Goal: Task Accomplishment & Management: Manage account settings

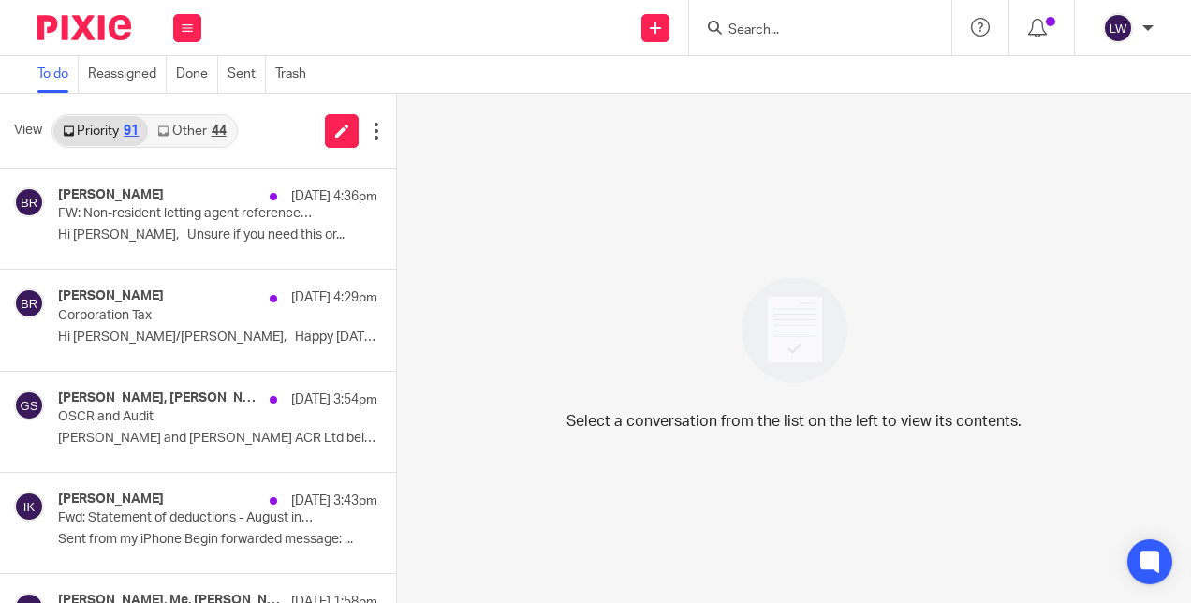
click at [174, 126] on link "Other 44" at bounding box center [191, 131] width 87 height 30
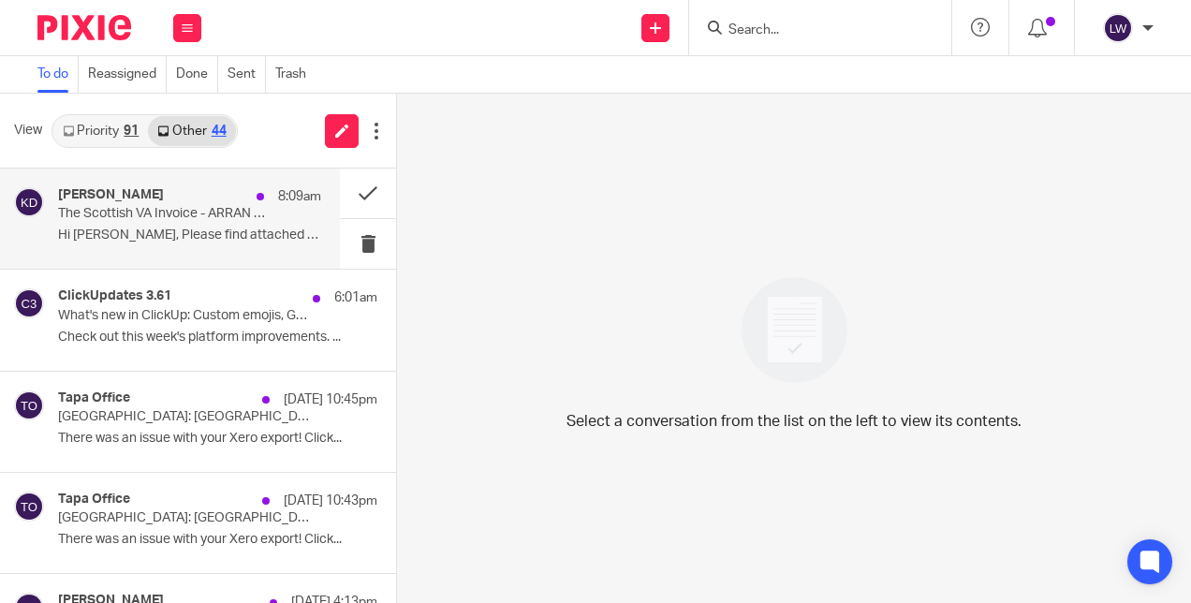
click at [157, 233] on p "Hi Lorna, Please find attached your latest..." at bounding box center [189, 236] width 263 height 16
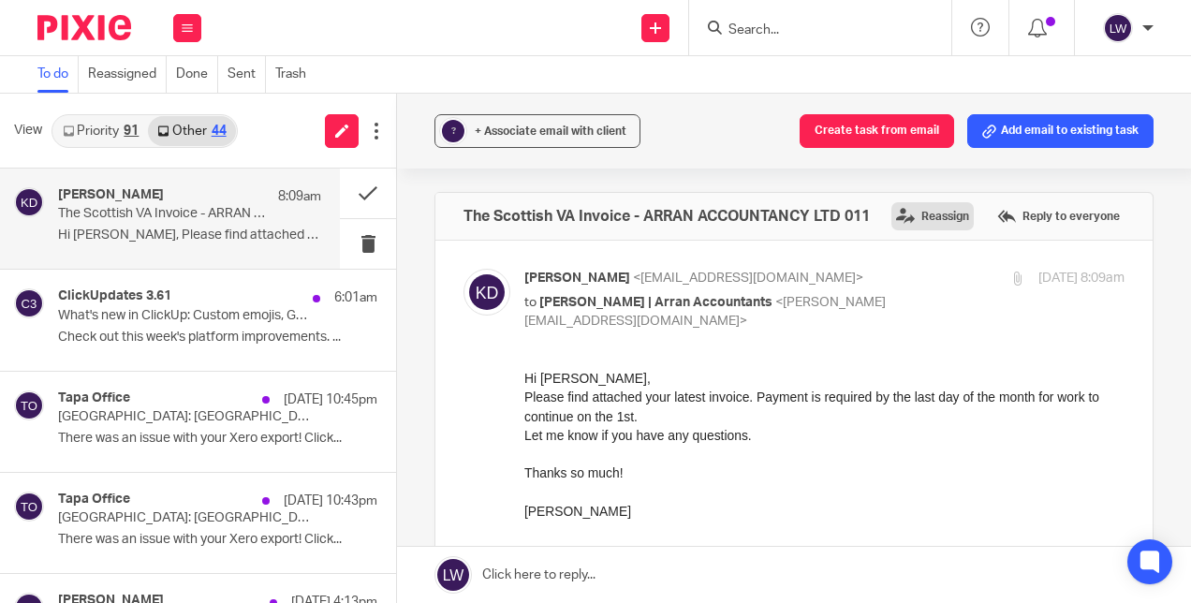
click at [892, 219] on label "Reassign" at bounding box center [933, 216] width 82 height 28
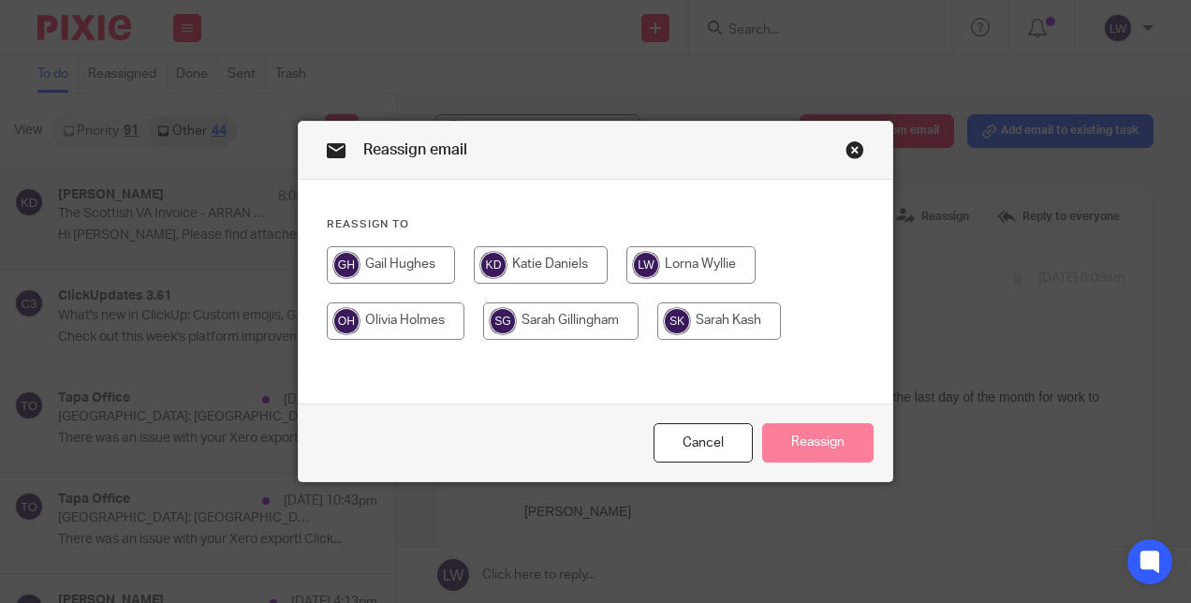
click at [571, 333] on input "radio" at bounding box center [560, 321] width 155 height 37
radio input "true"
click at [805, 443] on button "Reassign" at bounding box center [817, 443] width 111 height 40
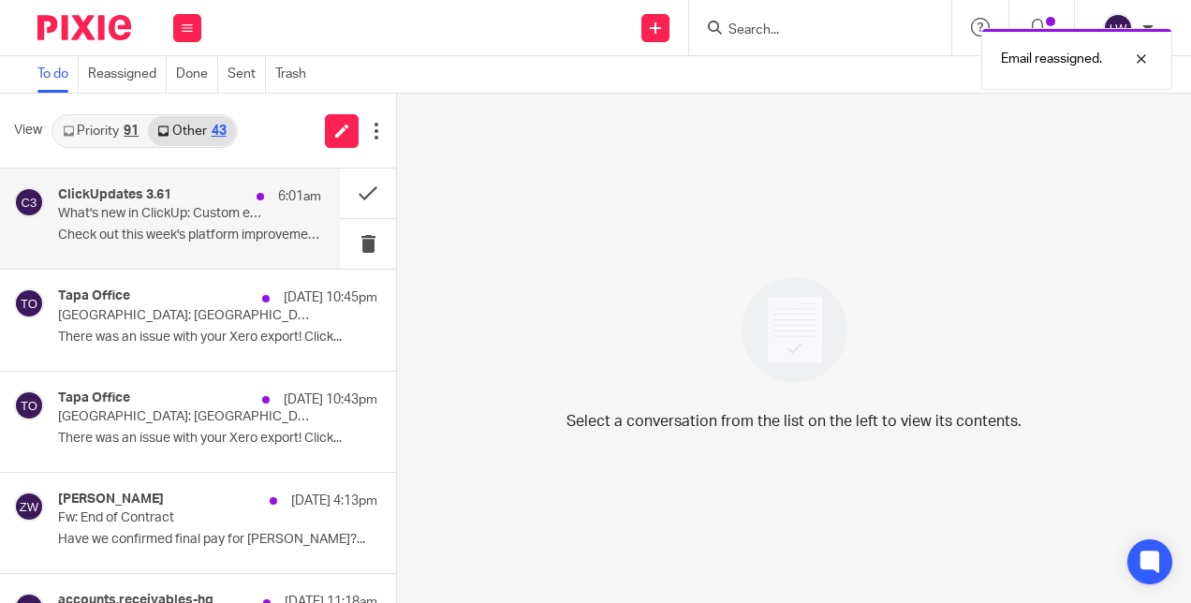
click at [220, 220] on p "What's new in ClickUp: Custom emojis, Gmail search, GPT-5, and more!" at bounding box center [163, 214] width 211 height 16
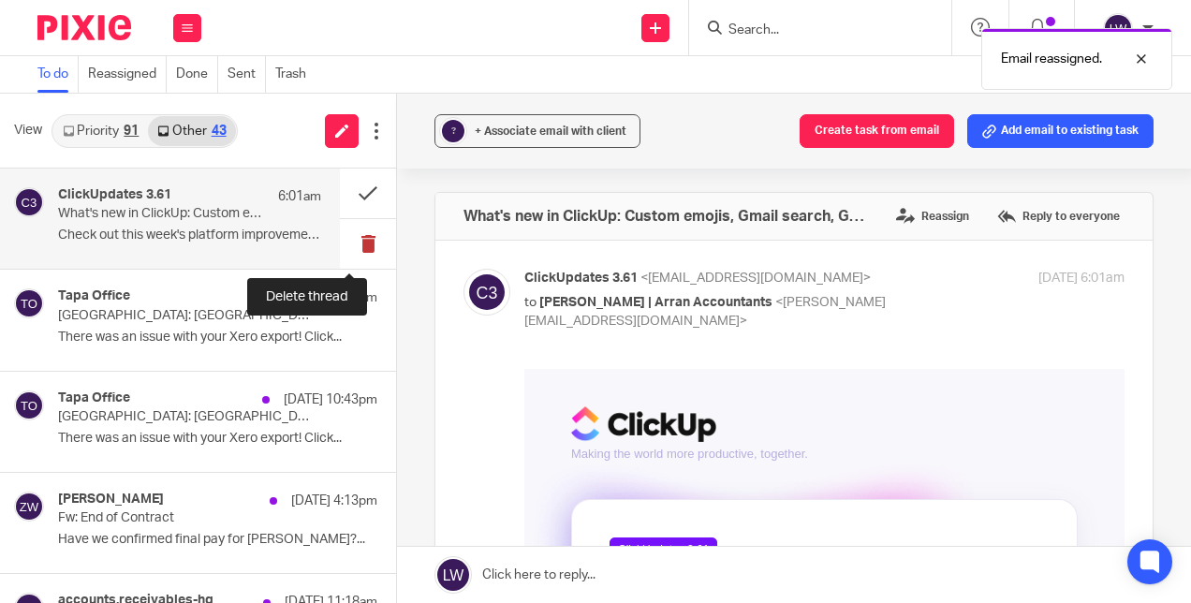
click at [350, 248] on button at bounding box center [368, 244] width 56 height 50
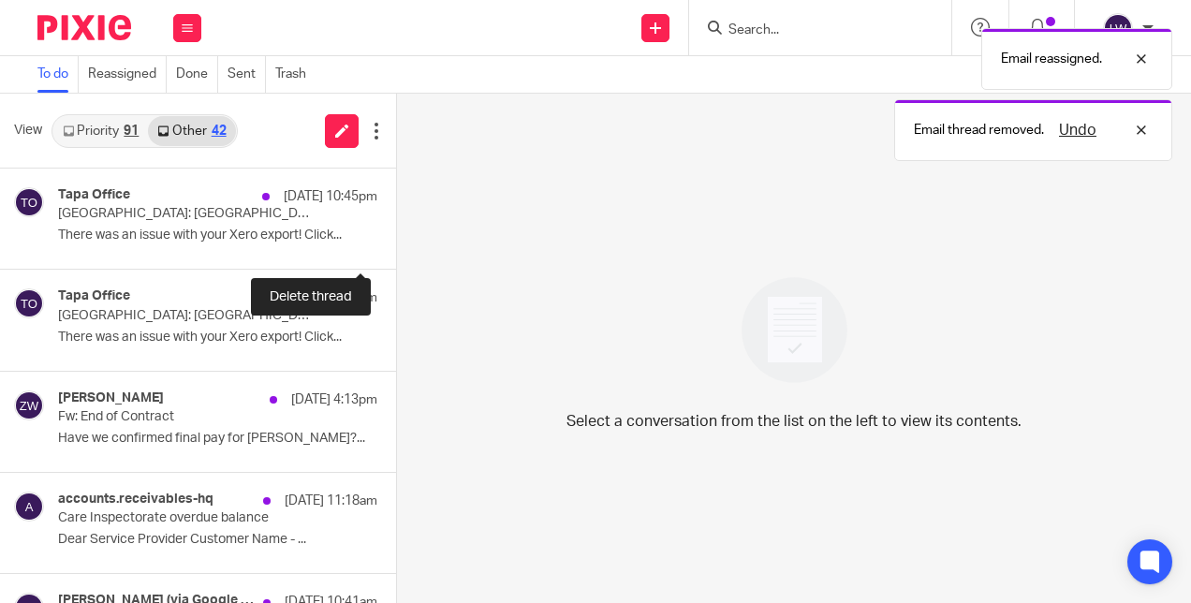
click at [396, 248] on button at bounding box center [403, 244] width 15 height 50
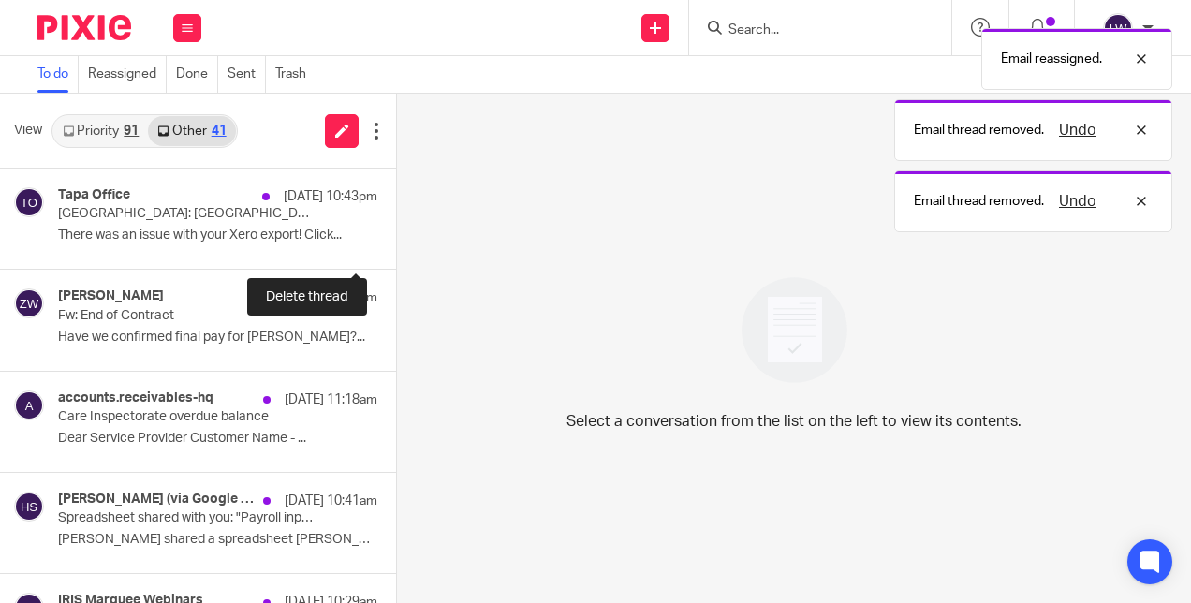
click at [396, 248] on button at bounding box center [403, 244] width 15 height 50
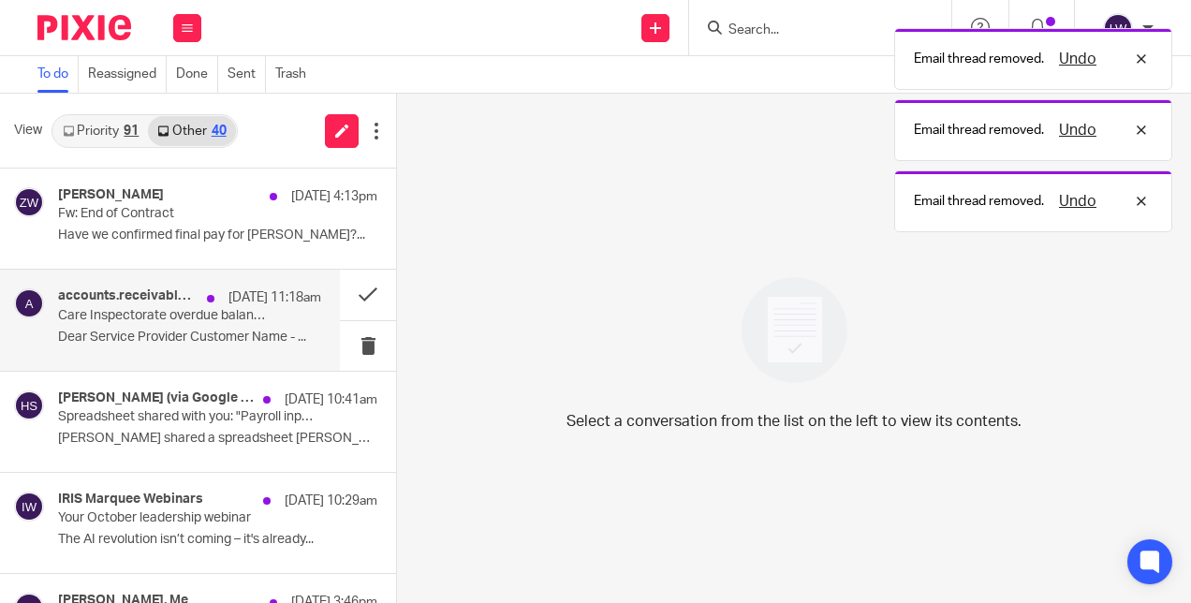
click at [166, 346] on div "accounts.receivables-hq 19 Sep 11:18am Care Inspectorate overdue balance Dear S…" at bounding box center [189, 319] width 263 height 63
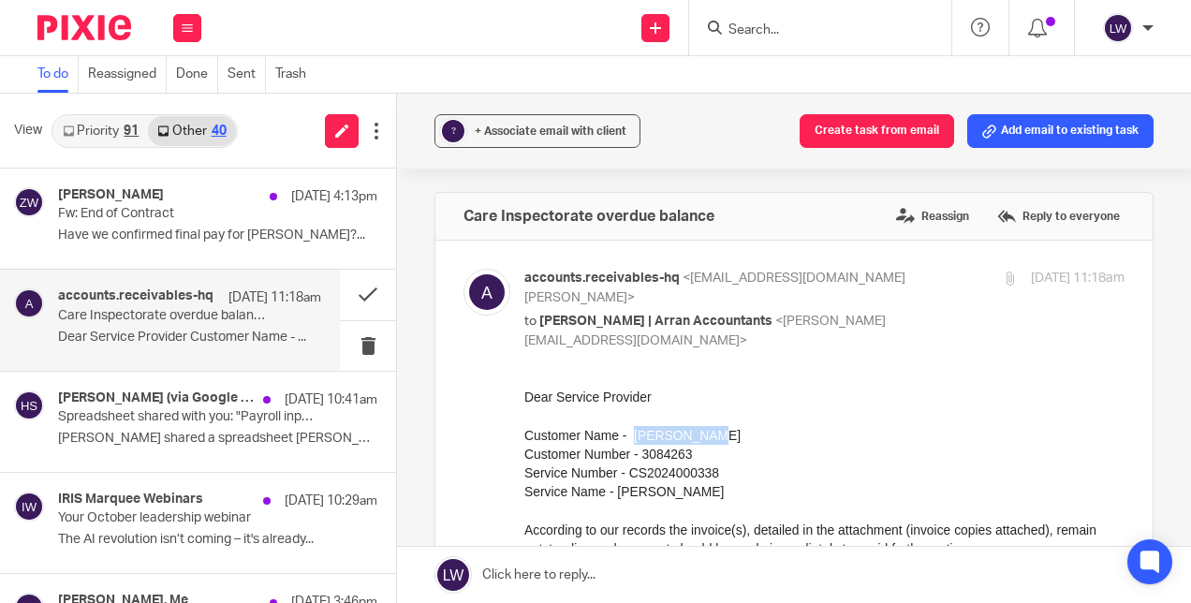
drag, startPoint x: 633, startPoint y: 436, endPoint x: 710, endPoint y: 428, distance: 77.3
click at [710, 428] on p "Dear Service Provider Customer Name - Anitas Dawn Customer Number - 3084263 Ser…" at bounding box center [825, 559] width 600 height 342
copy p "Anitas Dawn"
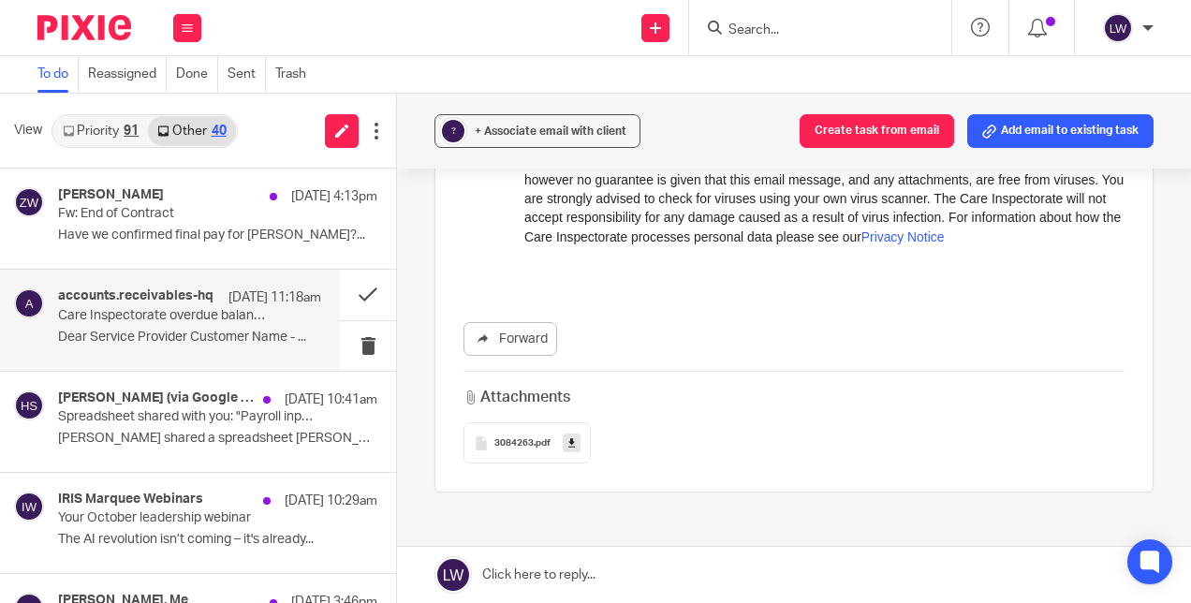
scroll to position [747, 0]
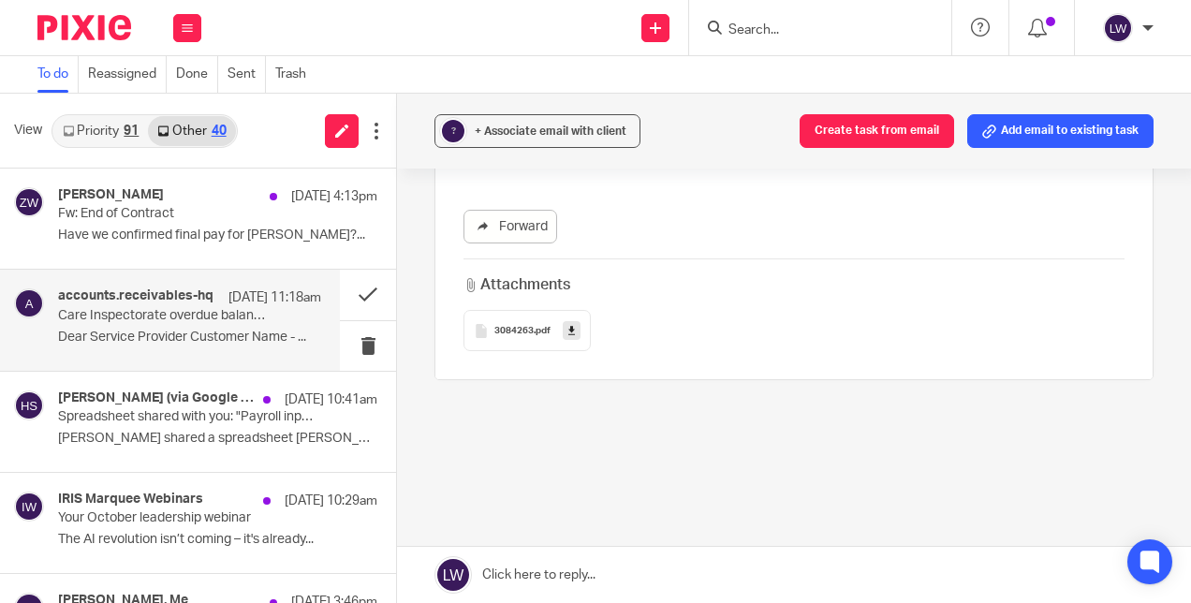
click at [515, 326] on span "3084263" at bounding box center [514, 331] width 39 height 11
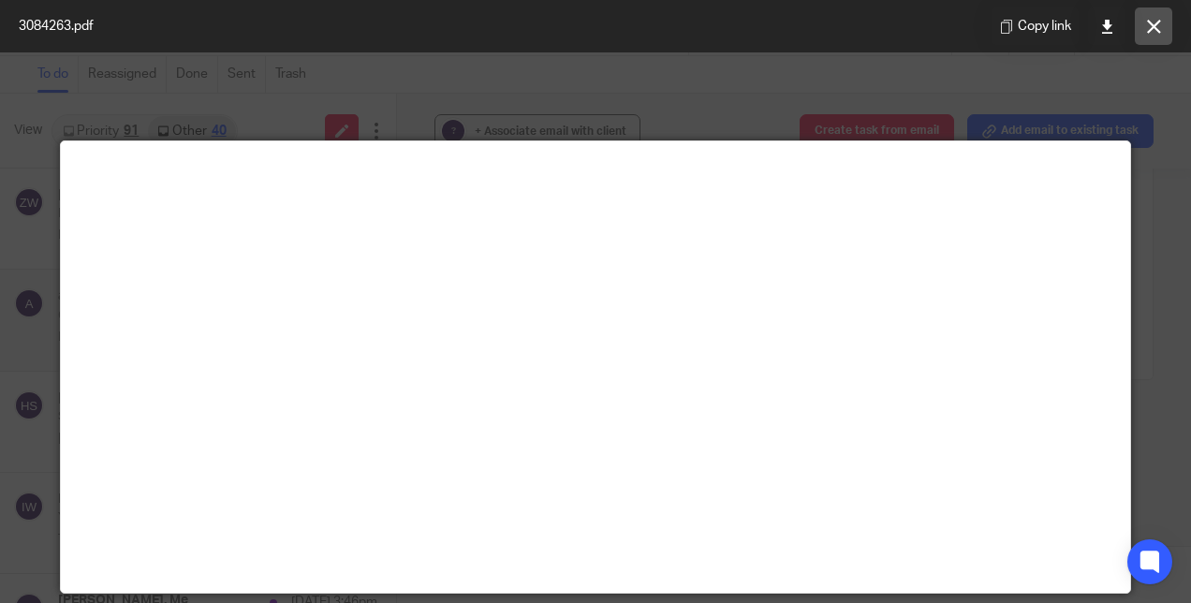
click at [1143, 33] on button at bounding box center [1153, 25] width 37 height 37
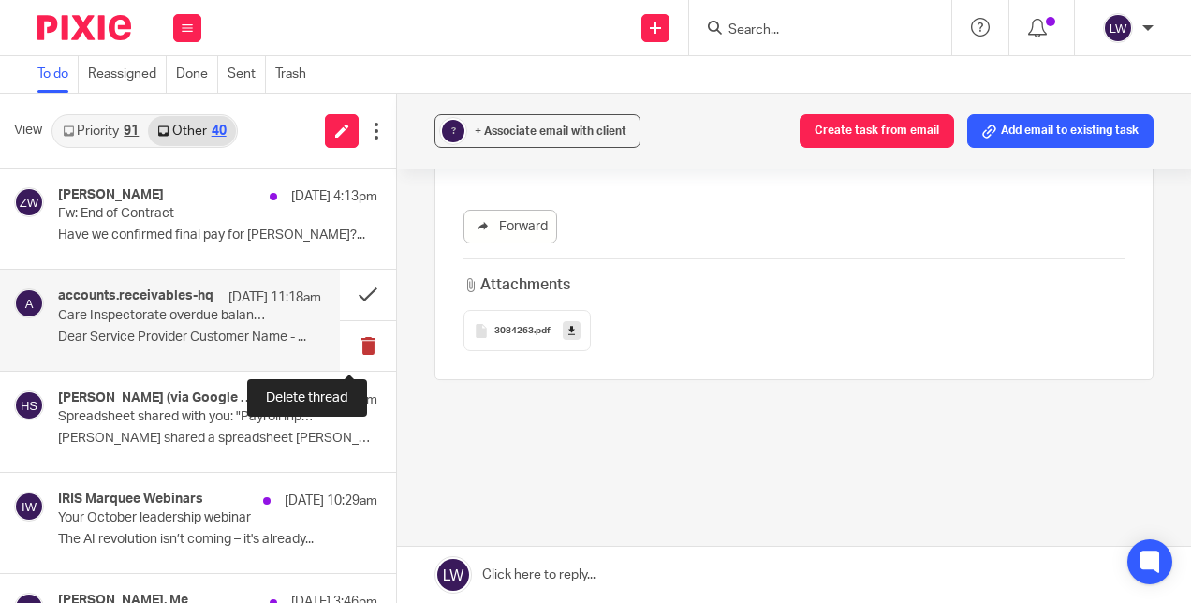
click at [352, 342] on button at bounding box center [368, 346] width 56 height 50
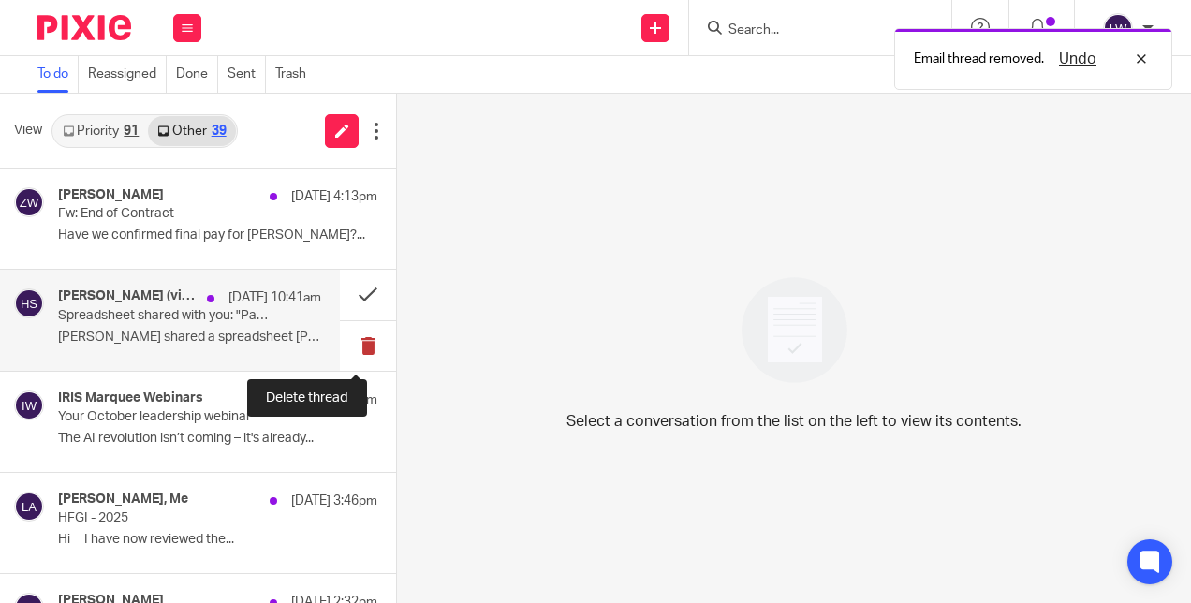
click at [345, 339] on button at bounding box center [368, 346] width 56 height 50
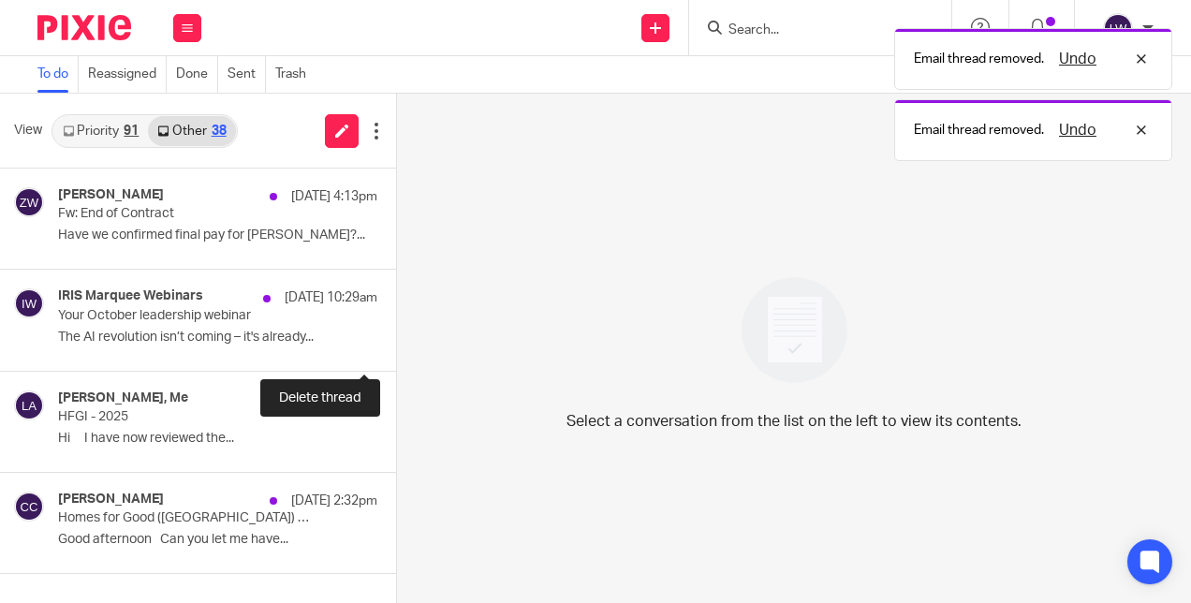
click at [396, 339] on button at bounding box center [403, 346] width 15 height 50
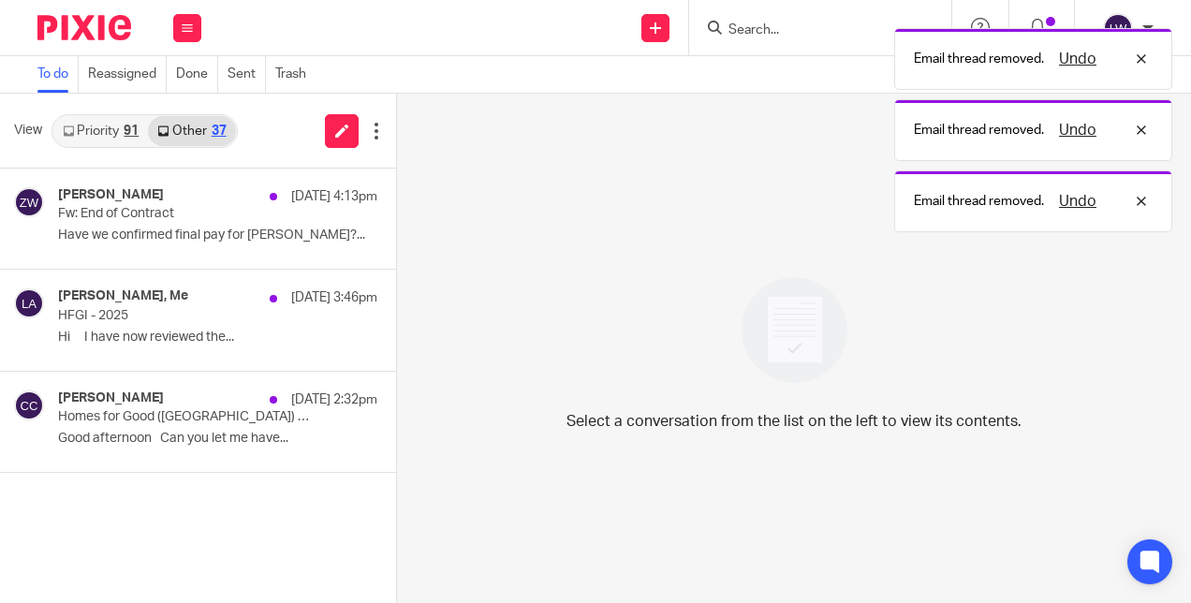
click at [101, 126] on link "Priority 91" at bounding box center [100, 131] width 95 height 30
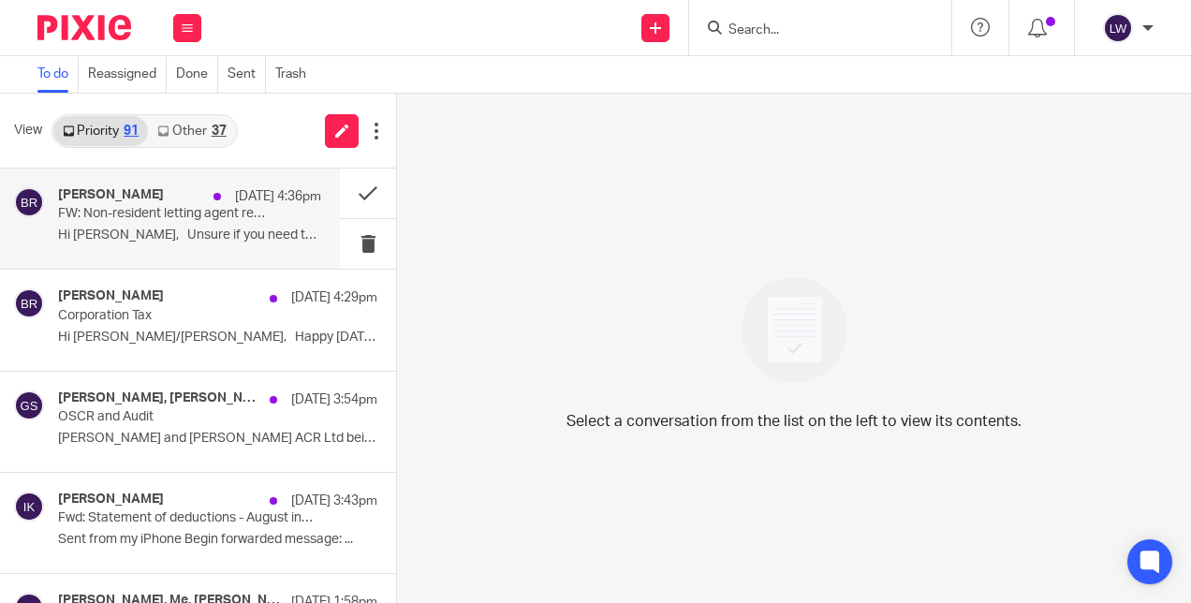
click at [205, 238] on p "Hi Lorna, Unsure if you need this or..." at bounding box center [189, 236] width 263 height 16
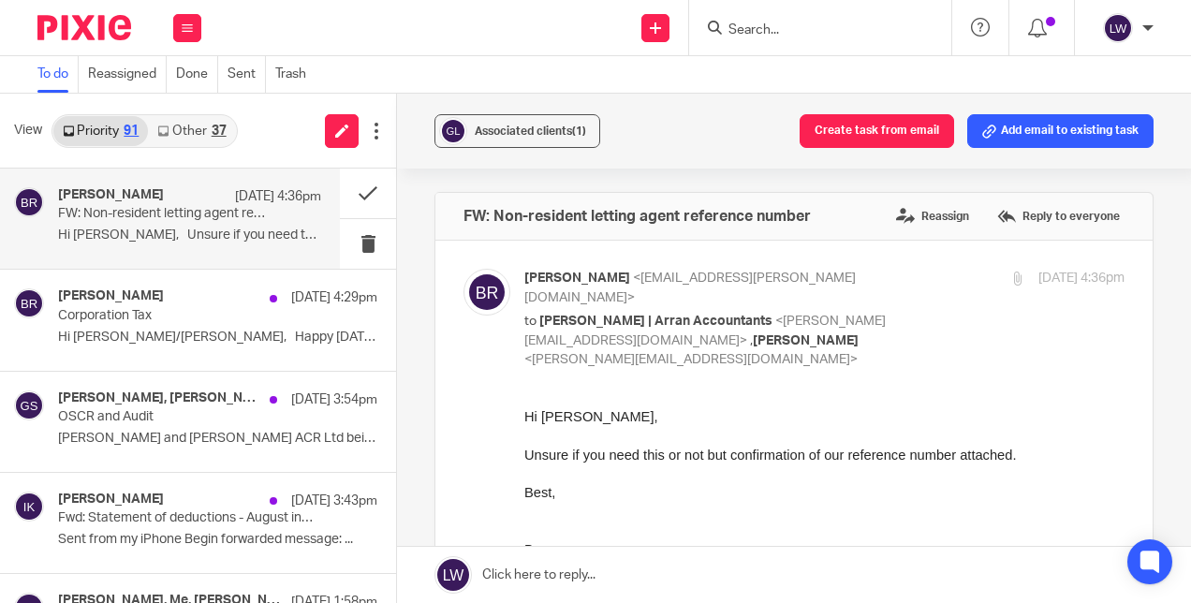
scroll to position [0, 0]
click at [544, 146] on button "Associated clients (1)" at bounding box center [518, 131] width 166 height 34
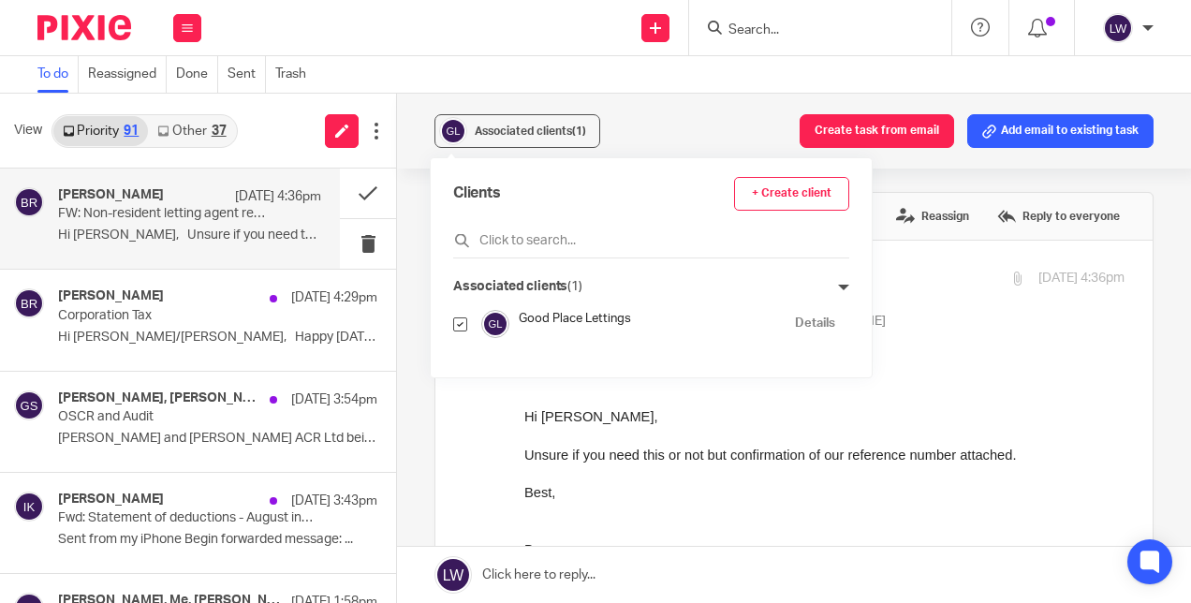
click at [707, 129] on div "Associated clients (1) Create task from email Add email to existing task" at bounding box center [794, 131] width 794 height 75
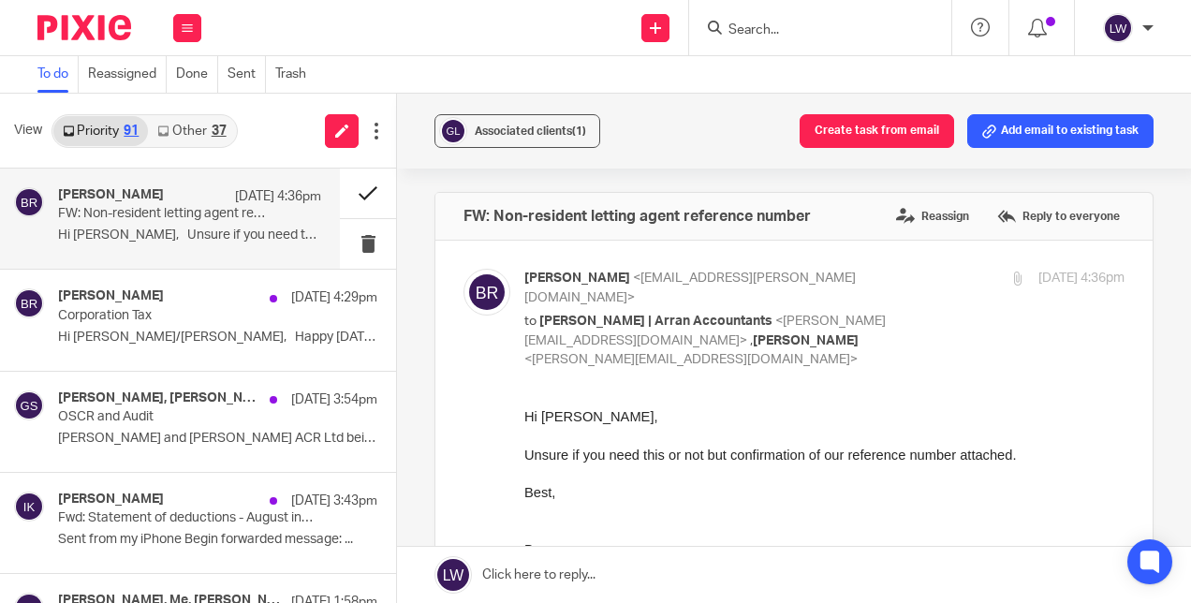
click at [351, 199] on button at bounding box center [368, 194] width 56 height 50
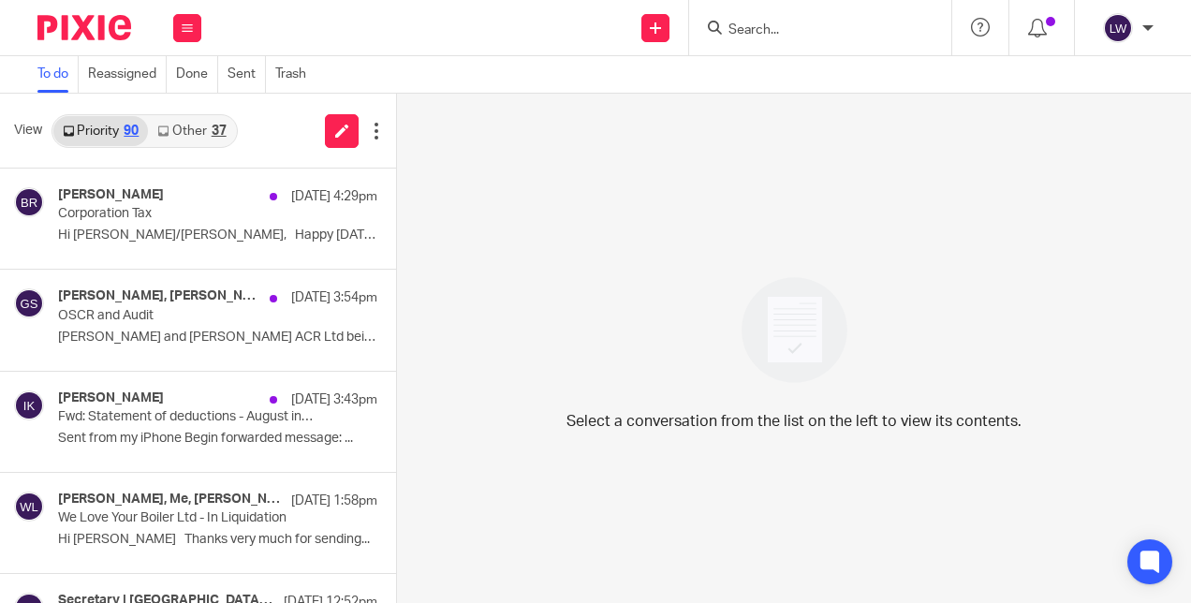
click at [199, 131] on link "Other 37" at bounding box center [191, 131] width 87 height 30
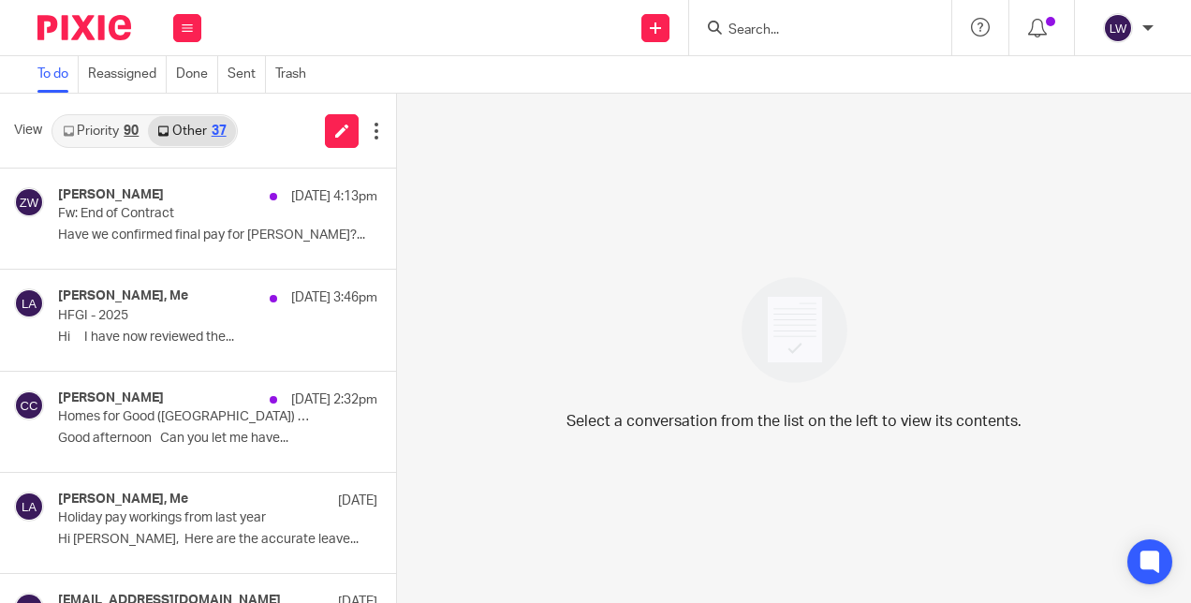
click at [118, 120] on link "Priority 90" at bounding box center [100, 131] width 95 height 30
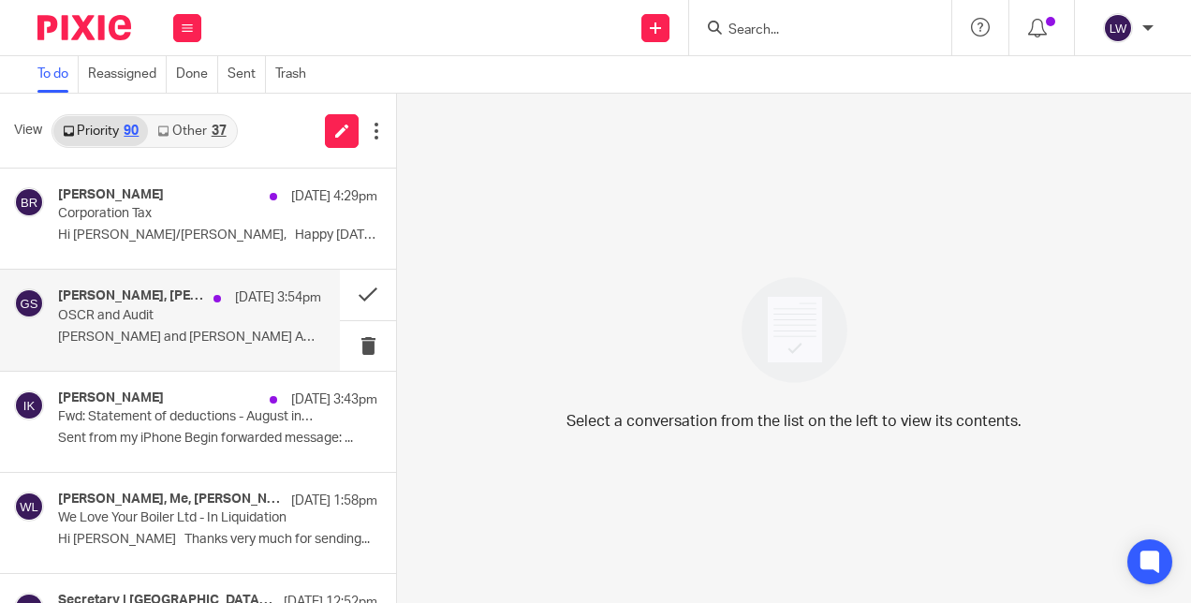
scroll to position [94, 0]
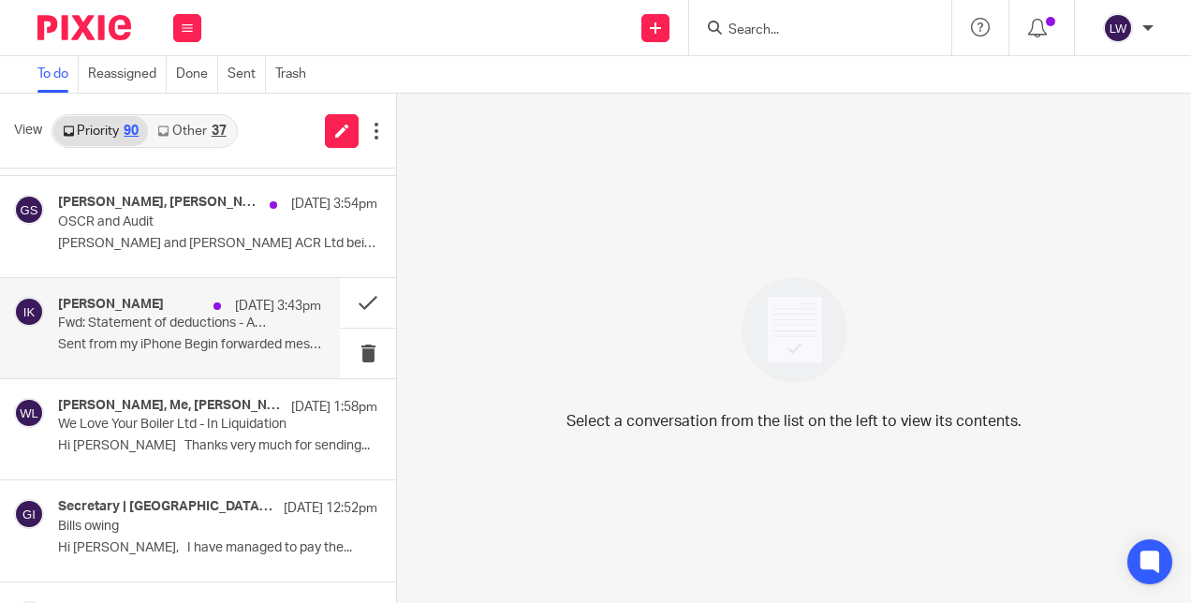
click at [178, 324] on p "Fwd: Statement of deductions - August invoice payment" at bounding box center [163, 324] width 211 height 16
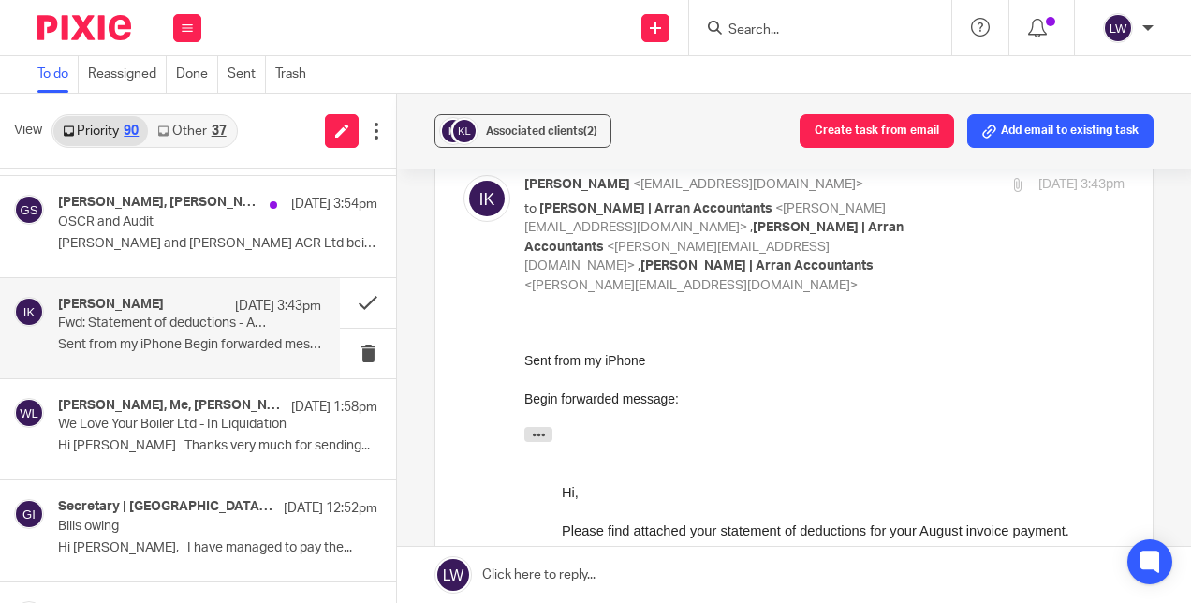
scroll to position [0, 0]
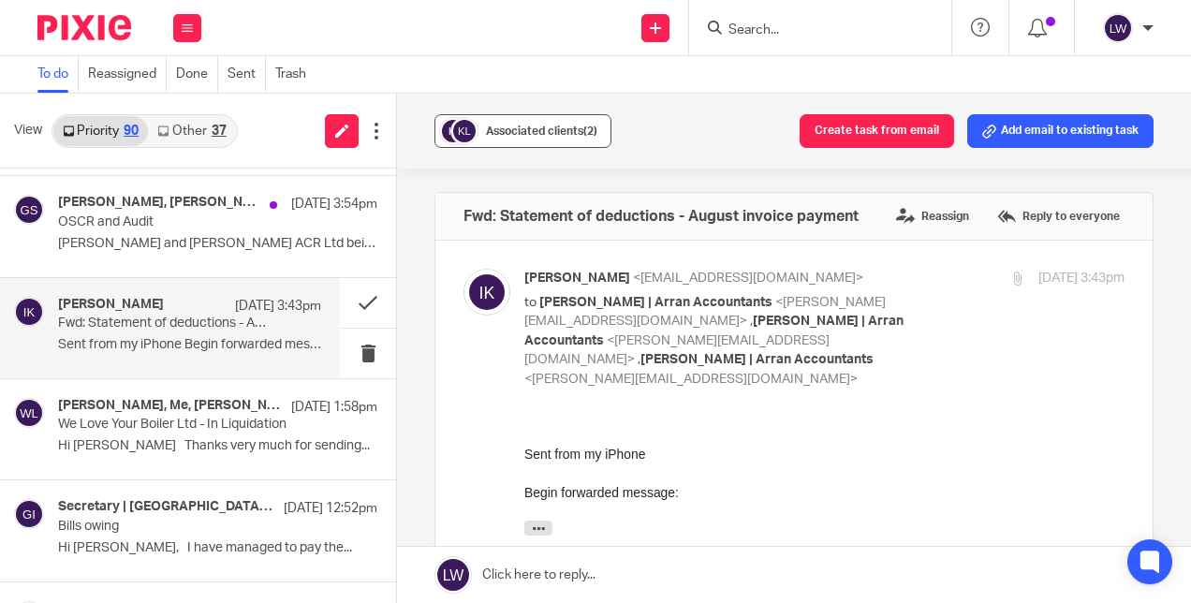
click at [473, 140] on div at bounding box center [458, 131] width 39 height 28
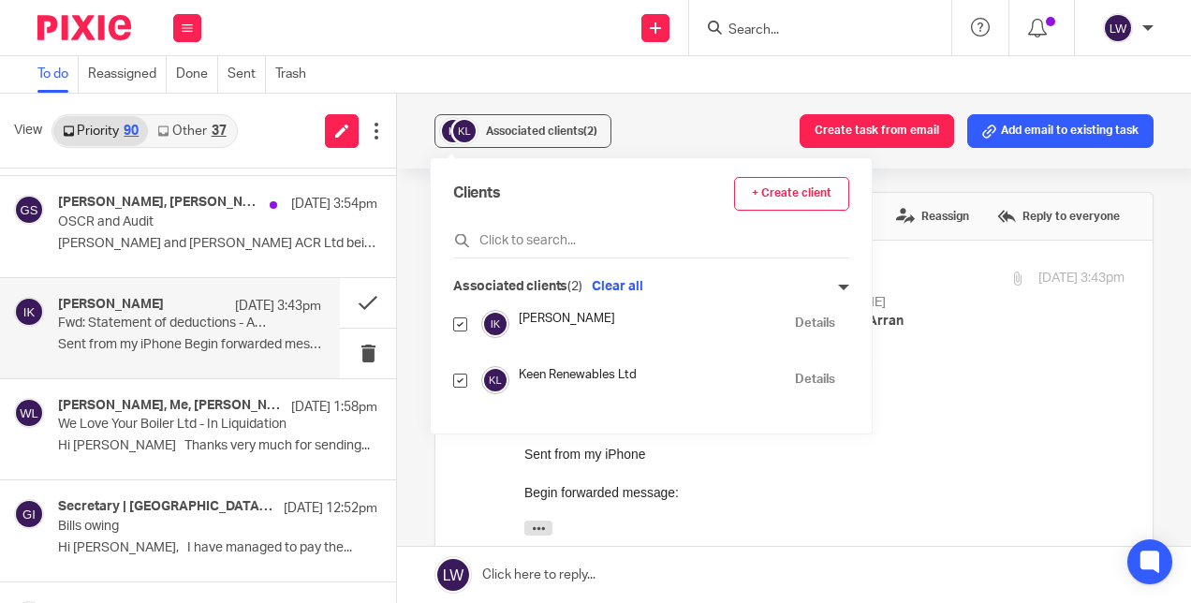
click at [456, 330] on input "checkbox" at bounding box center [460, 325] width 14 height 14
checkbox input "false"
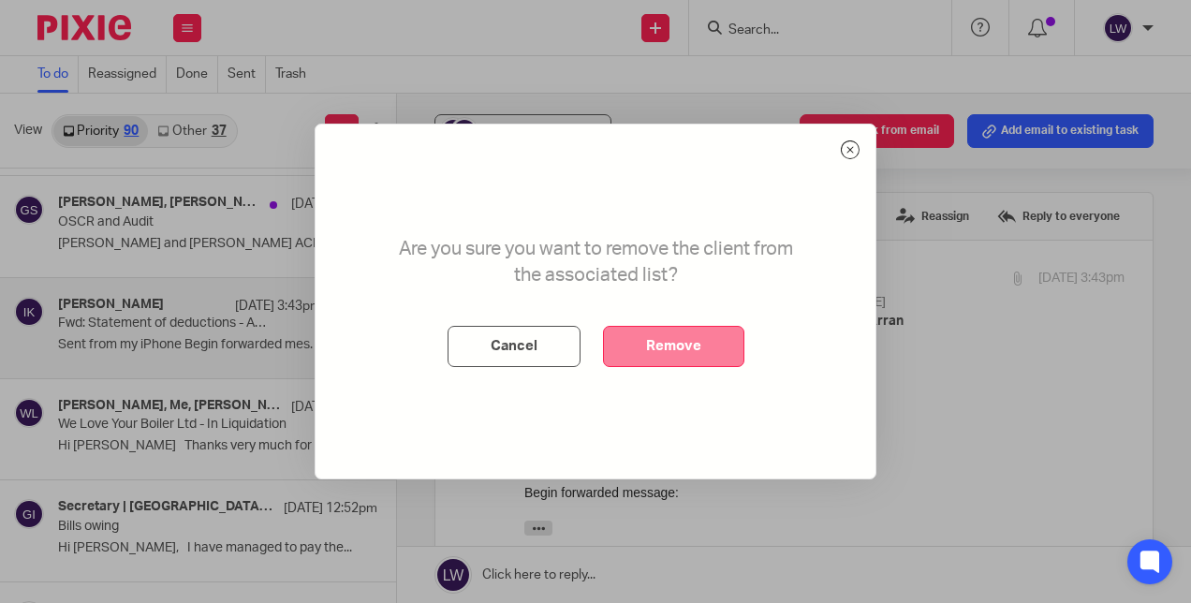
click at [650, 353] on button "Remove" at bounding box center [673, 346] width 141 height 41
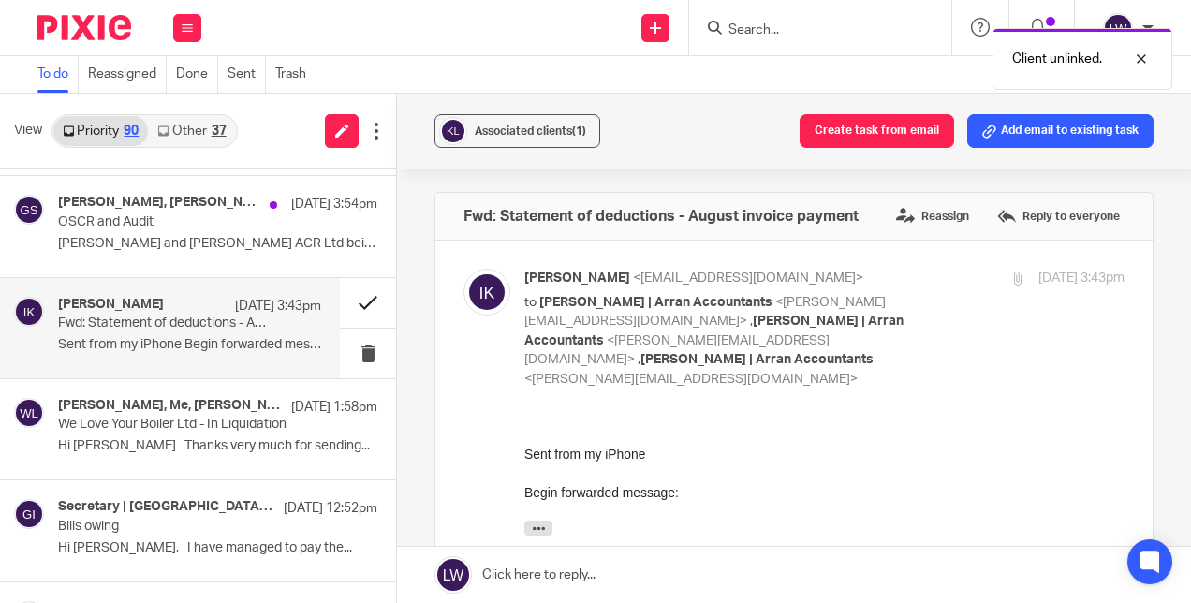
click at [343, 311] on button at bounding box center [368, 303] width 56 height 50
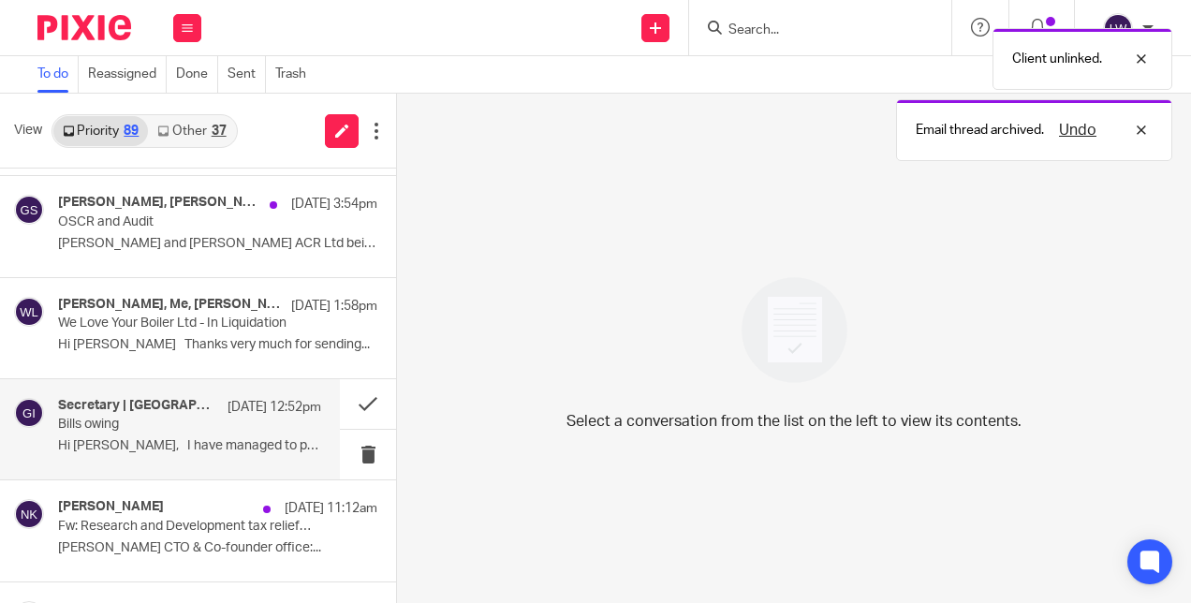
click at [82, 438] on p "Hi Lorna, I have managed to pay the..." at bounding box center [189, 446] width 263 height 16
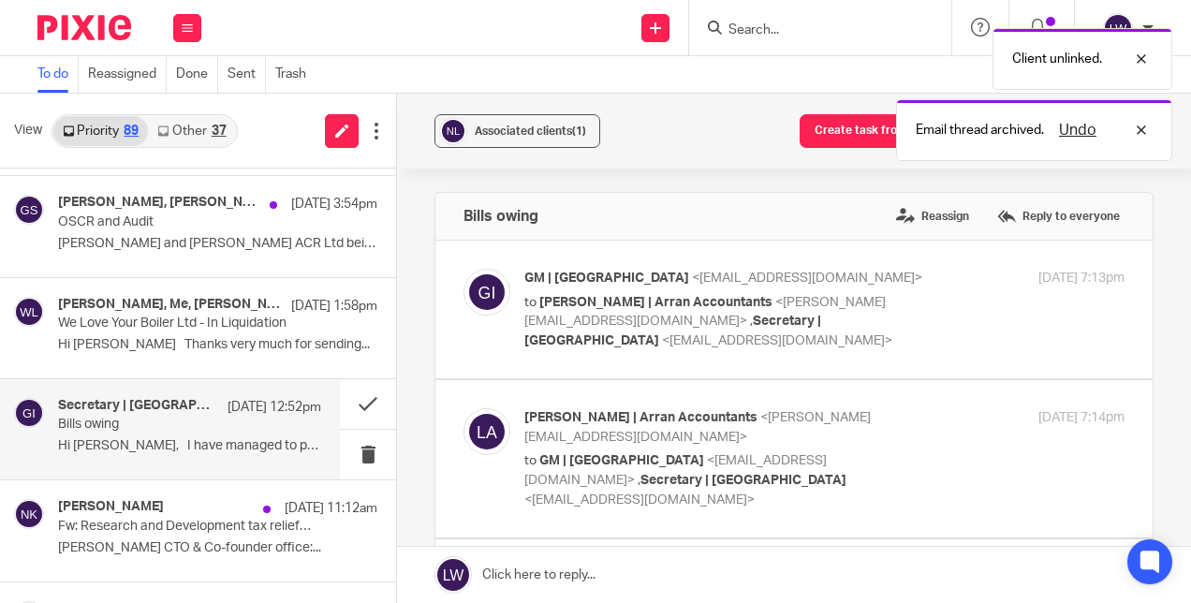
click at [105, 451] on p "Hi Lorna, I have managed to pay the..." at bounding box center [189, 446] width 263 height 16
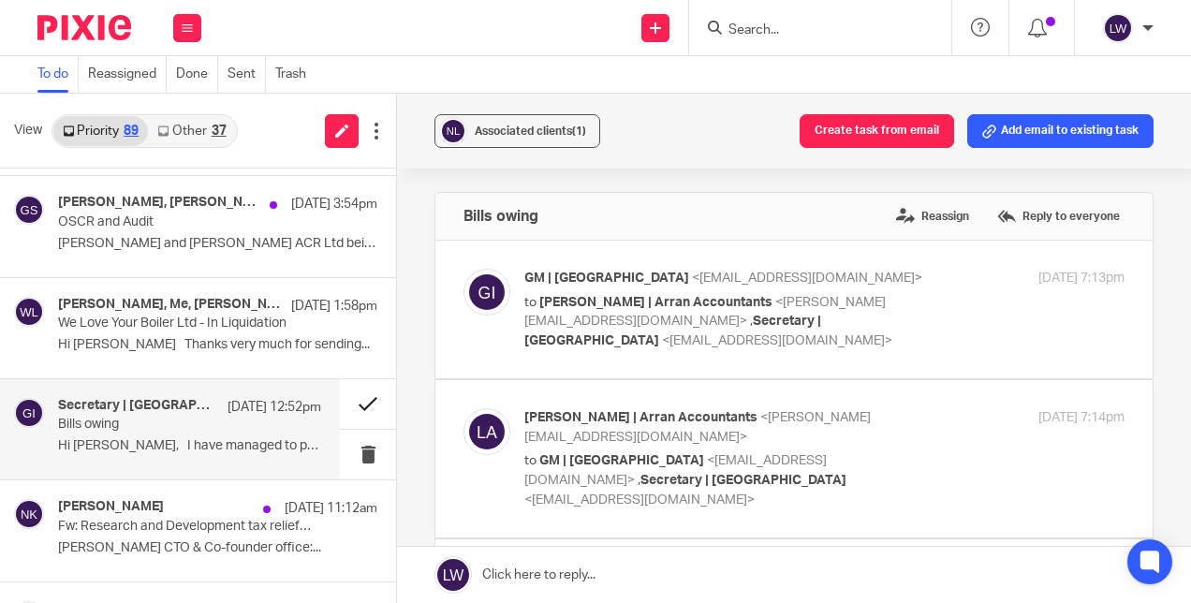
click at [348, 402] on button at bounding box center [368, 404] width 56 height 50
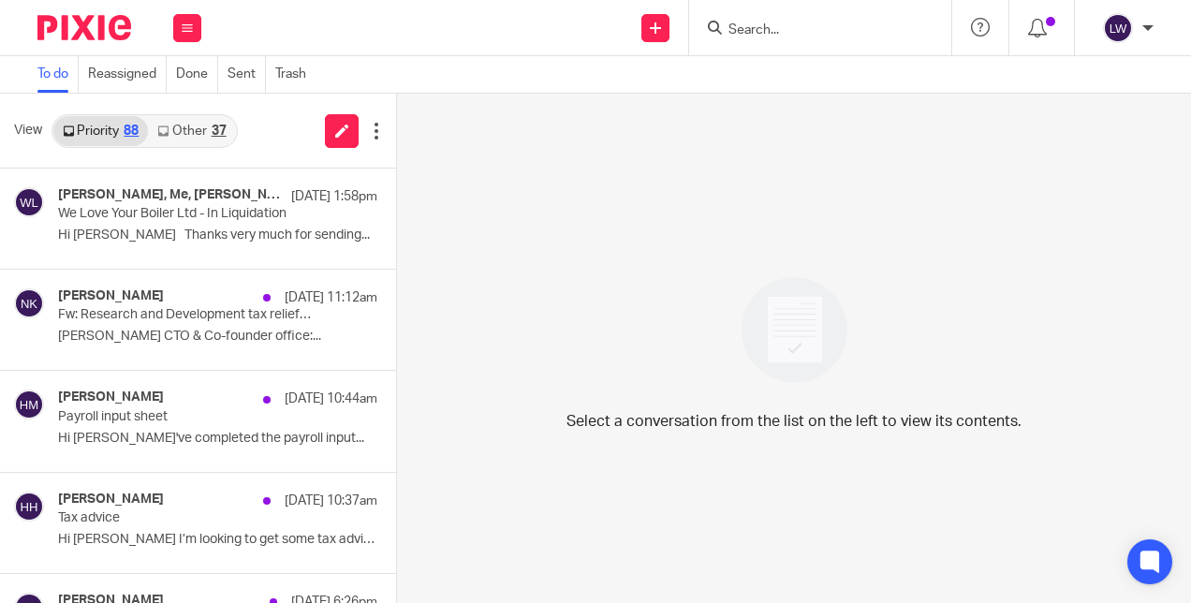
scroll to position [300, 0]
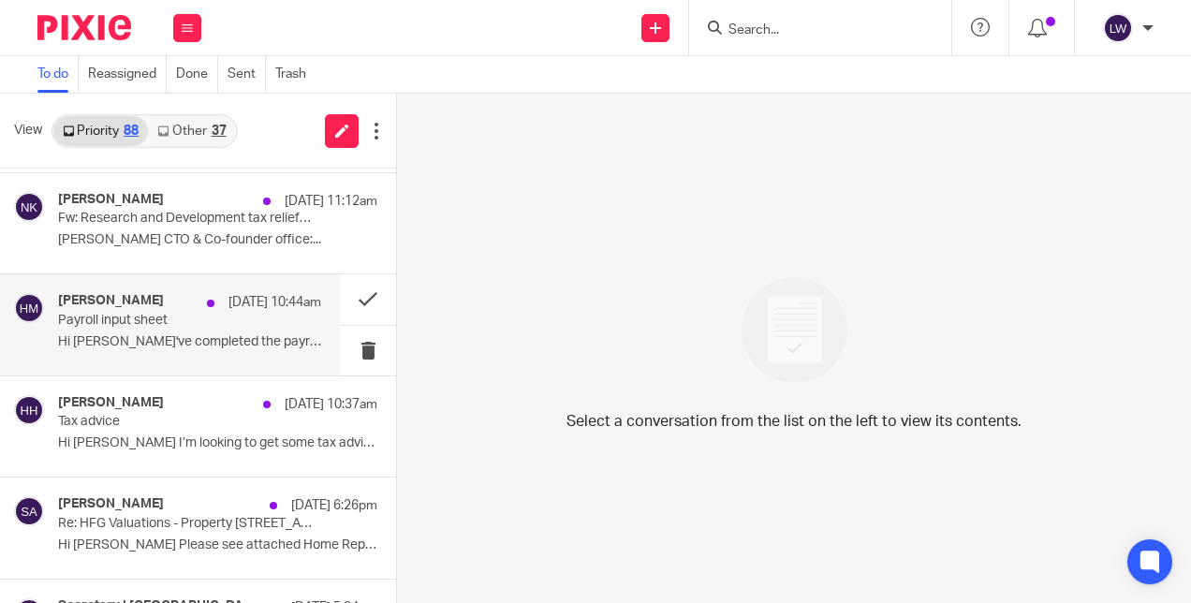
click at [133, 331] on div "Hilary Maguire 19 Sep 10:44am Payroll input sheet Hi Sarah I've completed the p…" at bounding box center [189, 324] width 263 height 63
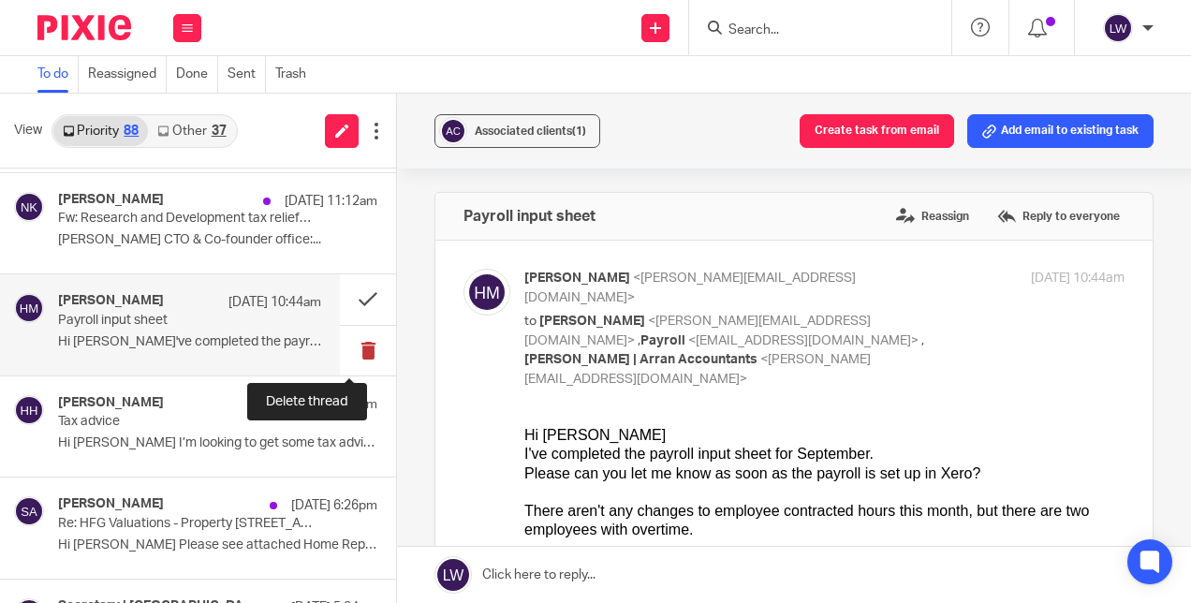
scroll to position [0, 0]
click at [346, 348] on button at bounding box center [368, 351] width 56 height 50
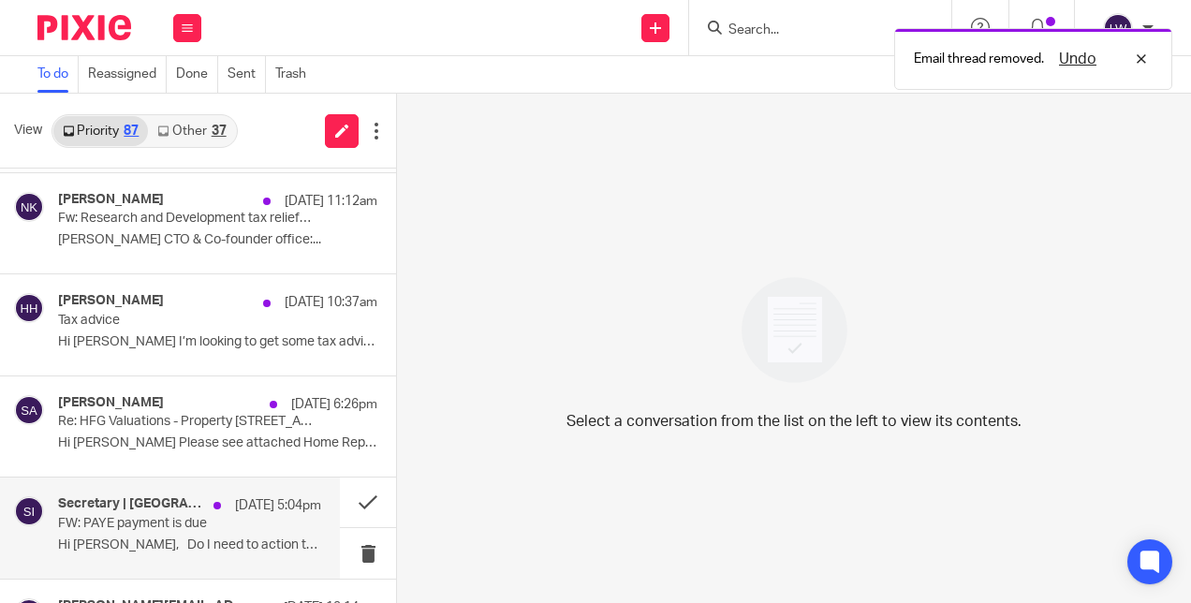
click at [176, 521] on p "FW: PAYE payment is due" at bounding box center [163, 524] width 211 height 16
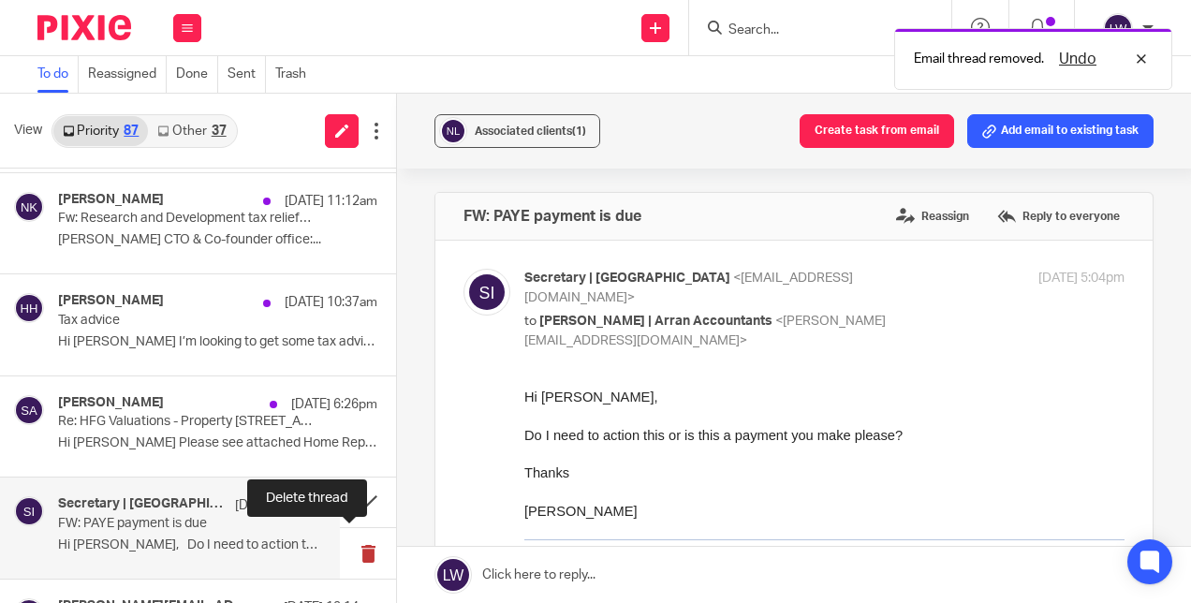
click at [354, 553] on button at bounding box center [368, 553] width 56 height 50
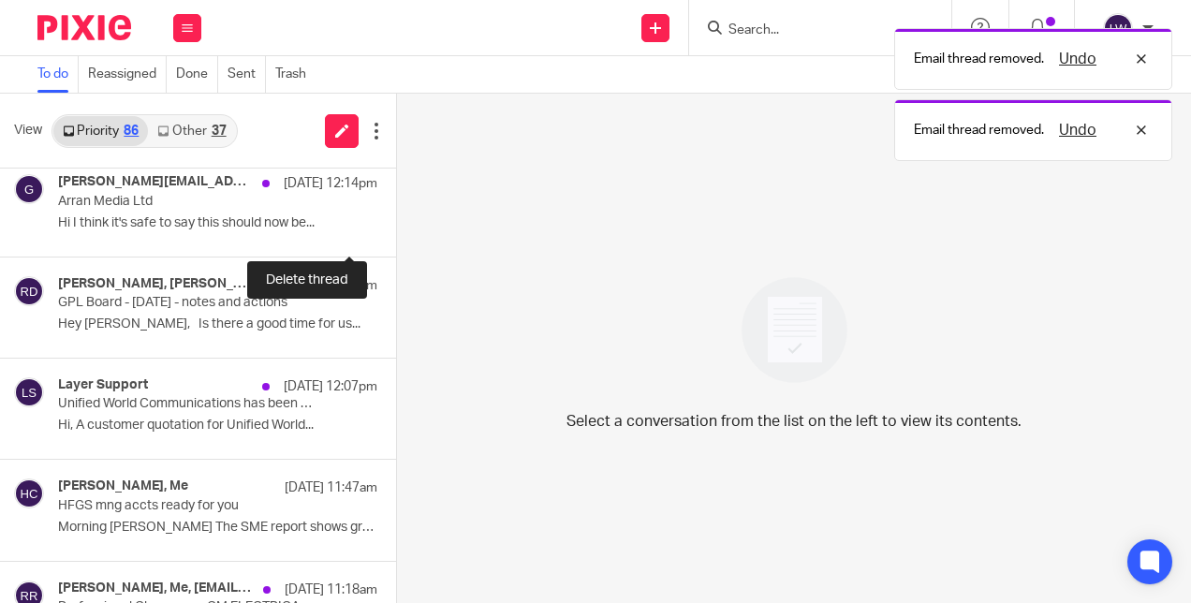
scroll to position [624, 0]
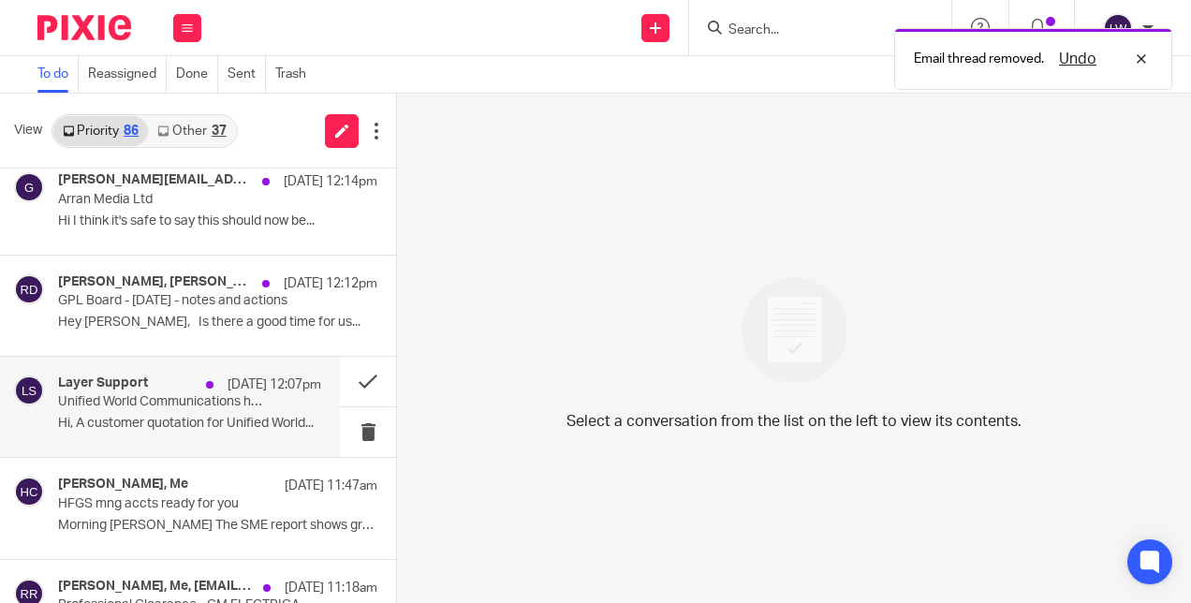
click at [107, 410] on div "Layer Support 18 Sep 12:07pm Unified World Communications has been won by Rakes…" at bounding box center [189, 407] width 263 height 63
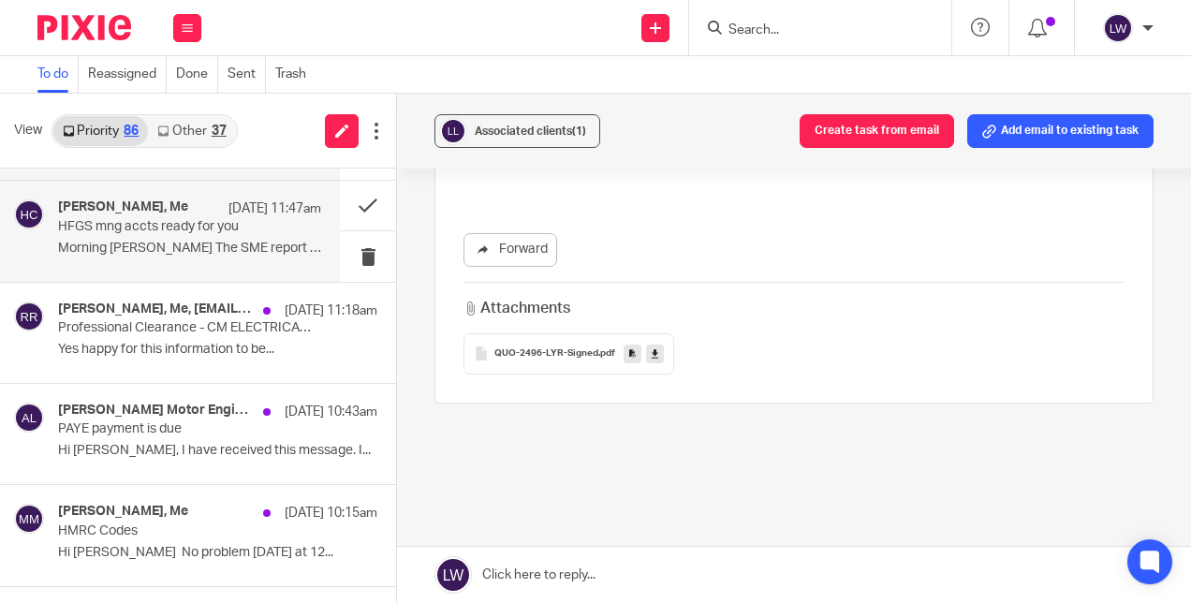
scroll to position [905, 0]
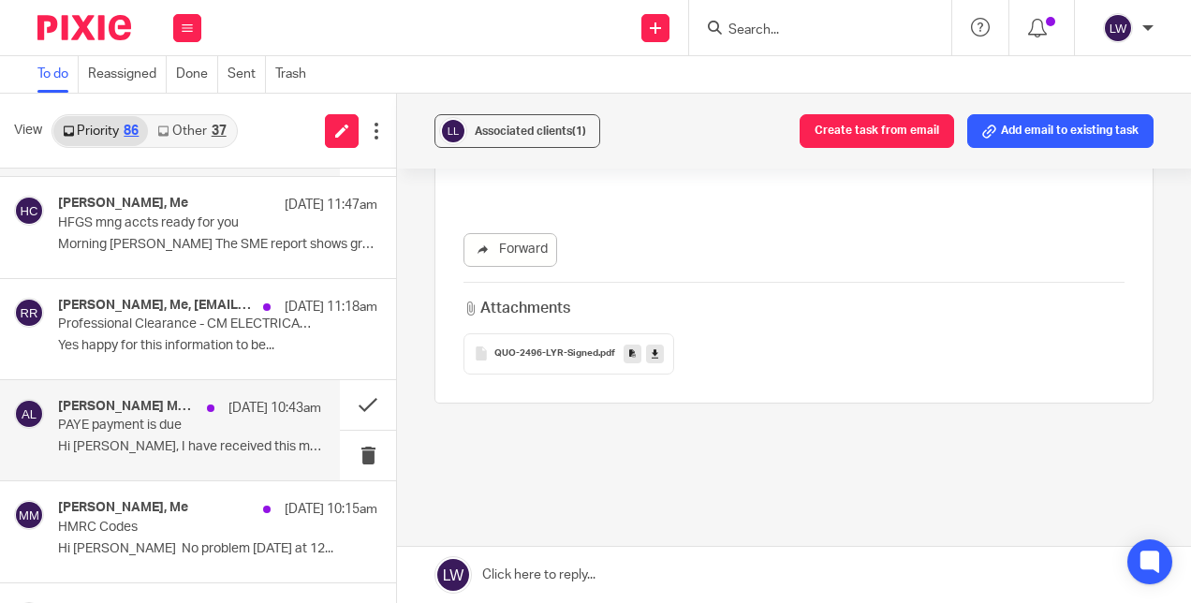
click at [217, 448] on p "Hi Lorna, I have received this message. I..." at bounding box center [189, 447] width 263 height 16
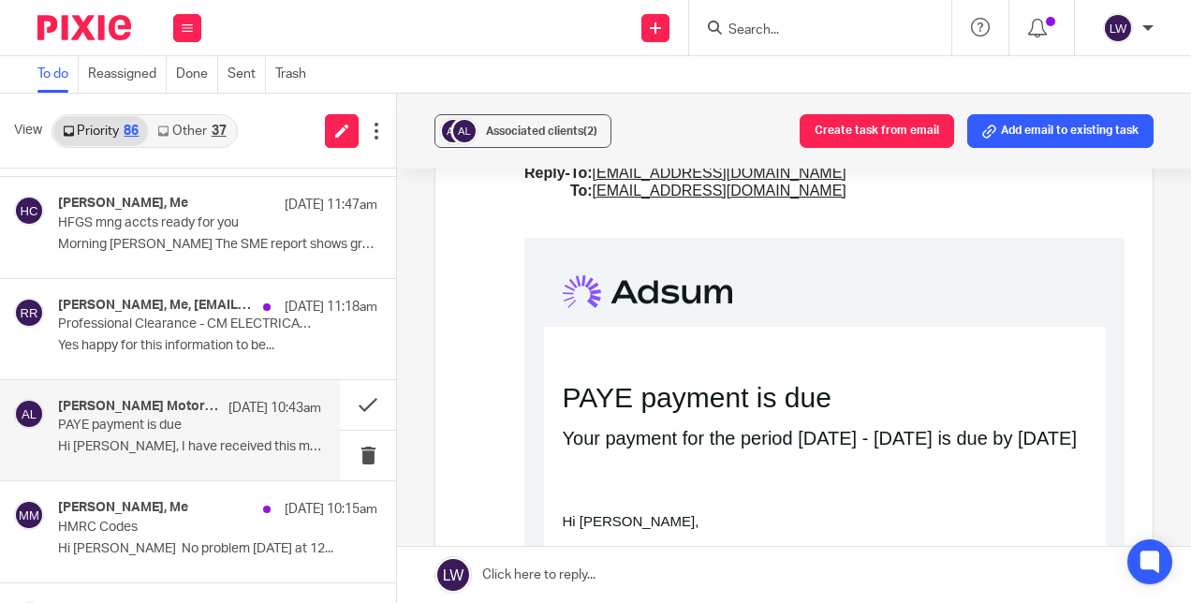
scroll to position [656, 0]
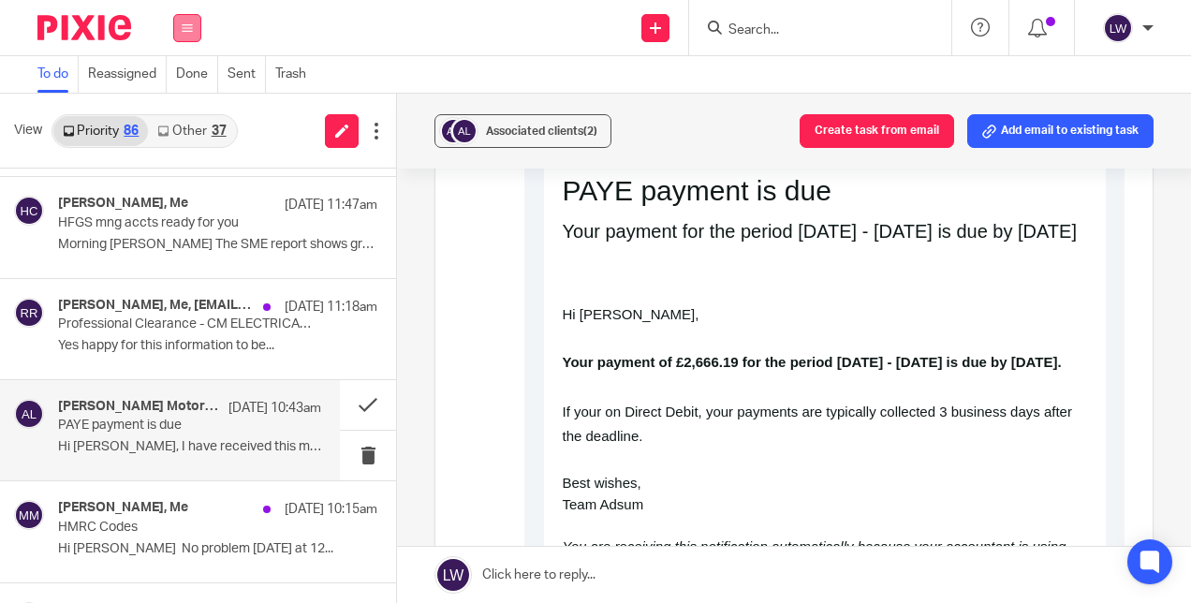
click at [193, 28] on button at bounding box center [187, 28] width 28 height 28
click at [193, 110] on link "Email" at bounding box center [179, 114] width 34 height 13
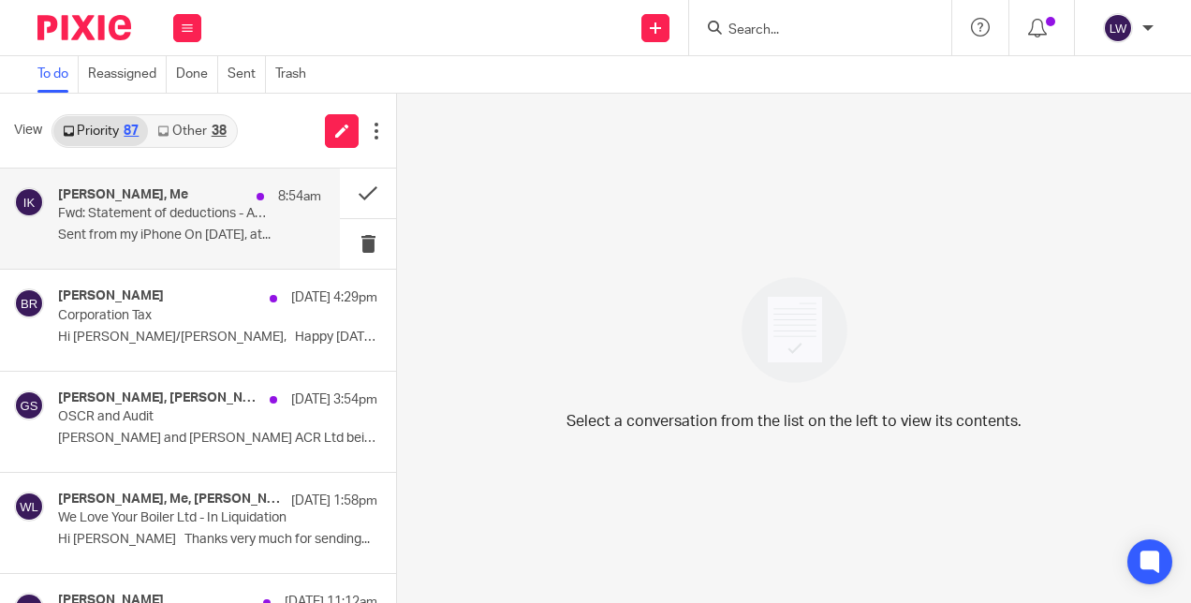
click at [140, 230] on p "Sent from my iPhone On 20 Sep 2025, at..." at bounding box center [189, 236] width 263 height 16
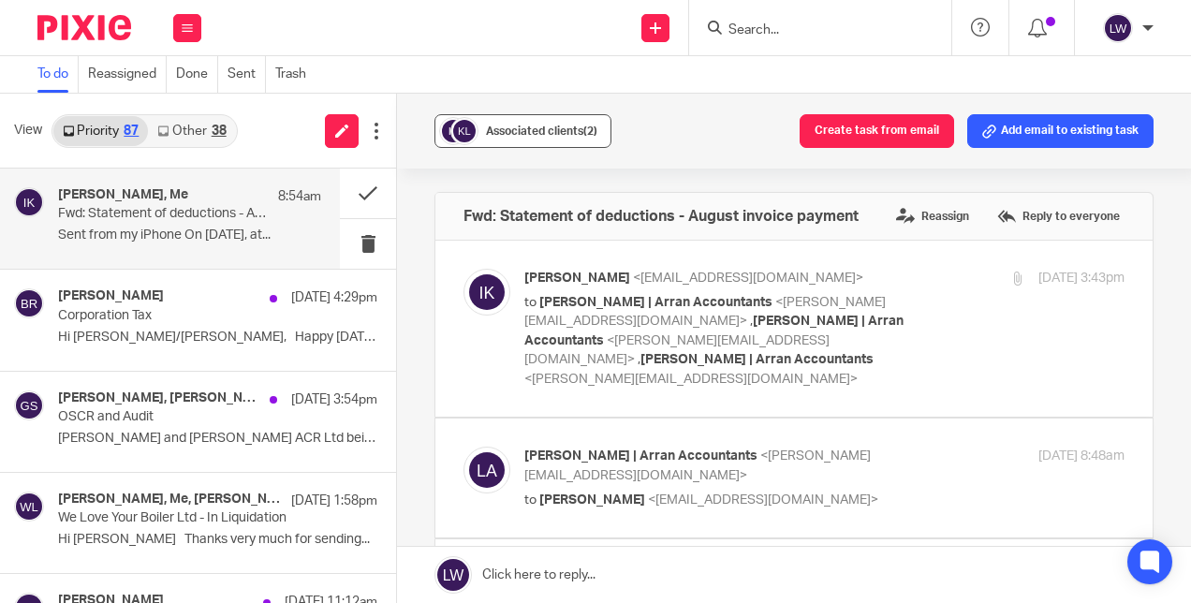
click at [475, 142] on button "Associated clients (2)" at bounding box center [523, 131] width 177 height 34
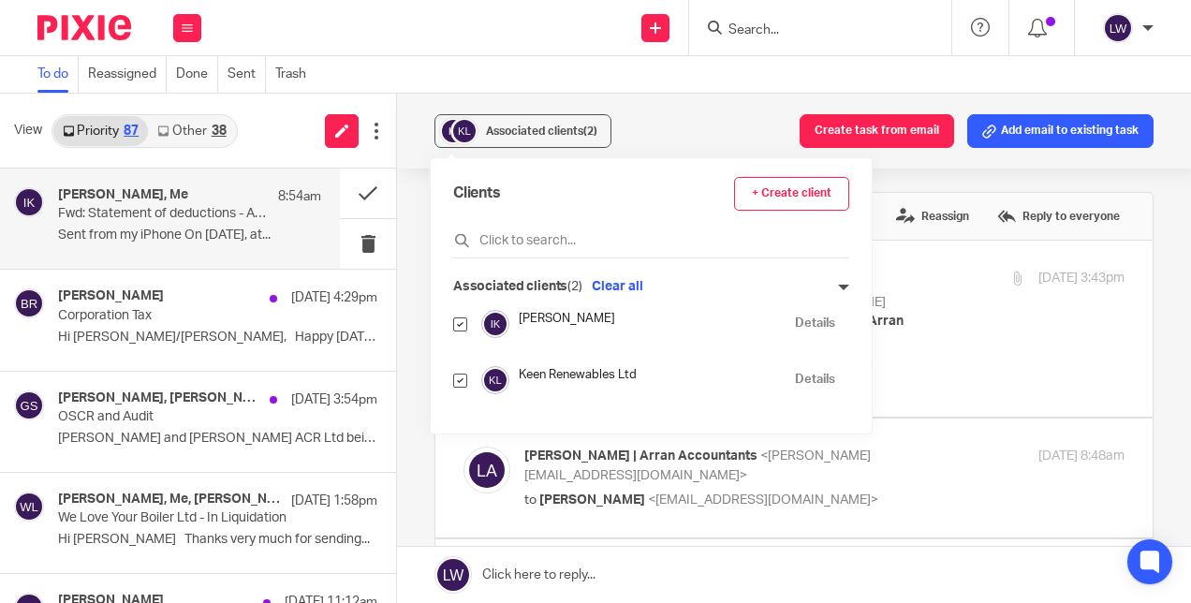
click at [458, 318] on input "checkbox" at bounding box center [460, 325] width 14 height 14
checkbox input "false"
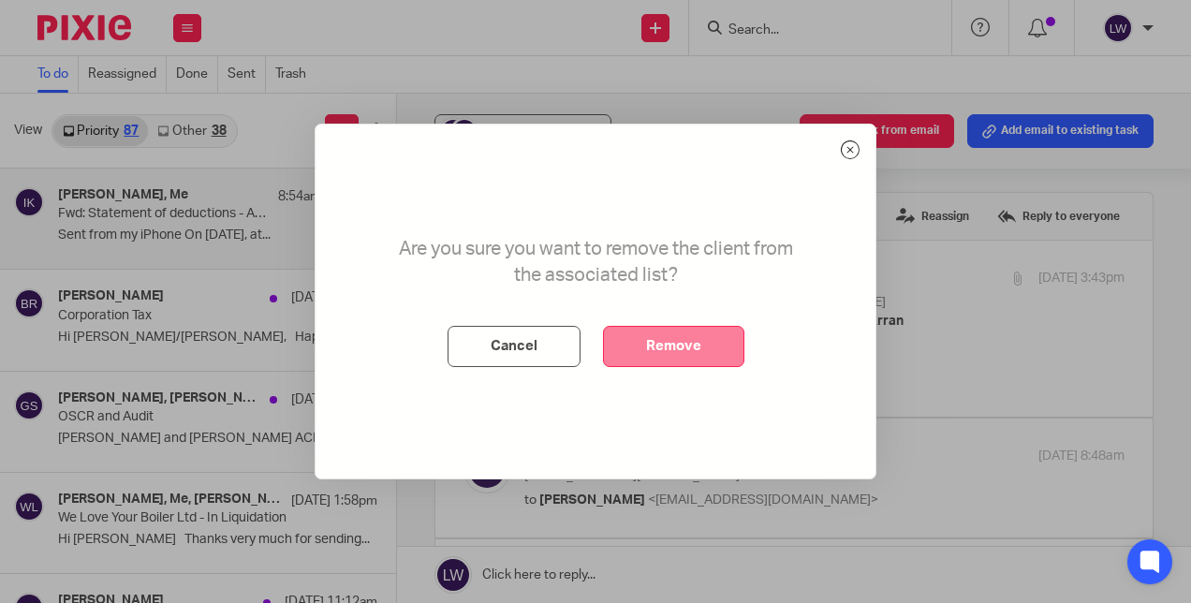
click at [671, 339] on button "Remove" at bounding box center [673, 346] width 141 height 41
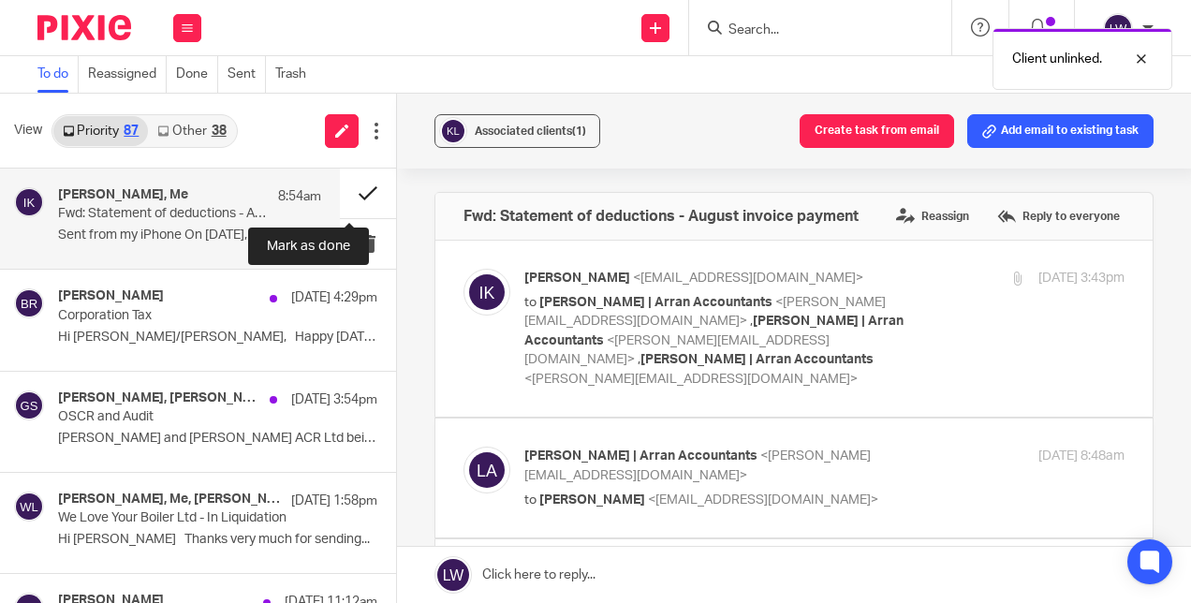
click at [347, 192] on button at bounding box center [368, 194] width 56 height 50
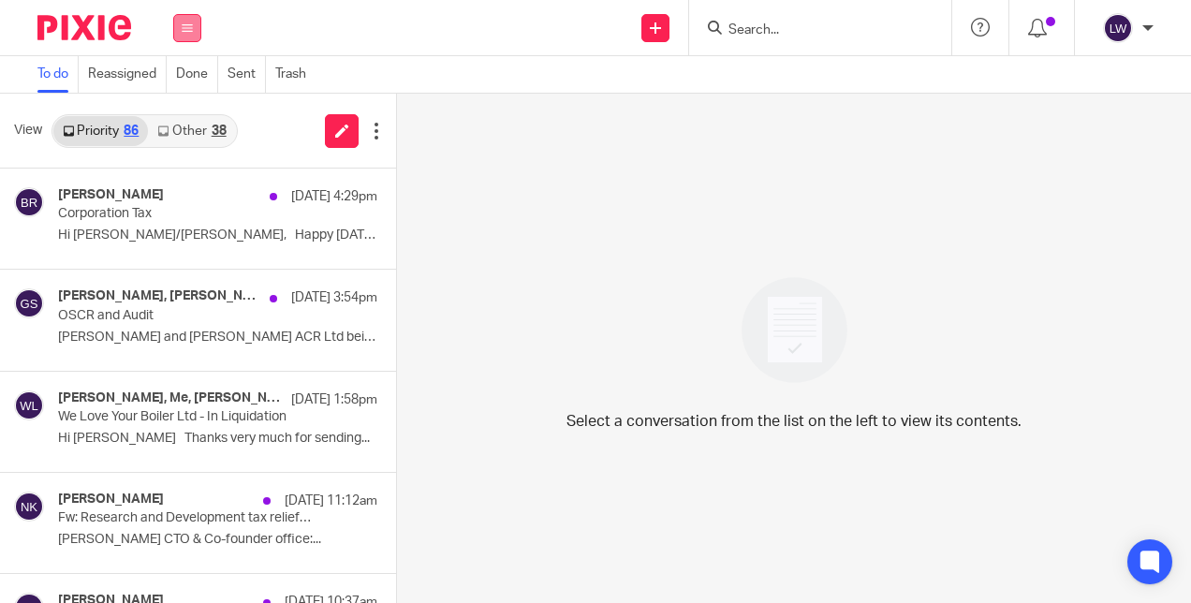
click at [187, 26] on icon at bounding box center [187, 27] width 11 height 11
click at [189, 114] on link "Email" at bounding box center [179, 114] width 34 height 13
click at [740, 22] on input "Search" at bounding box center [811, 30] width 169 height 17
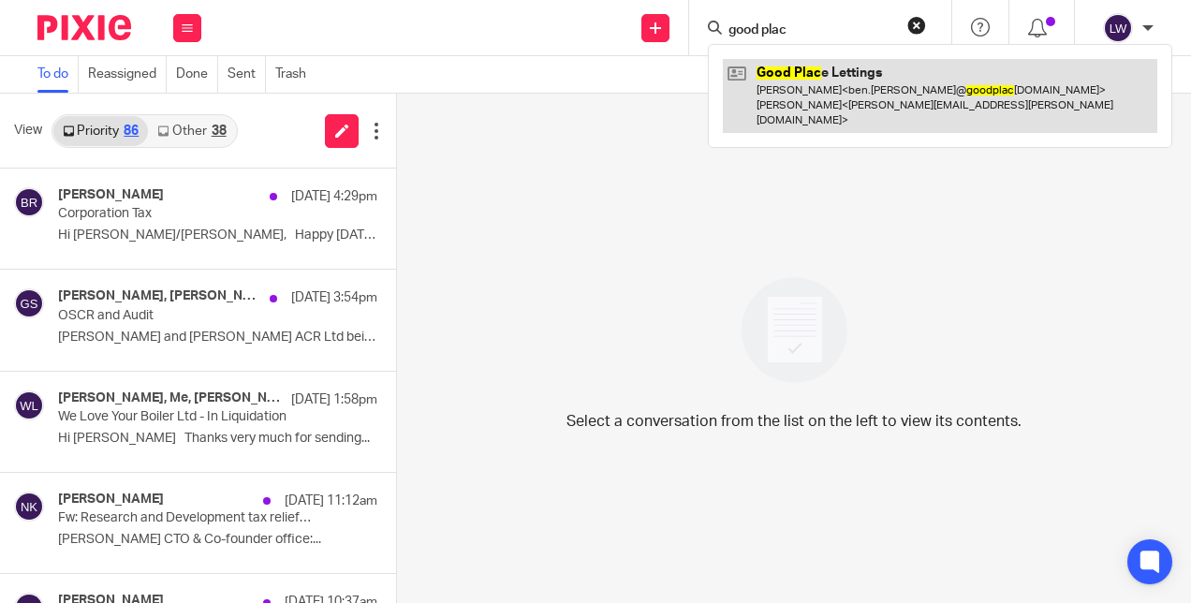
type input "good plac"
click at [829, 79] on link at bounding box center [940, 96] width 435 height 74
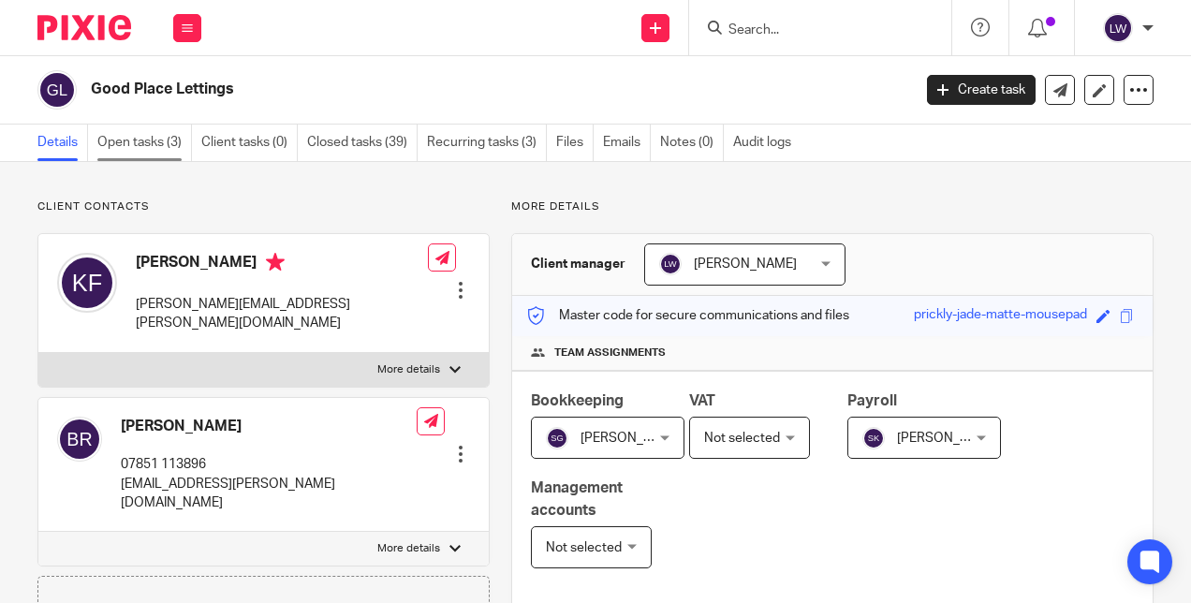
click at [142, 140] on link "Open tasks (3)" at bounding box center [144, 143] width 95 height 37
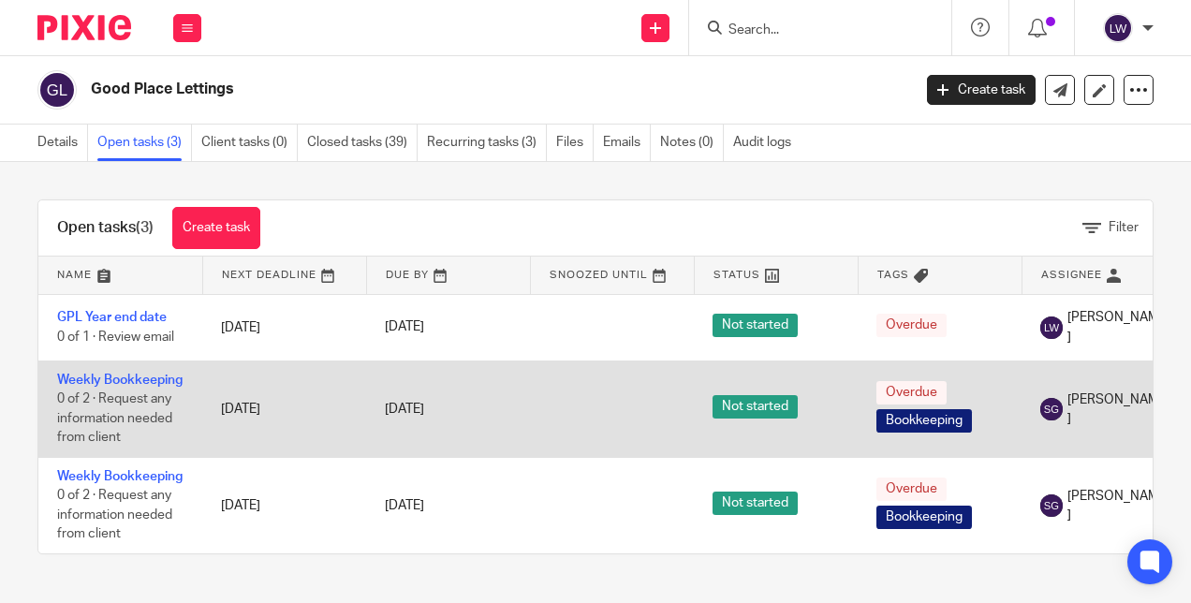
scroll to position [39, 0]
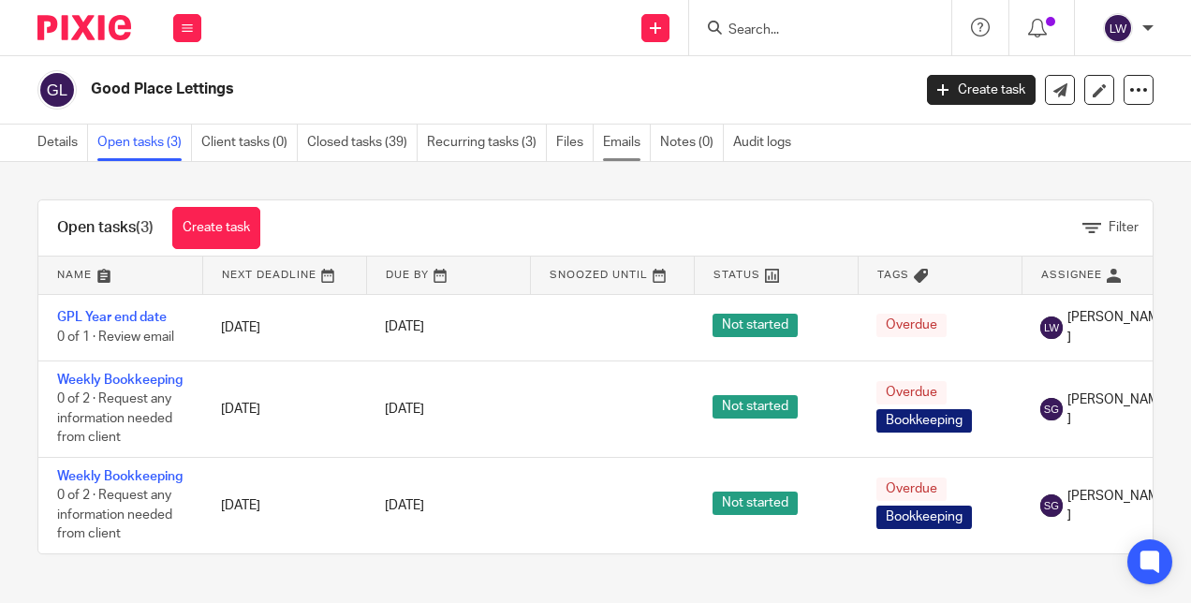
click at [634, 147] on link "Emails" at bounding box center [627, 143] width 48 height 37
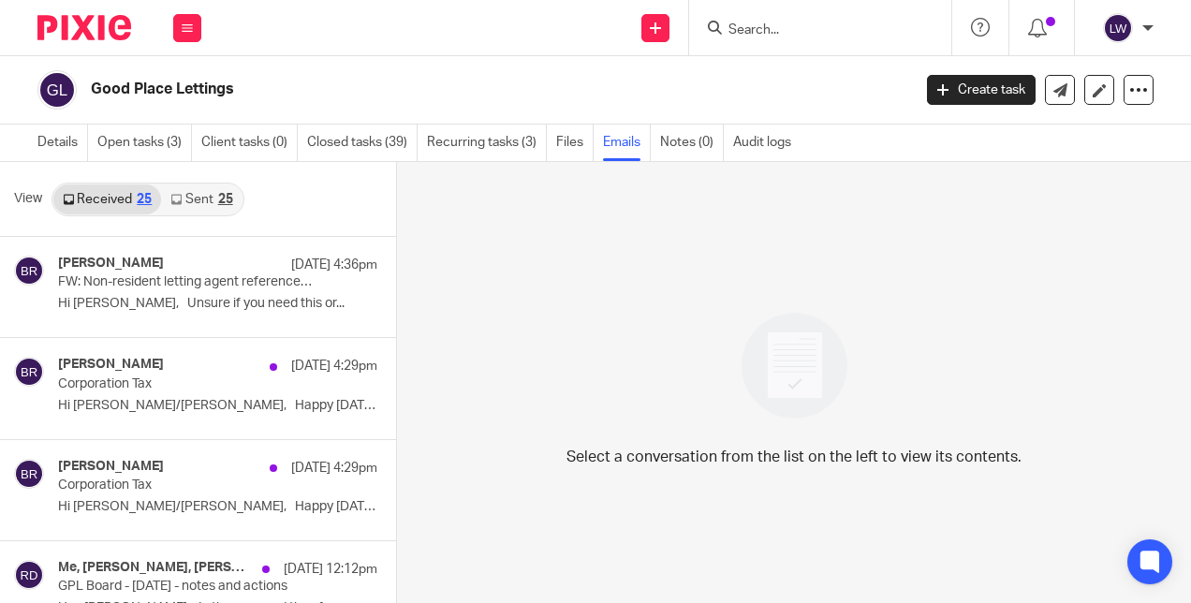
click at [185, 199] on link "Sent 25" at bounding box center [201, 200] width 81 height 30
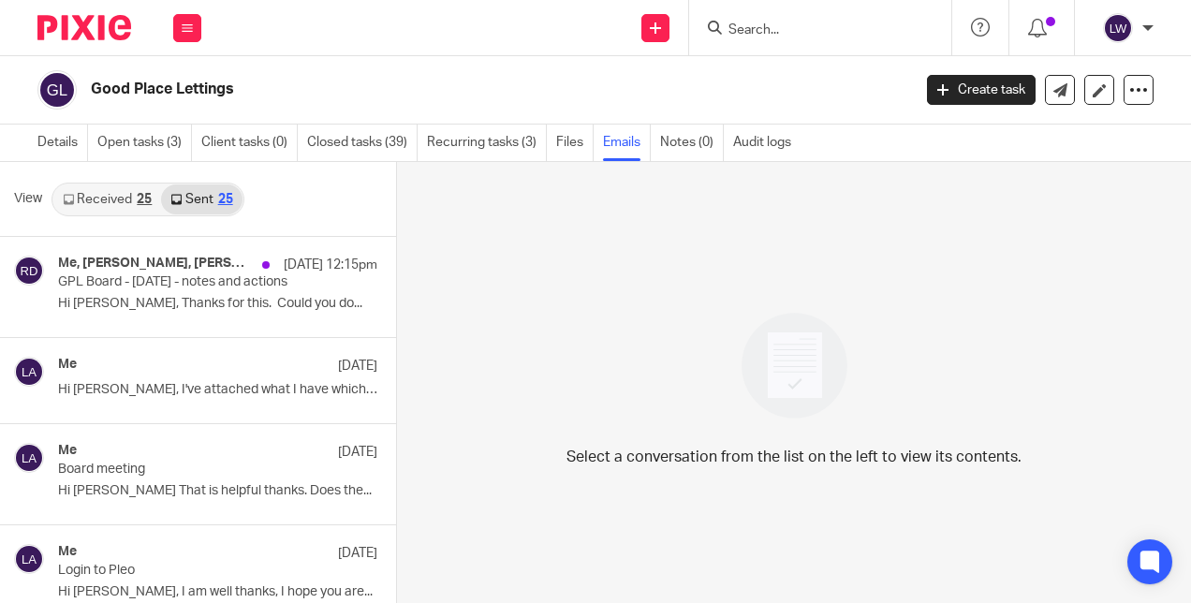
scroll to position [2, 0]
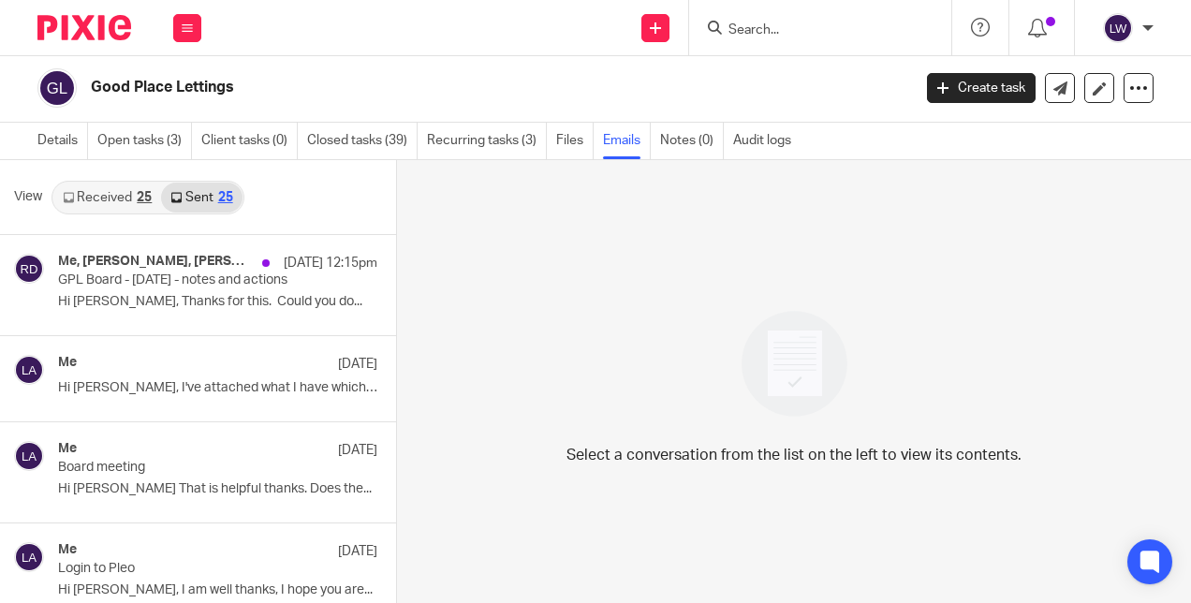
click at [92, 199] on link "Received 25" at bounding box center [107, 198] width 108 height 30
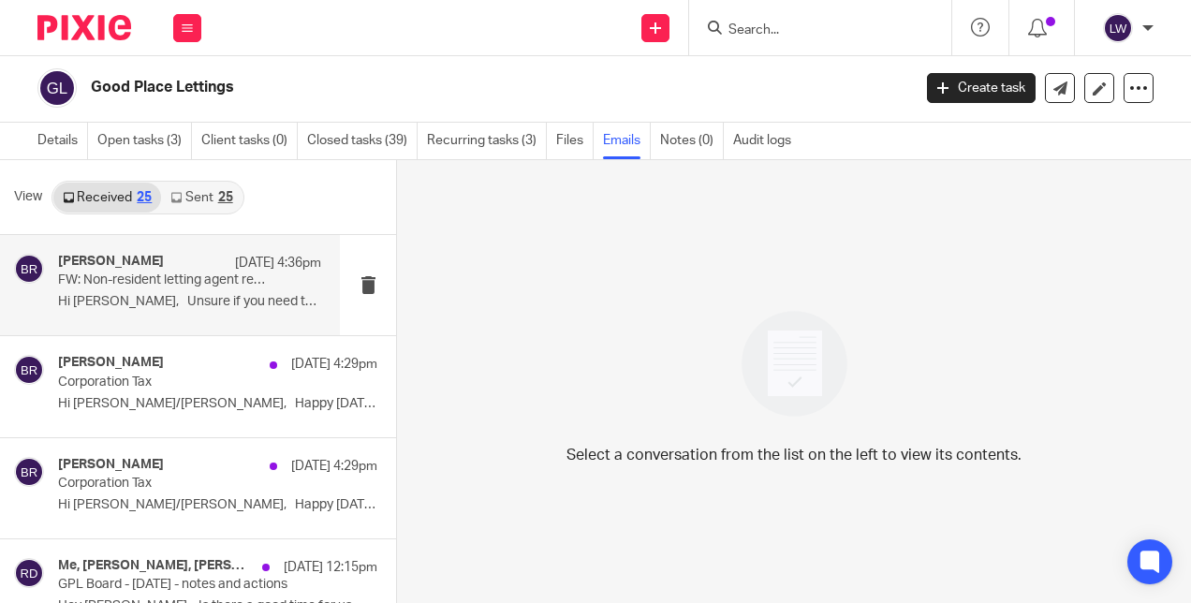
click at [116, 292] on div "Ben Rayner 19 Sep 4:36pm FW: Non-resident letting agent reference number Hi Lor…" at bounding box center [189, 285] width 263 height 63
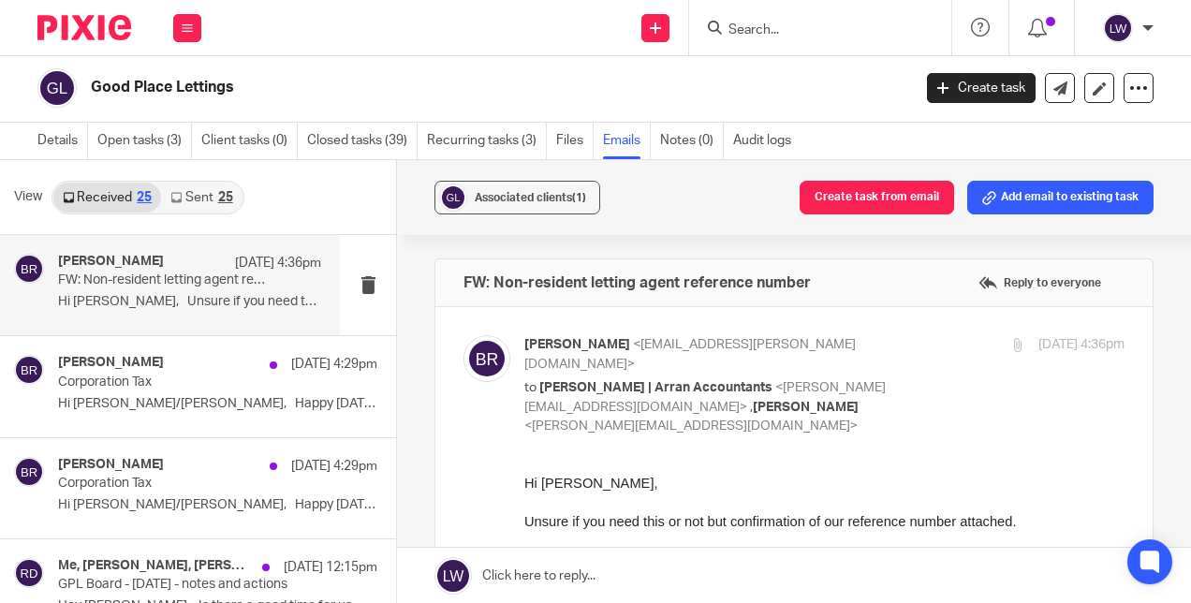
scroll to position [0, 0]
click at [192, 28] on icon at bounding box center [187, 27] width 11 height 11
click at [178, 119] on link "Email" at bounding box center [177, 114] width 31 height 13
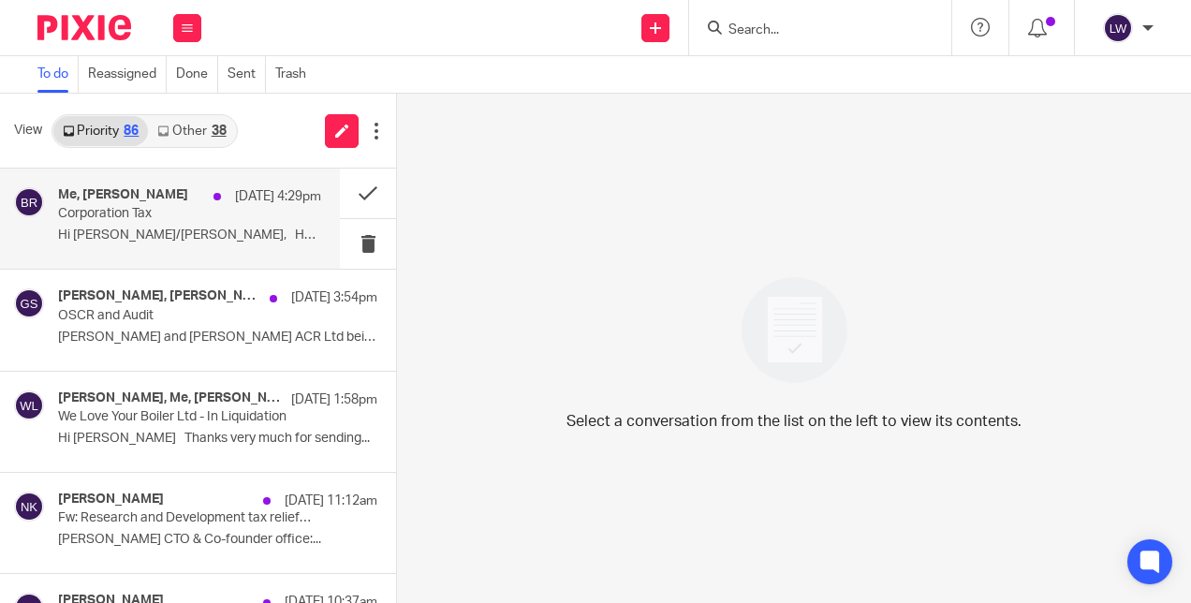
click at [142, 231] on p "Hi Lorna/Sarah, Happy Friday! ..." at bounding box center [189, 236] width 263 height 16
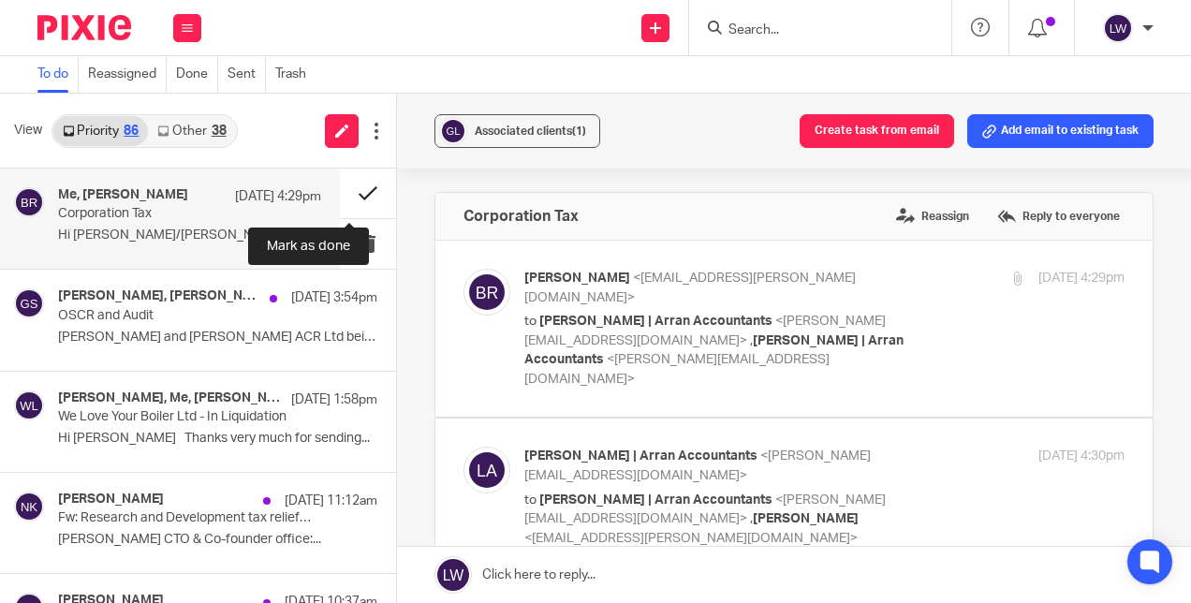
click at [346, 187] on button at bounding box center [368, 194] width 56 height 50
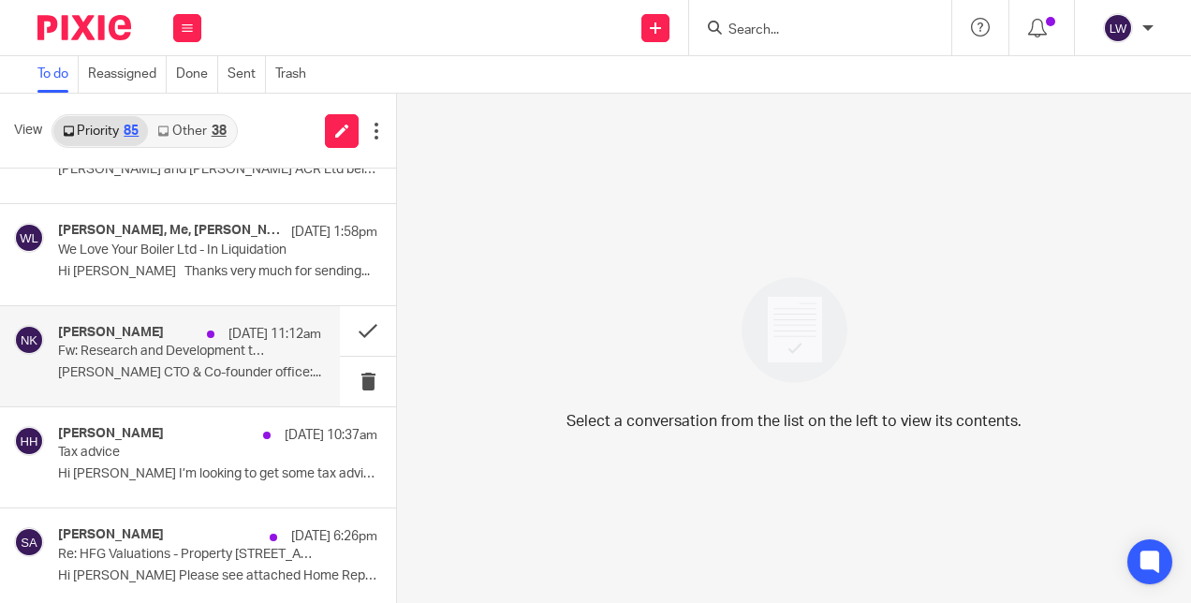
scroll to position [94, 0]
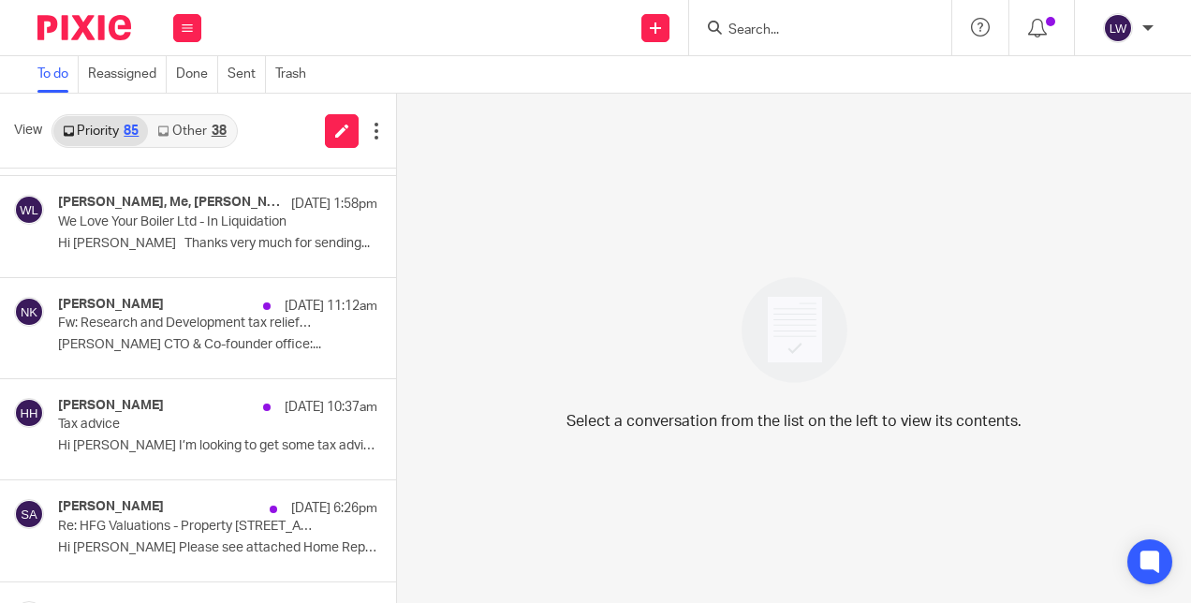
click at [779, 31] on input "Search" at bounding box center [811, 30] width 169 height 17
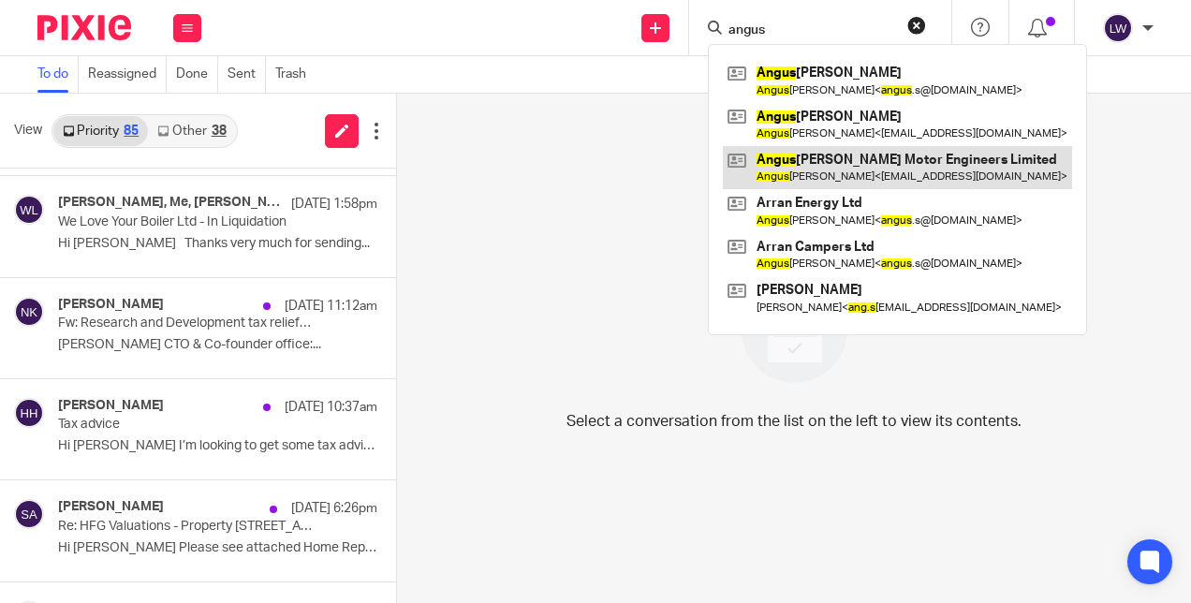
type input "angus"
click at [835, 177] on link at bounding box center [897, 167] width 349 height 43
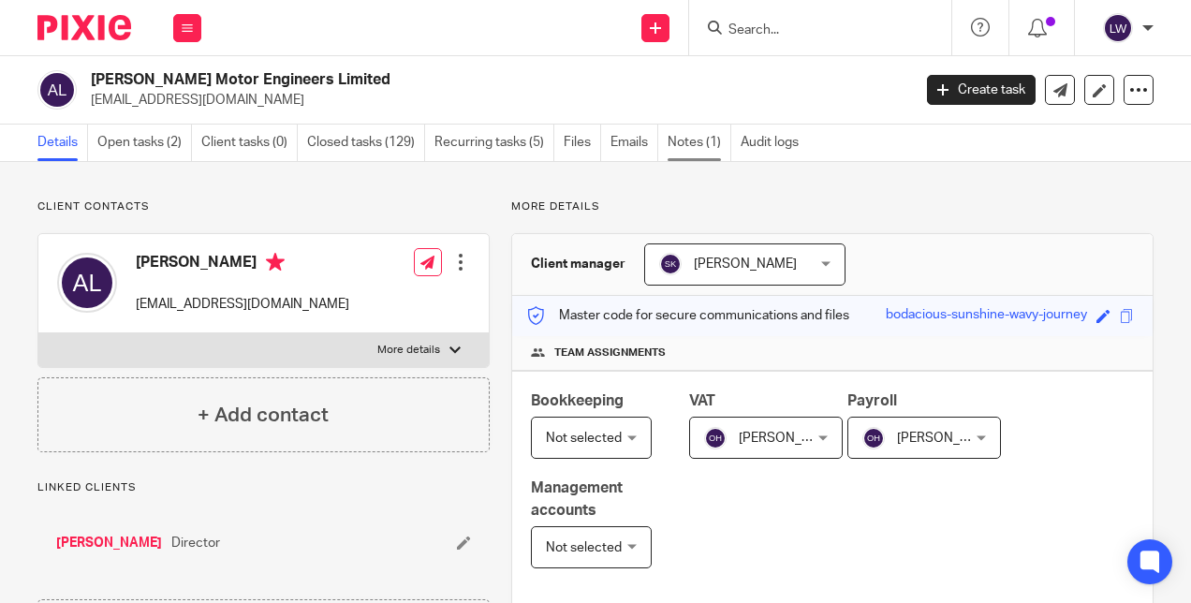
click at [702, 140] on link "Notes (1)" at bounding box center [700, 143] width 64 height 37
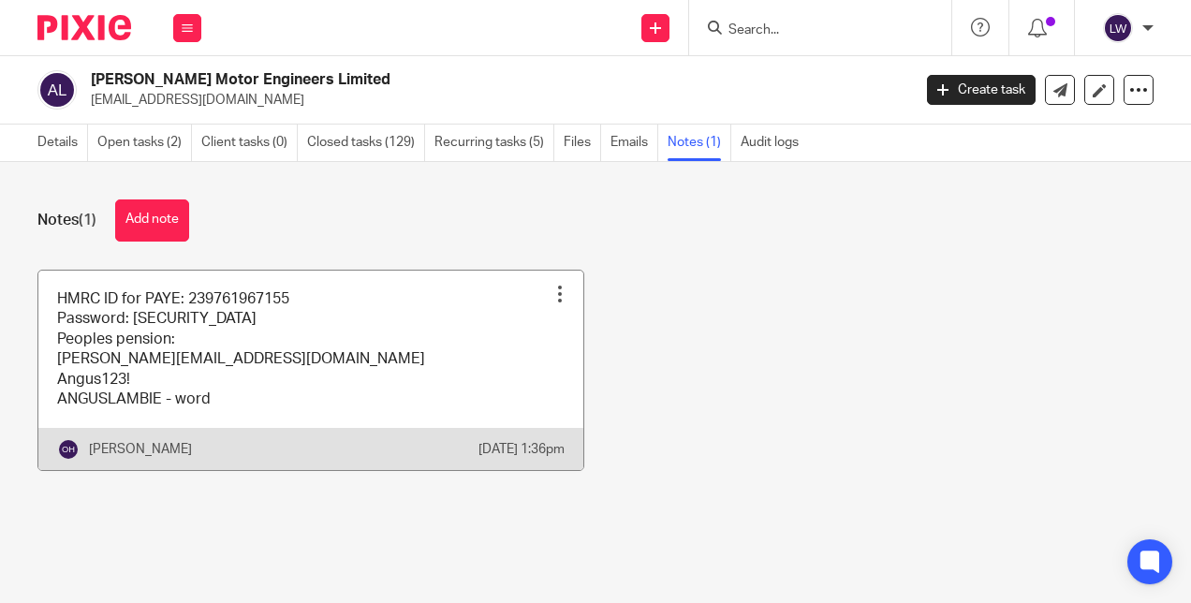
click at [429, 392] on link at bounding box center [310, 371] width 545 height 200
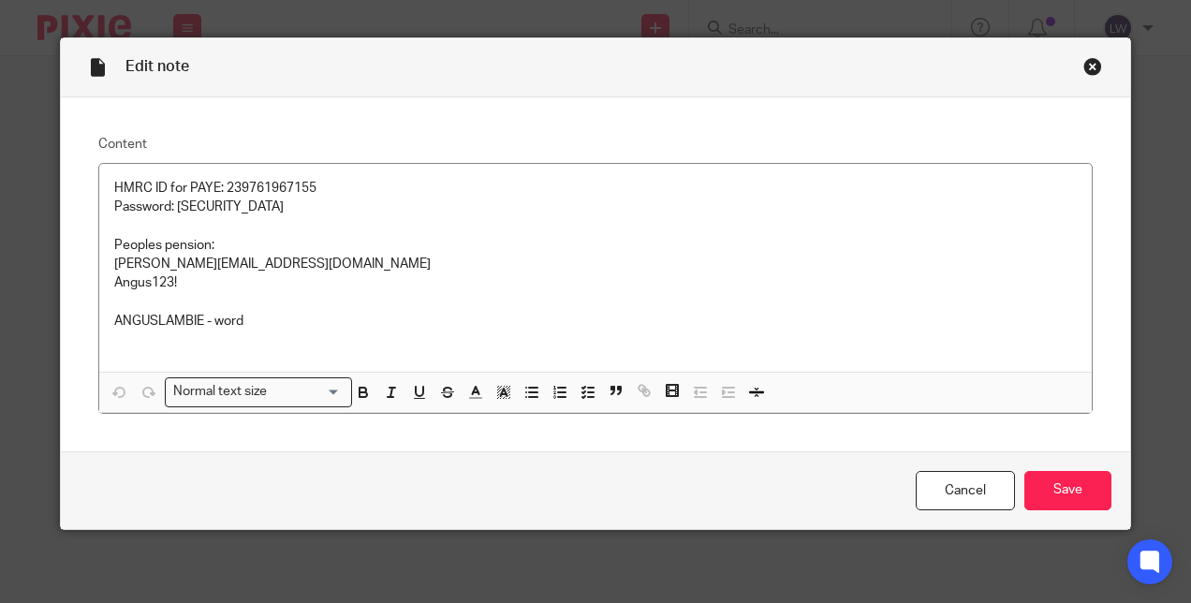
click at [1085, 64] on div "Close this dialog window" at bounding box center [1093, 66] width 19 height 19
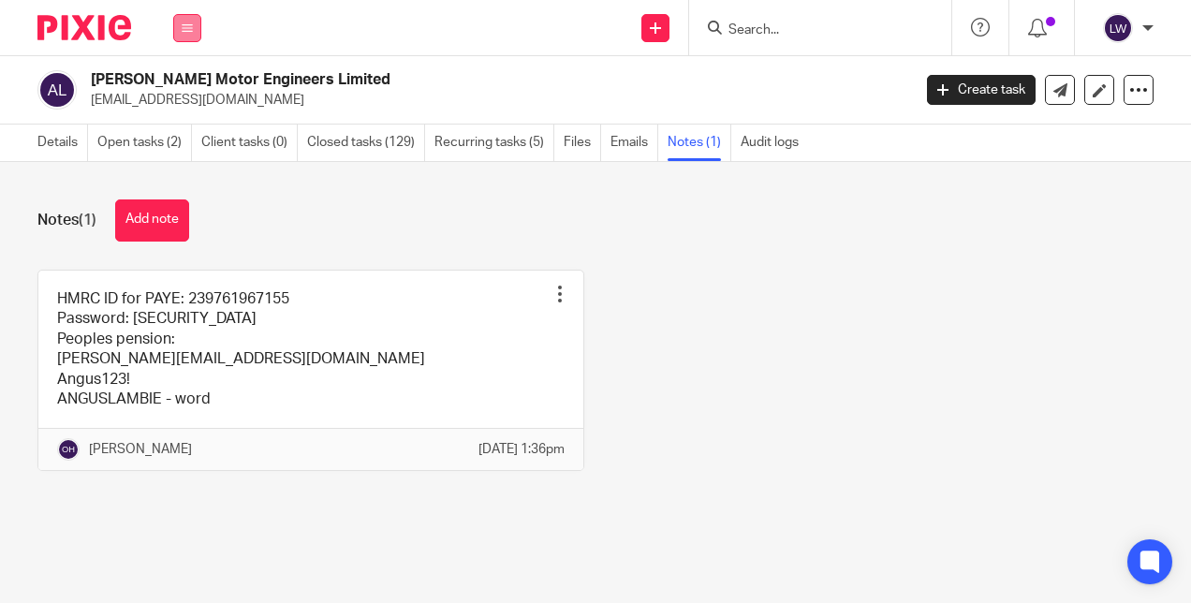
click at [182, 35] on button at bounding box center [187, 28] width 28 height 28
click at [195, 109] on li "Email" at bounding box center [187, 114] width 50 height 27
click at [185, 114] on link "Email" at bounding box center [177, 114] width 31 height 13
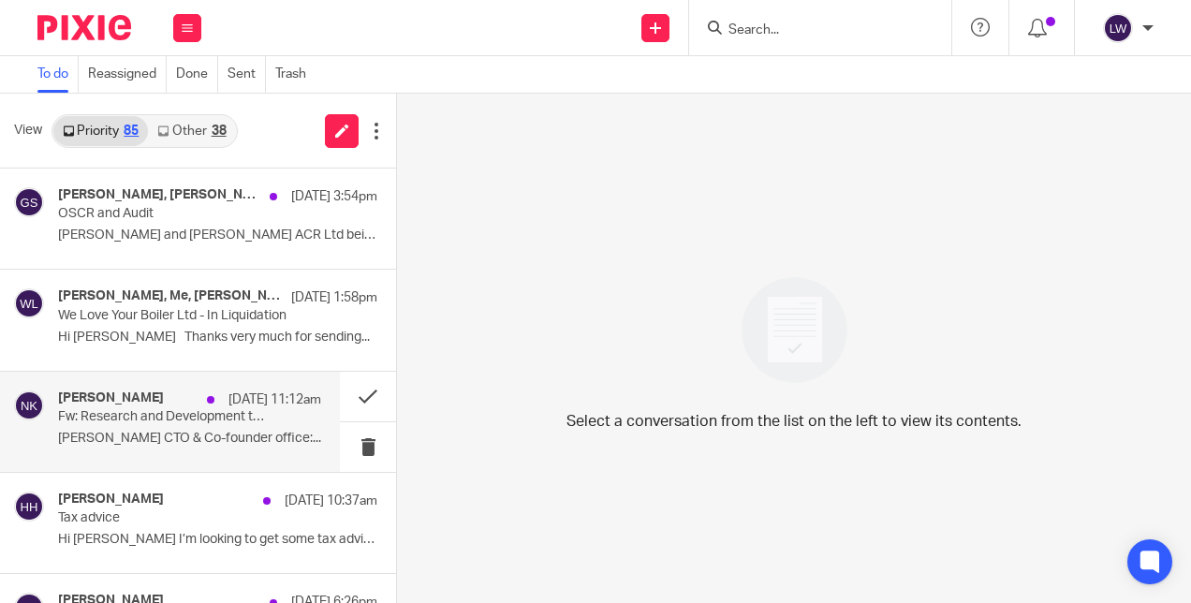
click at [158, 444] on p "[PERSON_NAME] CTO & Co-founder office:..." at bounding box center [189, 439] width 263 height 16
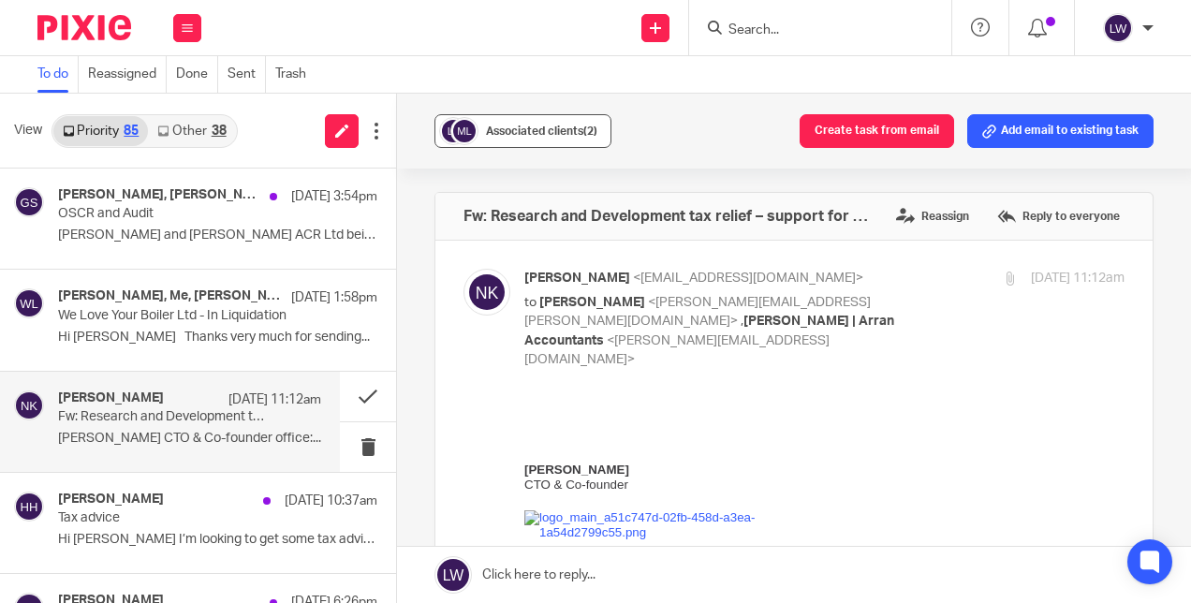
click at [519, 135] on span "Associated clients (2)" at bounding box center [541, 131] width 111 height 11
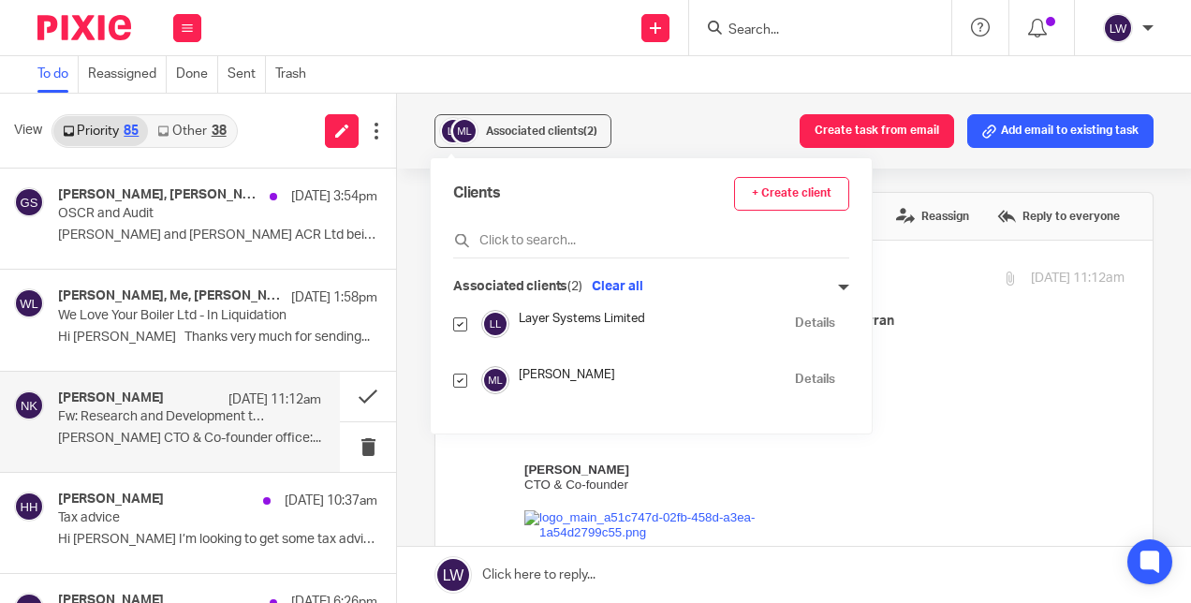
click at [459, 377] on input "checkbox" at bounding box center [460, 381] width 14 height 14
checkbox input "false"
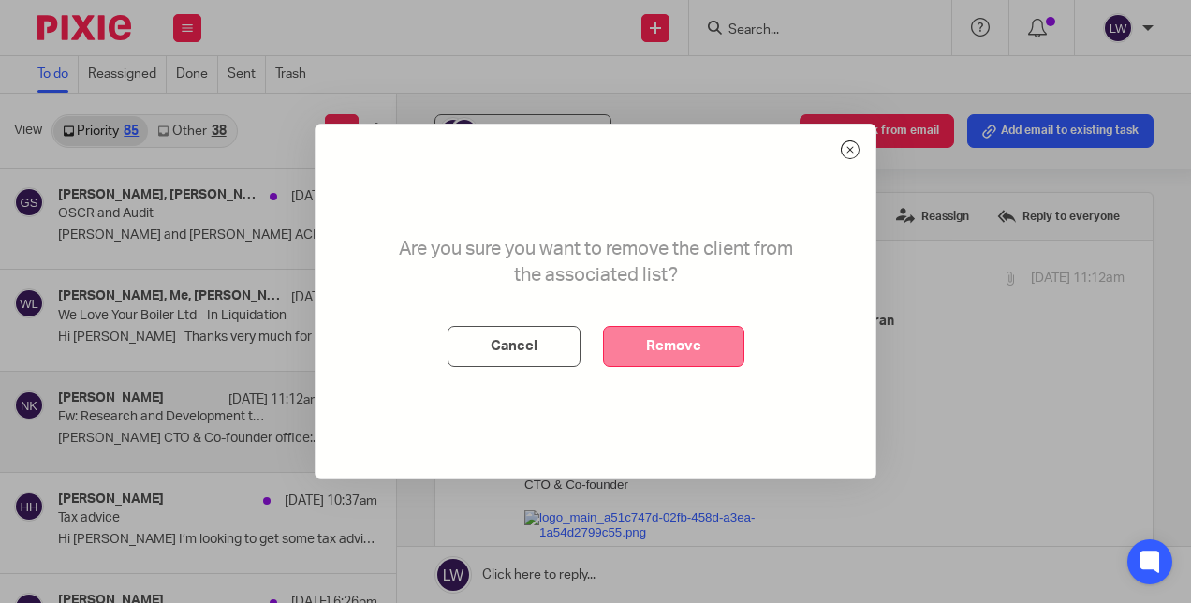
click at [707, 343] on button "Remove" at bounding box center [673, 346] width 141 height 41
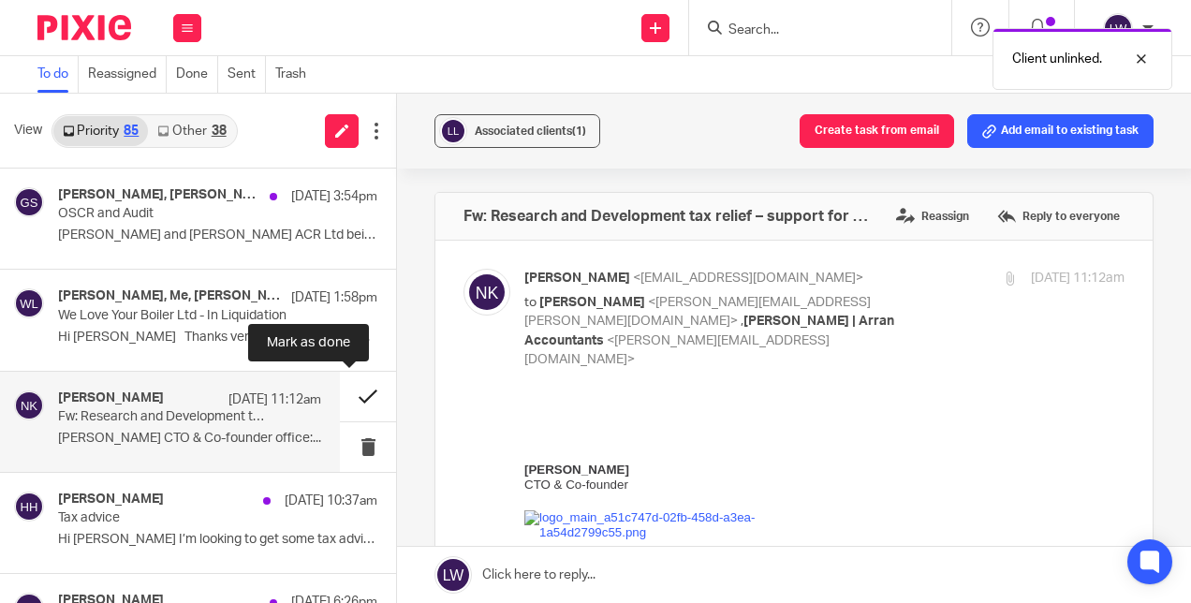
click at [352, 394] on button at bounding box center [368, 397] width 56 height 50
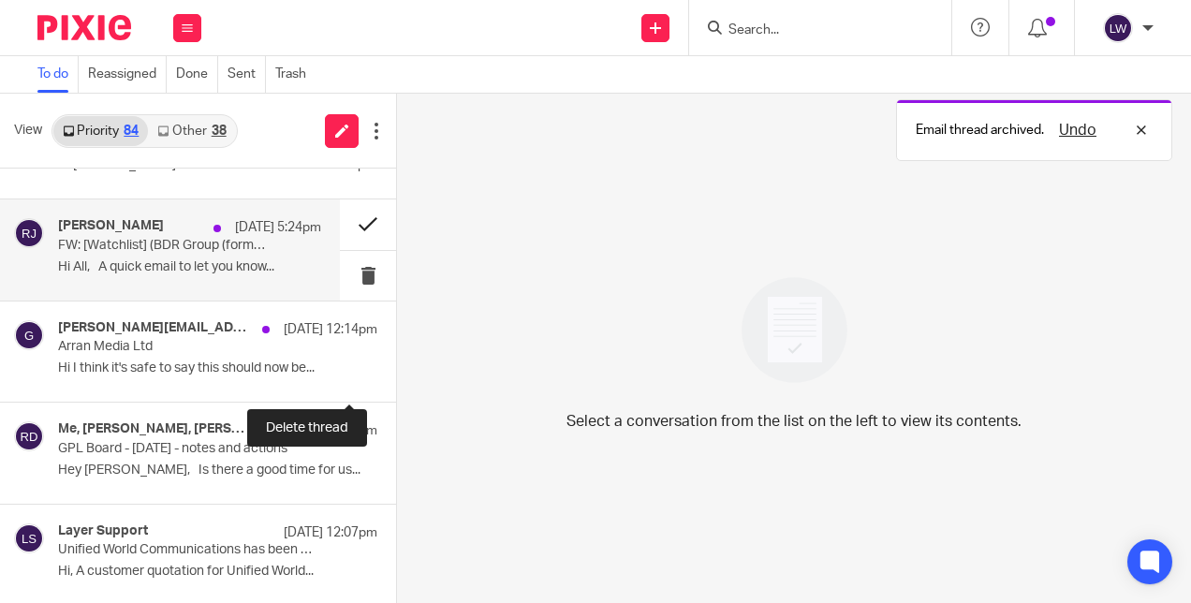
scroll to position [468, 0]
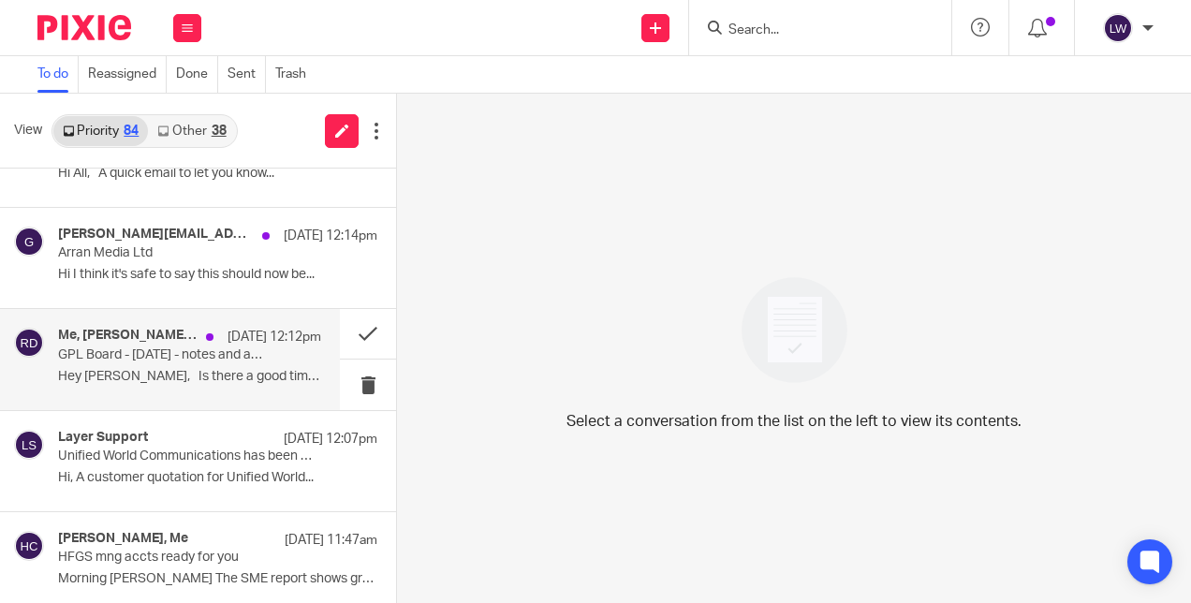
click at [211, 377] on p "Hey Lorna, Is there a good time for us..." at bounding box center [189, 377] width 263 height 16
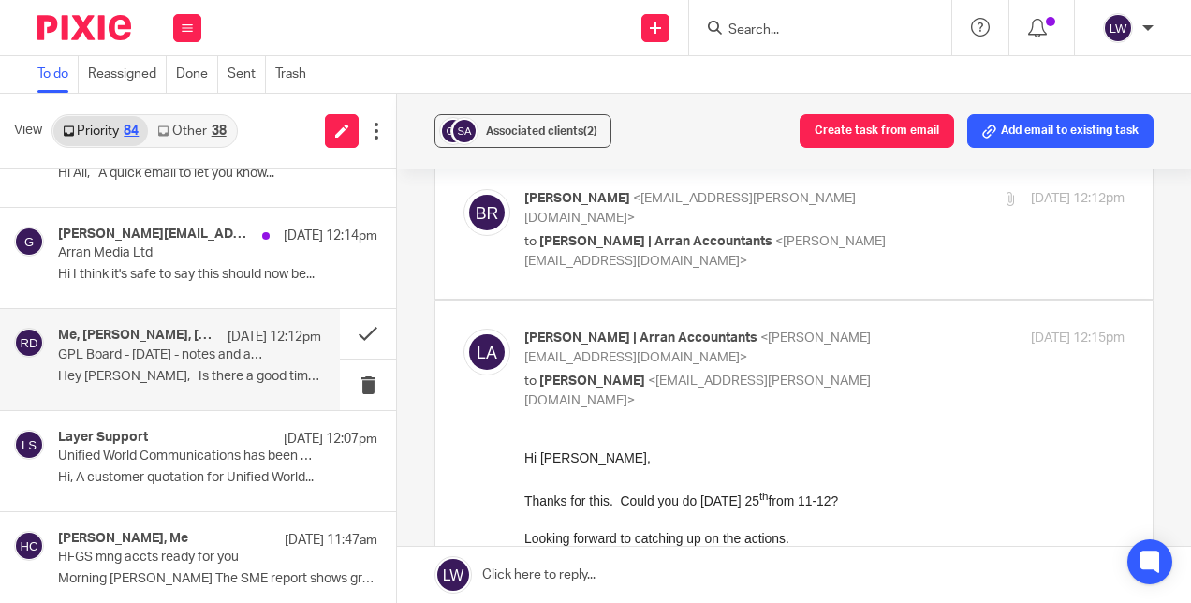
scroll to position [375, 0]
click at [513, 134] on span "Associated clients (2)" at bounding box center [541, 131] width 111 height 11
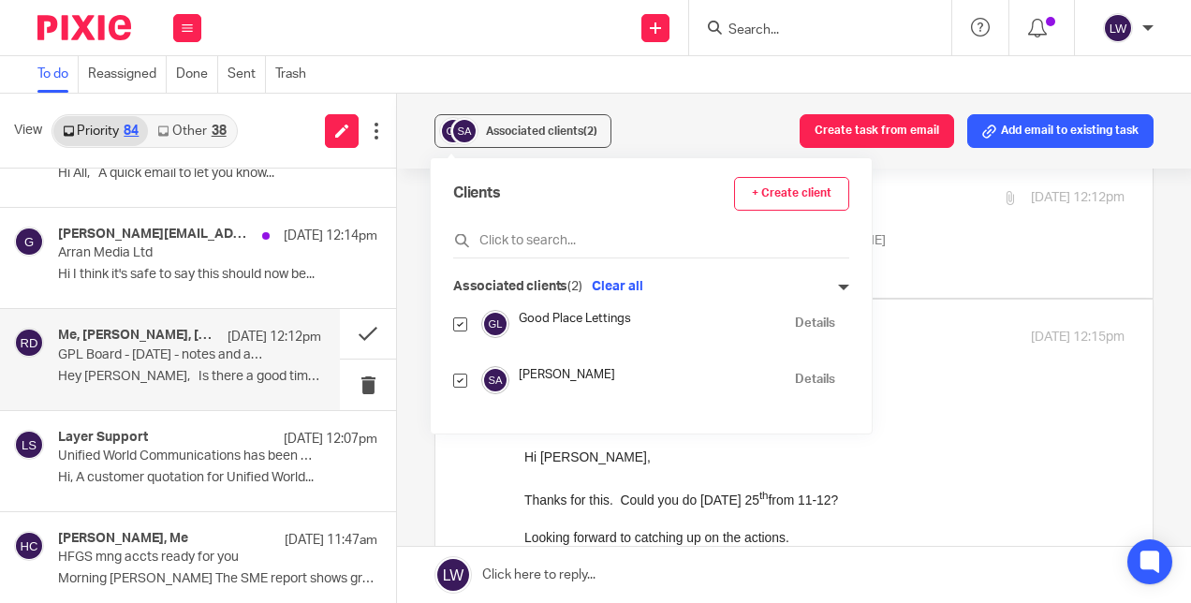
click at [463, 381] on input "checkbox" at bounding box center [460, 381] width 14 height 14
checkbox input "false"
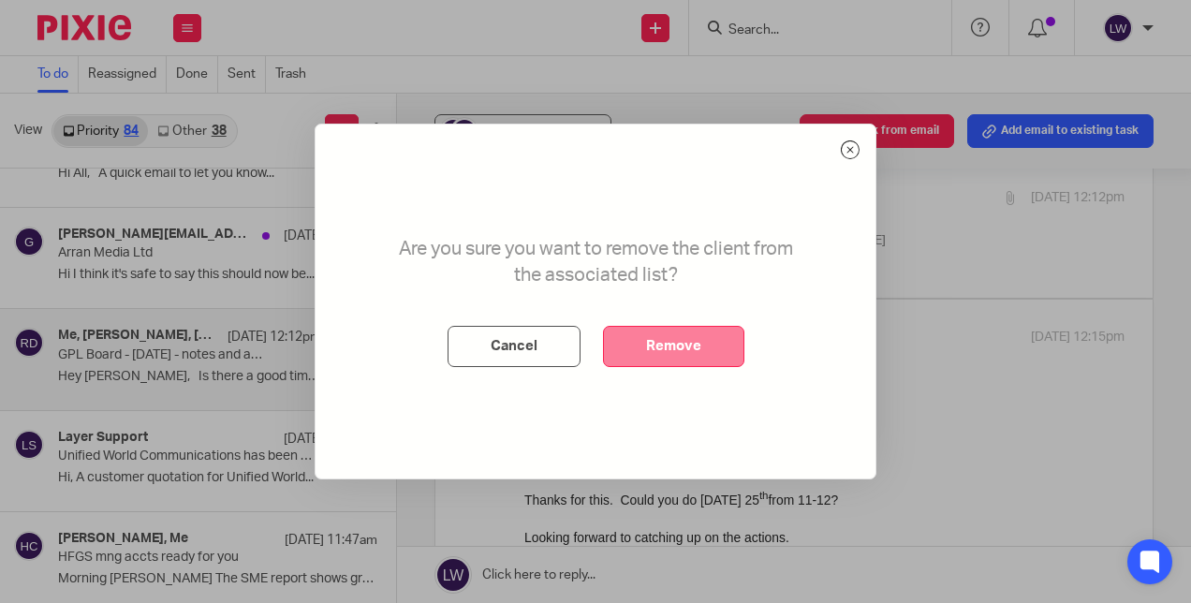
click at [697, 337] on button "Remove" at bounding box center [673, 346] width 141 height 41
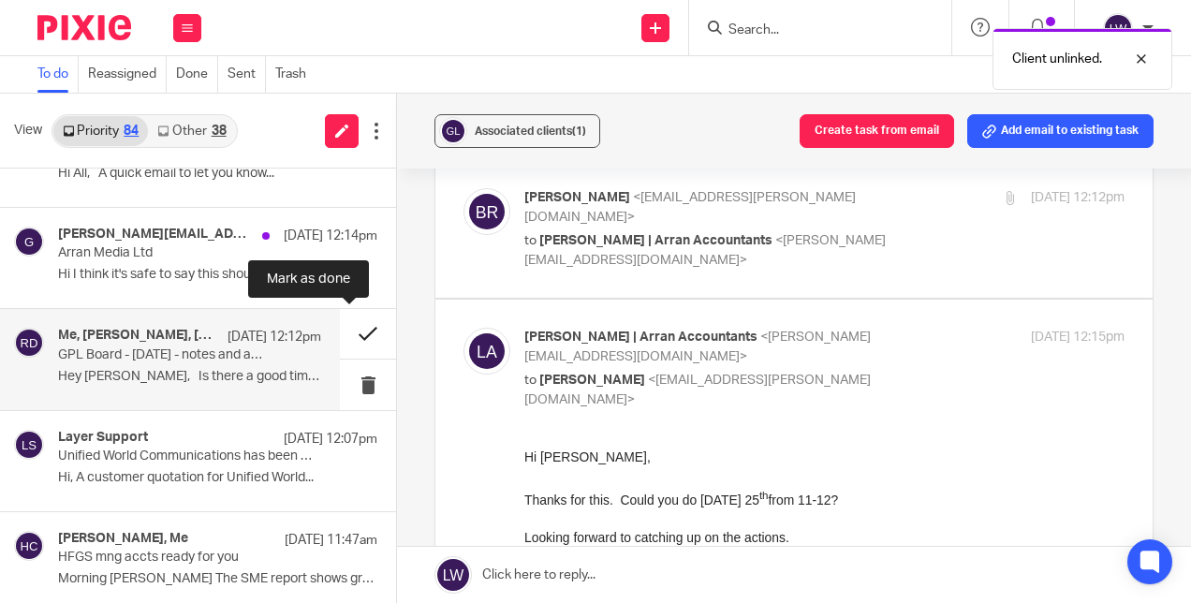
click at [352, 331] on button at bounding box center [368, 334] width 56 height 50
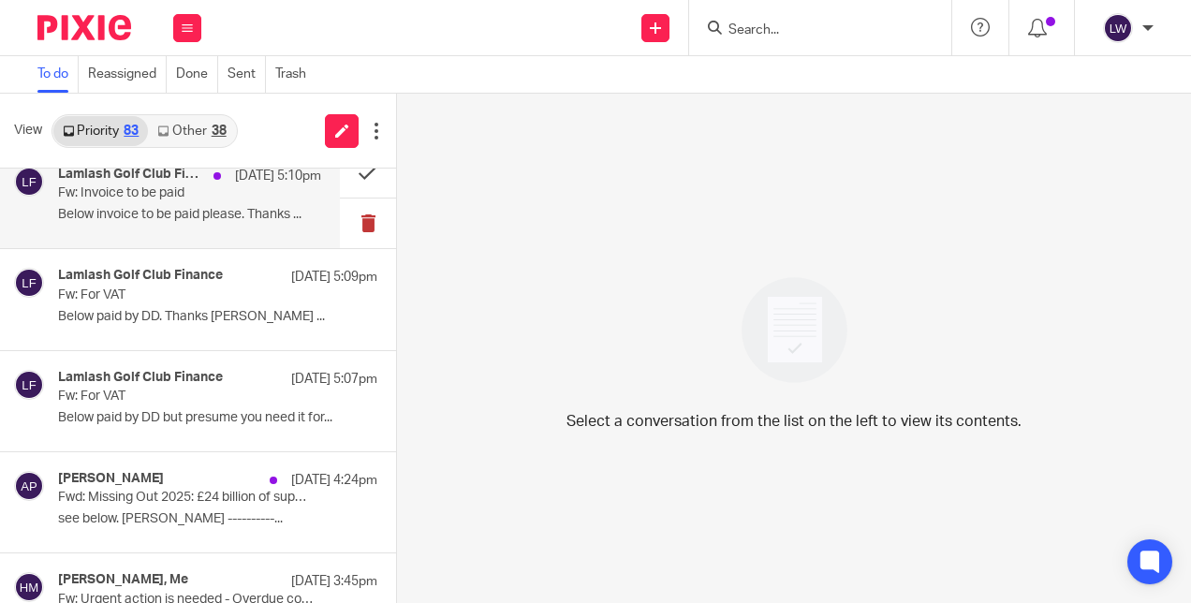
scroll to position [1218, 0]
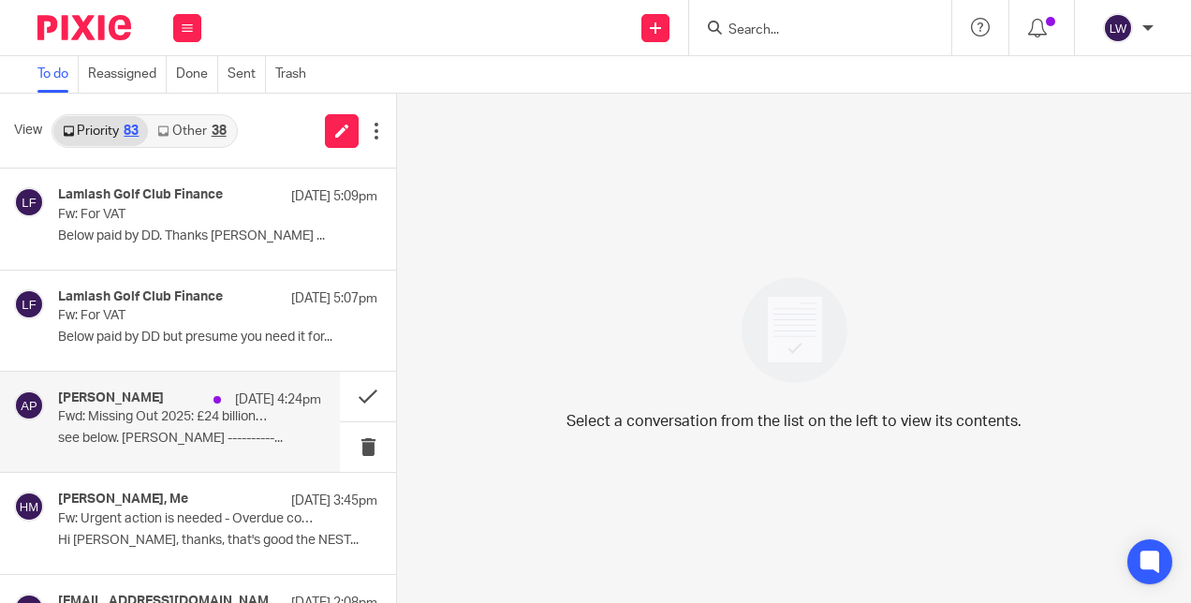
click at [148, 423] on div "Alex Pollock 17 Sep 4:24pm Fwd: Missing Out 2025: £24 billion of support is unc…" at bounding box center [189, 422] width 263 height 63
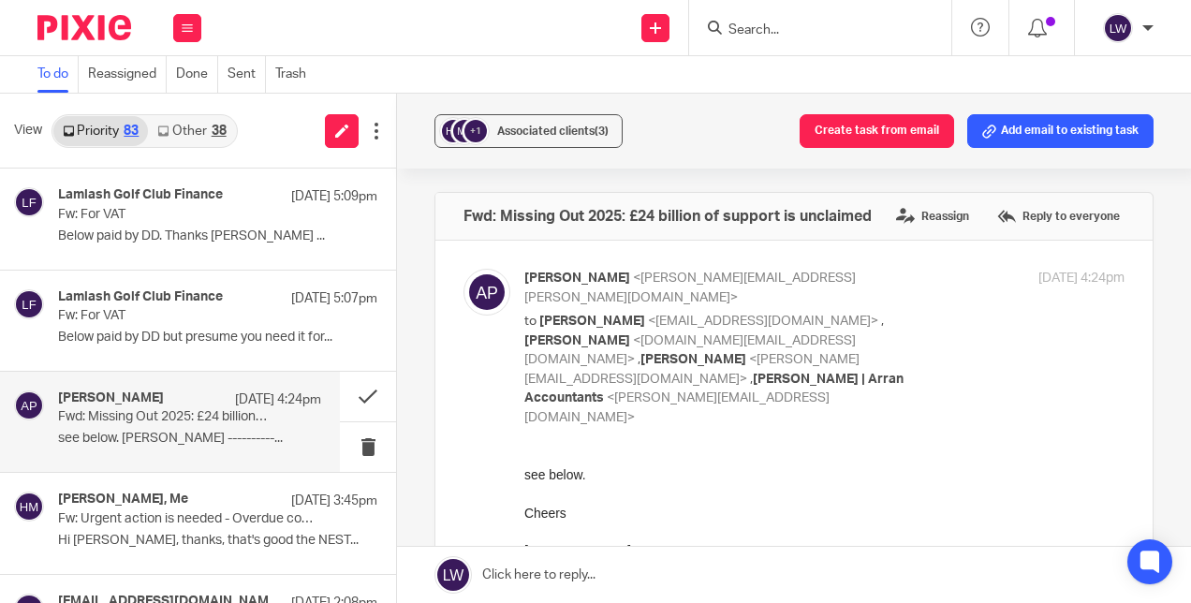
scroll to position [0, 0]
click at [354, 438] on button at bounding box center [368, 447] width 56 height 50
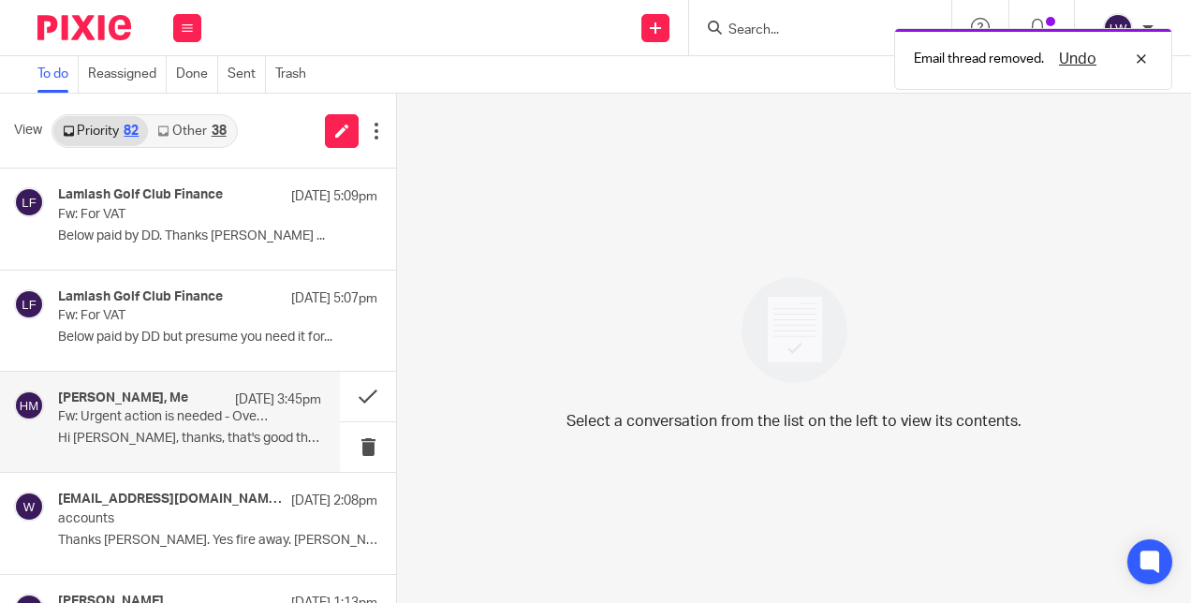
click at [129, 438] on p "Hi Lorna OK, thanks, that's good the NEST..." at bounding box center [189, 439] width 263 height 16
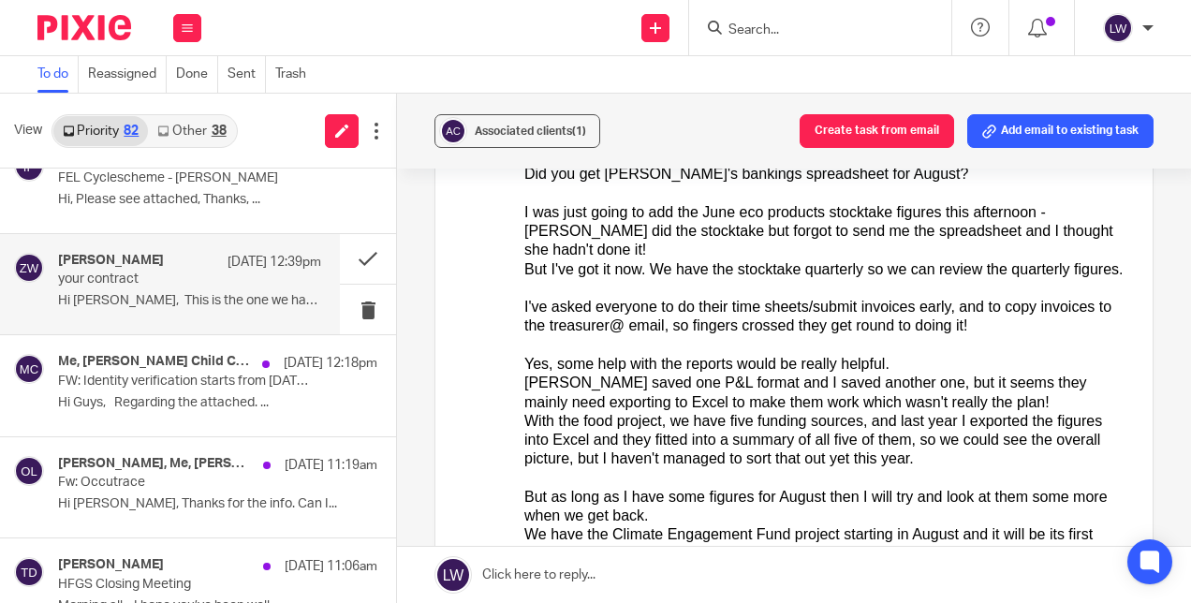
scroll to position [1686, 0]
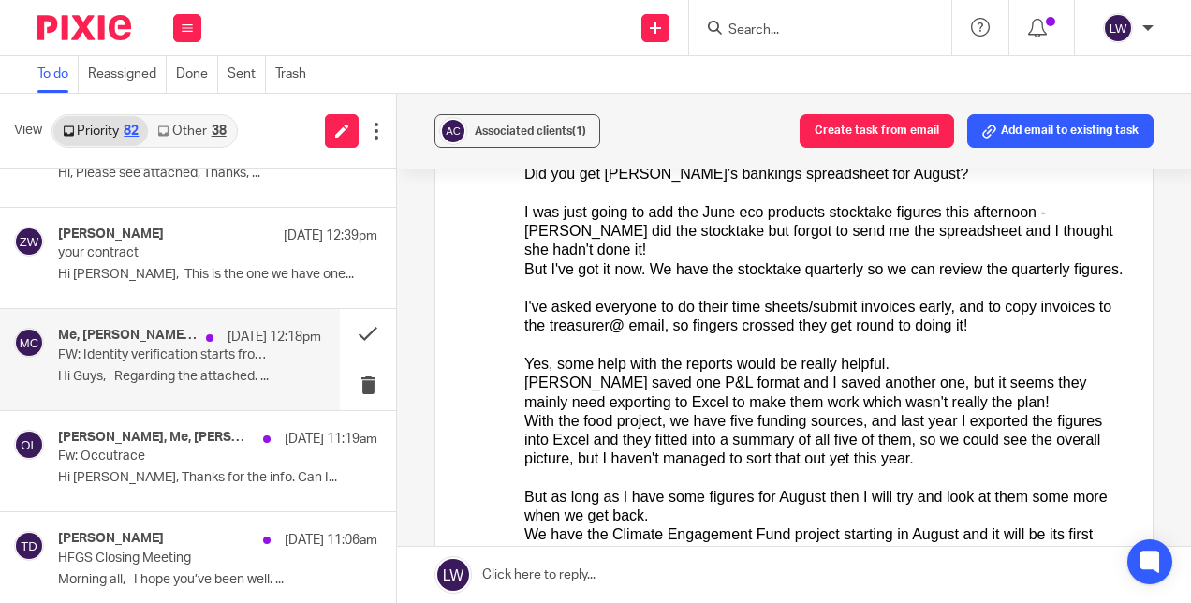
click at [200, 373] on p "Hi Guys, Regarding the attached. ..." at bounding box center [189, 377] width 263 height 16
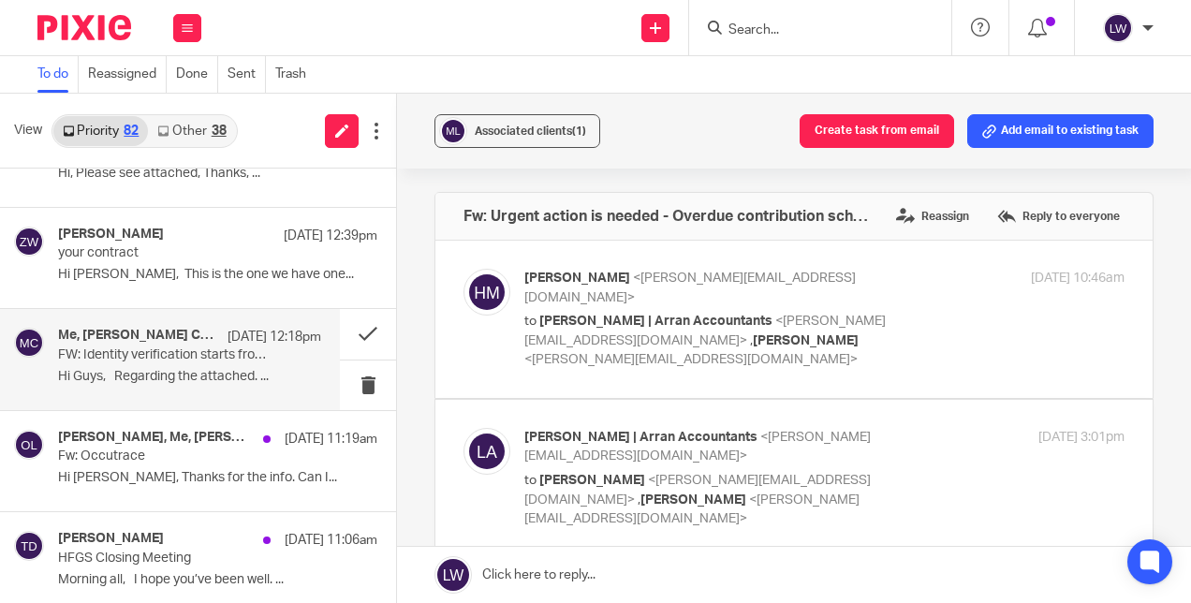
click at [178, 362] on div "Me, Mackin Child Care 17 Sep 12:18pm FW: Identity verification starts from 18 N…" at bounding box center [189, 359] width 263 height 63
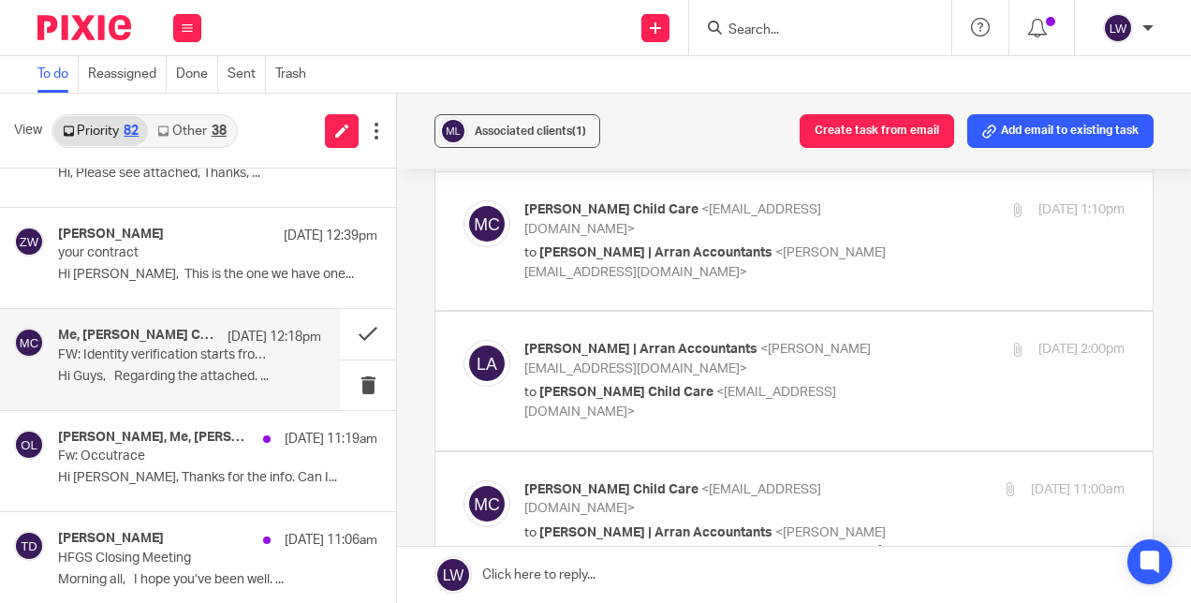
scroll to position [94, 0]
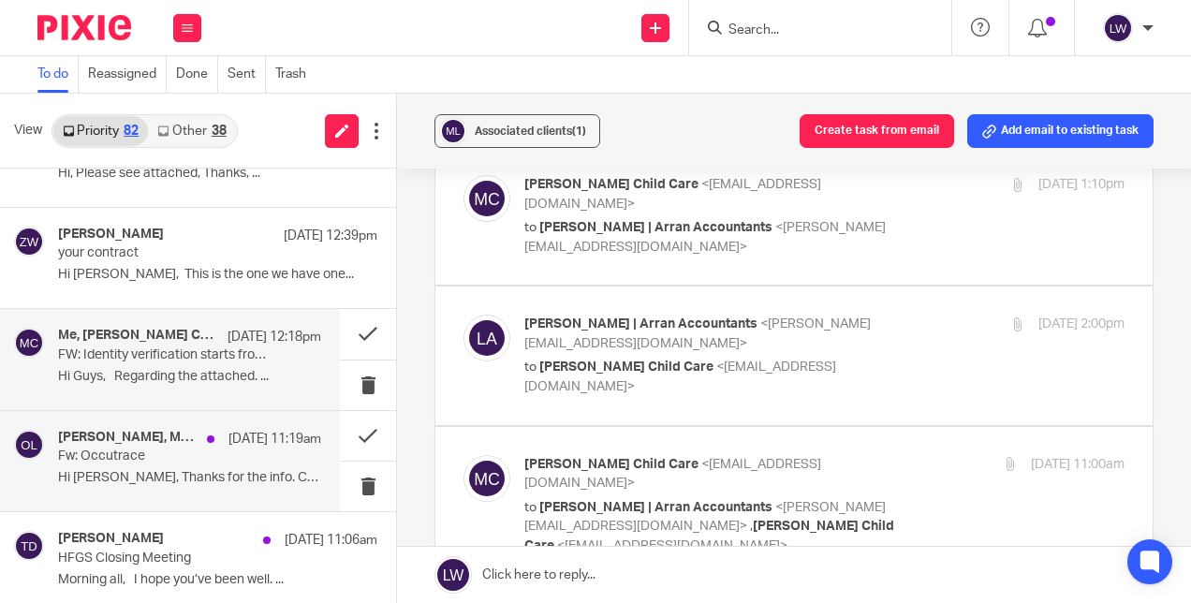
click at [190, 449] on p "Fw: Occutrace" at bounding box center [163, 457] width 211 height 16
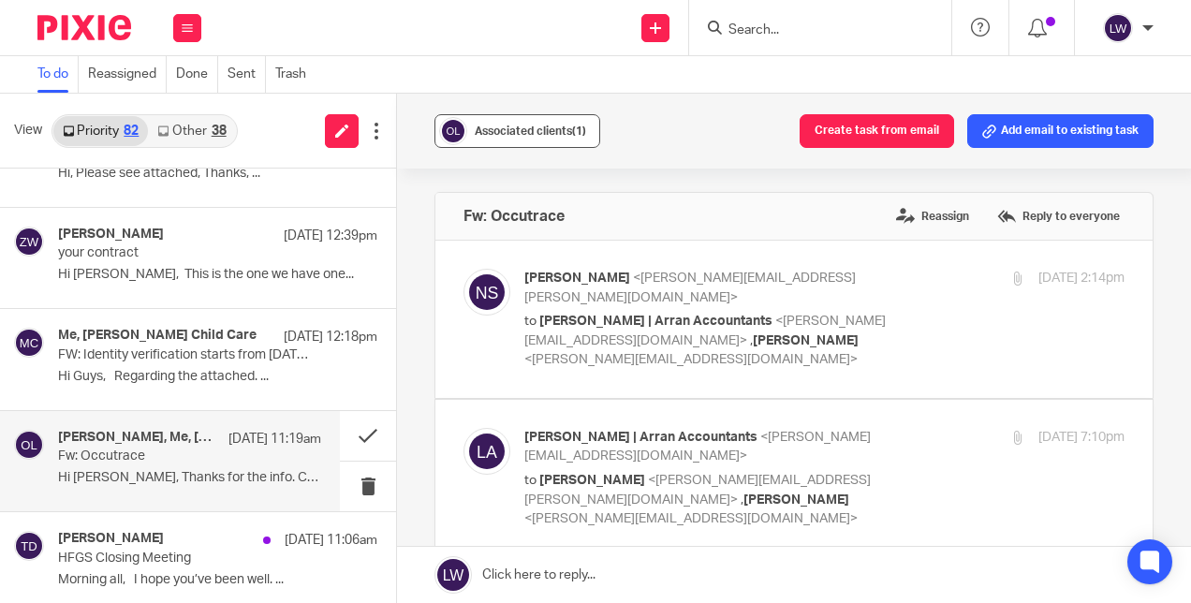
scroll to position [0, 0]
click at [525, 127] on span "Associated clients (1)" at bounding box center [530, 131] width 111 height 11
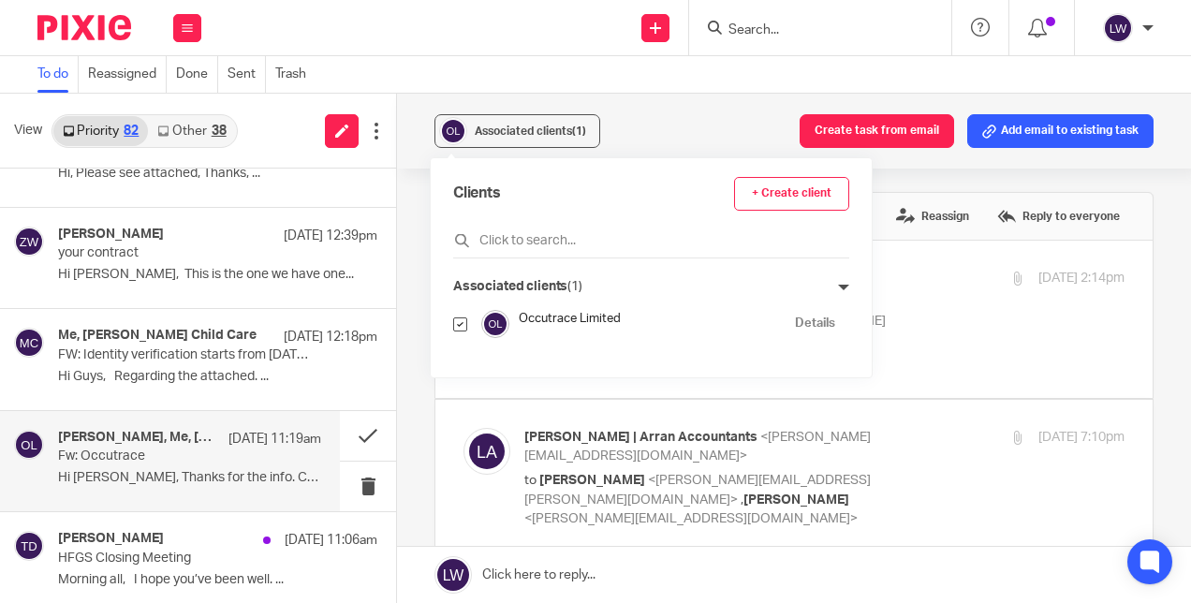
click at [678, 112] on div "Associated clients (1) Create task from email Add email to existing task" at bounding box center [794, 131] width 794 height 75
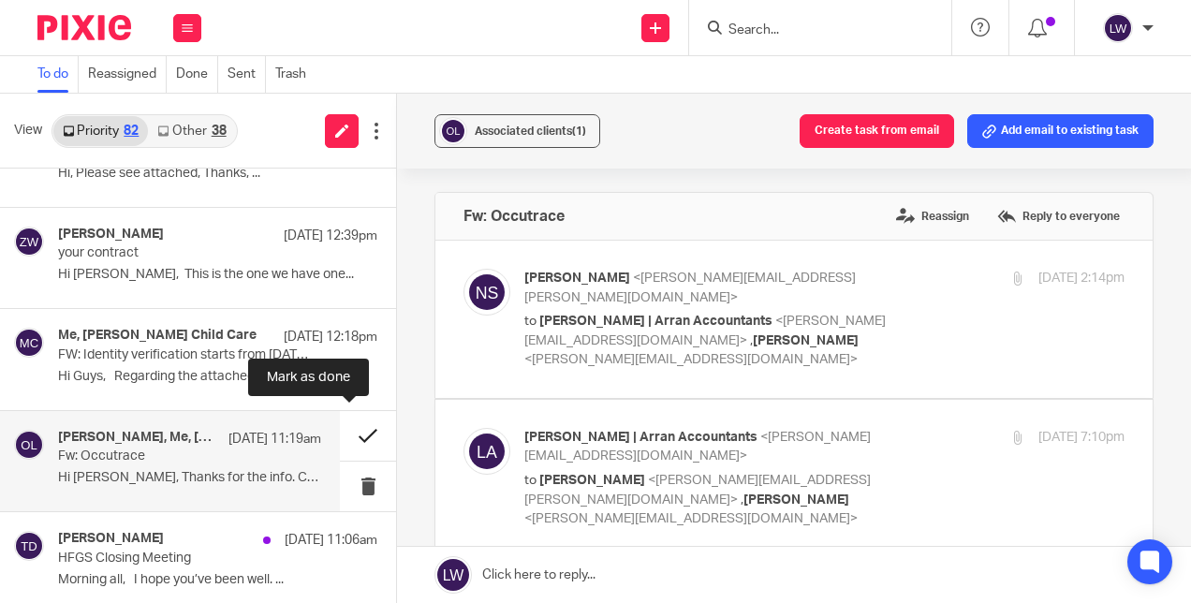
click at [348, 432] on button at bounding box center [368, 436] width 56 height 50
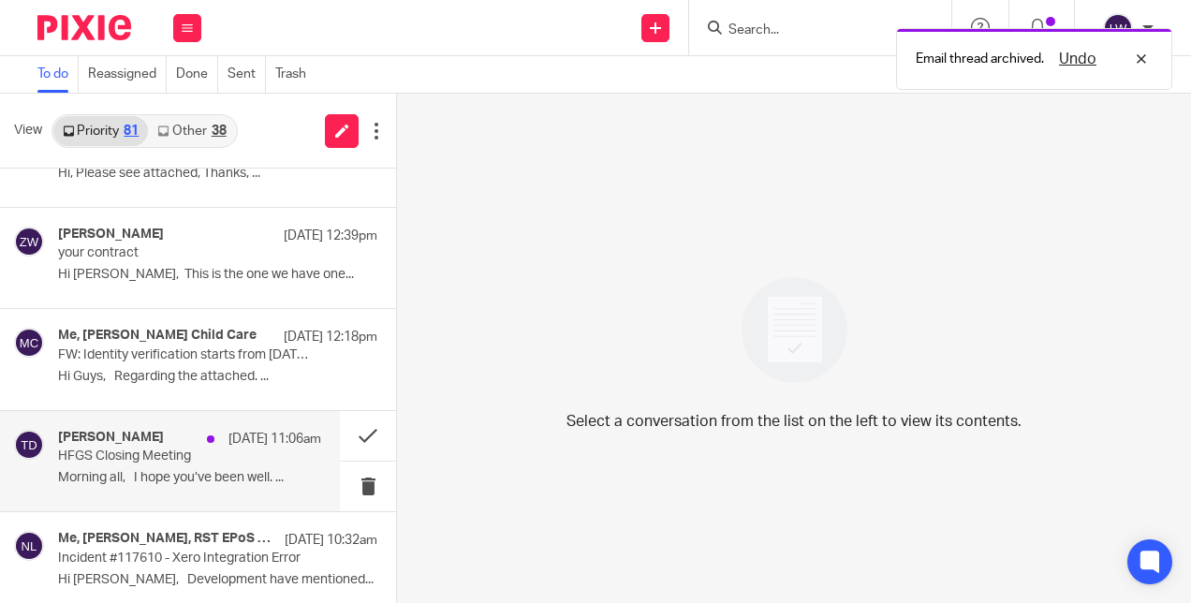
click at [126, 470] on p "Morning all, I hope you’ve been well. ..." at bounding box center [189, 478] width 263 height 16
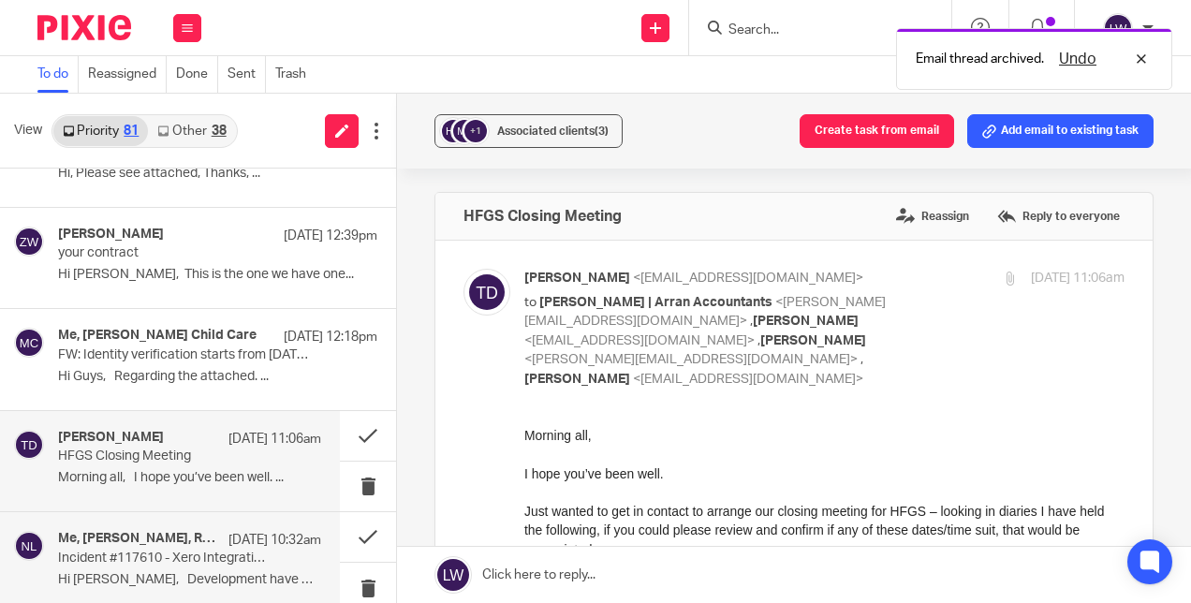
click at [126, 578] on p "Hi Lorna, Development have mentioned..." at bounding box center [189, 580] width 263 height 16
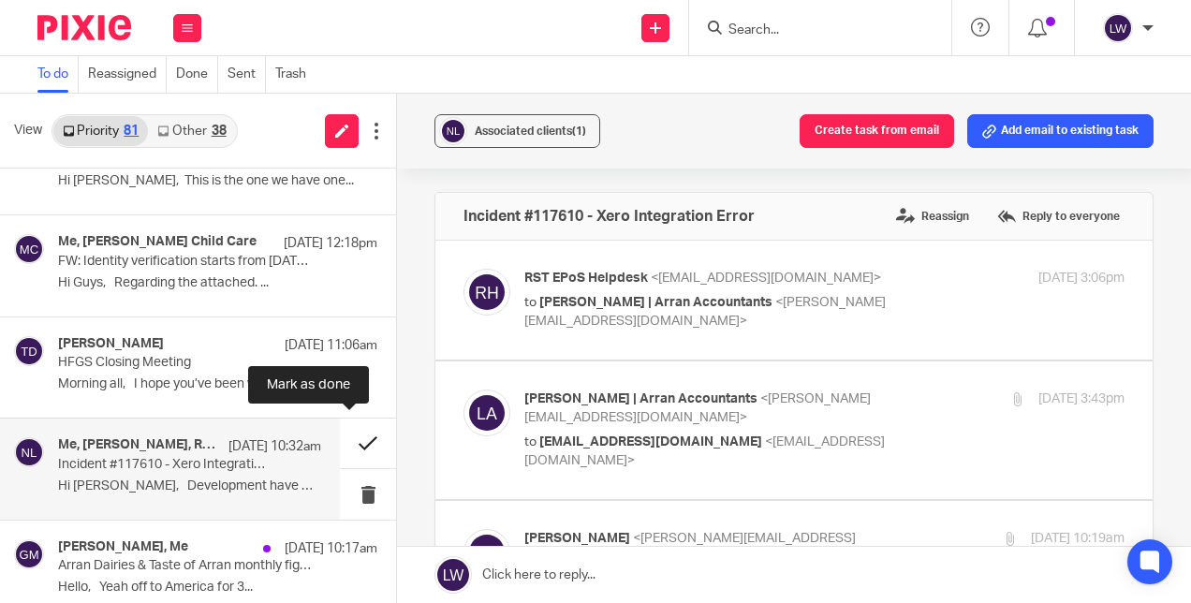
click at [356, 434] on button at bounding box center [368, 444] width 56 height 50
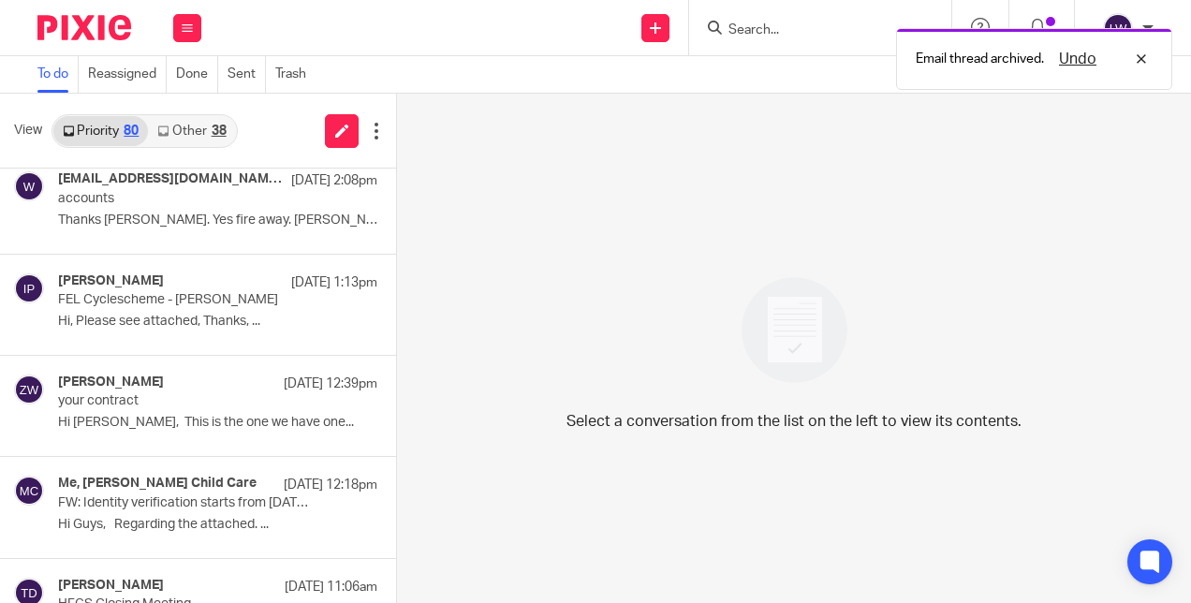
scroll to position [1499, 0]
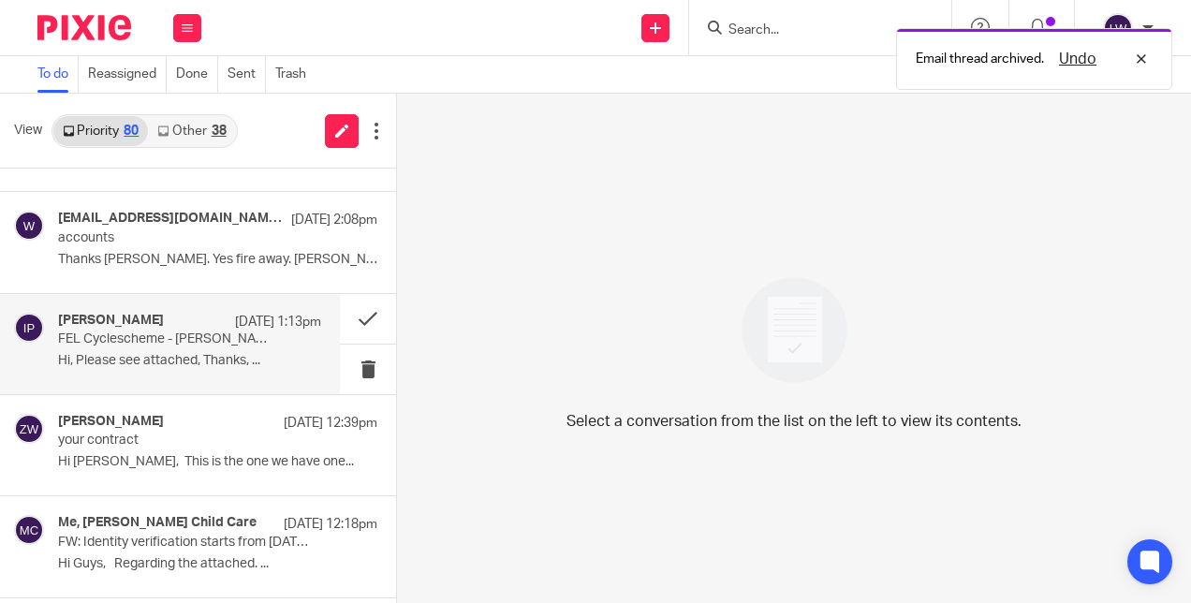
click at [164, 337] on p "FEL Cyclescheme - Scott" at bounding box center [163, 340] width 211 height 16
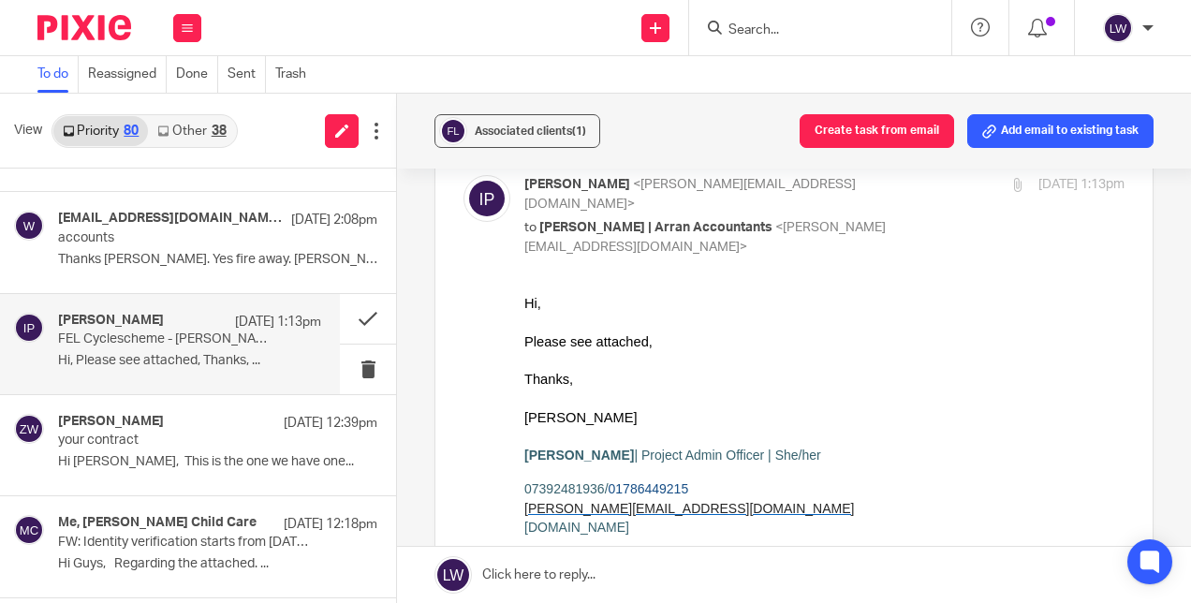
scroll to position [0, 0]
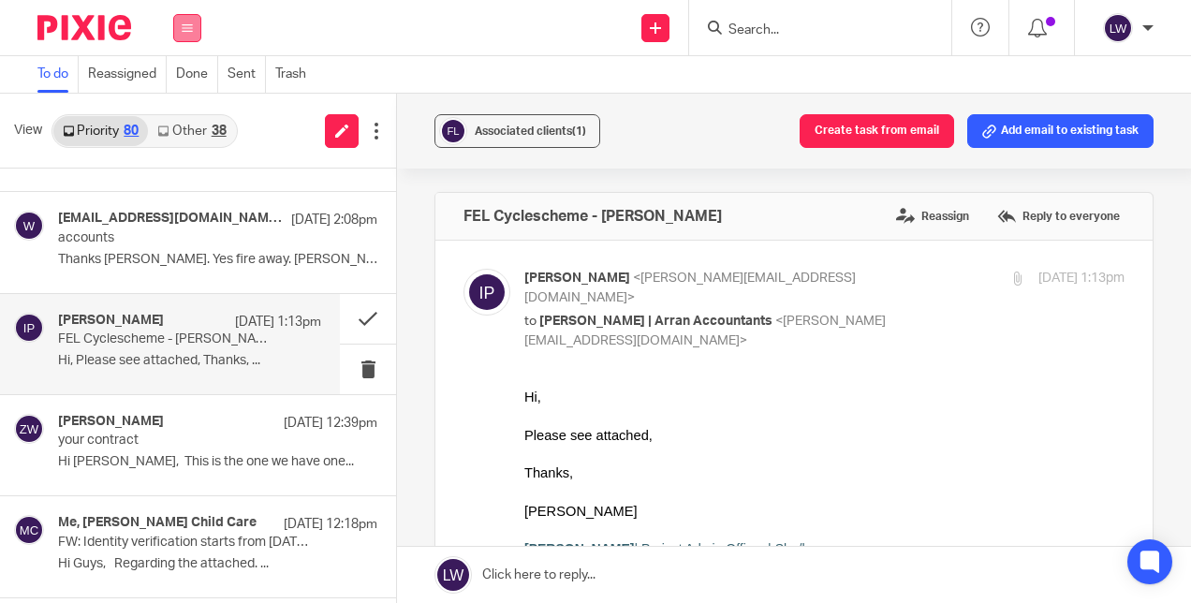
click at [185, 24] on icon at bounding box center [187, 27] width 11 height 11
click at [189, 89] on link "Work" at bounding box center [177, 87] width 30 height 13
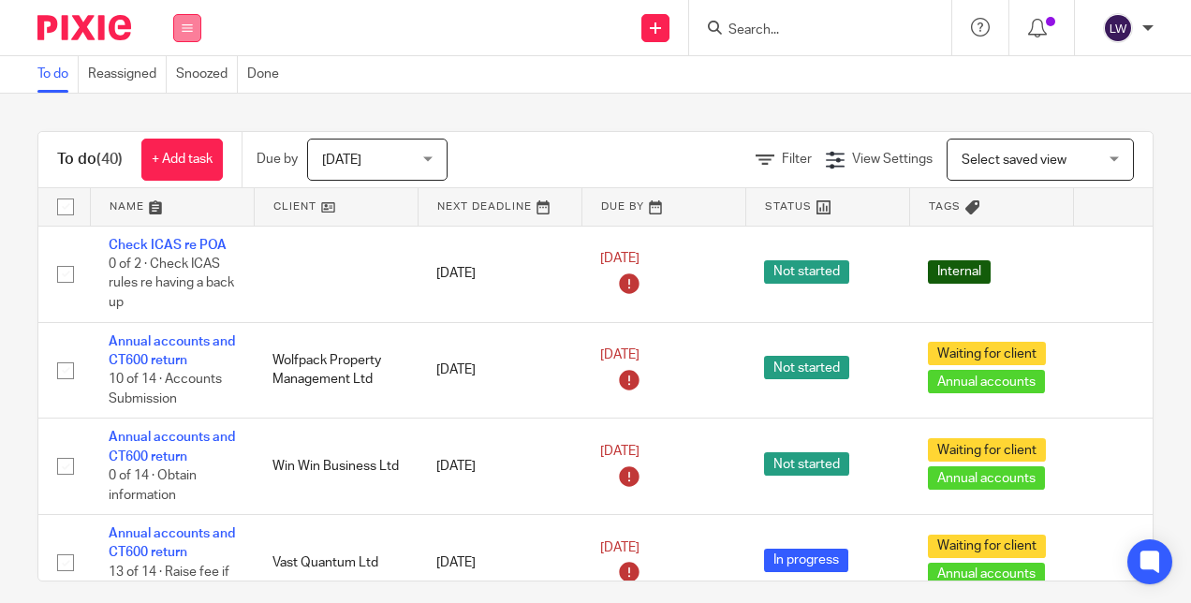
click at [177, 24] on button at bounding box center [187, 28] width 28 height 28
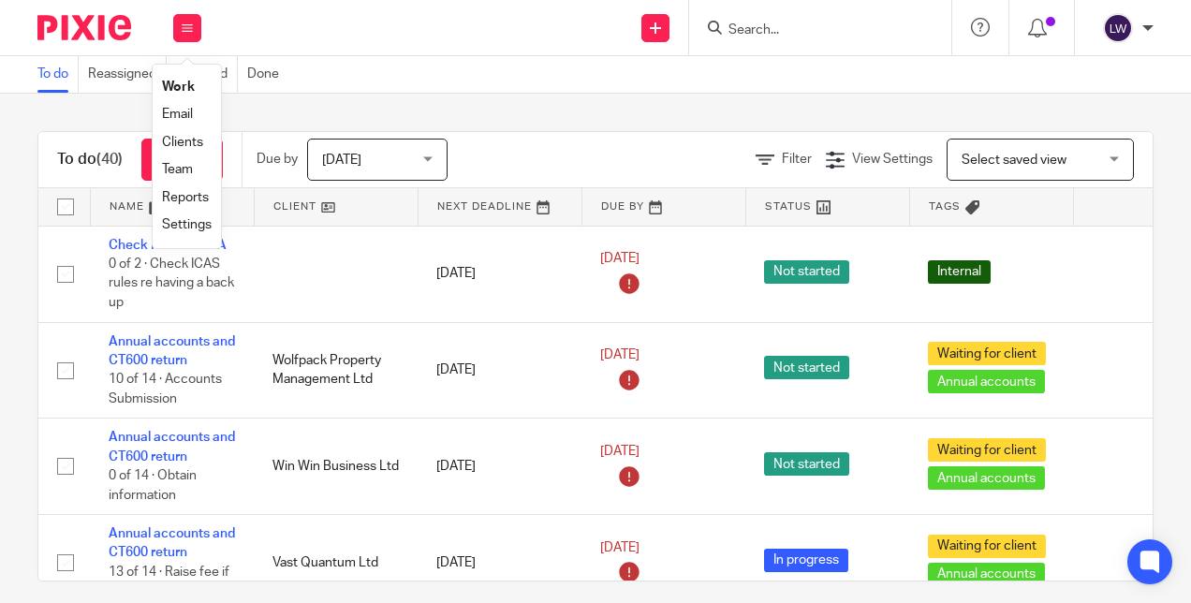
click at [181, 169] on link "Team" at bounding box center [177, 169] width 31 height 13
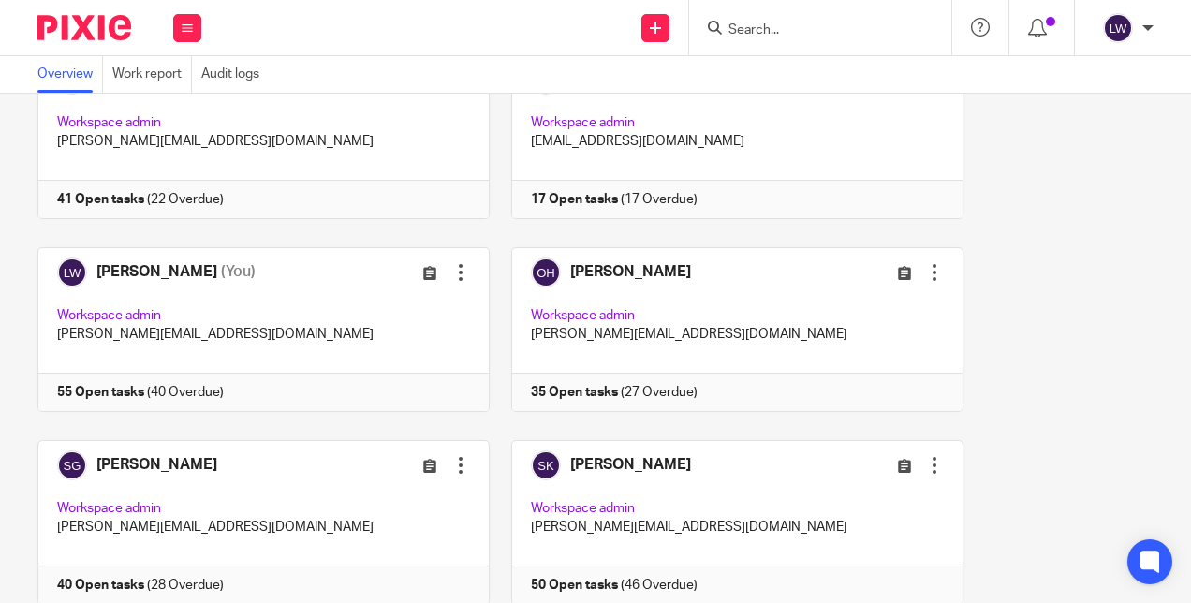
scroll to position [118, 0]
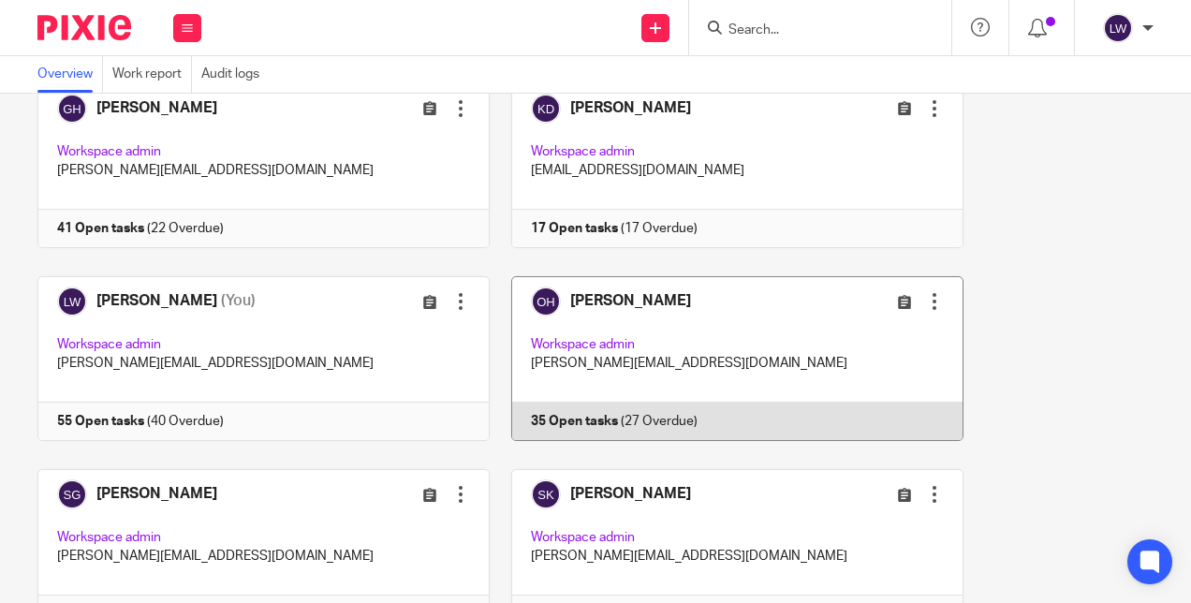
click at [600, 303] on link at bounding box center [727, 358] width 474 height 165
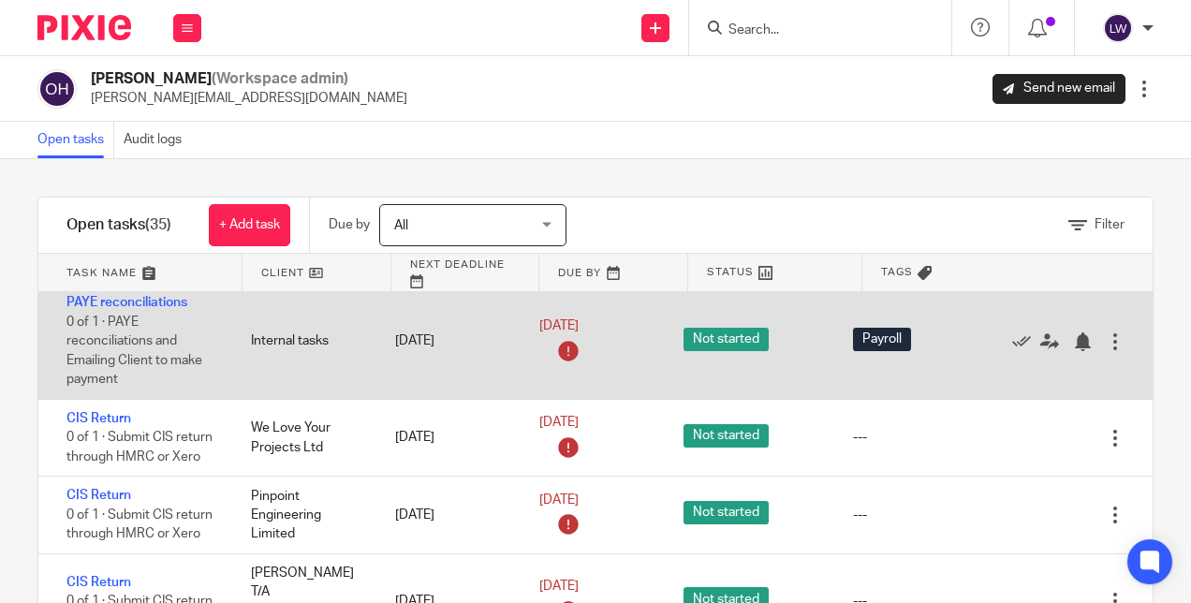
scroll to position [1686, 0]
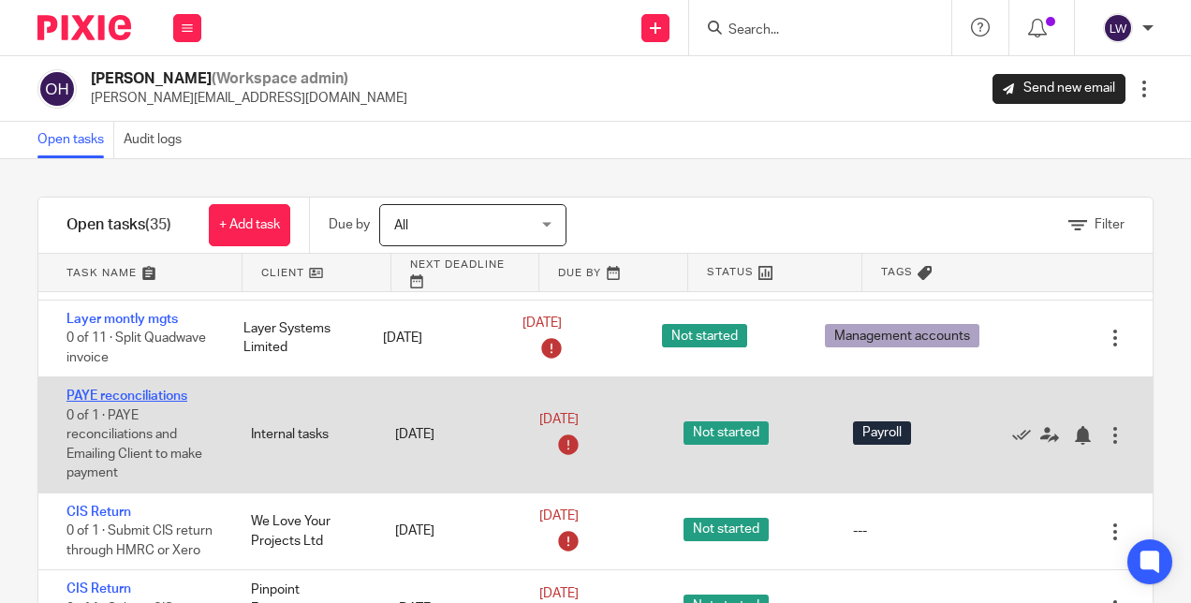
click at [136, 390] on link "PAYE reconciliations" at bounding box center [127, 396] width 121 height 13
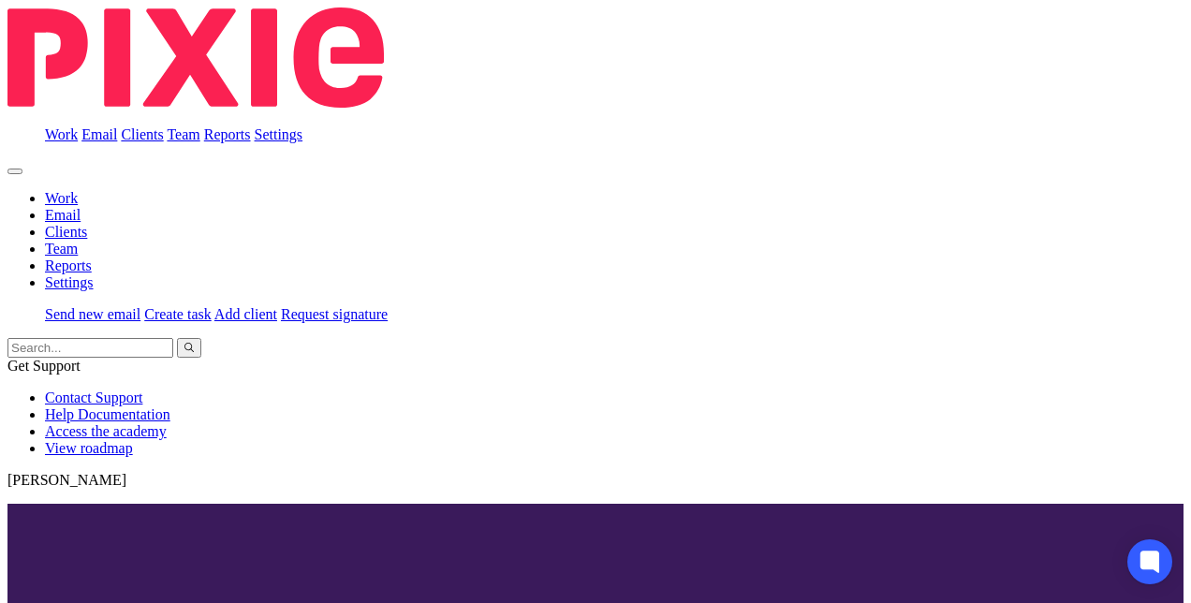
scroll to position [749, 0]
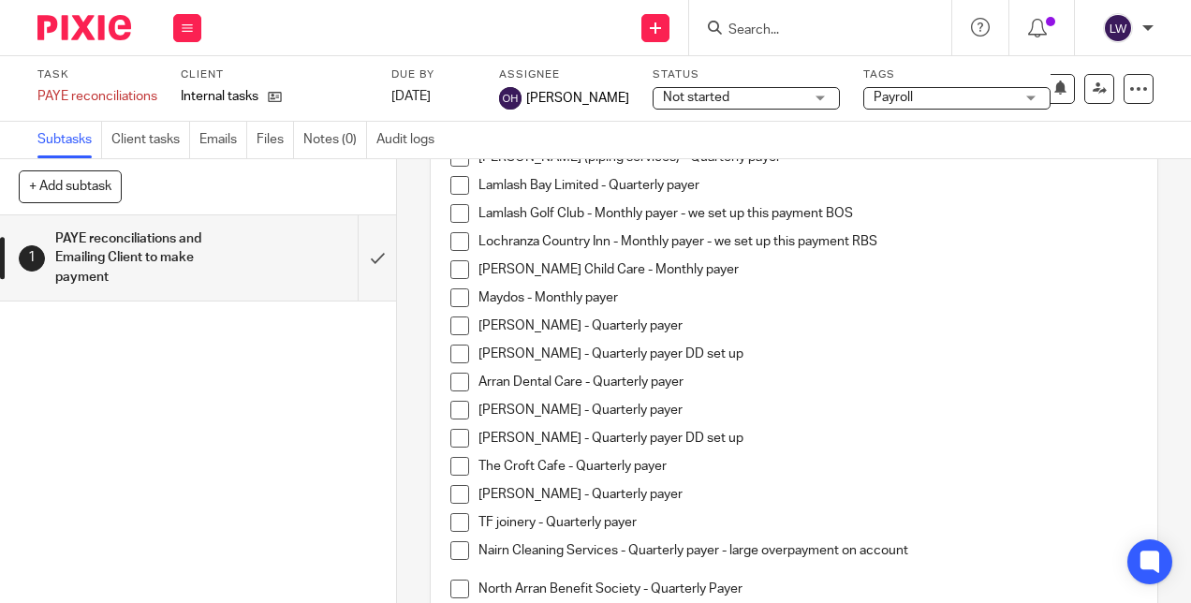
click at [460, 244] on span at bounding box center [460, 241] width 19 height 19
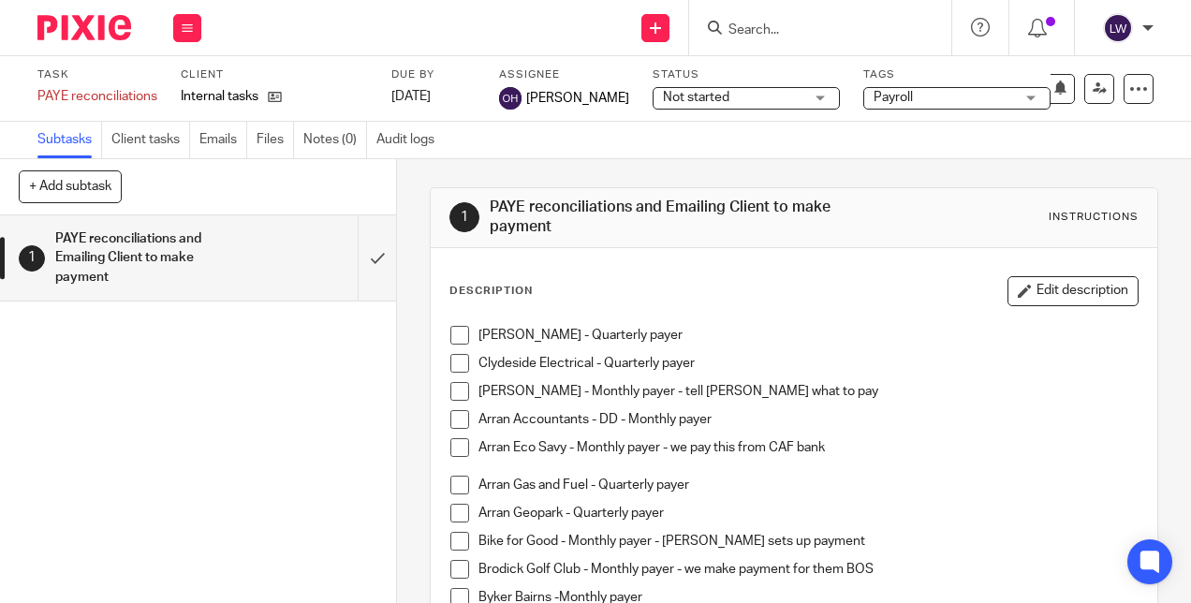
scroll to position [94, 0]
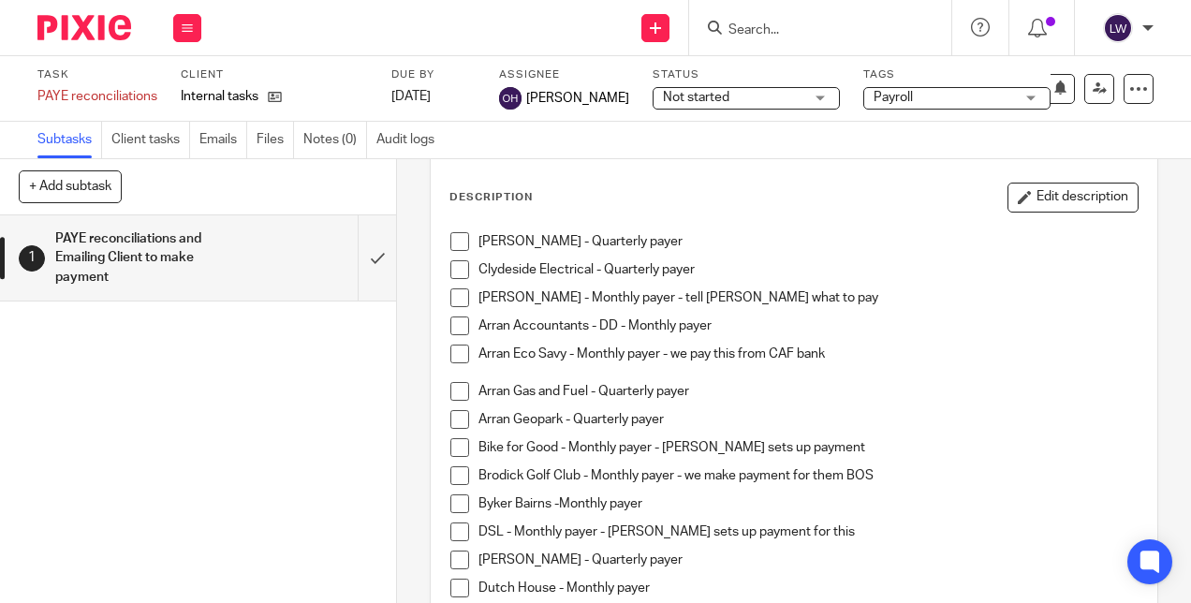
click at [455, 293] on span at bounding box center [460, 297] width 19 height 19
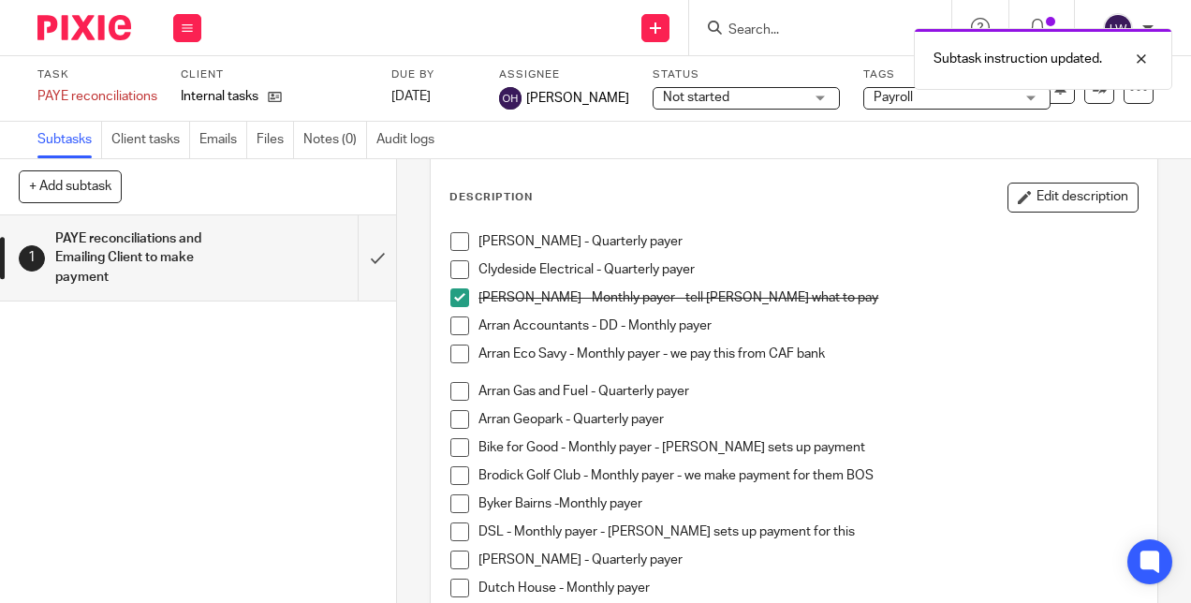
click at [457, 326] on span at bounding box center [460, 326] width 19 height 19
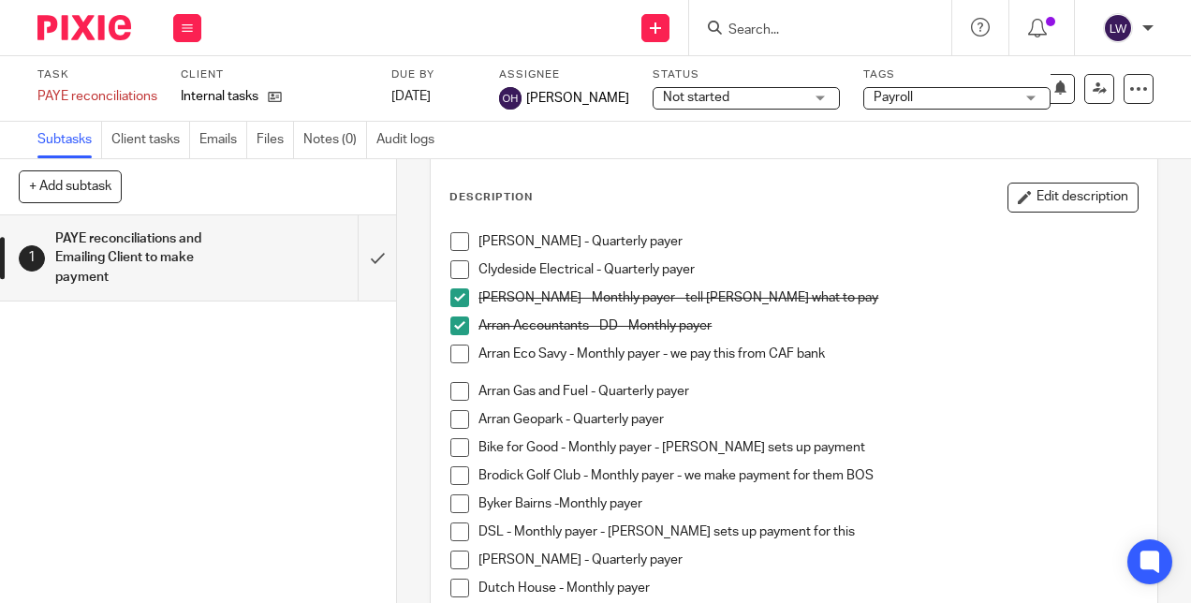
click at [455, 359] on span at bounding box center [460, 354] width 19 height 19
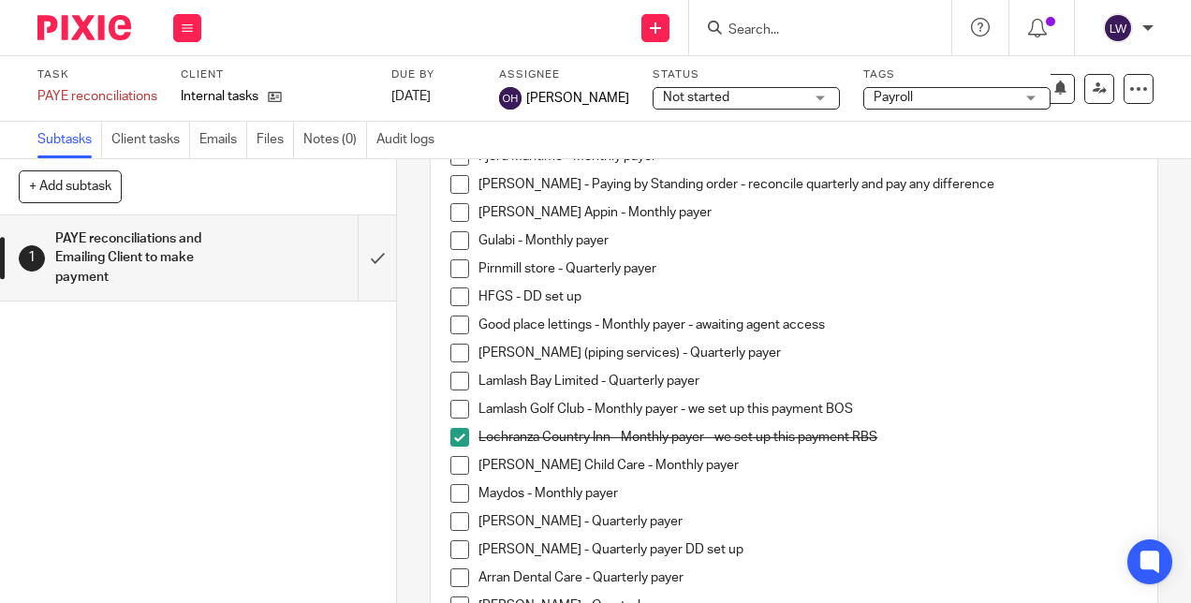
scroll to position [562, 0]
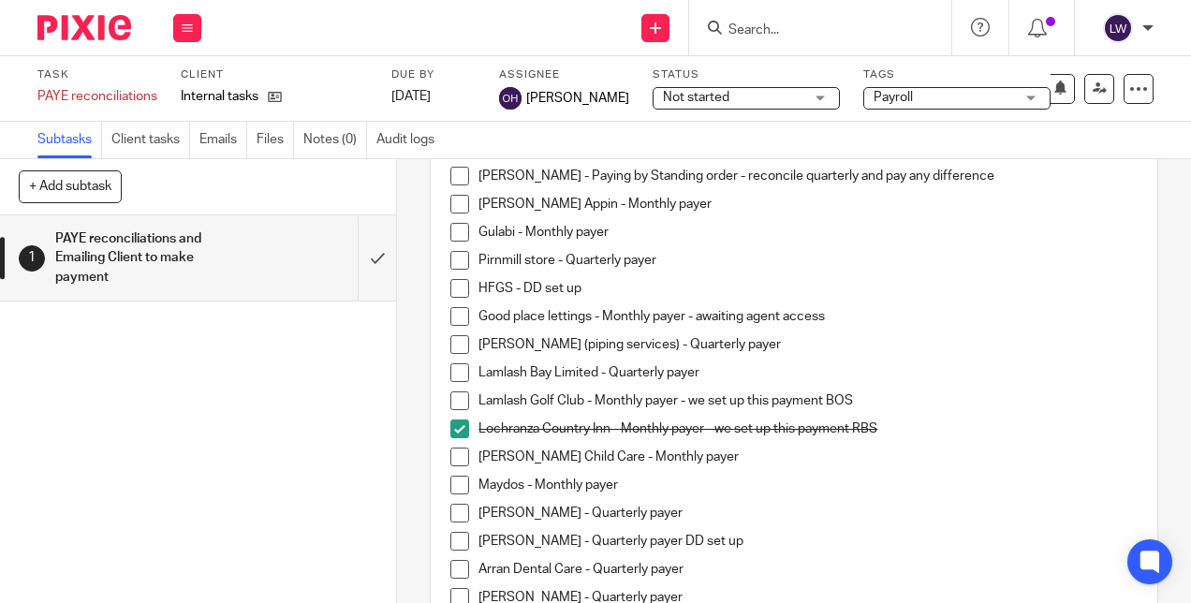
click at [453, 290] on span at bounding box center [460, 288] width 19 height 19
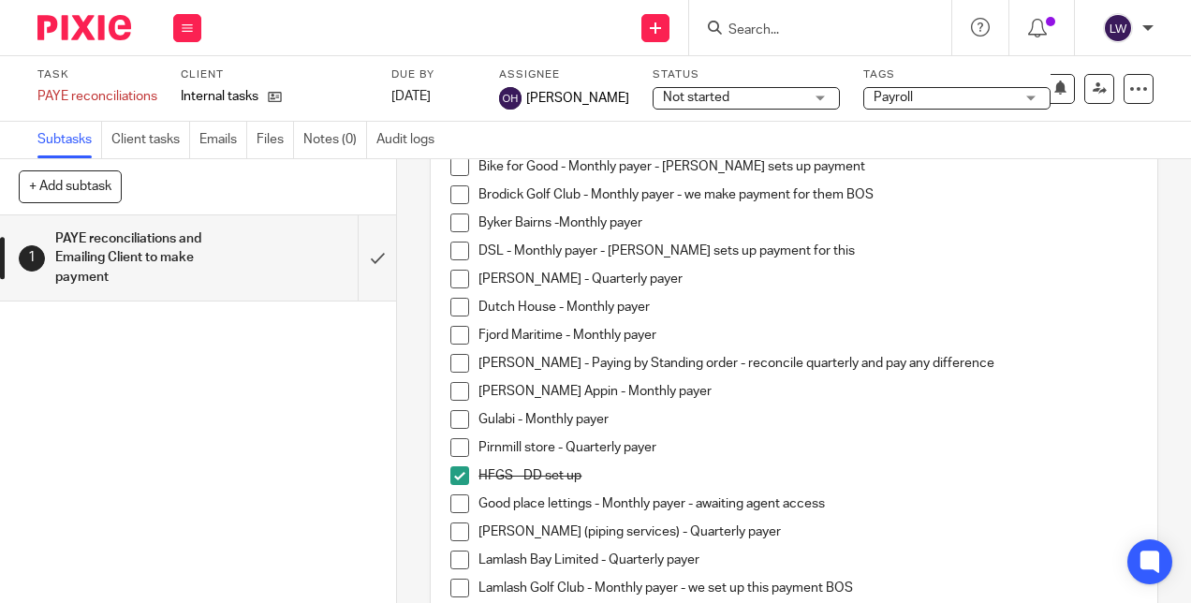
scroll to position [281, 0]
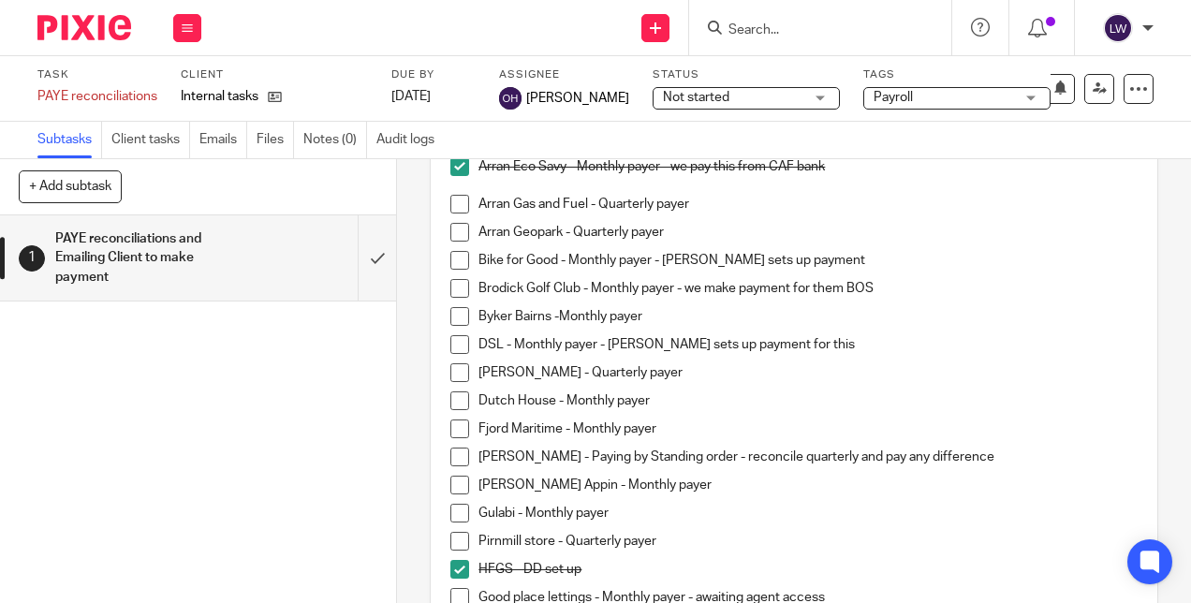
click at [451, 289] on span at bounding box center [460, 288] width 19 height 19
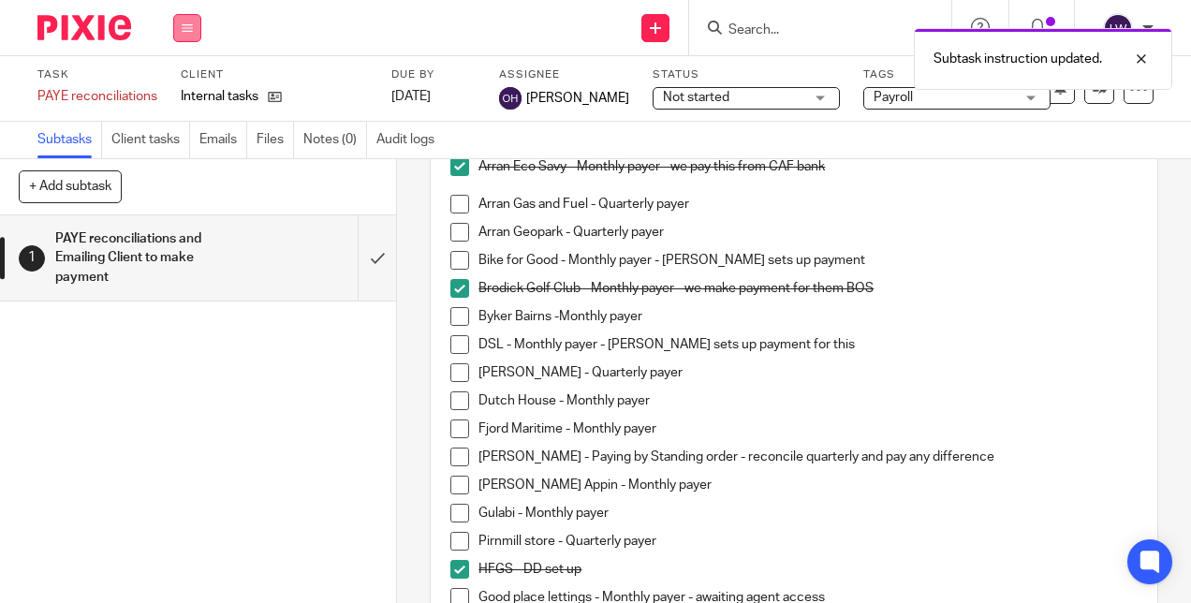
click at [196, 18] on button at bounding box center [187, 28] width 28 height 28
click at [192, 220] on link "Settings" at bounding box center [187, 224] width 50 height 13
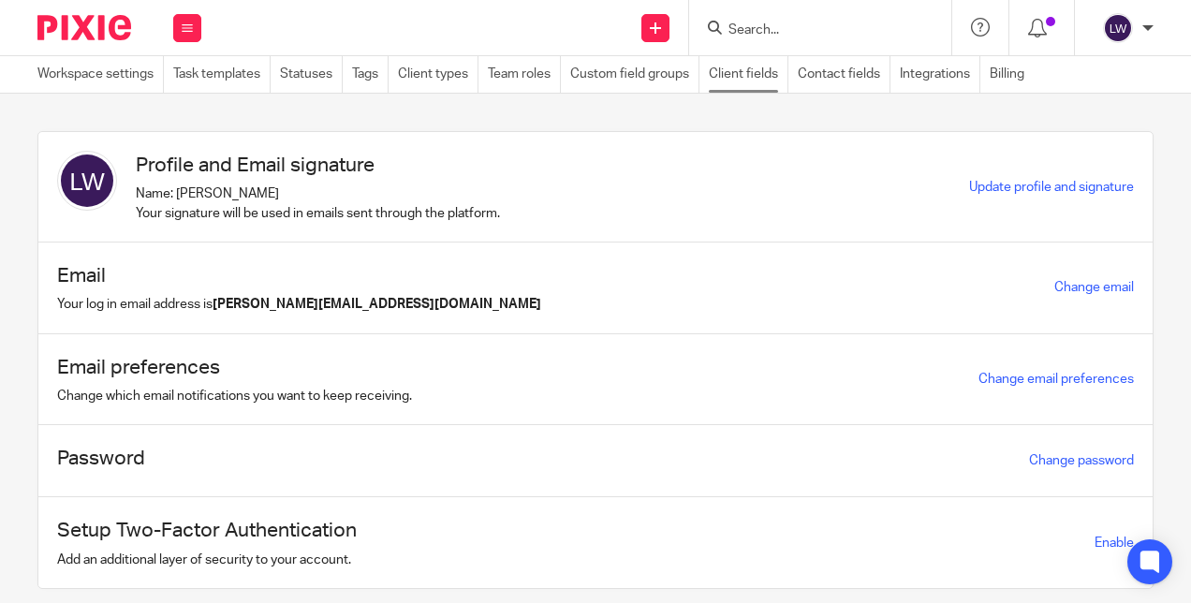
click at [758, 69] on link "Client fields" at bounding box center [749, 74] width 80 height 37
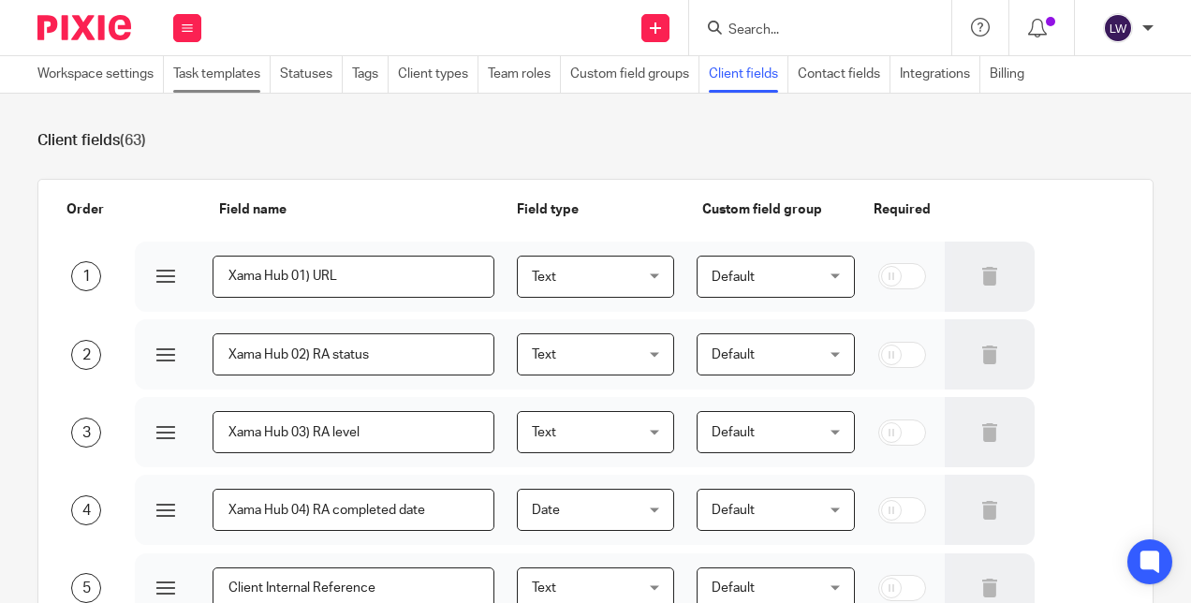
click at [242, 73] on link "Task templates" at bounding box center [221, 74] width 97 height 37
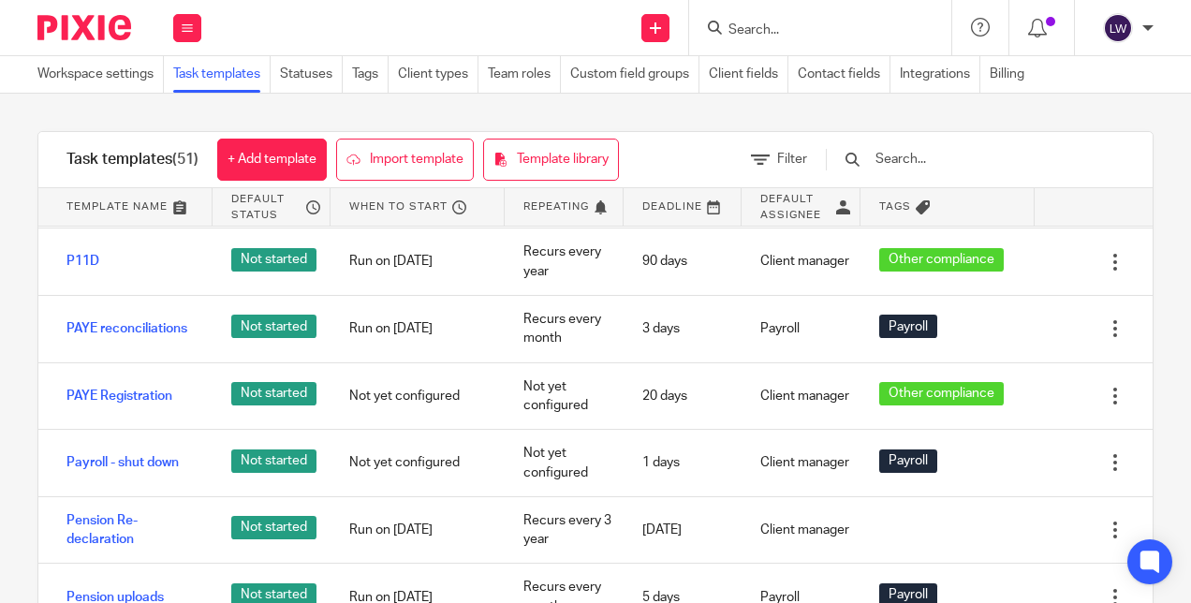
scroll to position [2154, 0]
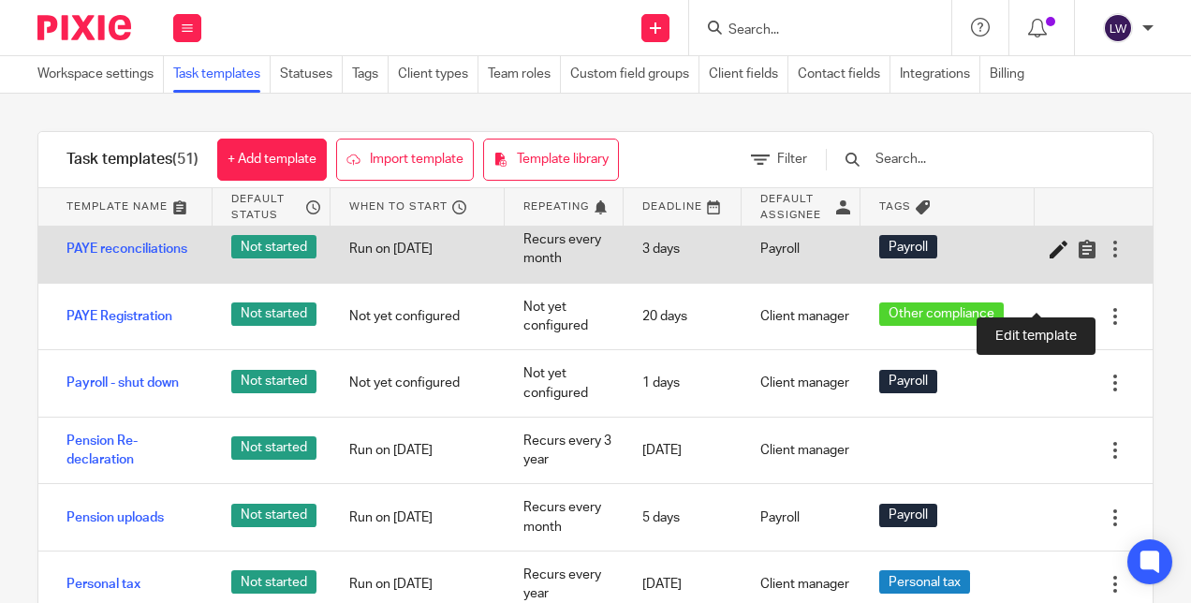
click at [1050, 259] on icon at bounding box center [1059, 249] width 19 height 19
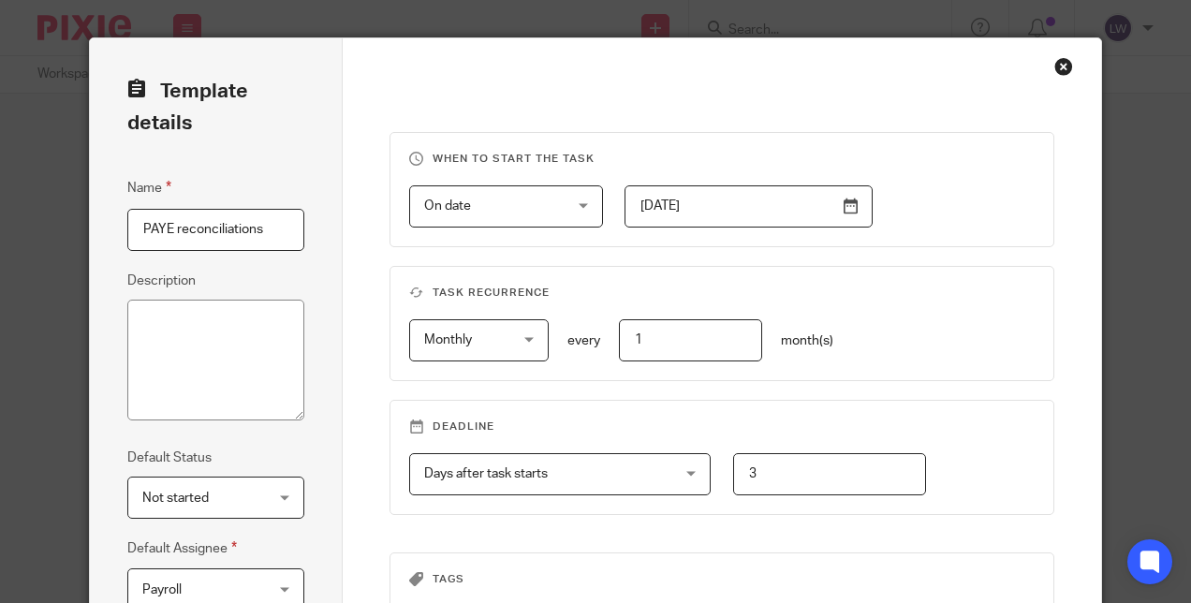
scroll to position [309, 0]
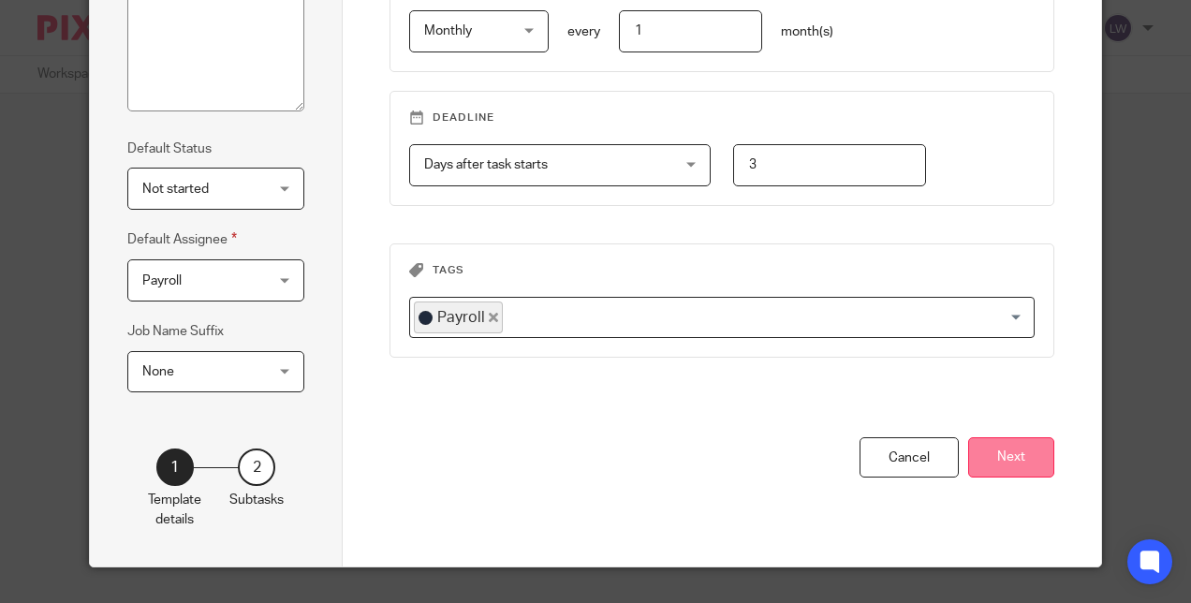
click at [1019, 456] on button "Next" at bounding box center [1011, 457] width 86 height 40
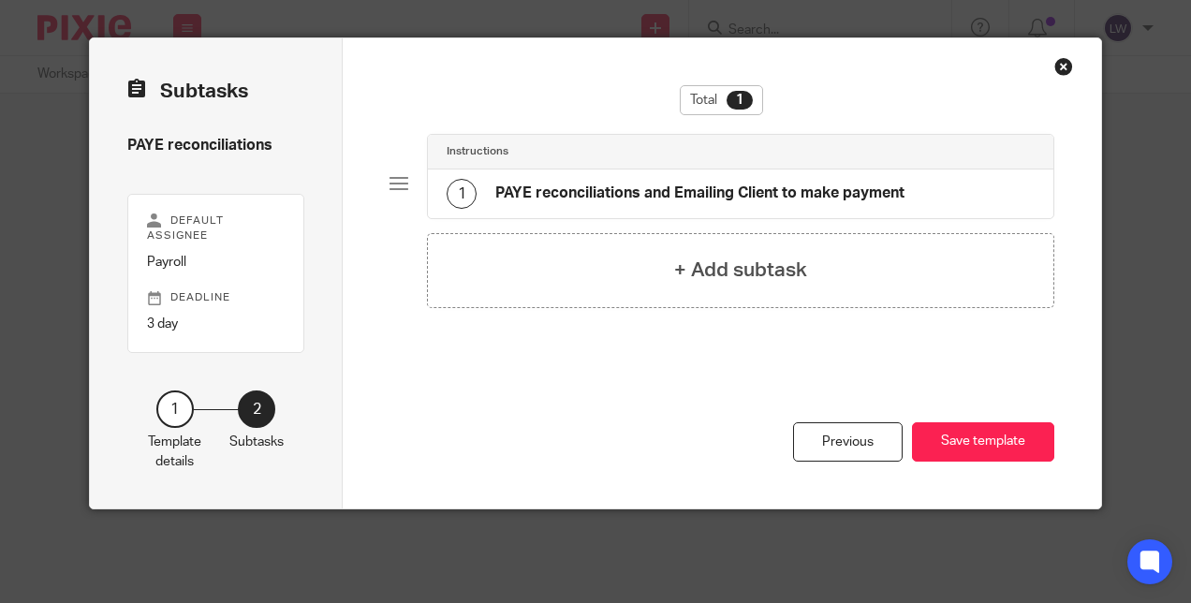
scroll to position [0, 0]
click at [1055, 69] on div "Close this dialog window" at bounding box center [1064, 66] width 19 height 19
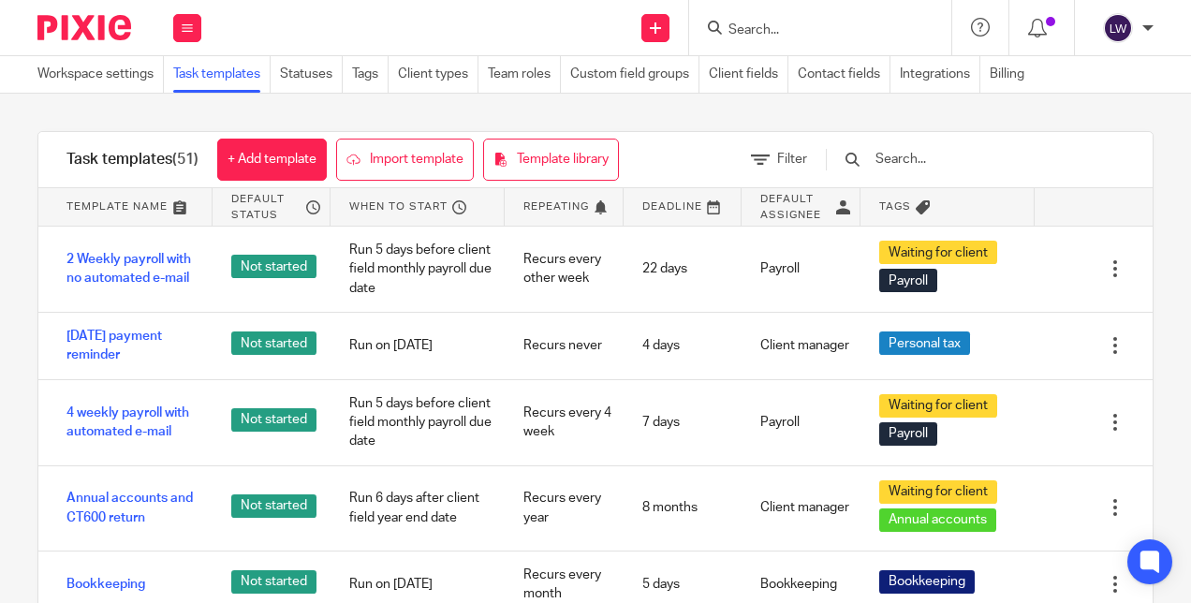
click at [957, 156] on input "text" at bounding box center [983, 159] width 218 height 21
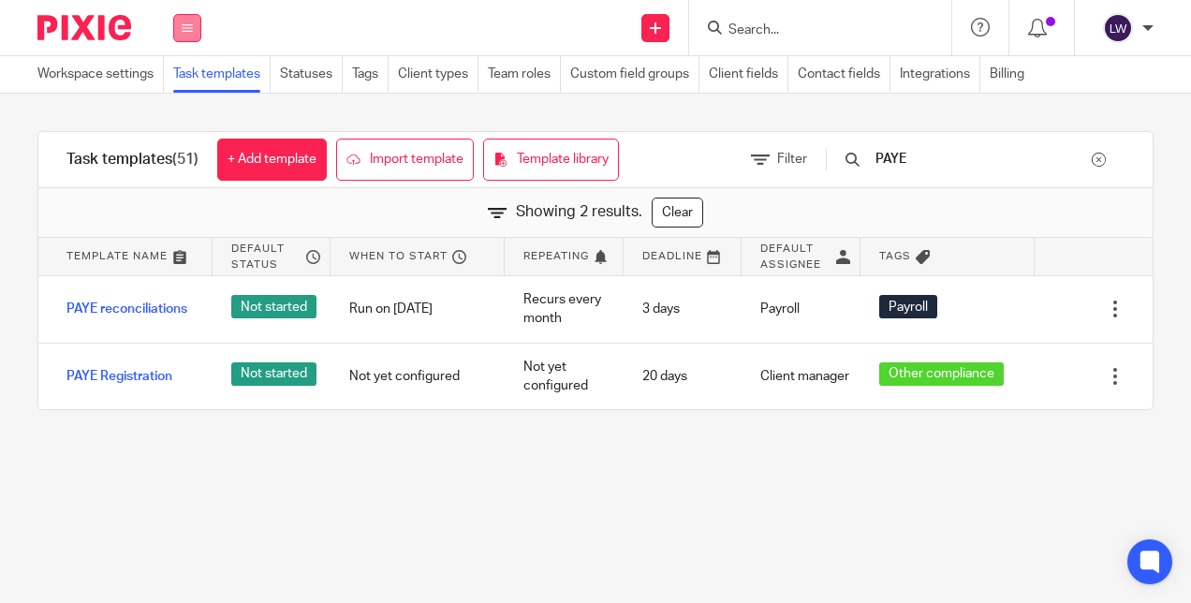
type input "PAYE"
click at [173, 26] on button at bounding box center [187, 28] width 28 height 28
click at [191, 171] on link "Team" at bounding box center [176, 169] width 31 height 13
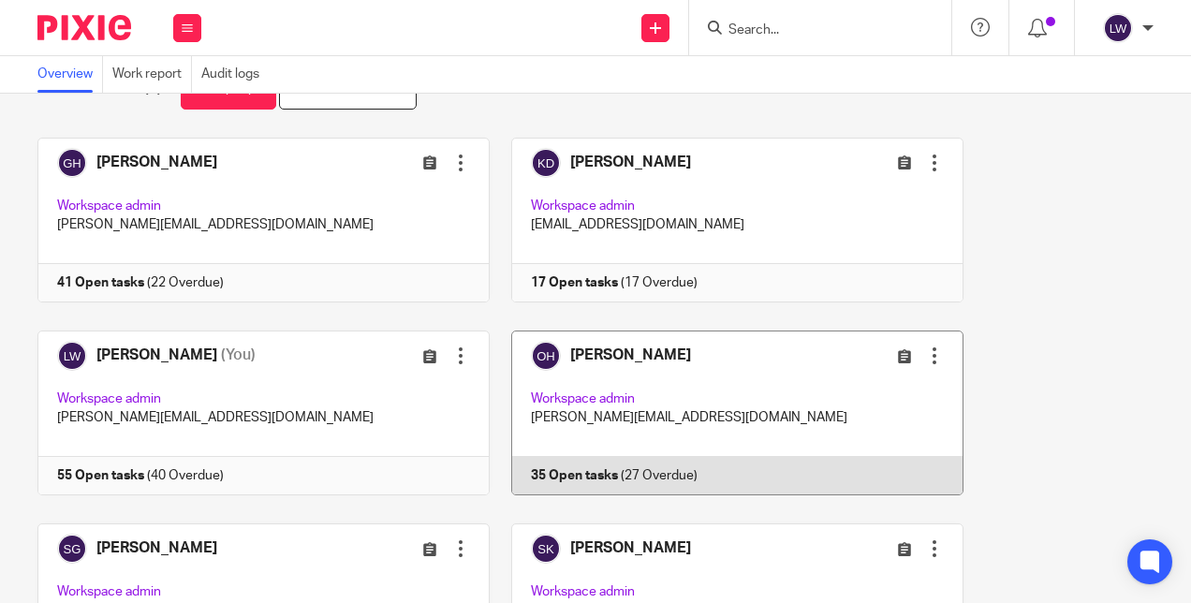
scroll to position [94, 0]
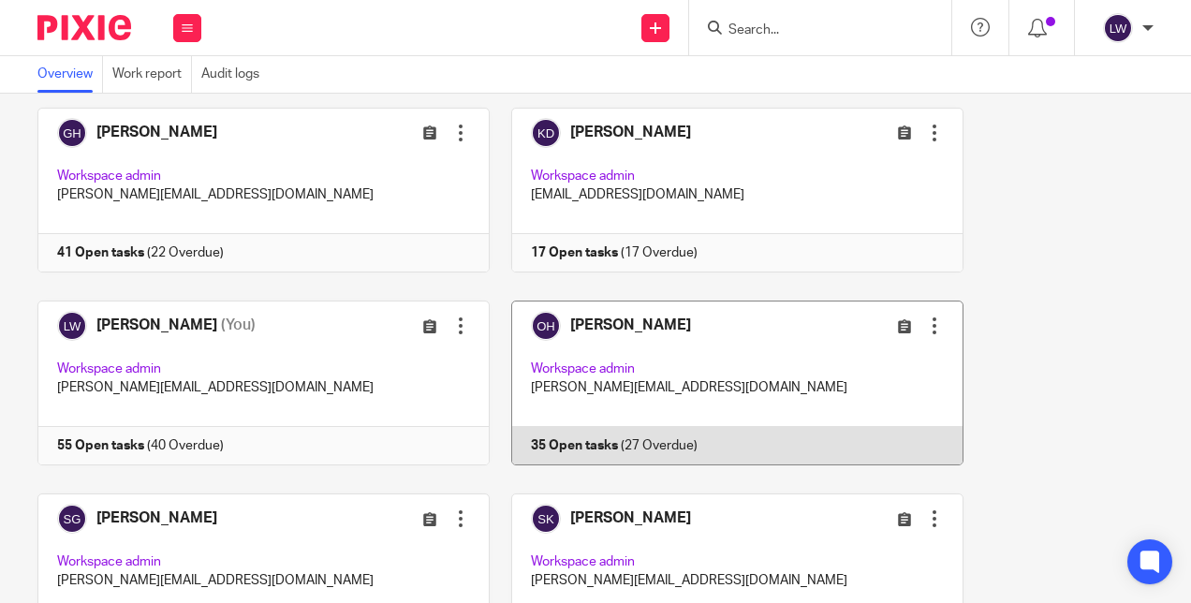
click at [604, 325] on link at bounding box center [727, 383] width 474 height 165
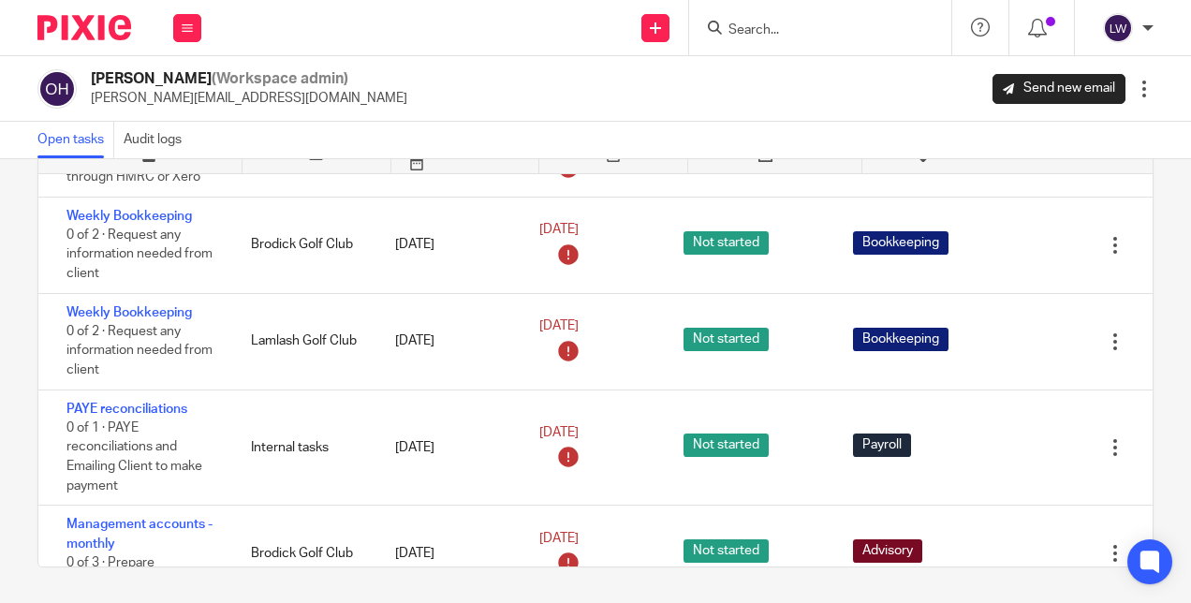
scroll to position [2176, 0]
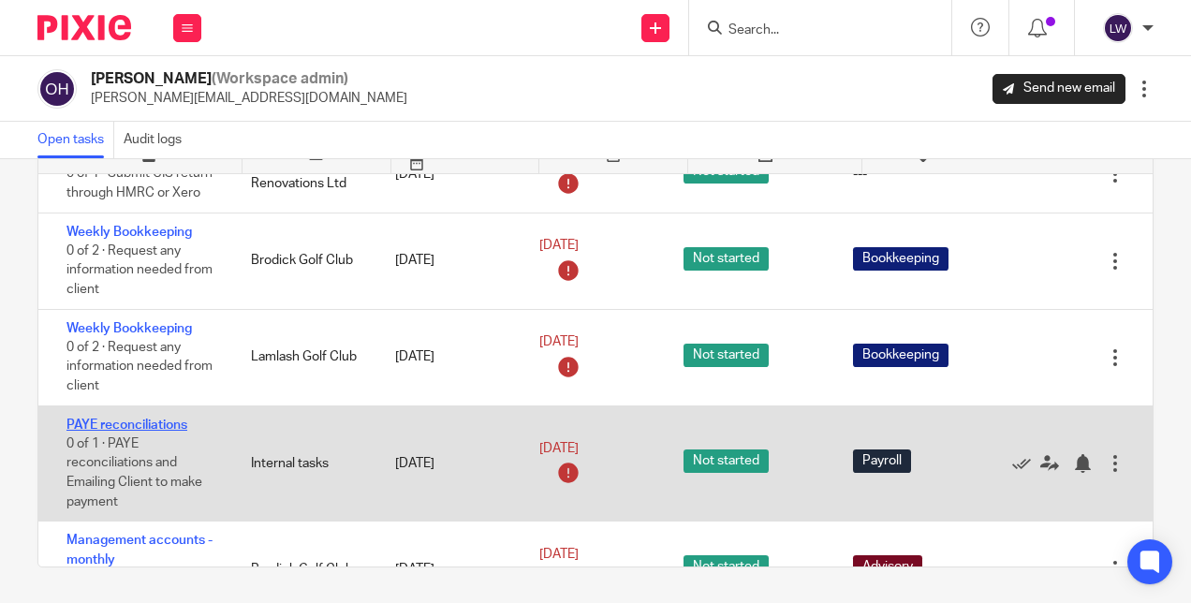
click at [122, 419] on link "PAYE reconciliations" at bounding box center [127, 425] width 121 height 13
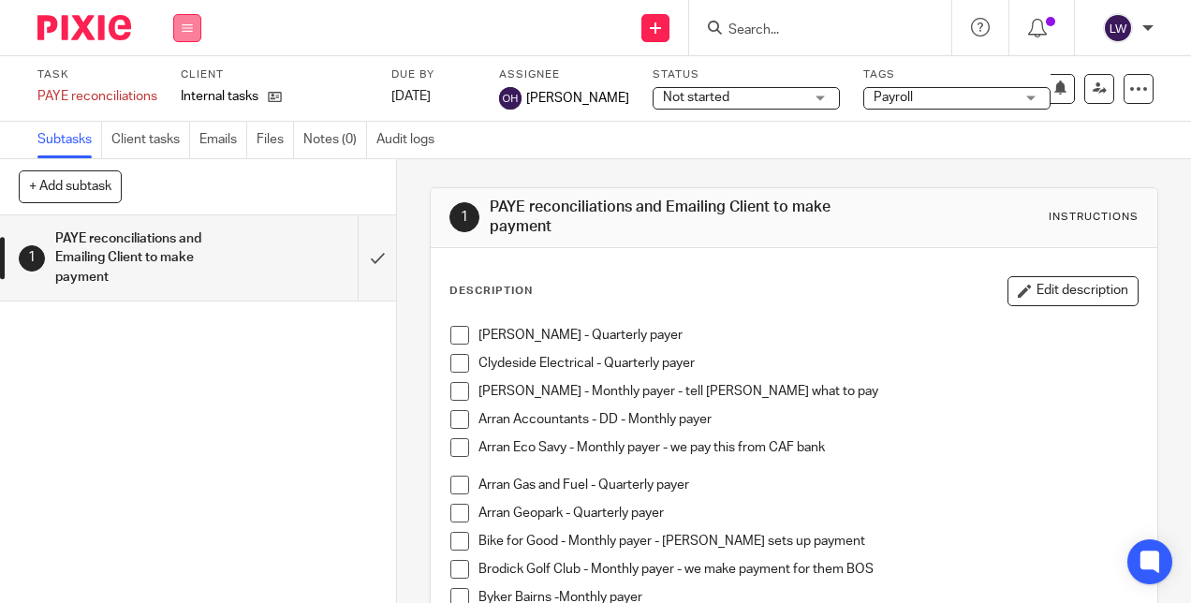
click at [180, 19] on button at bounding box center [187, 28] width 28 height 28
click at [179, 221] on link "Settings" at bounding box center [187, 224] width 50 height 13
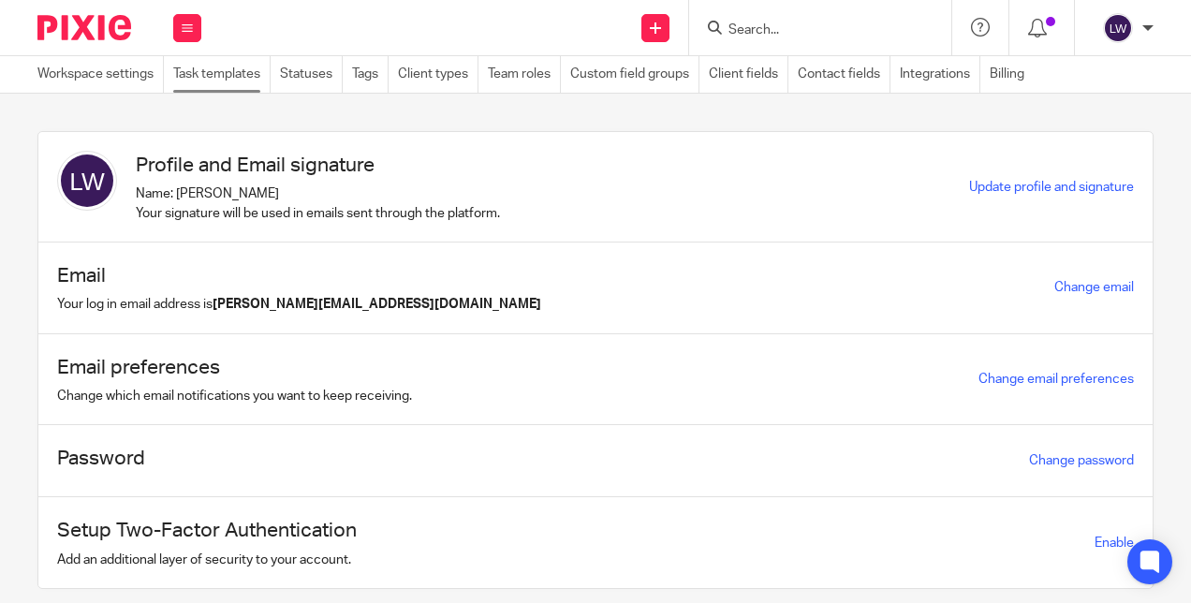
click at [210, 75] on link "Task templates" at bounding box center [221, 74] width 97 height 37
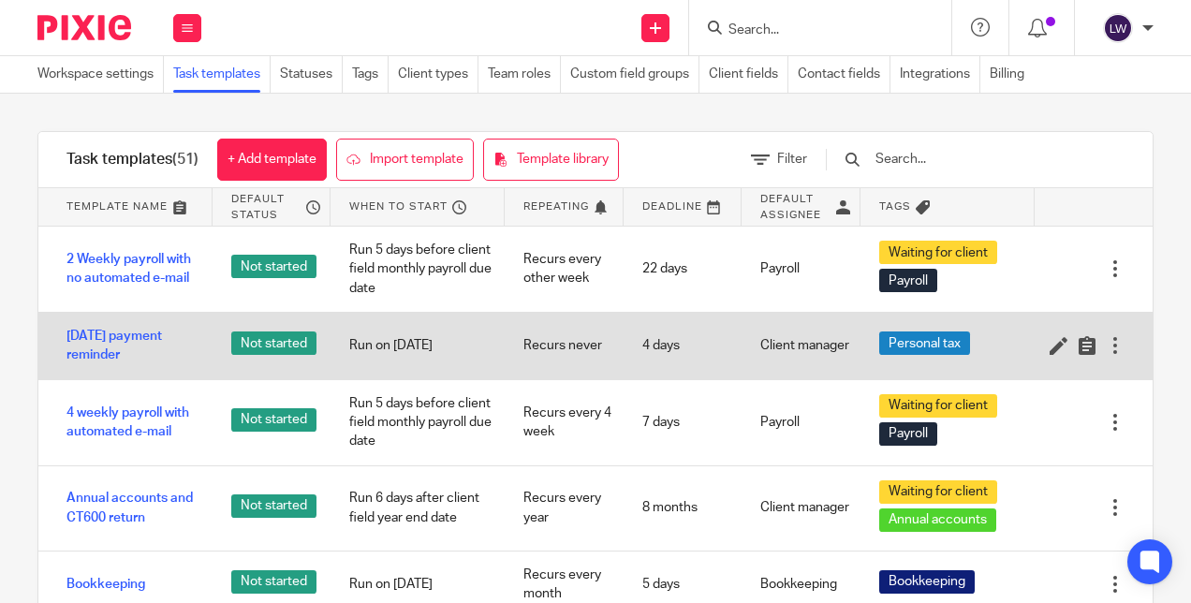
drag, startPoint x: 915, startPoint y: 154, endPoint x: 838, endPoint y: 312, distance: 175.9
click at [913, 155] on input "text" at bounding box center [983, 159] width 218 height 21
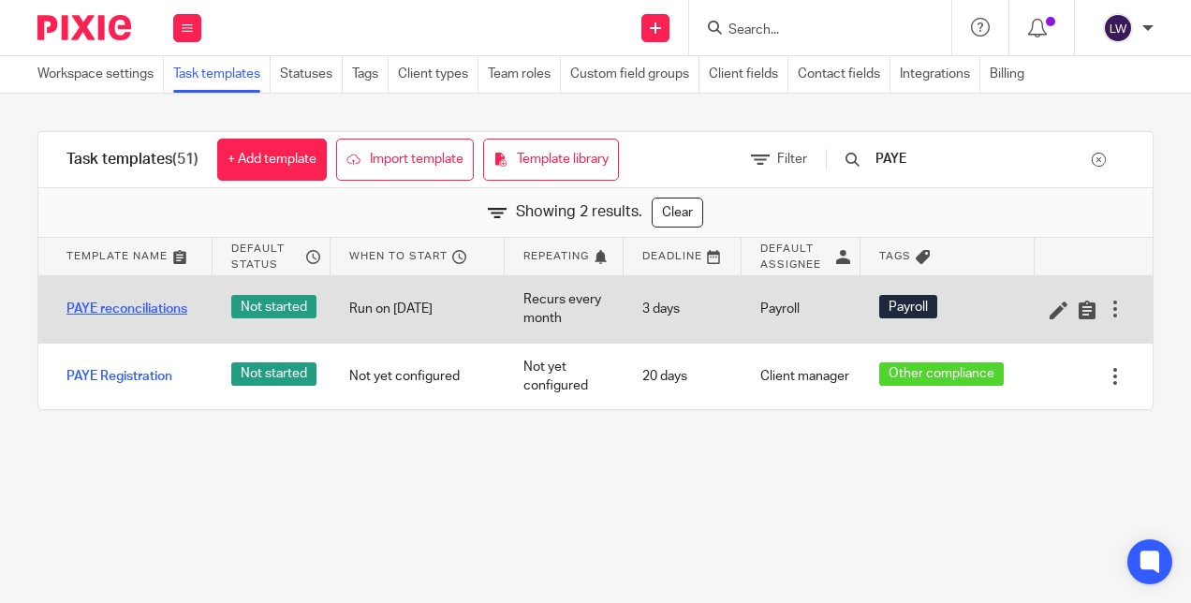
type input "PAYE"
click at [134, 307] on link "PAYE reconciliations" at bounding box center [127, 309] width 121 height 19
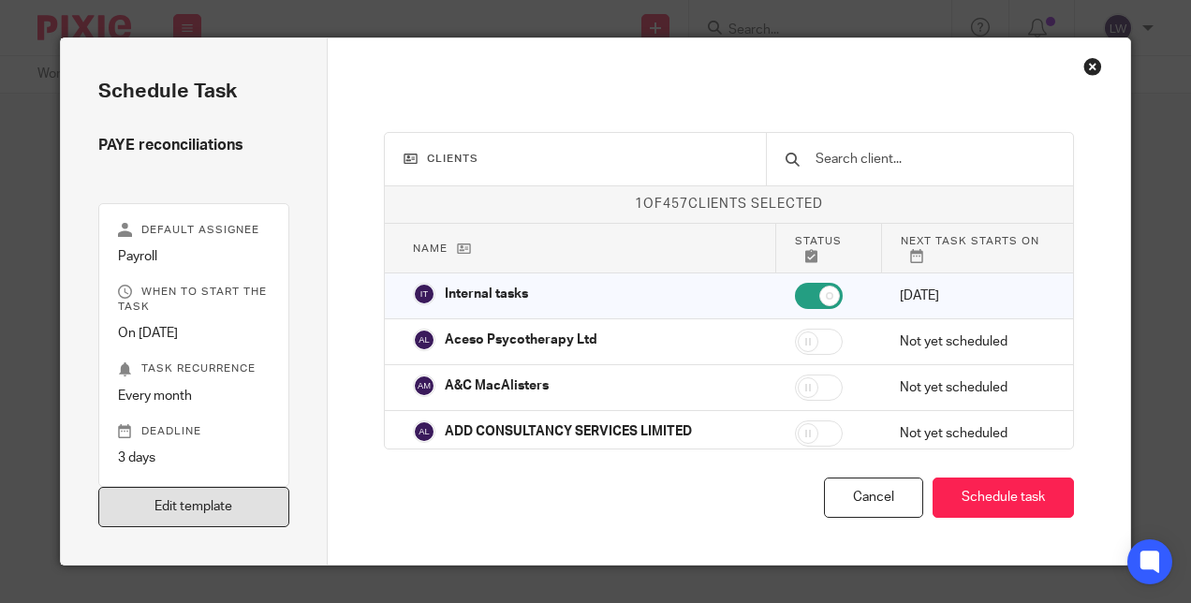
click at [174, 512] on link "Edit template" at bounding box center [194, 507] width 192 height 40
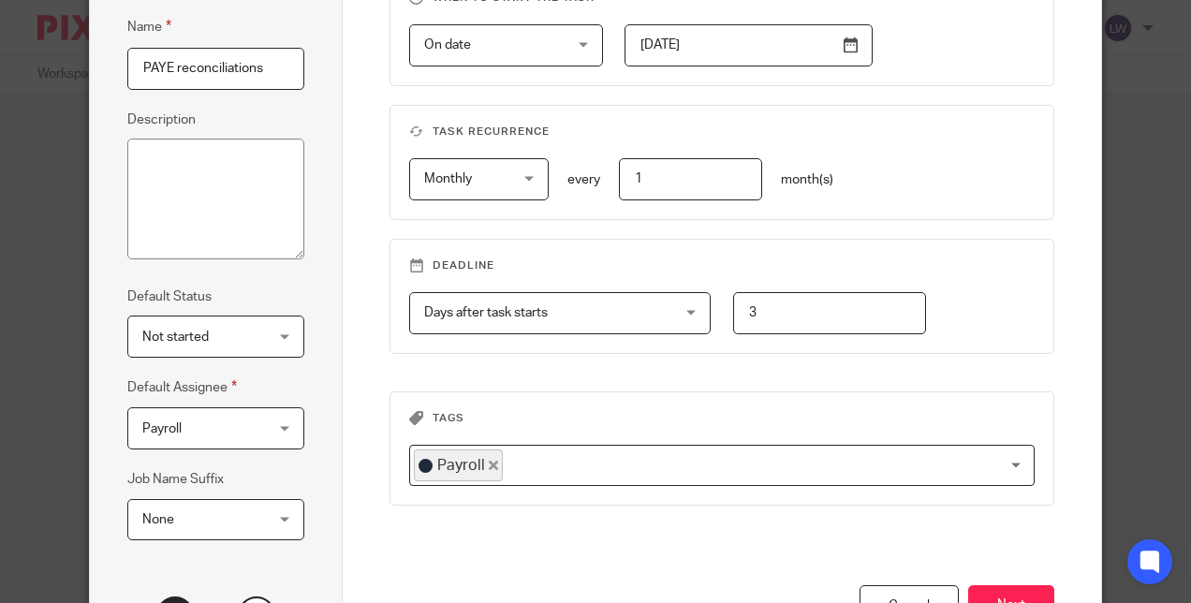
scroll to position [309, 0]
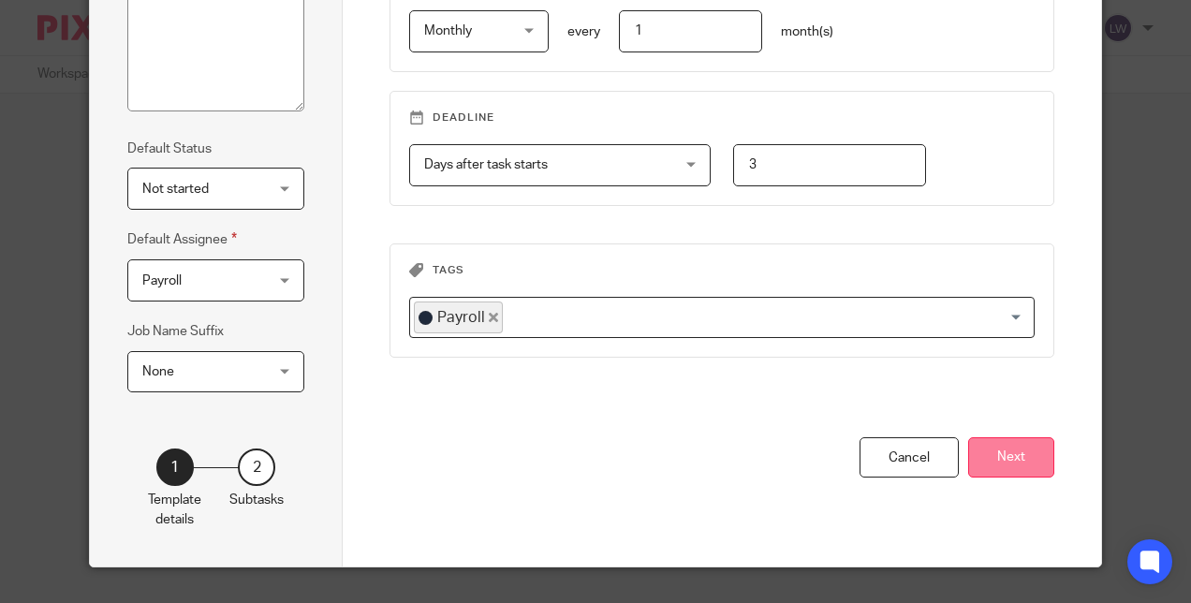
click at [1000, 448] on button "Next" at bounding box center [1011, 457] width 86 height 40
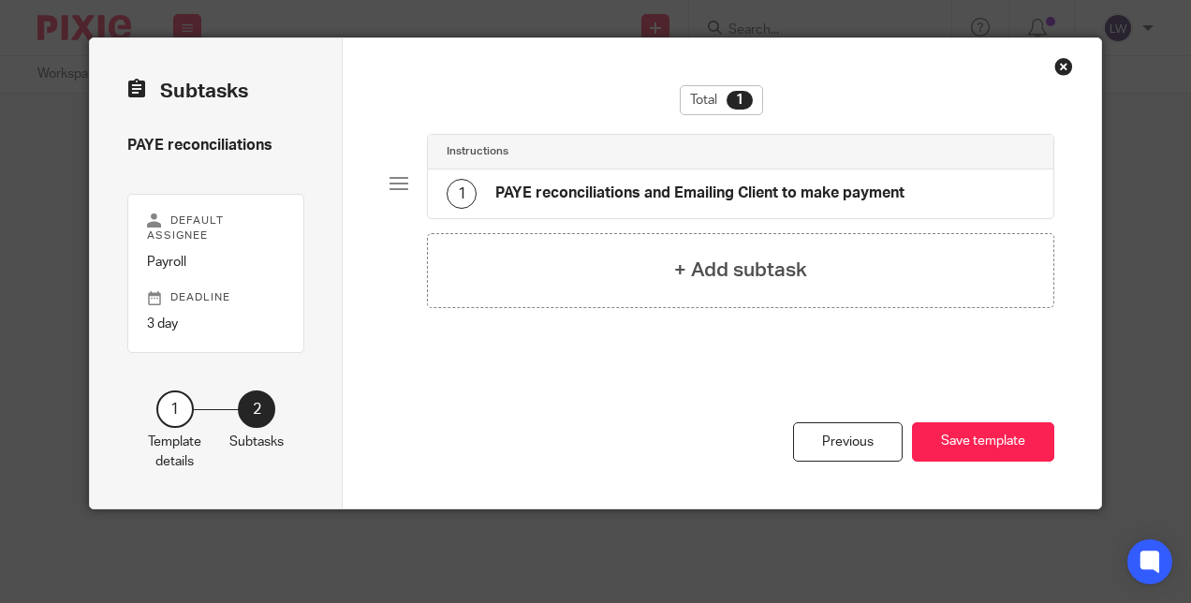
click at [674, 188] on h4 "PAYE reconciliations and Emailing Client to make payment" at bounding box center [699, 194] width 409 height 20
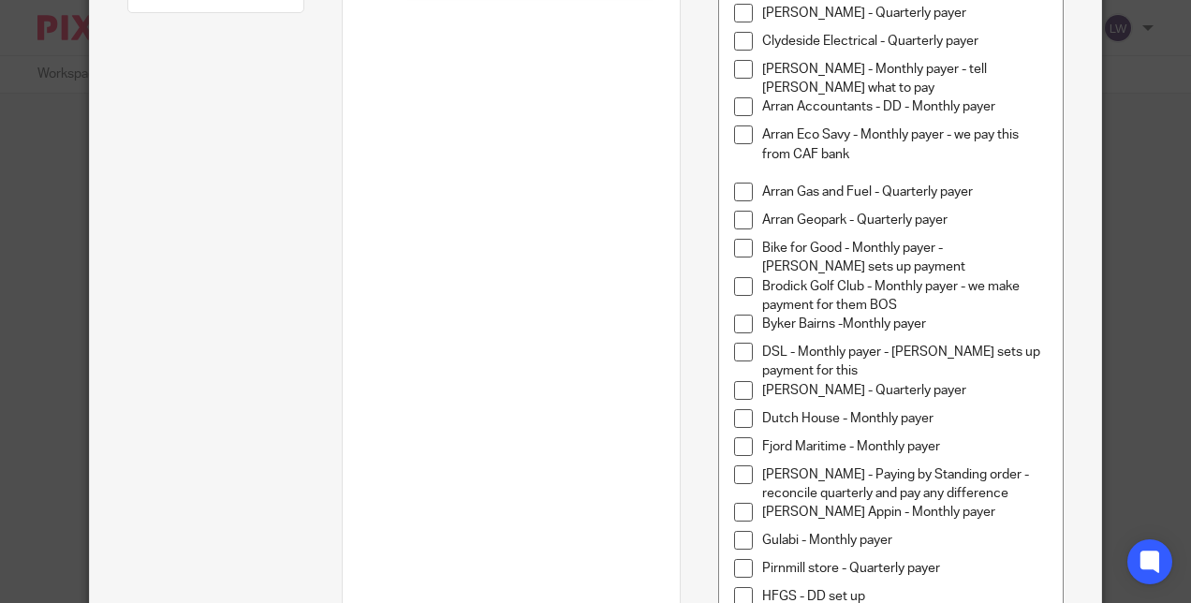
scroll to position [375, 0]
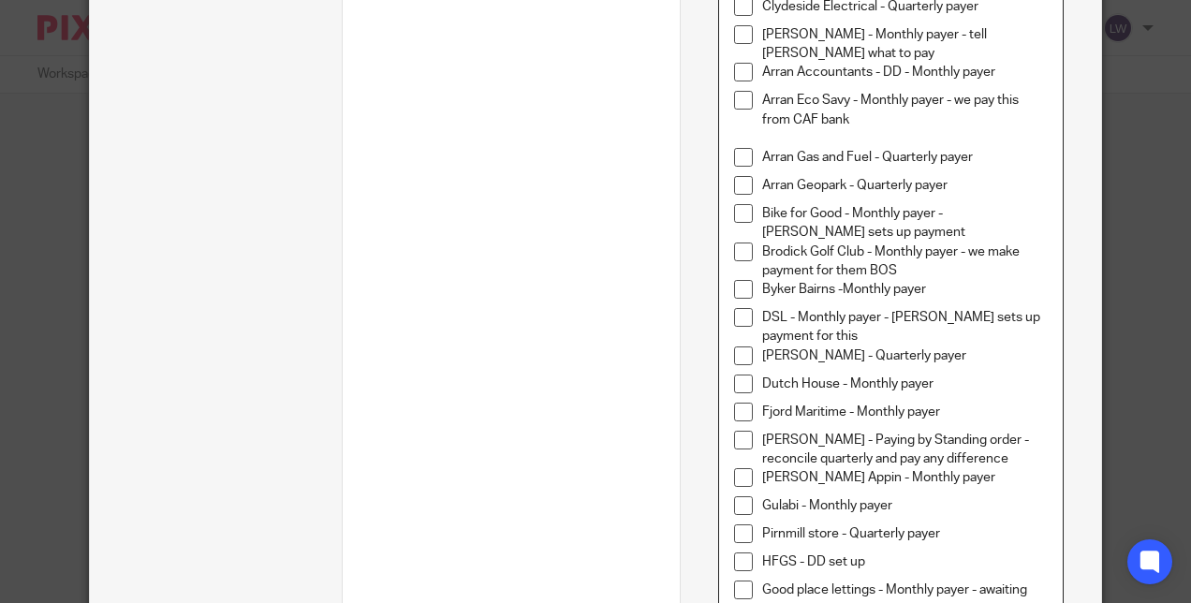
click at [888, 266] on p "Brodick Golf Club - Monthly payer - we make payment for them BOS" at bounding box center [905, 262] width 286 height 38
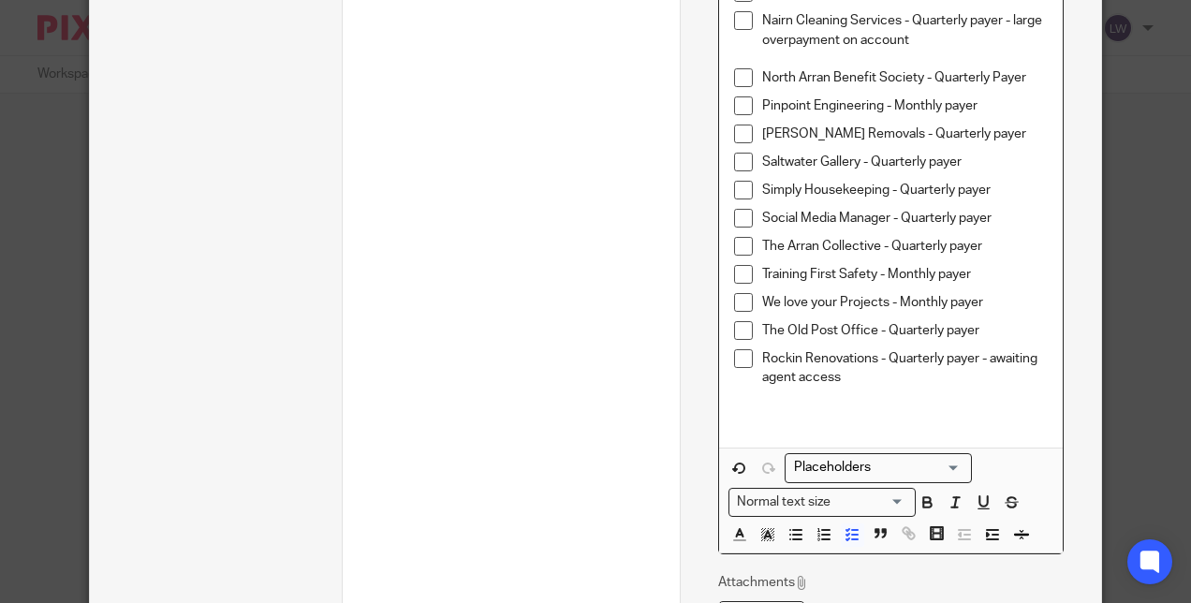
scroll to position [1594, 0]
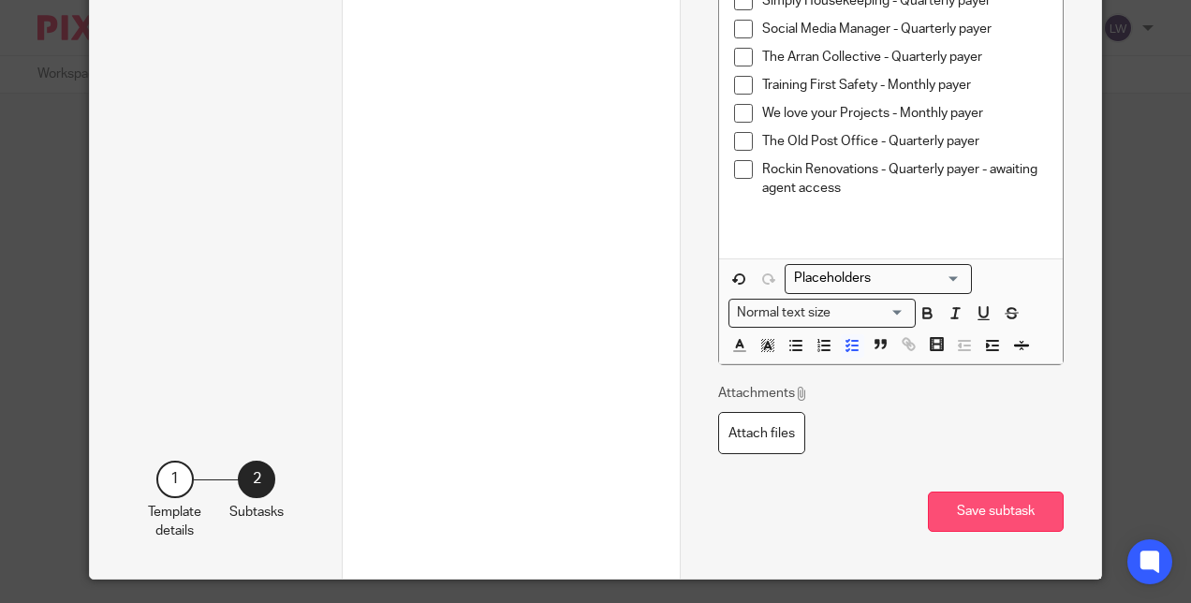
click at [1006, 496] on button "Save subtask" at bounding box center [996, 512] width 136 height 40
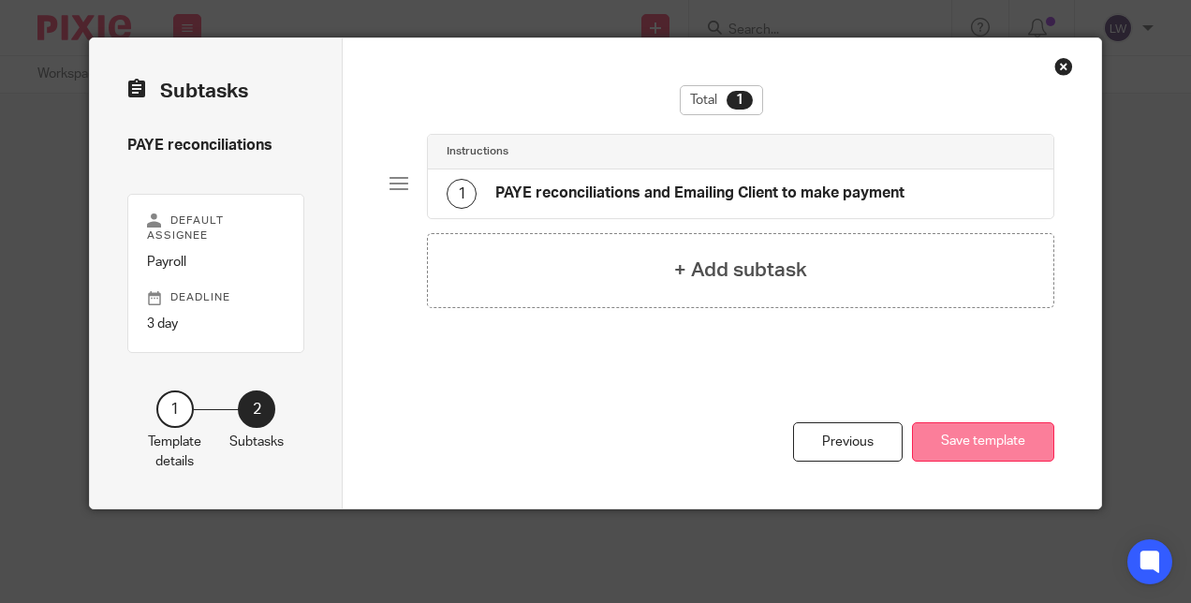
click at [969, 441] on button "Save template" at bounding box center [983, 442] width 142 height 40
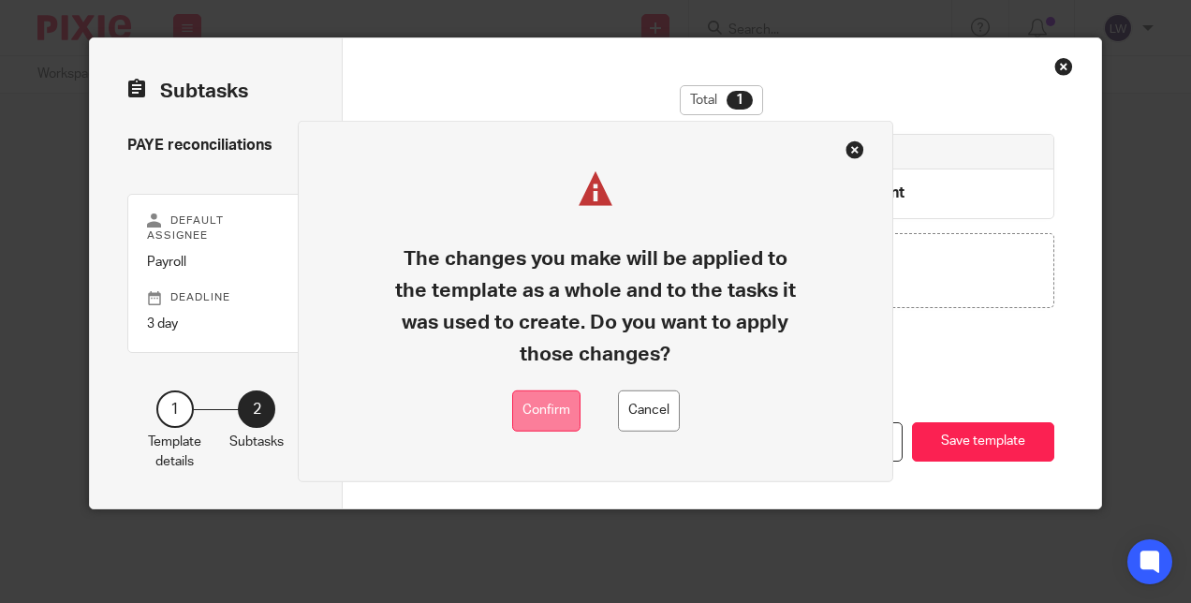
click at [543, 414] on button "Confirm" at bounding box center [546, 411] width 68 height 42
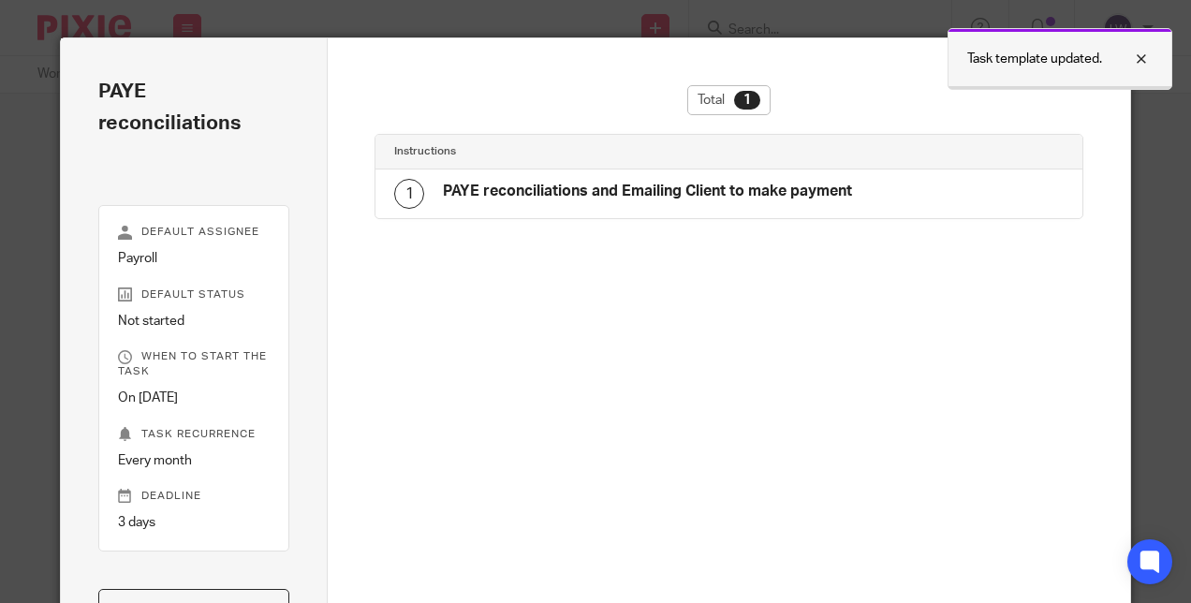
click at [1146, 60] on div at bounding box center [1127, 59] width 51 height 22
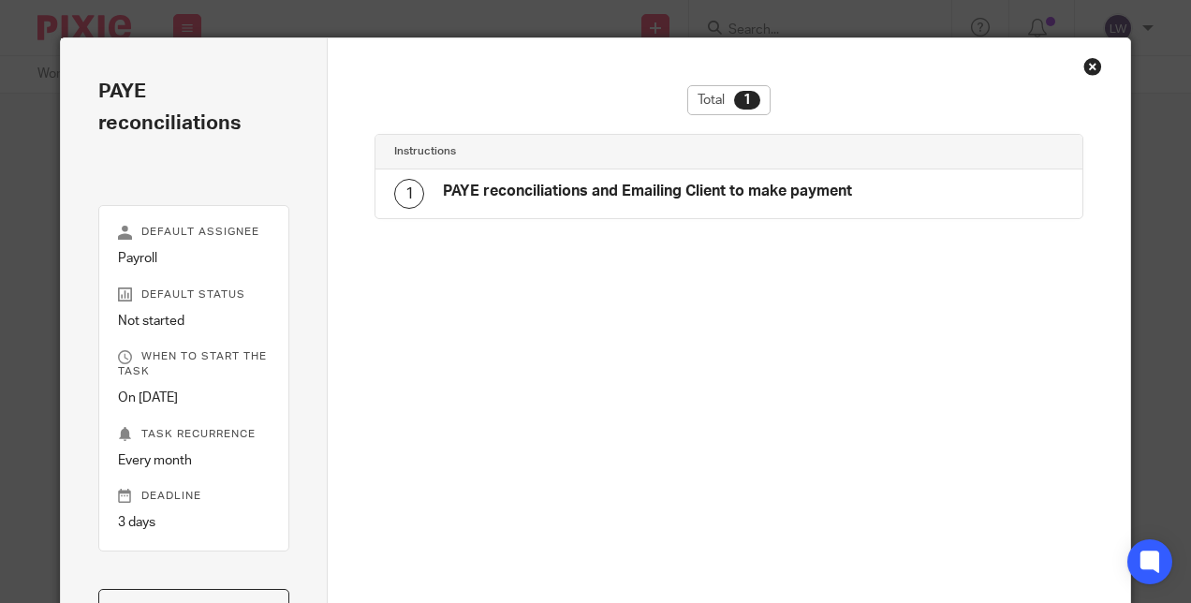
click at [1084, 66] on div "Close this dialog window" at bounding box center [1093, 66] width 19 height 19
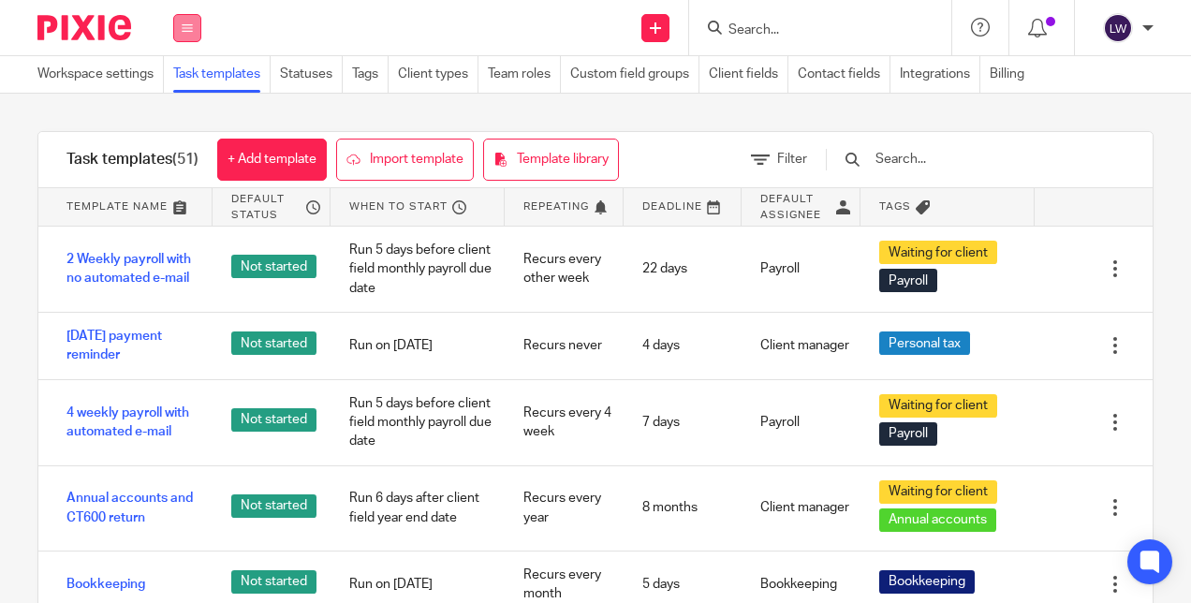
click at [191, 23] on icon at bounding box center [187, 27] width 11 height 11
click at [179, 168] on link "Team" at bounding box center [176, 169] width 31 height 13
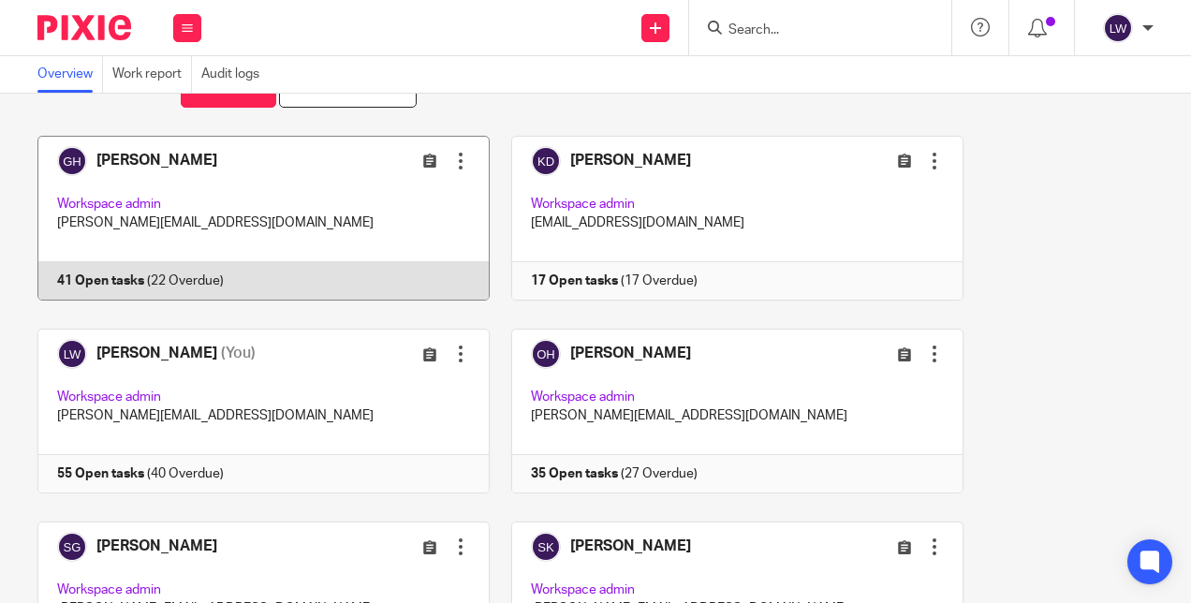
scroll to position [212, 0]
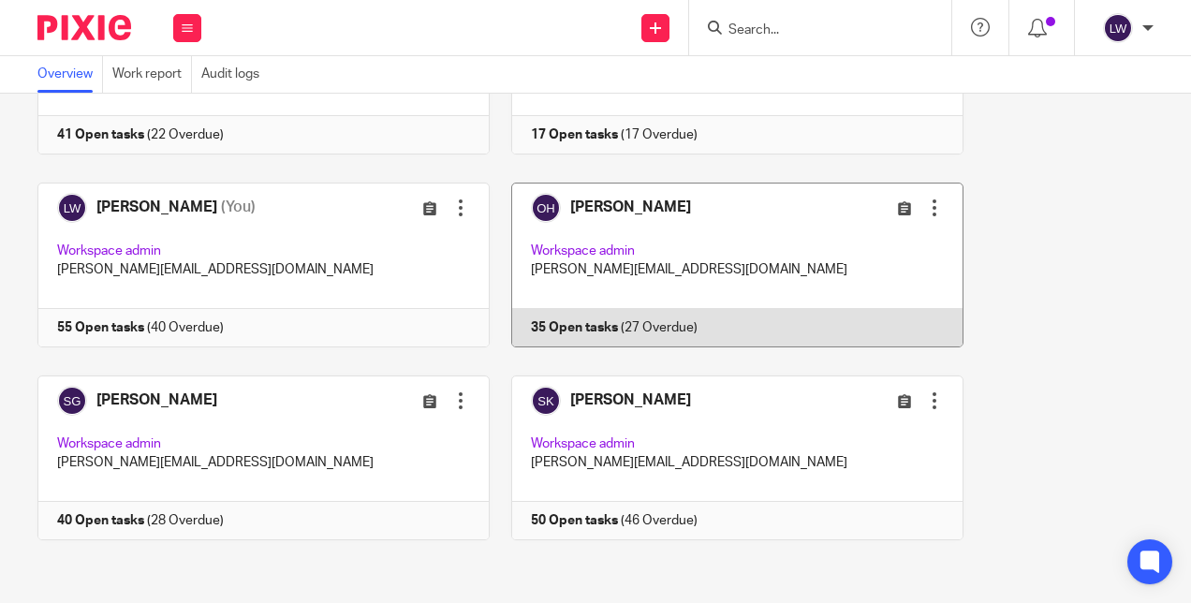
click at [618, 198] on link at bounding box center [727, 265] width 474 height 165
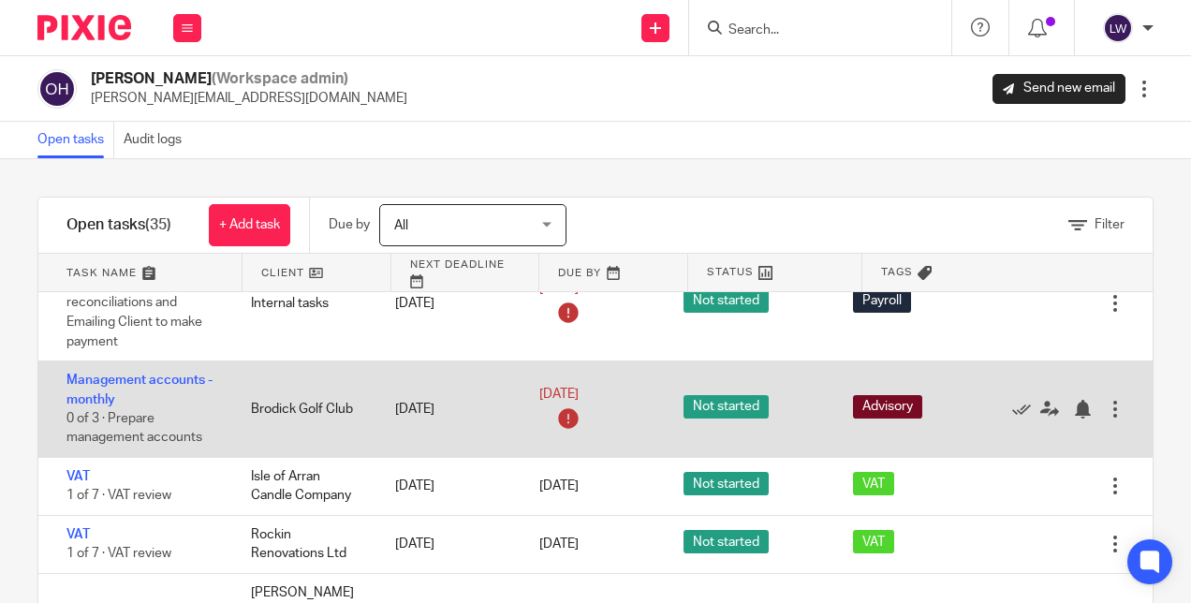
scroll to position [2342, 0]
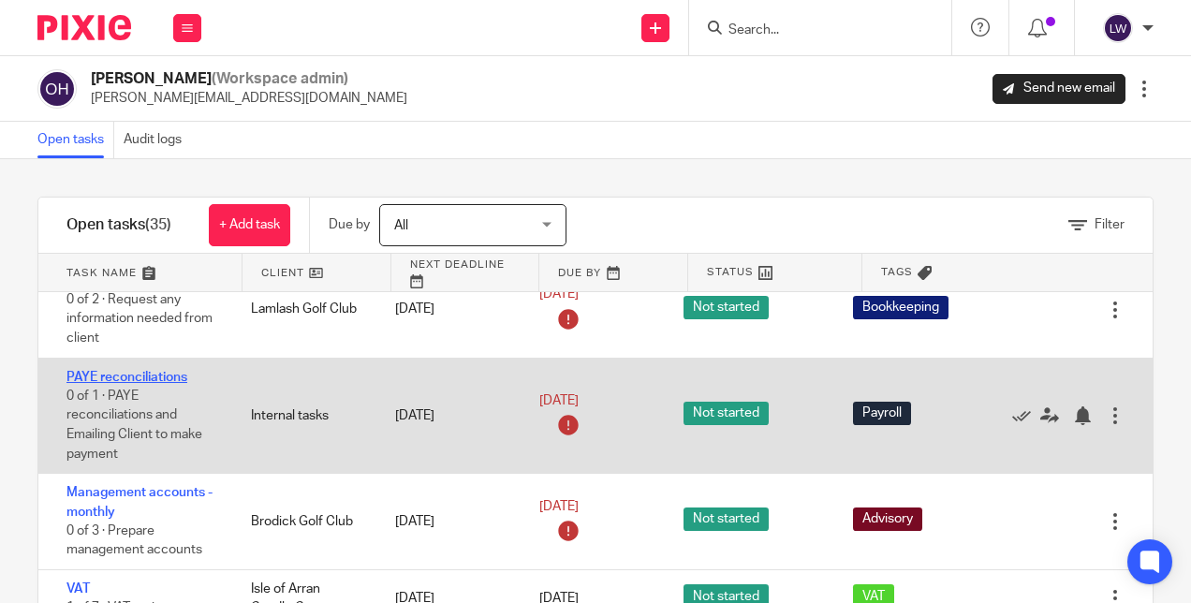
click at [129, 371] on link "PAYE reconciliations" at bounding box center [127, 377] width 121 height 13
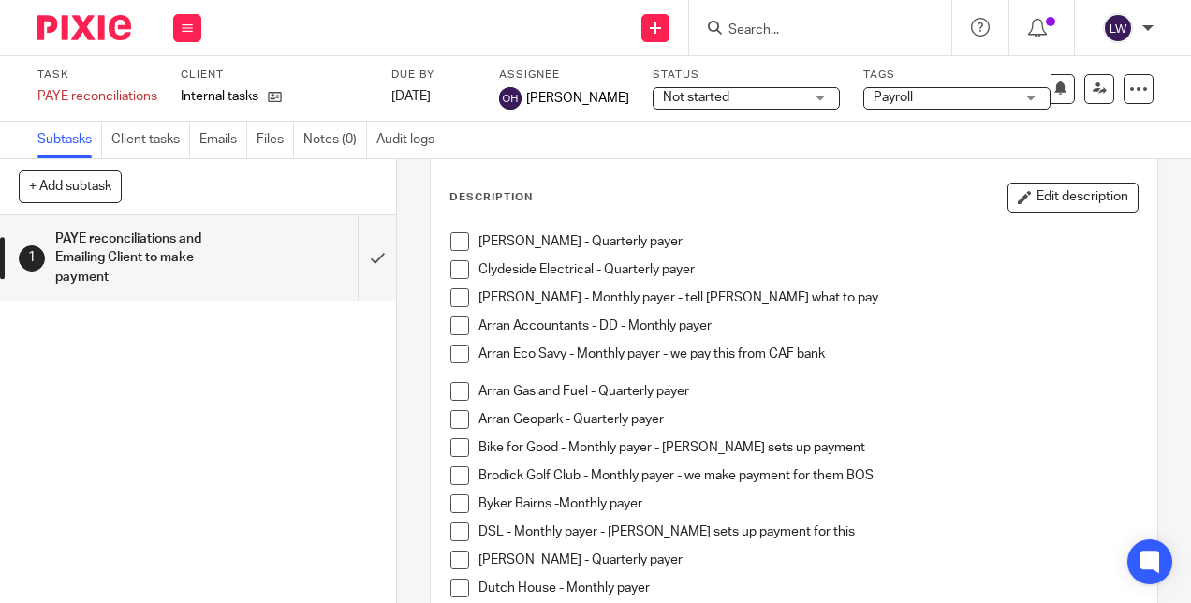
scroll to position [187, 0]
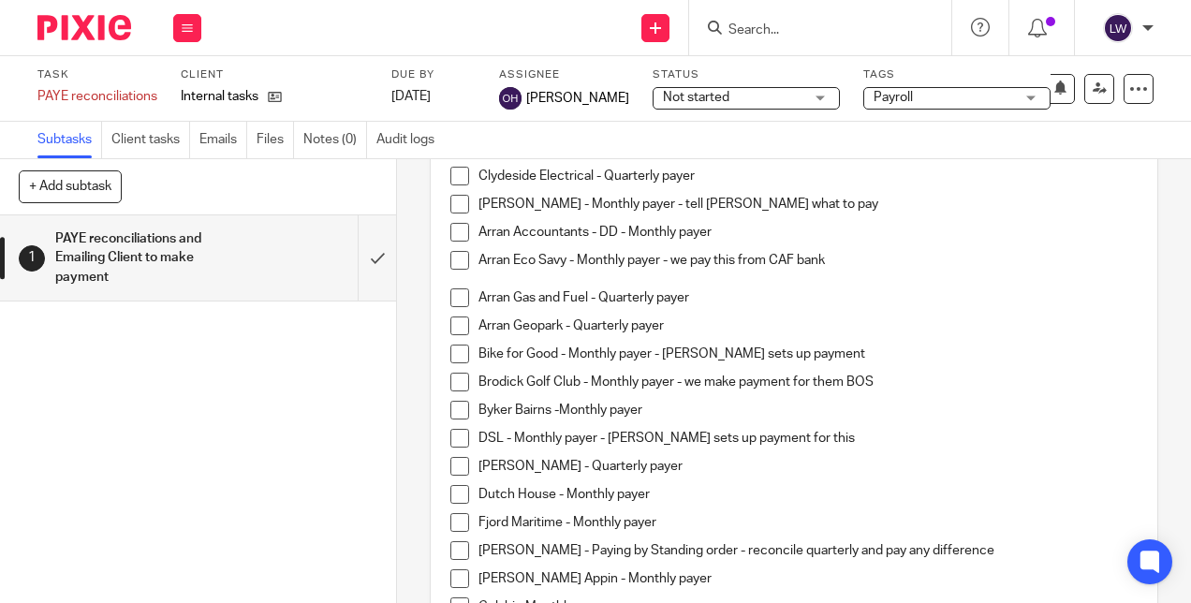
click at [457, 205] on span at bounding box center [460, 204] width 19 height 19
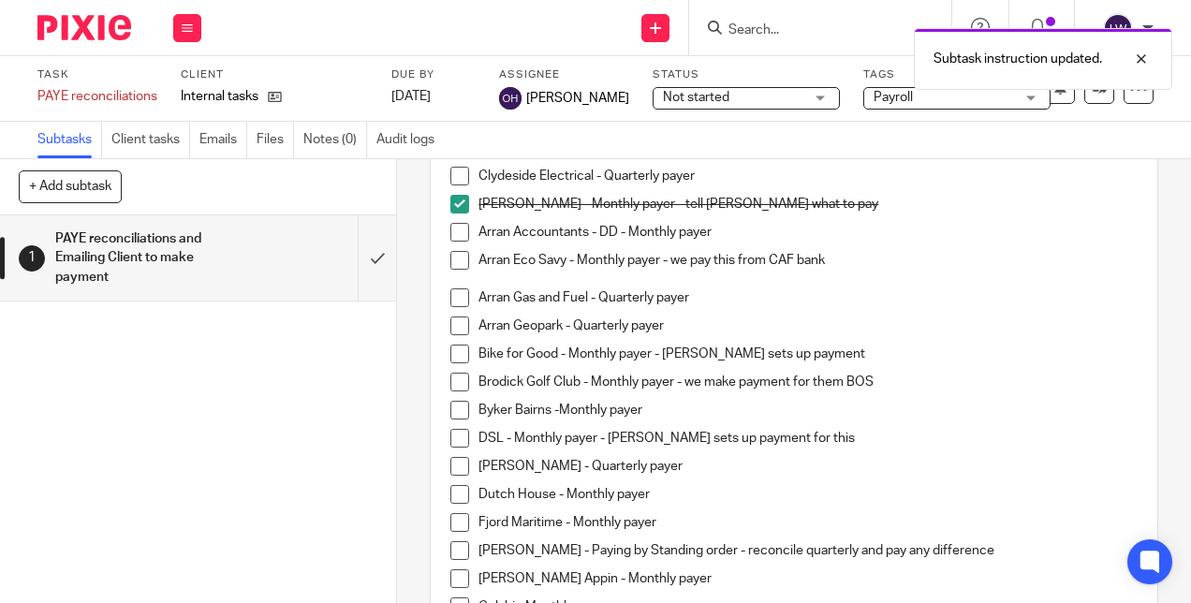
click at [453, 231] on span at bounding box center [460, 232] width 19 height 19
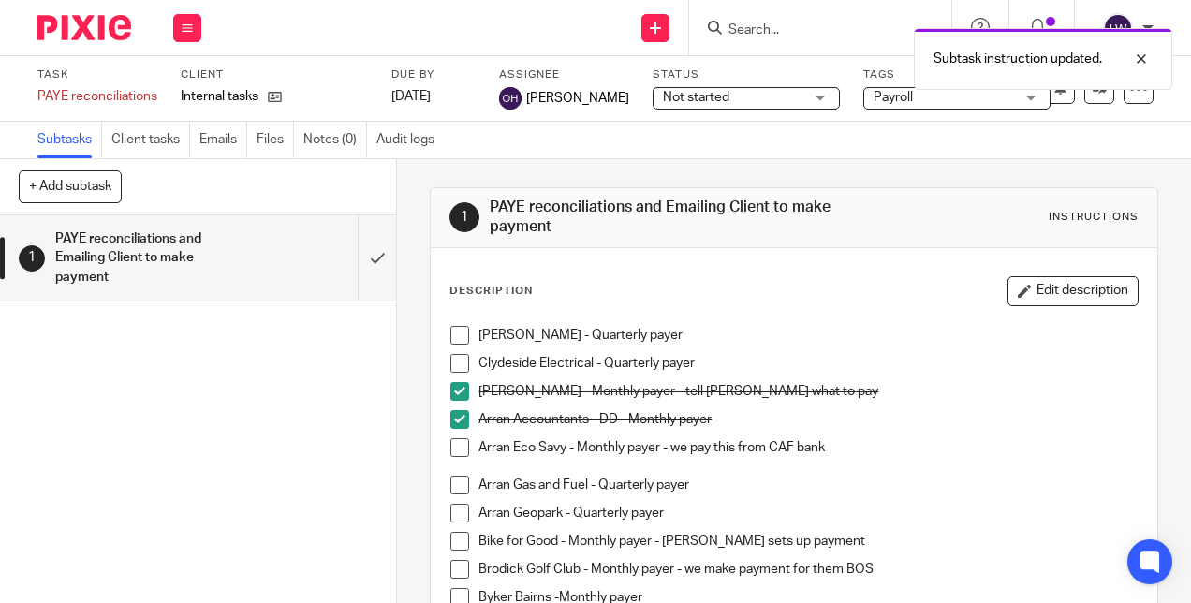
scroll to position [94, 0]
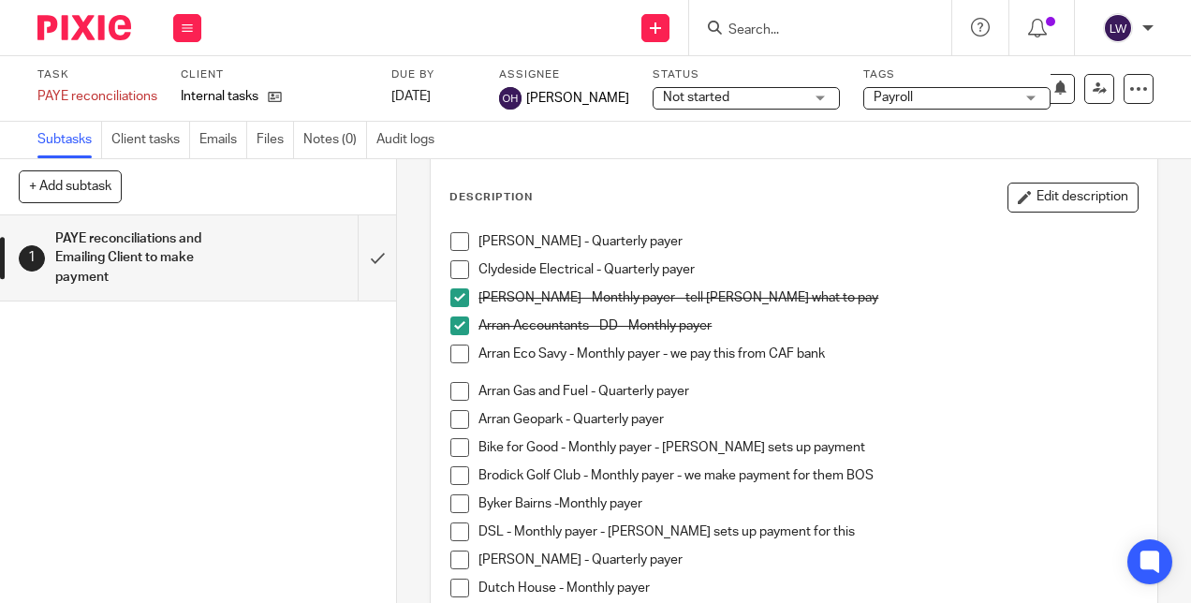
click at [451, 355] on span at bounding box center [460, 354] width 19 height 19
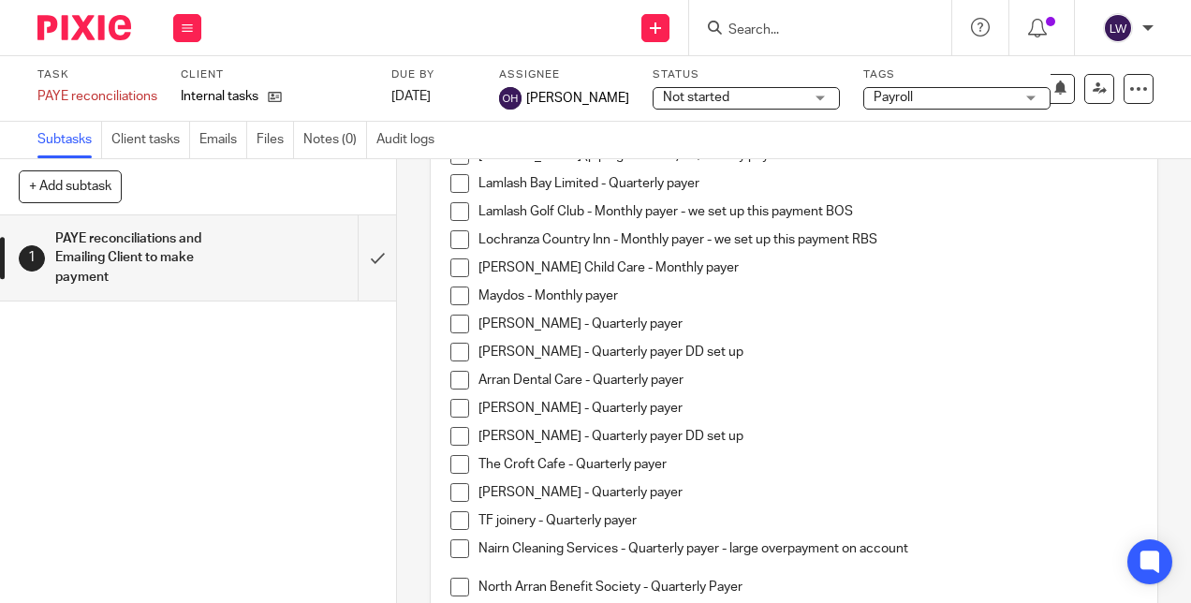
scroll to position [742, 0]
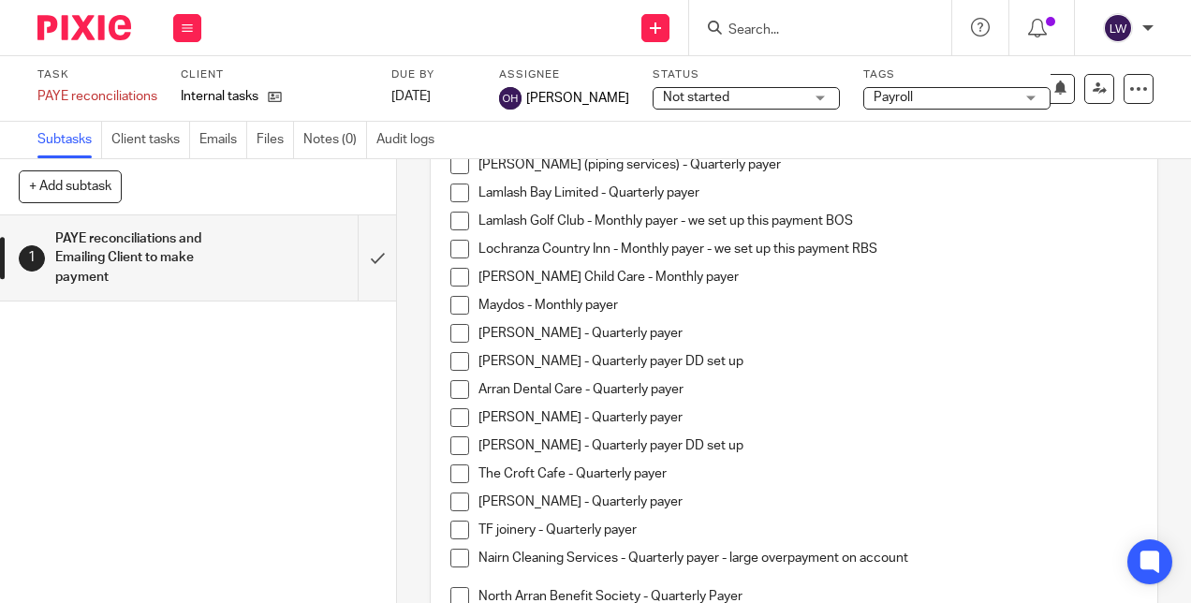
click at [456, 360] on span at bounding box center [460, 361] width 19 height 19
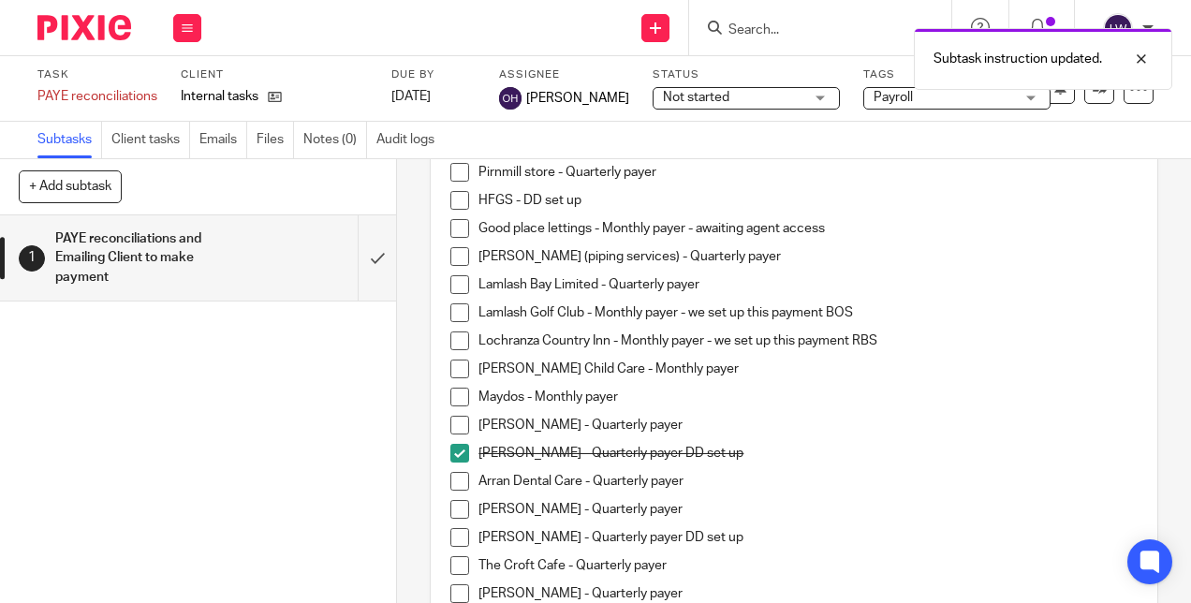
scroll to position [648, 0]
click at [455, 341] on span at bounding box center [460, 342] width 19 height 19
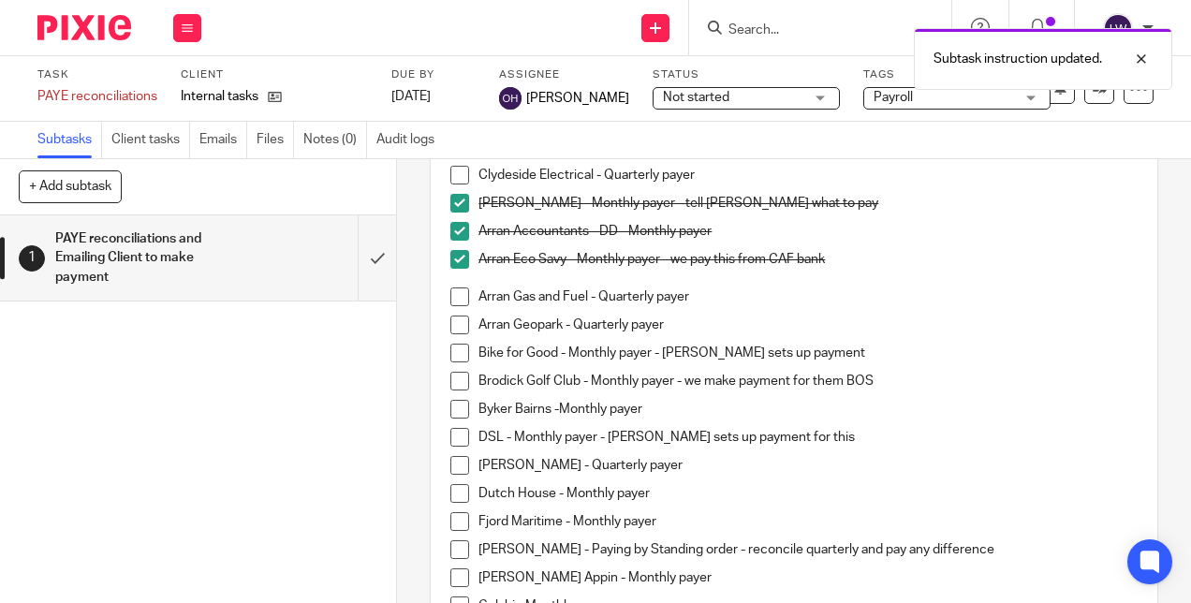
scroll to position [281, 0]
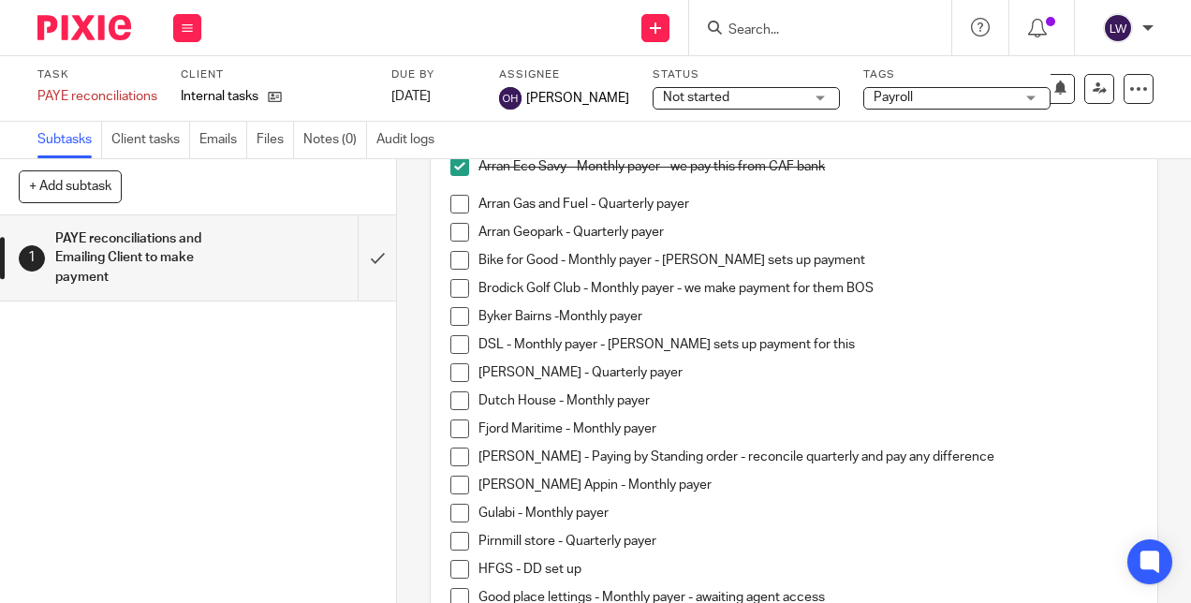
click at [451, 288] on span at bounding box center [460, 288] width 19 height 19
click at [196, 22] on button at bounding box center [187, 28] width 28 height 28
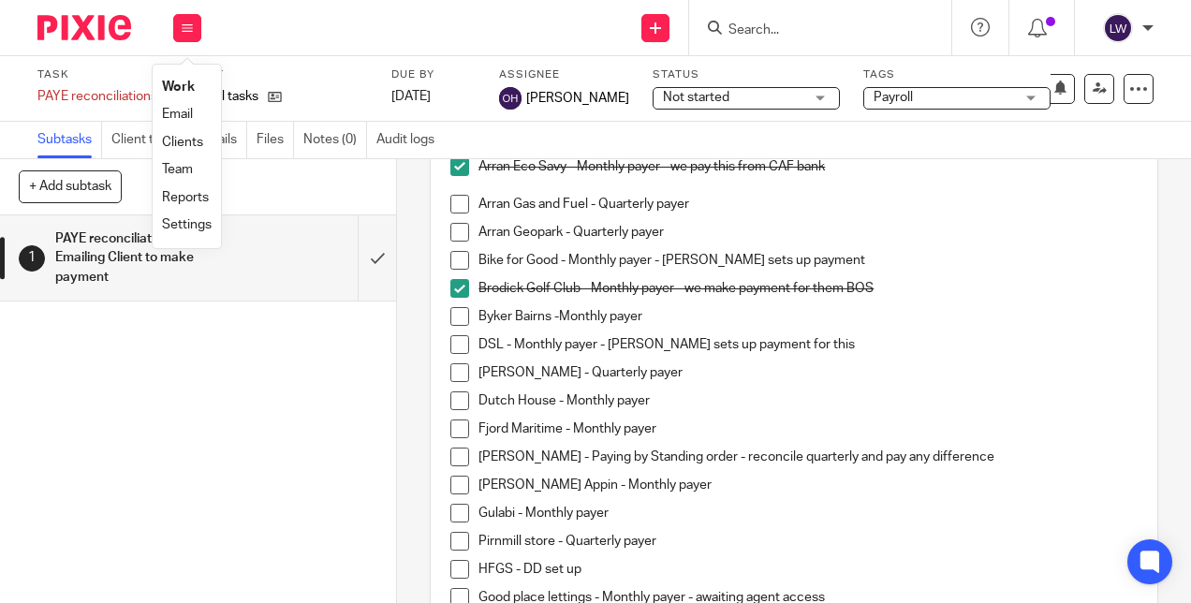
click at [187, 111] on link "Email" at bounding box center [177, 114] width 31 height 13
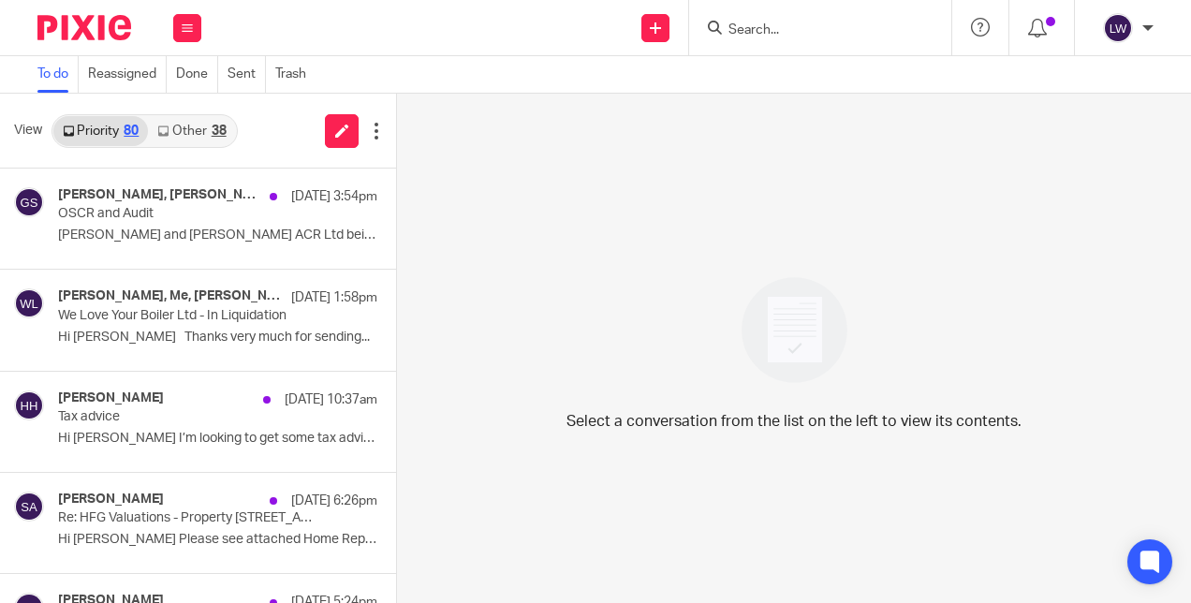
click at [200, 120] on link "Other 38" at bounding box center [191, 131] width 87 height 30
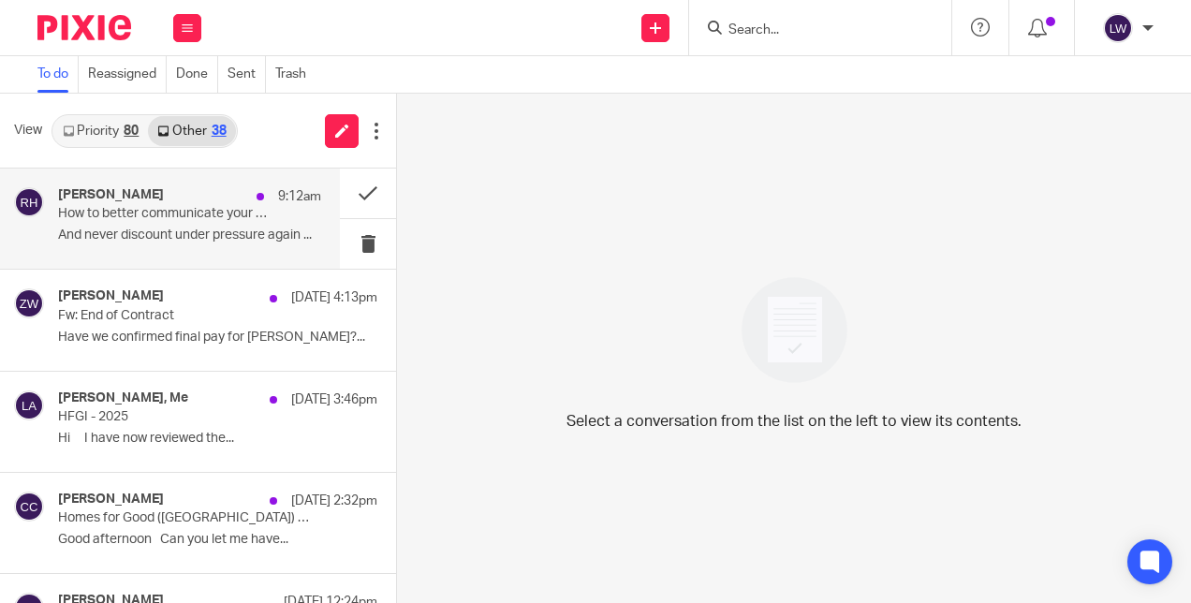
click at [191, 222] on p "How to better communicate your value" at bounding box center [163, 214] width 211 height 16
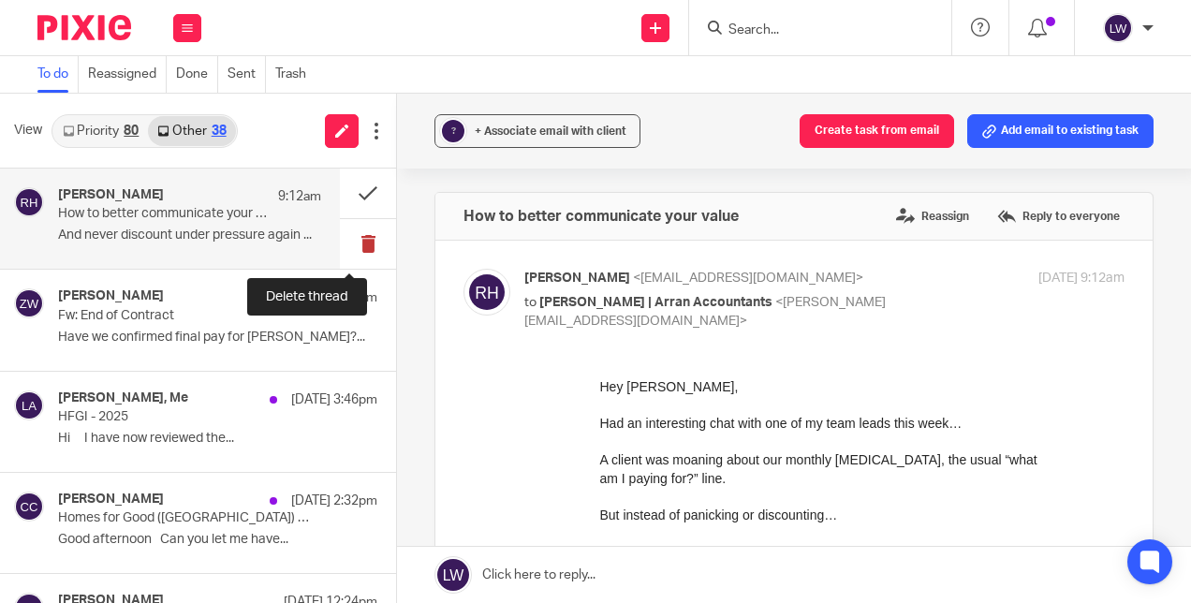
click at [357, 244] on button at bounding box center [368, 244] width 56 height 50
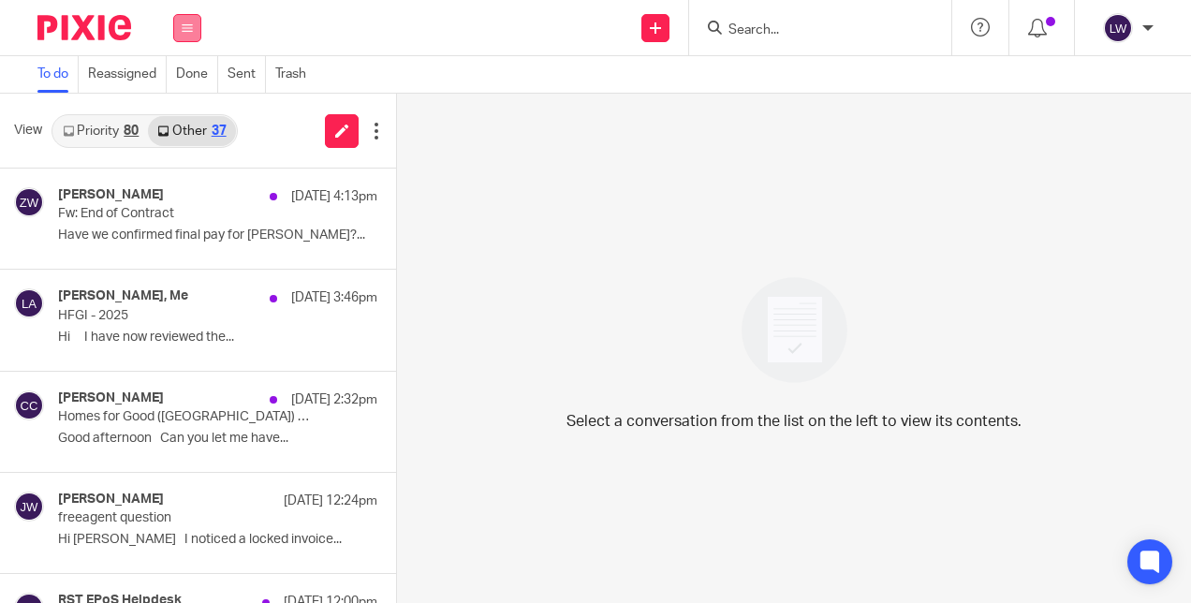
click at [192, 28] on icon at bounding box center [187, 27] width 11 height 11
click at [189, 172] on link "Team" at bounding box center [177, 169] width 31 height 13
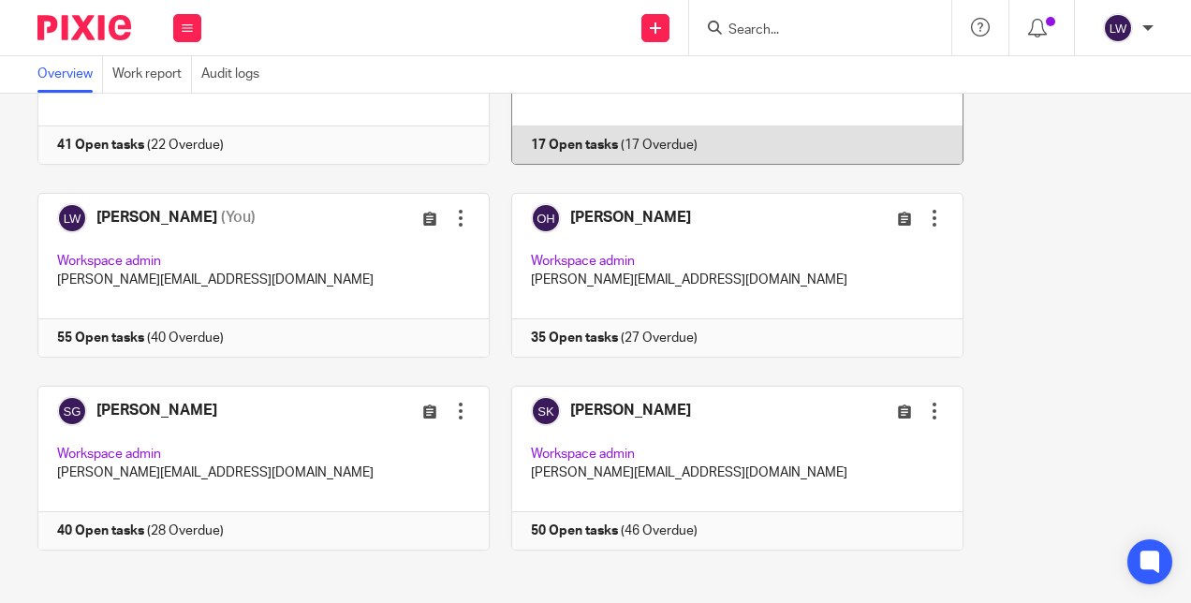
scroll to position [212, 0]
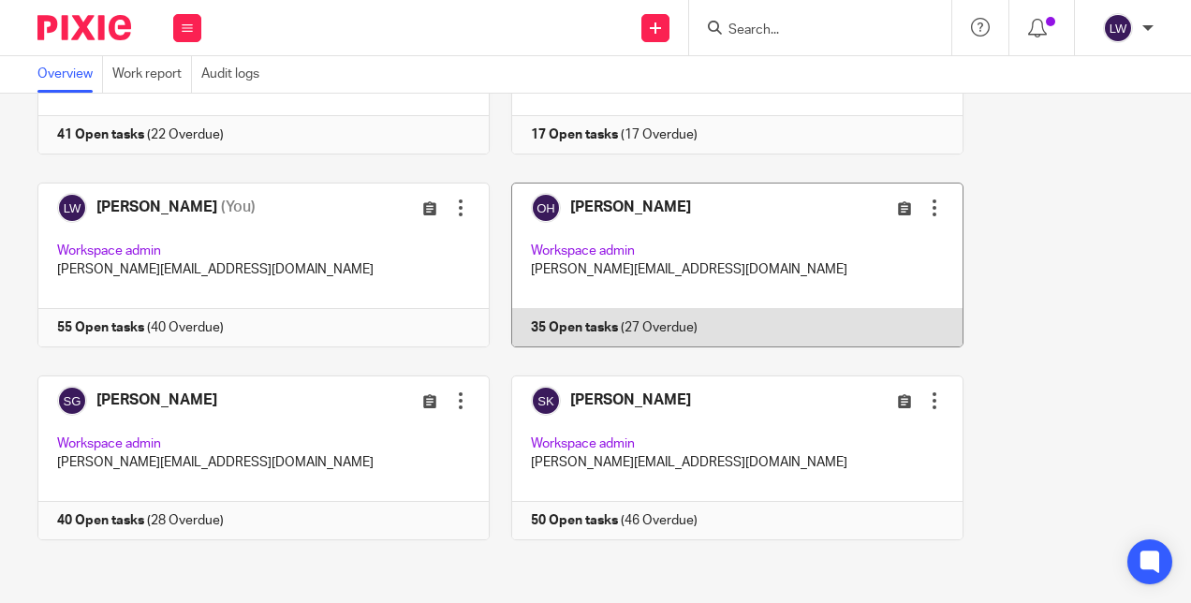
click at [605, 198] on link at bounding box center [727, 265] width 474 height 165
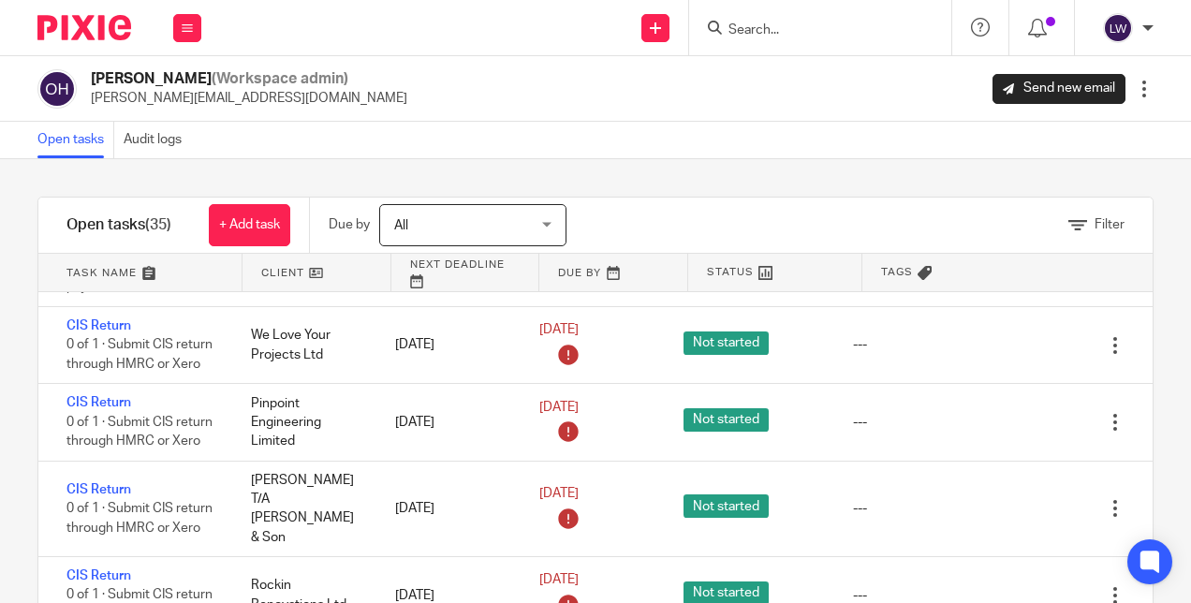
scroll to position [1873, 0]
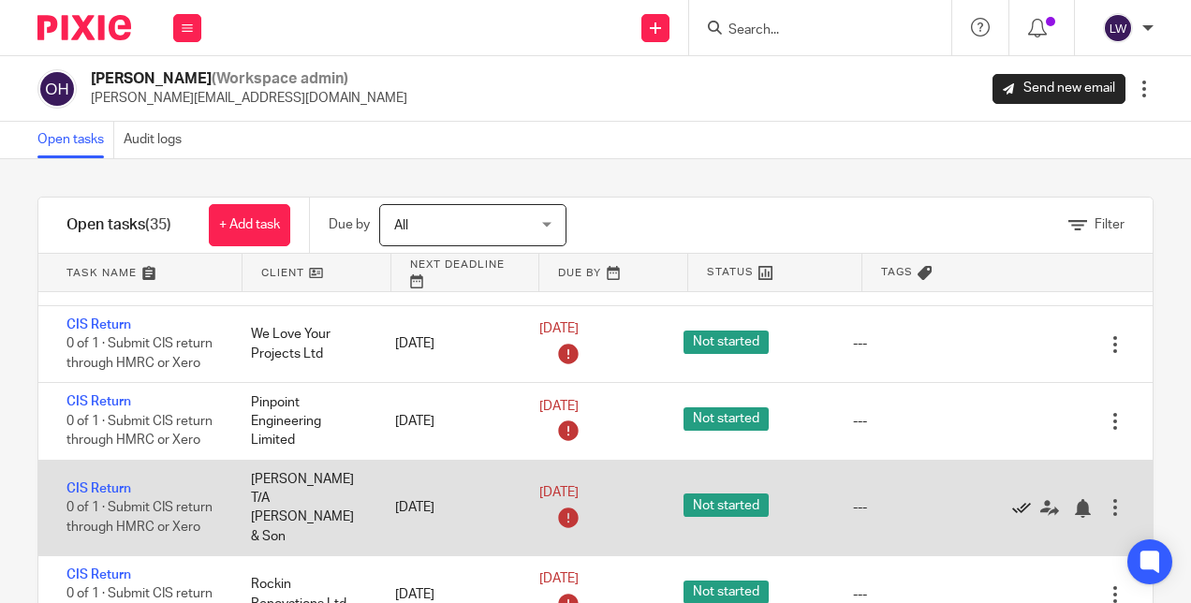
click at [1012, 499] on icon at bounding box center [1021, 508] width 19 height 19
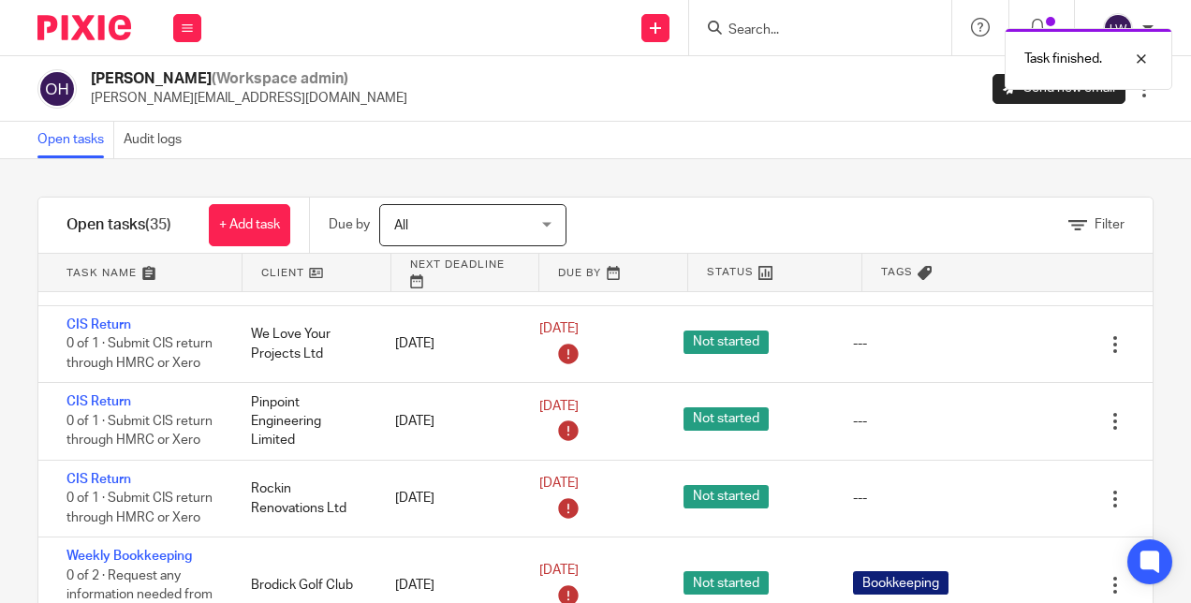
scroll to position [1780, 0]
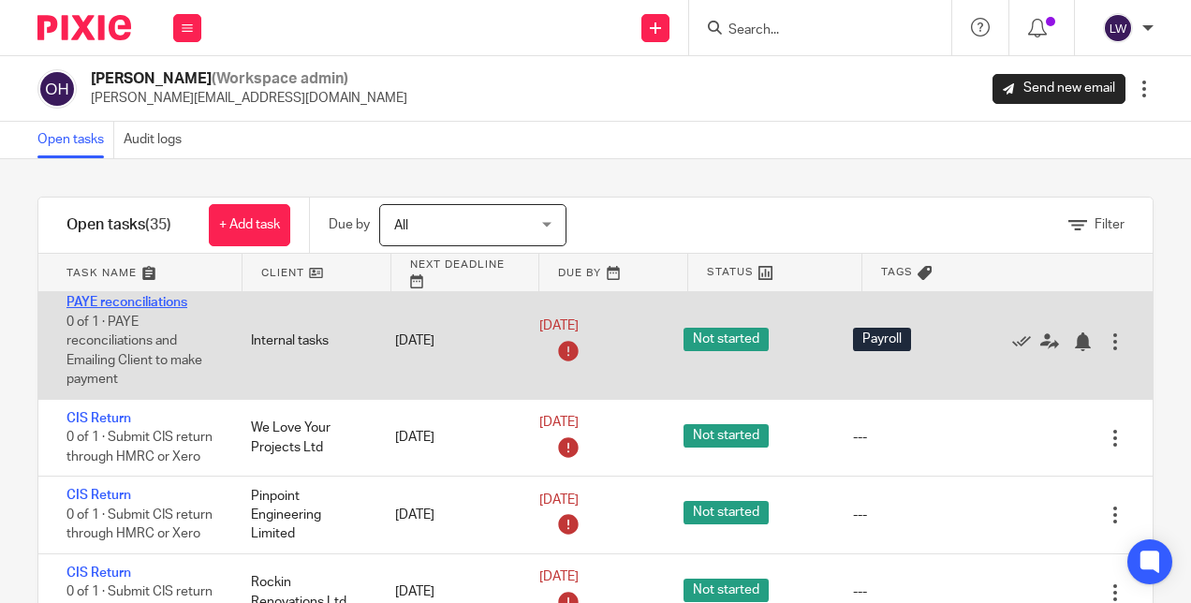
click at [114, 296] on link "PAYE reconciliations" at bounding box center [127, 302] width 121 height 13
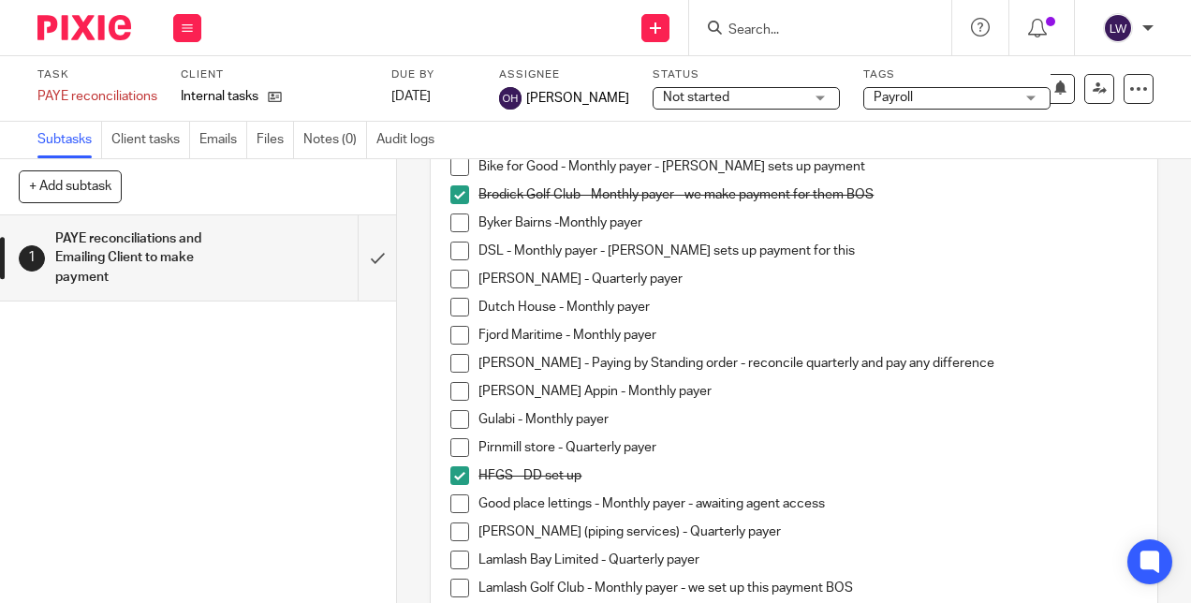
scroll to position [468, 0]
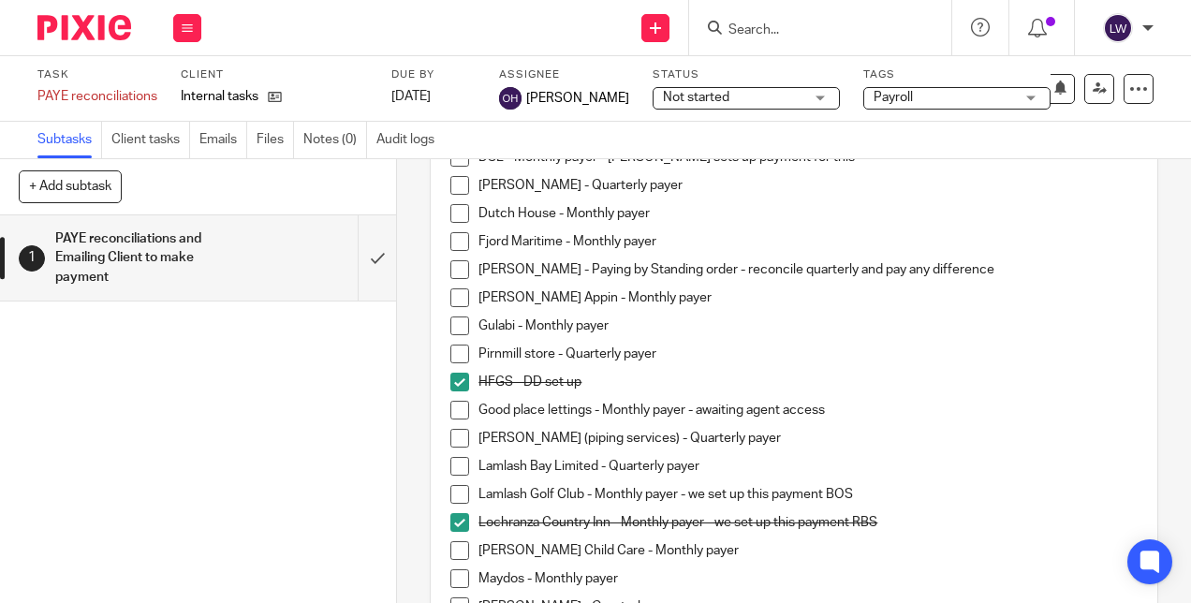
click at [453, 496] on span at bounding box center [460, 494] width 19 height 19
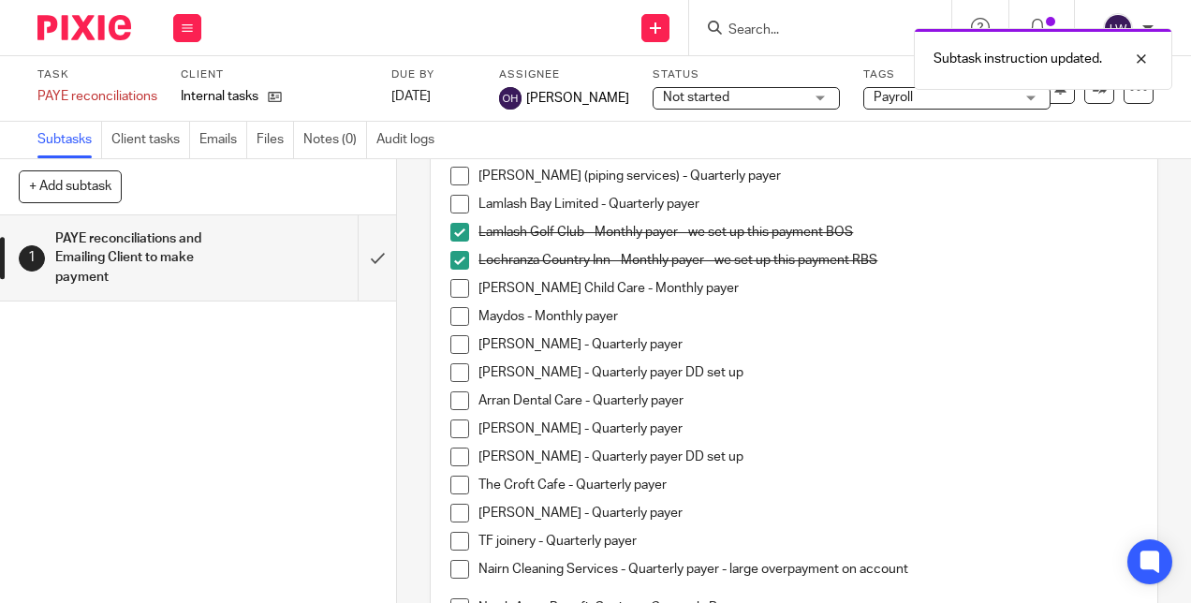
scroll to position [749, 0]
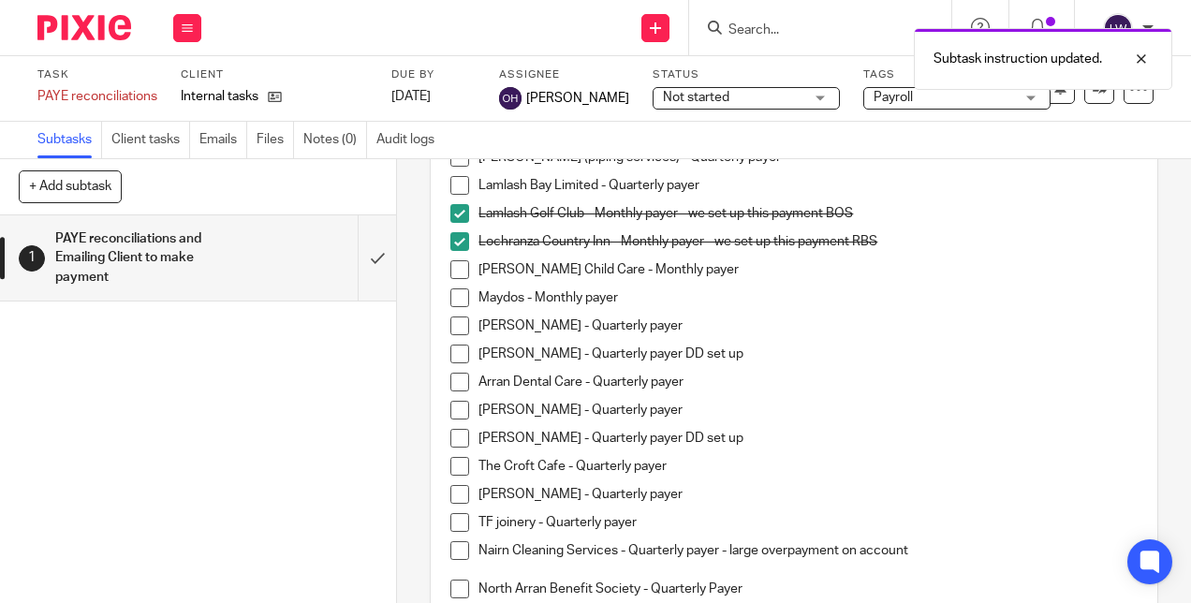
click at [453, 439] on span at bounding box center [460, 438] width 19 height 19
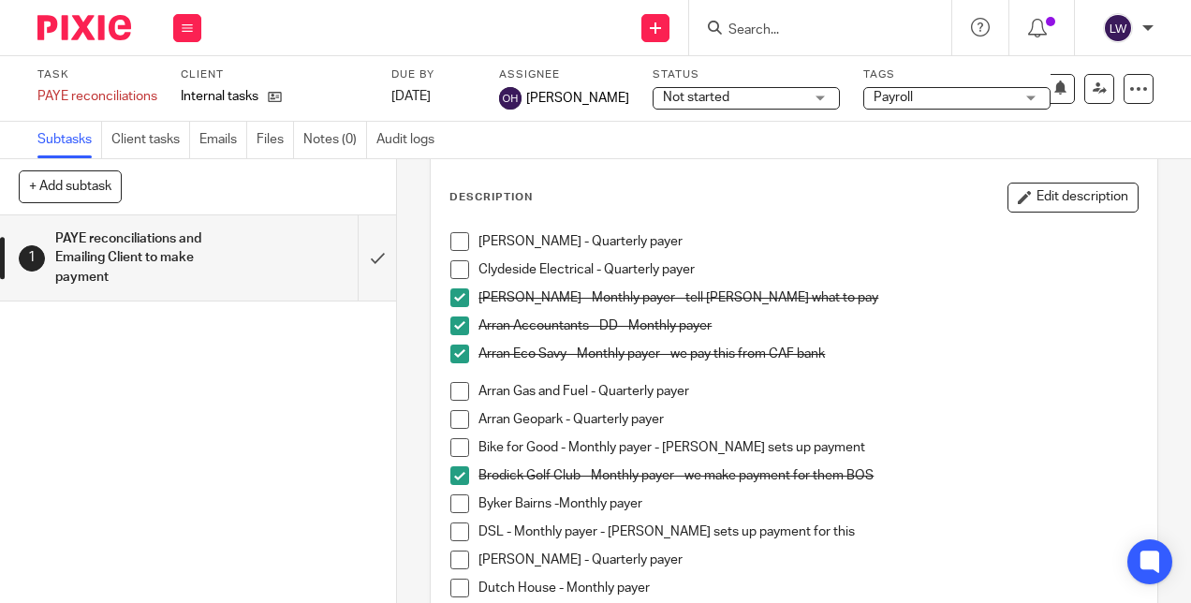
scroll to position [281, 0]
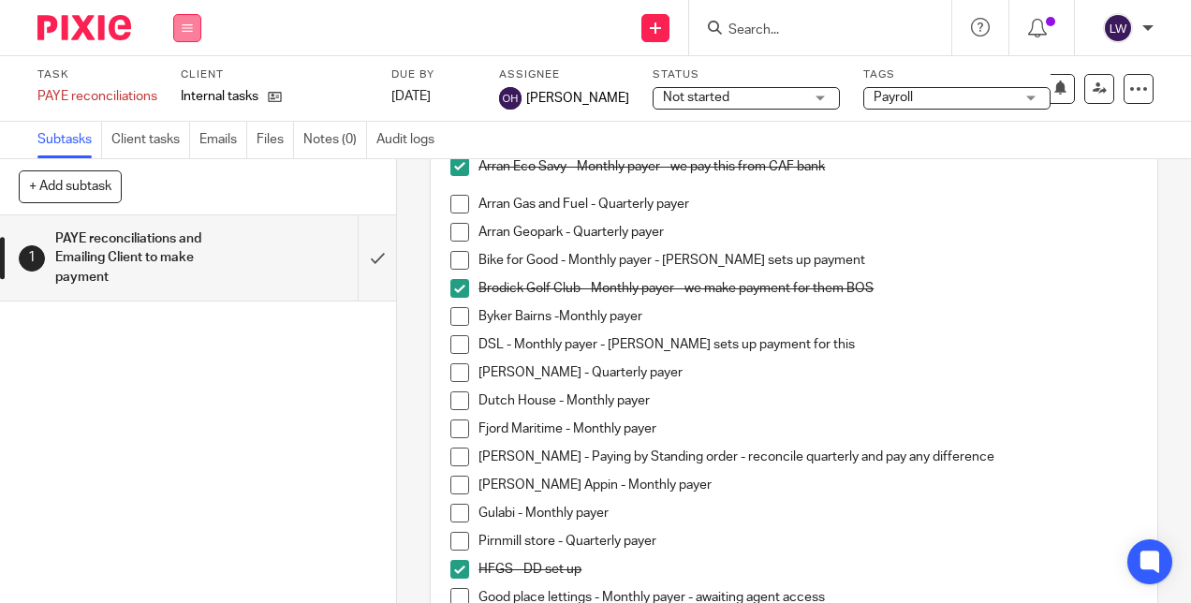
click at [185, 32] on icon at bounding box center [187, 27] width 11 height 11
click at [184, 162] on li "Team" at bounding box center [187, 169] width 50 height 27
click at [194, 165] on li "Team" at bounding box center [187, 169] width 50 height 27
click at [184, 168] on link "Team" at bounding box center [177, 169] width 31 height 13
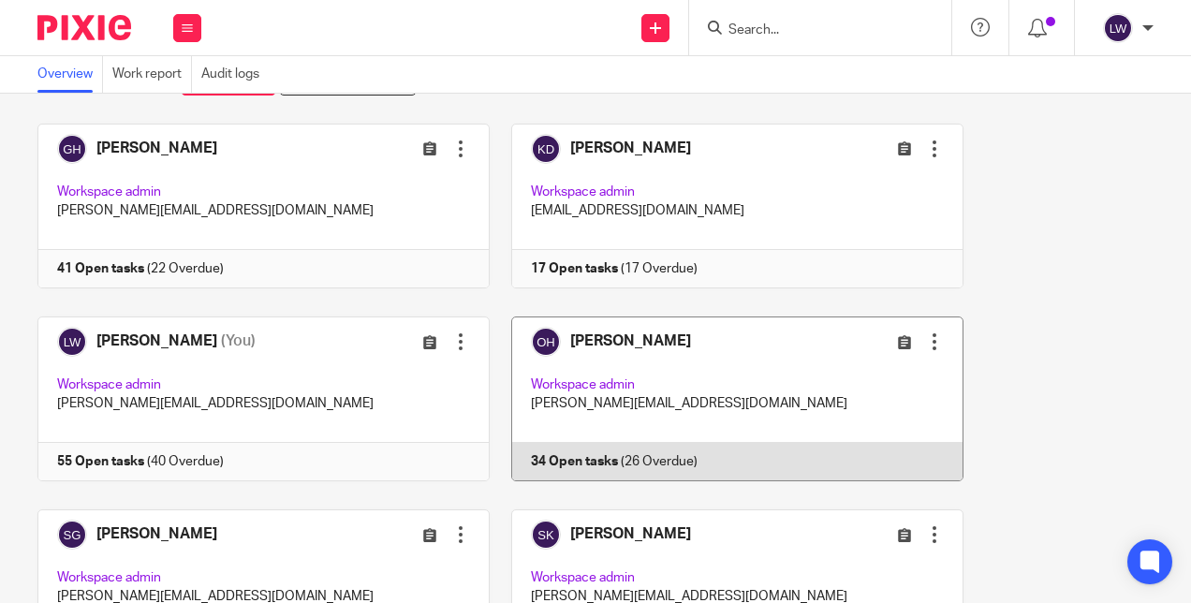
scroll to position [187, 0]
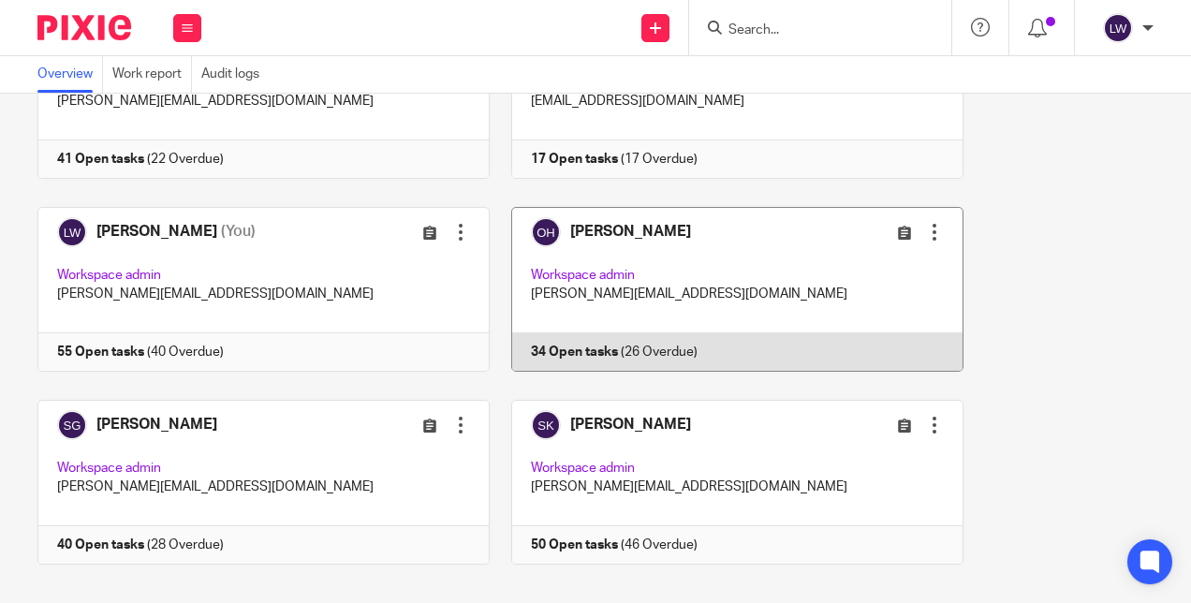
click at [595, 227] on link at bounding box center [727, 289] width 474 height 165
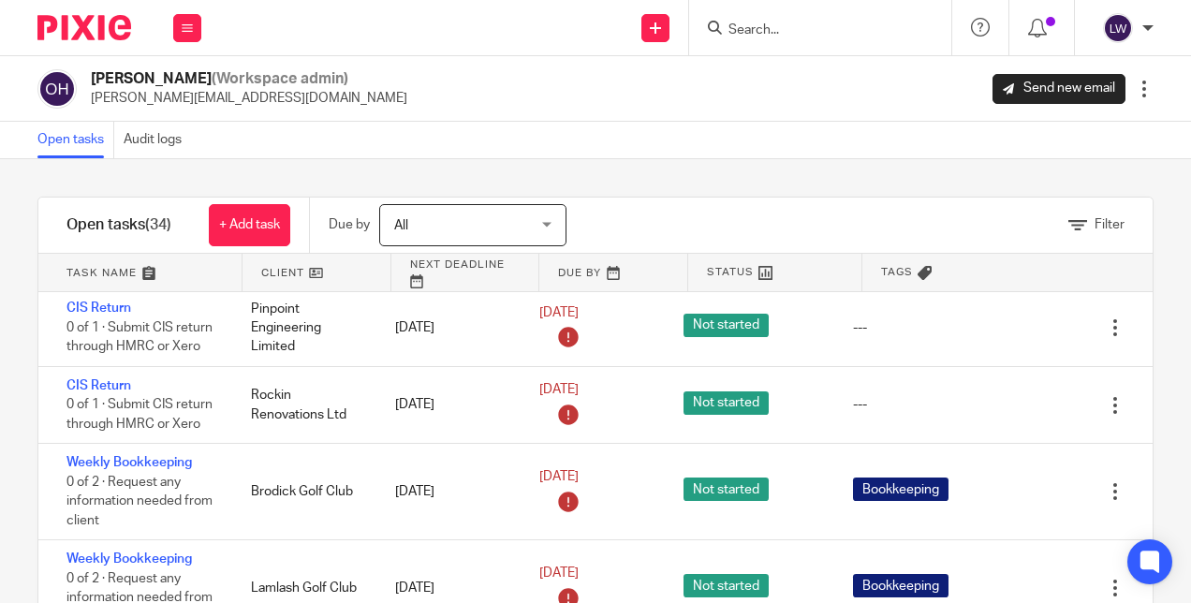
scroll to position [1873, 0]
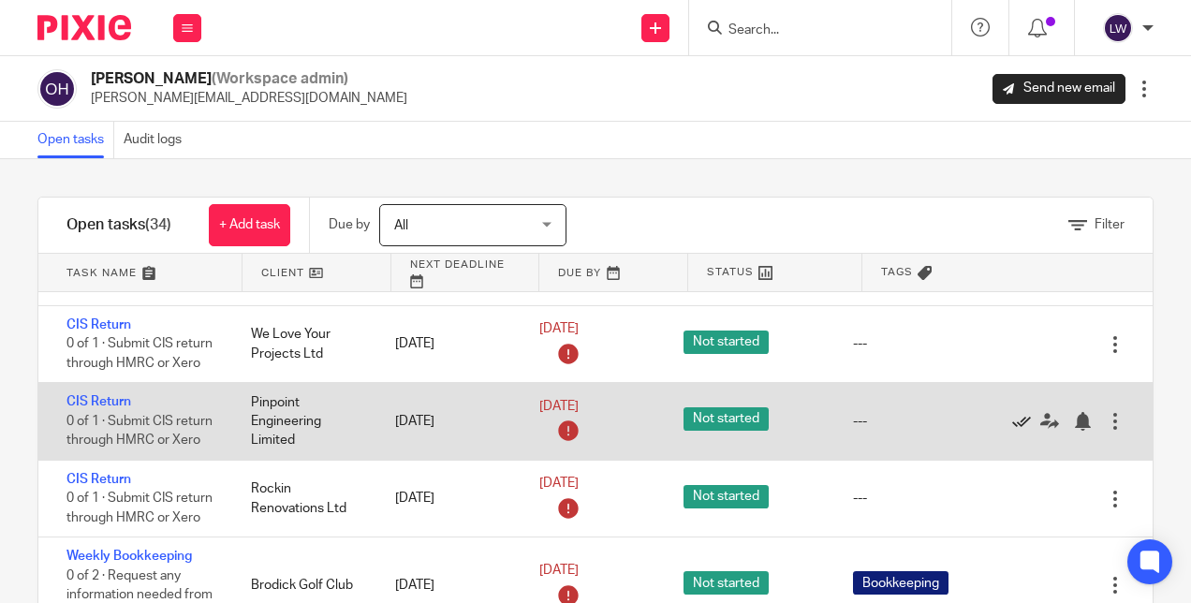
click at [1012, 415] on icon at bounding box center [1021, 421] width 19 height 19
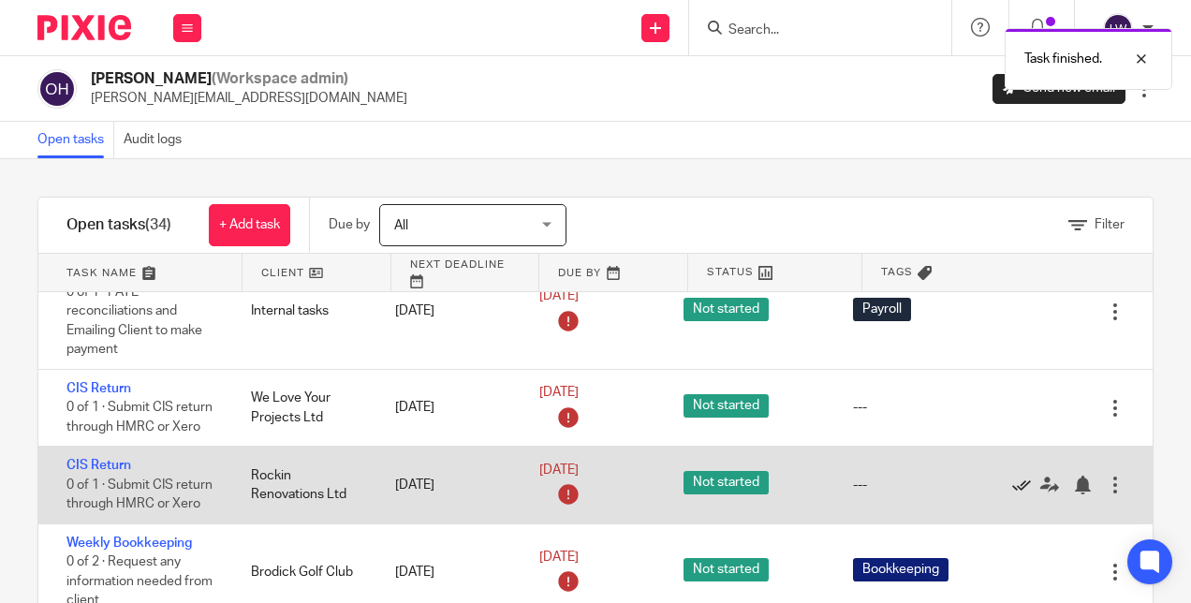
scroll to position [1780, 0]
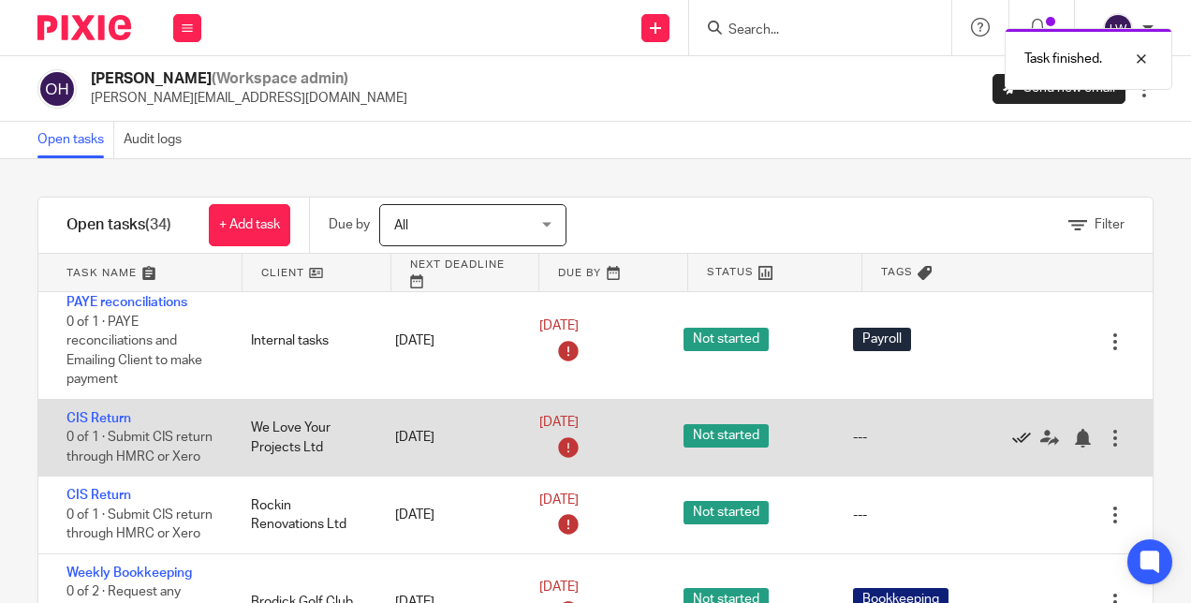
click at [1012, 433] on icon at bounding box center [1021, 438] width 19 height 19
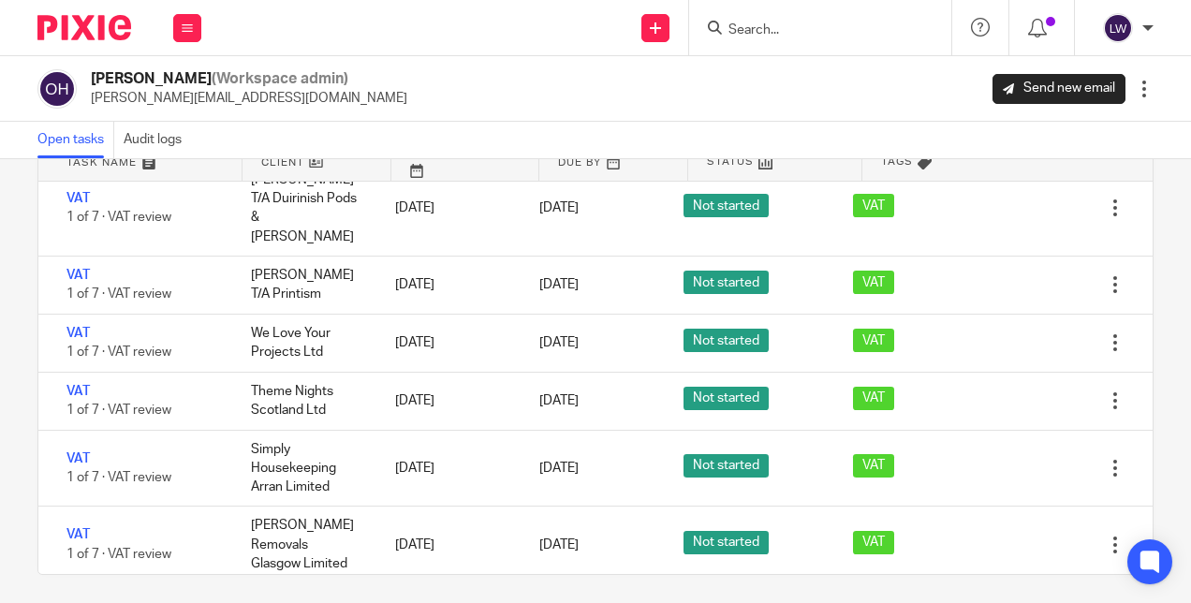
scroll to position [118, 0]
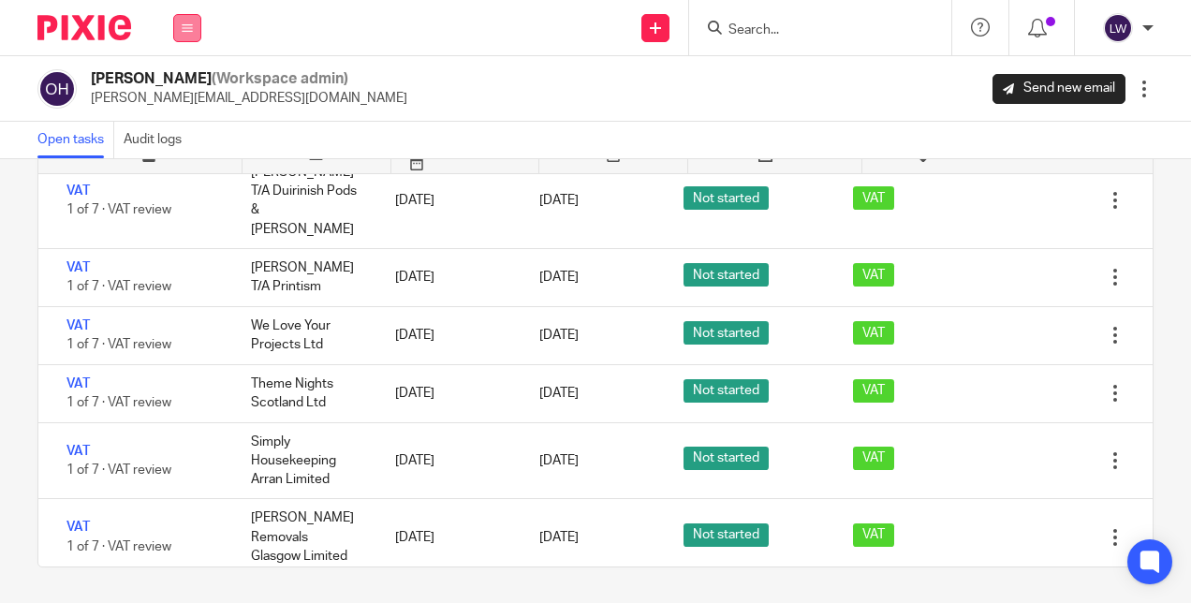
click at [192, 29] on icon at bounding box center [187, 27] width 11 height 11
click at [186, 111] on link "Email" at bounding box center [177, 114] width 31 height 13
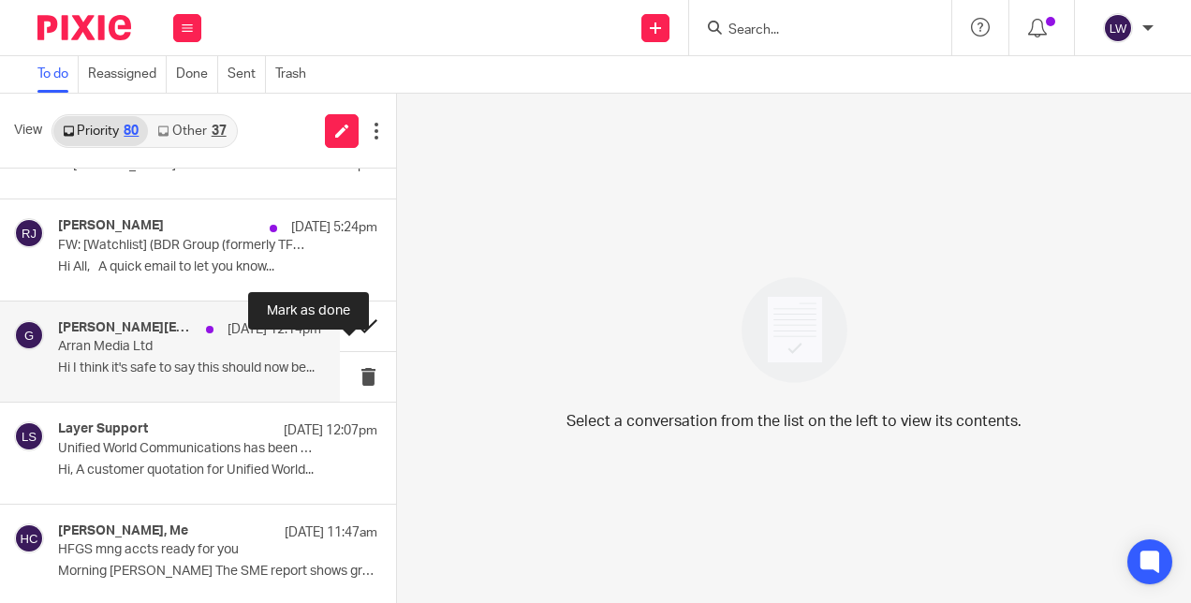
scroll to position [281, 0]
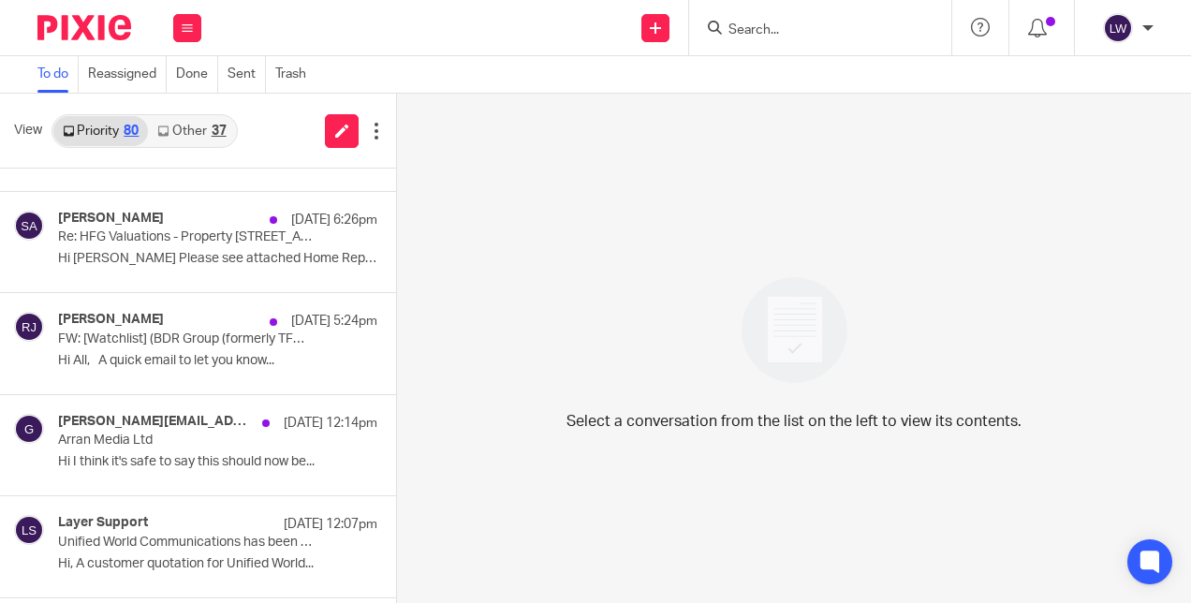
click at [202, 131] on link "Other 37" at bounding box center [191, 131] width 87 height 30
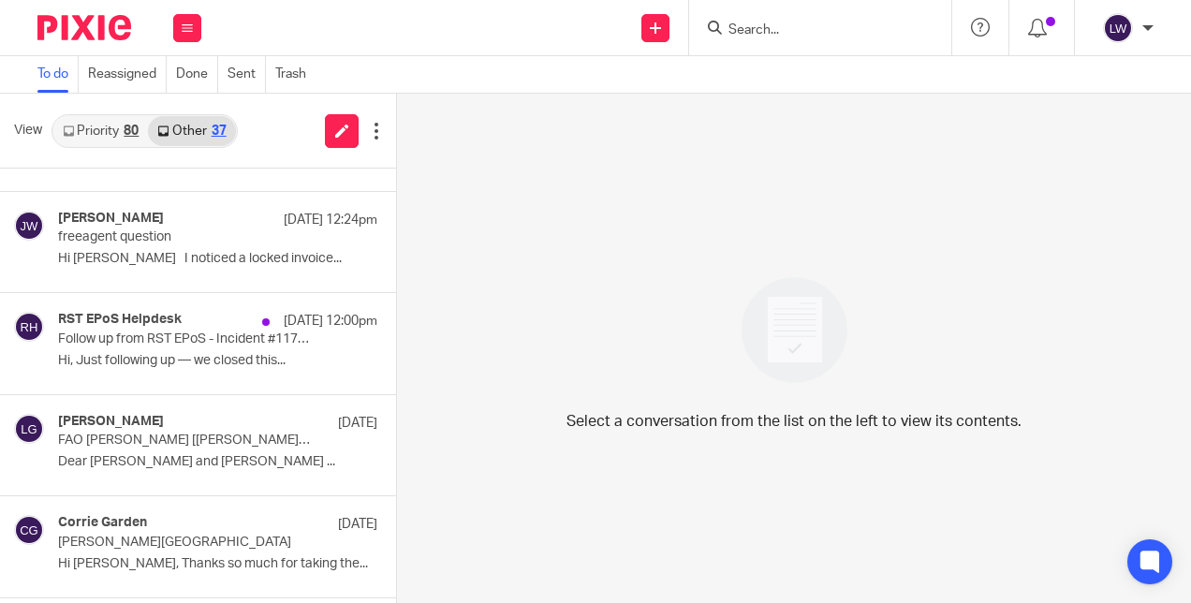
scroll to position [0, 0]
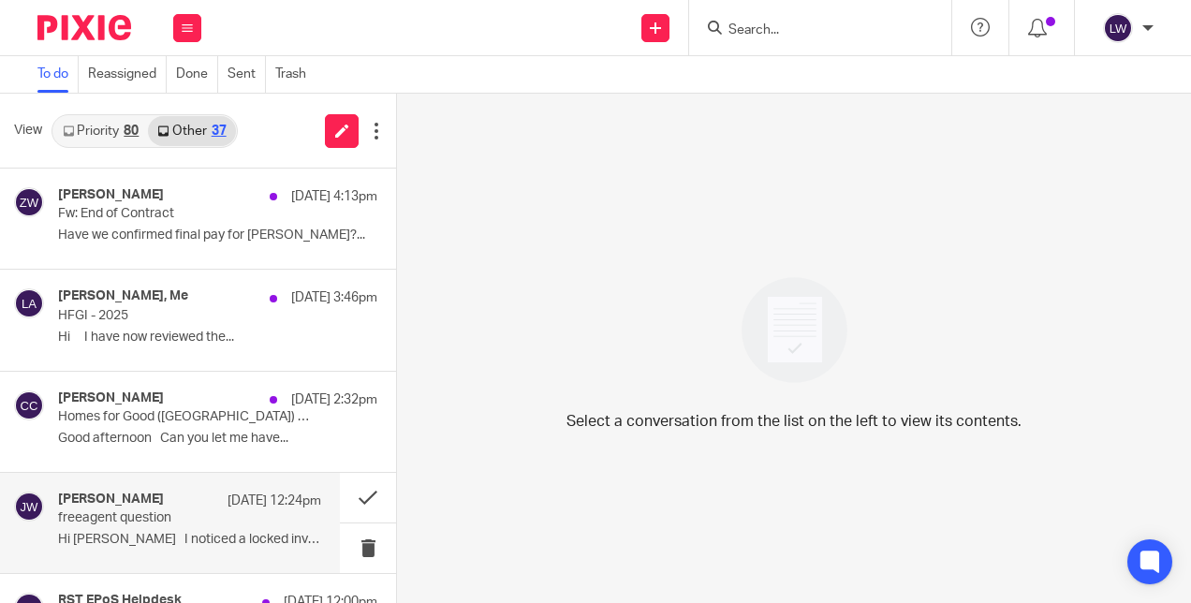
click at [161, 530] on div "[PERSON_NAME] [DATE] 12:24pm freeagent question Hi [PERSON_NAME] I noticed a lo…" at bounding box center [189, 523] width 263 height 63
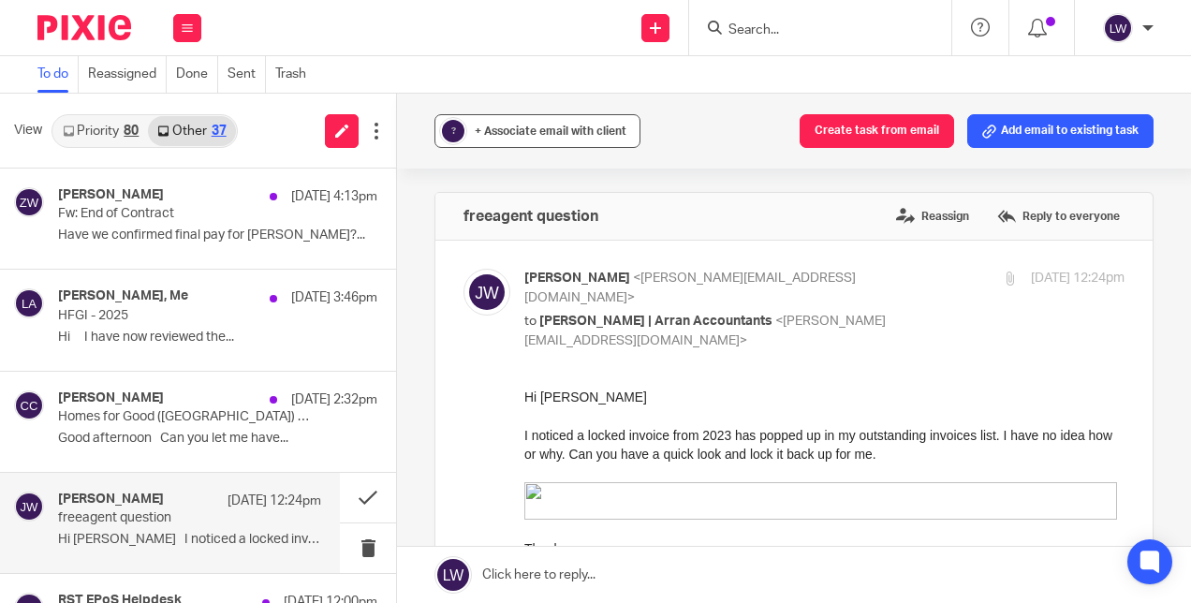
click at [558, 137] on div "+ Associate email with client" at bounding box center [551, 131] width 152 height 19
click at [546, 126] on span "+ Associate email with client" at bounding box center [551, 131] width 152 height 11
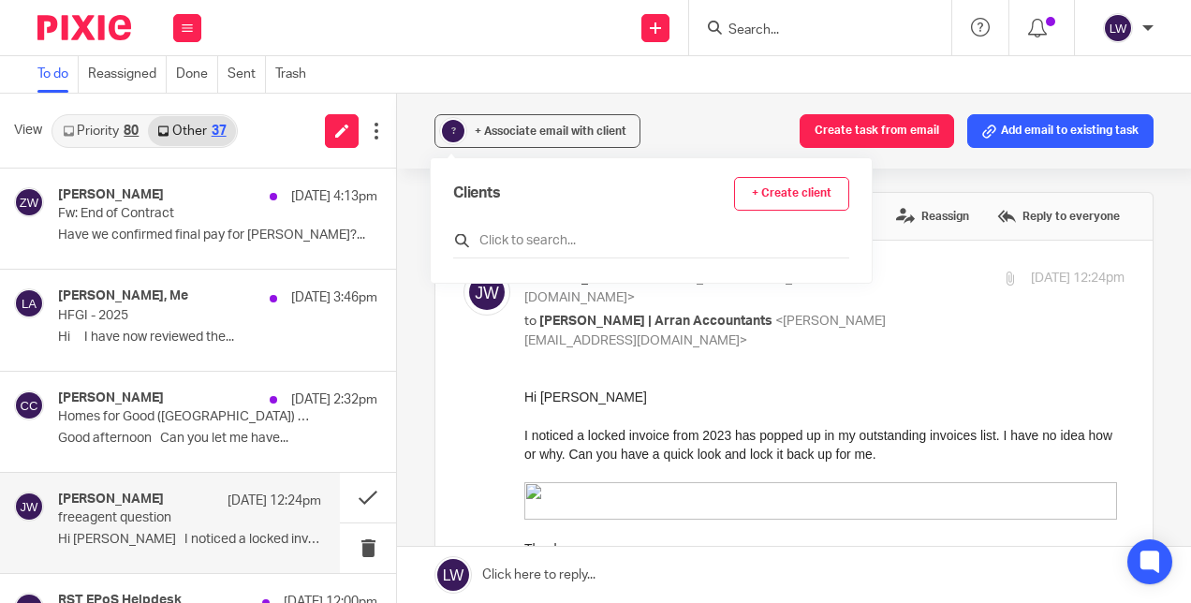
click at [556, 253] on div at bounding box center [651, 243] width 396 height 29
click at [560, 229] on div at bounding box center [651, 243] width 396 height 29
click at [555, 240] on input "text" at bounding box center [651, 240] width 396 height 19
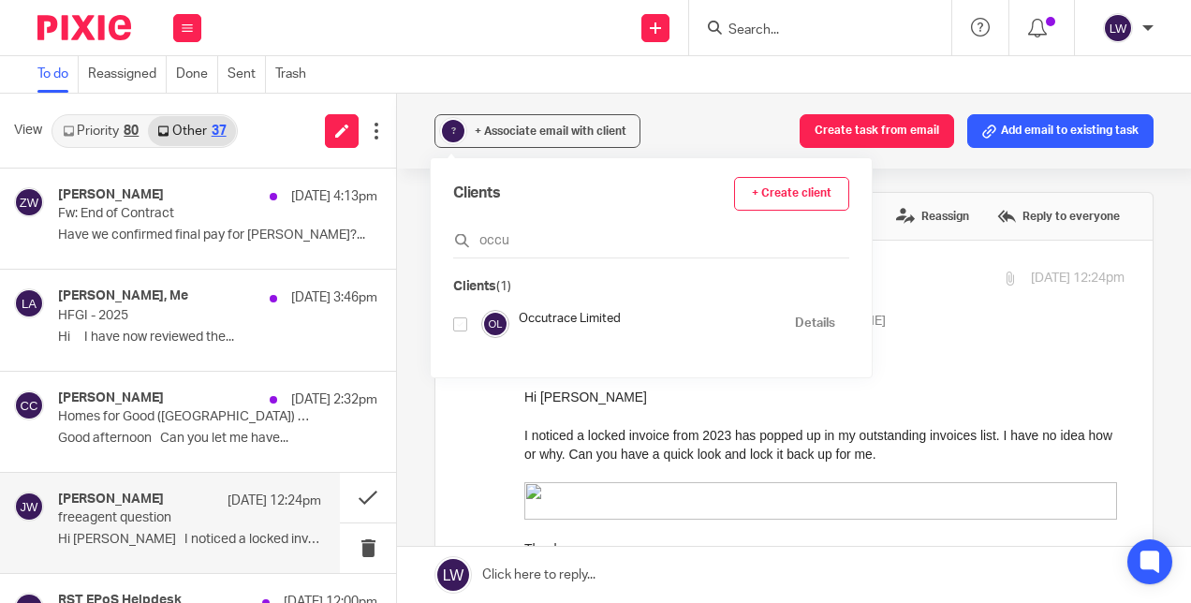
type input "occu"
click at [459, 328] on input "checkbox" at bounding box center [460, 325] width 14 height 14
checkbox input "true"
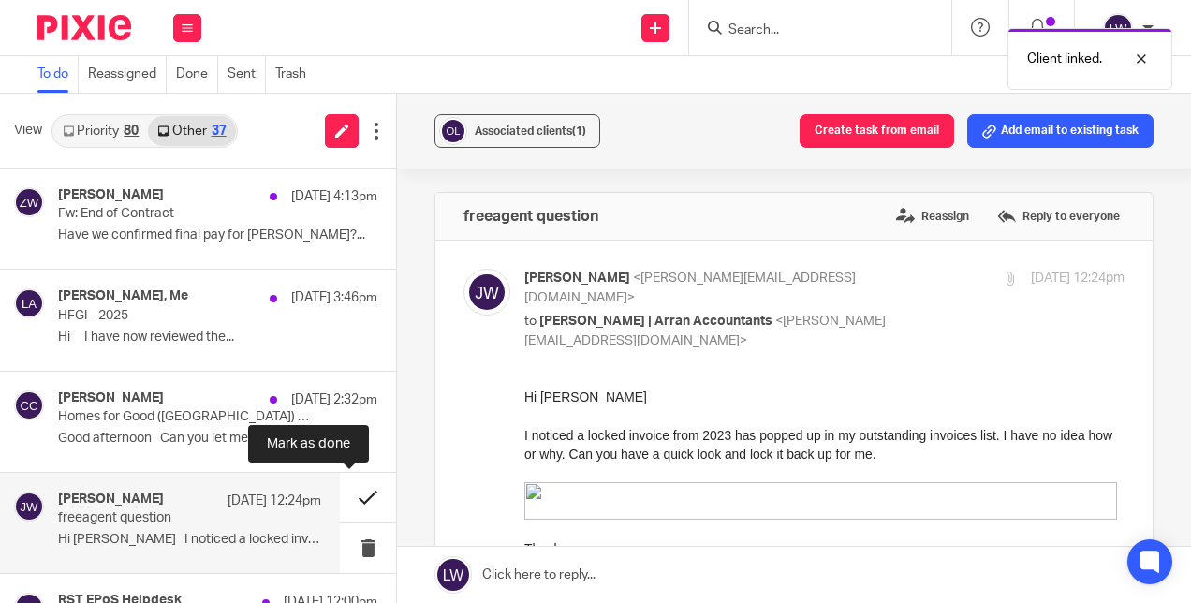
click at [351, 496] on button at bounding box center [368, 498] width 56 height 50
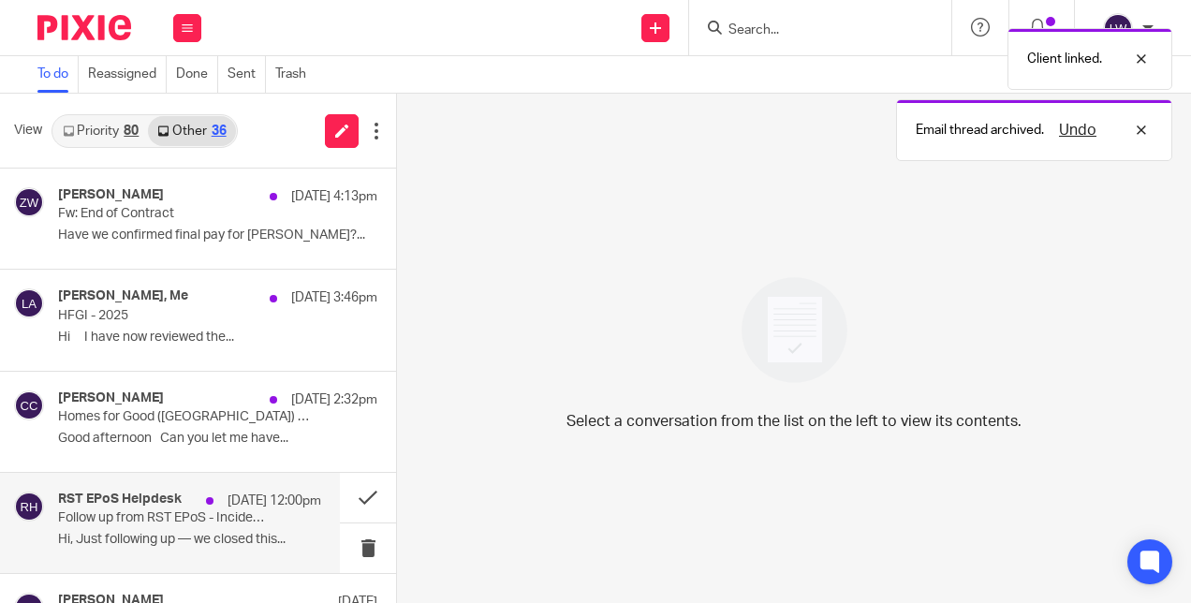
click at [133, 519] on p "Follow up from RST EPoS - Incident #117610" at bounding box center [163, 518] width 211 height 16
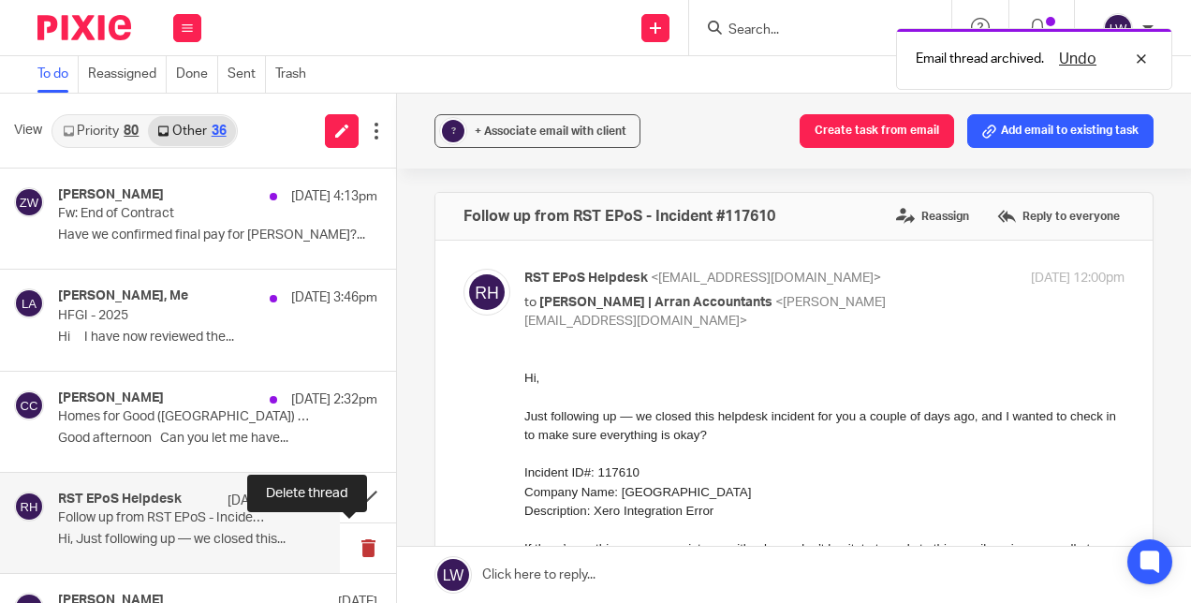
click at [342, 545] on button at bounding box center [368, 549] width 56 height 50
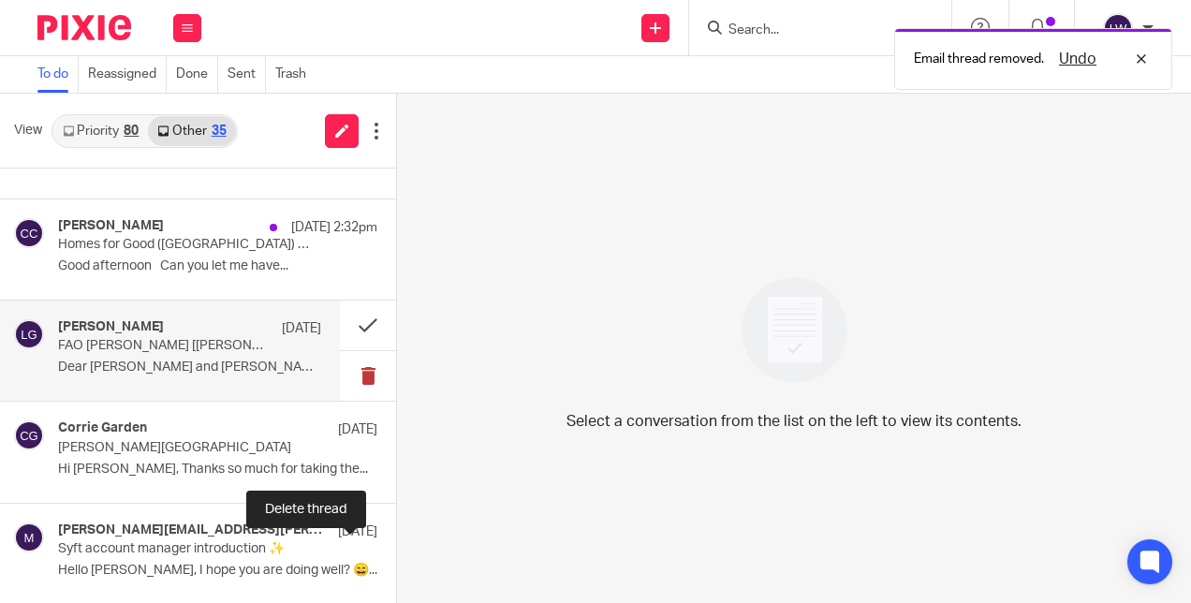
scroll to position [187, 0]
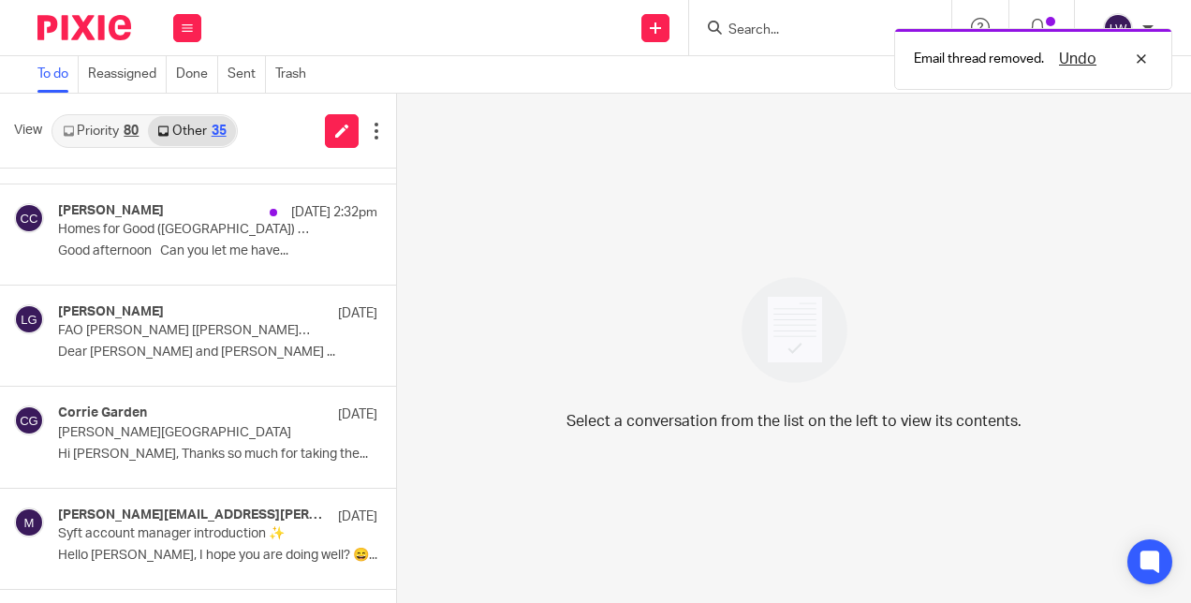
click at [106, 134] on link "Priority 80" at bounding box center [100, 131] width 95 height 30
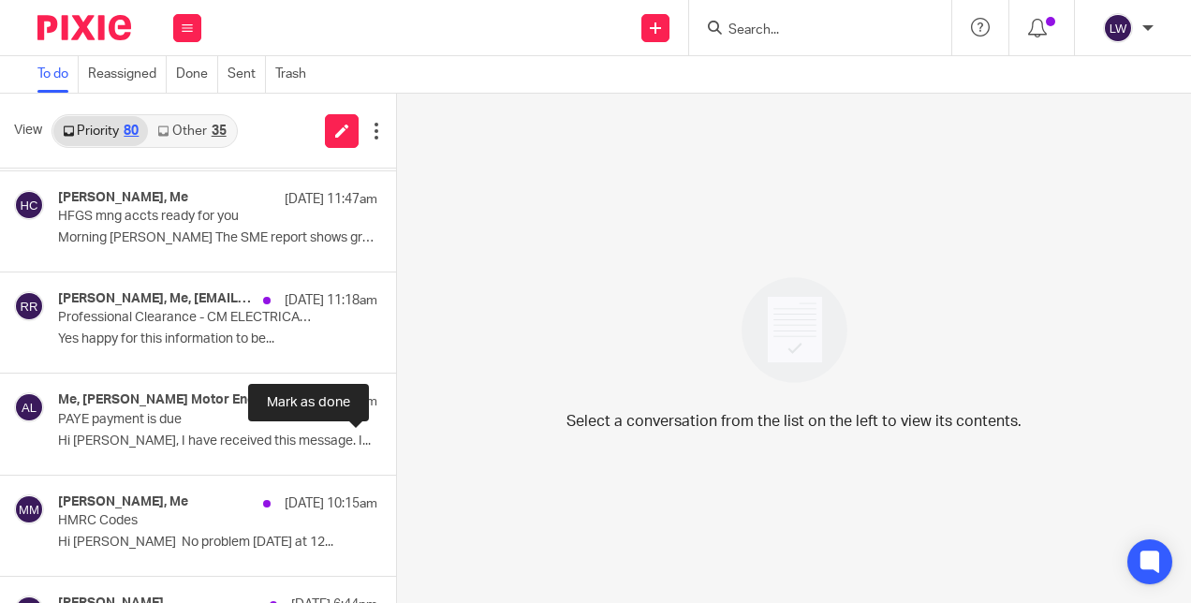
scroll to position [749, 0]
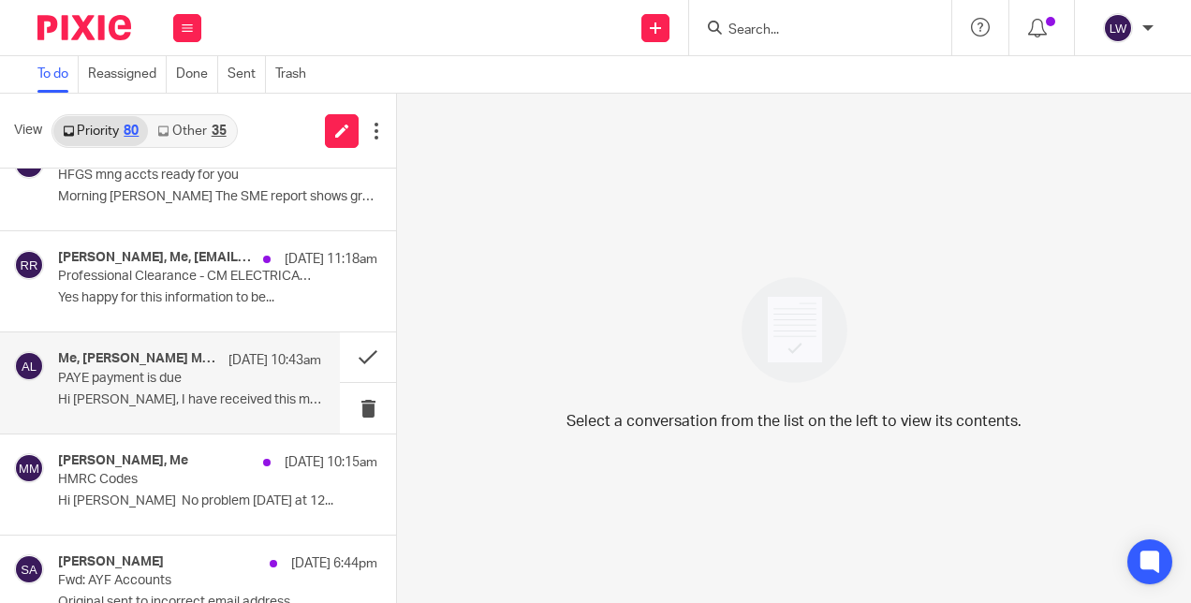
click at [148, 386] on div "Me, [PERSON_NAME] Motor Engineers Ltd [DATE] 10:43am PAYE payment is due Hi [PE…" at bounding box center [189, 382] width 263 height 63
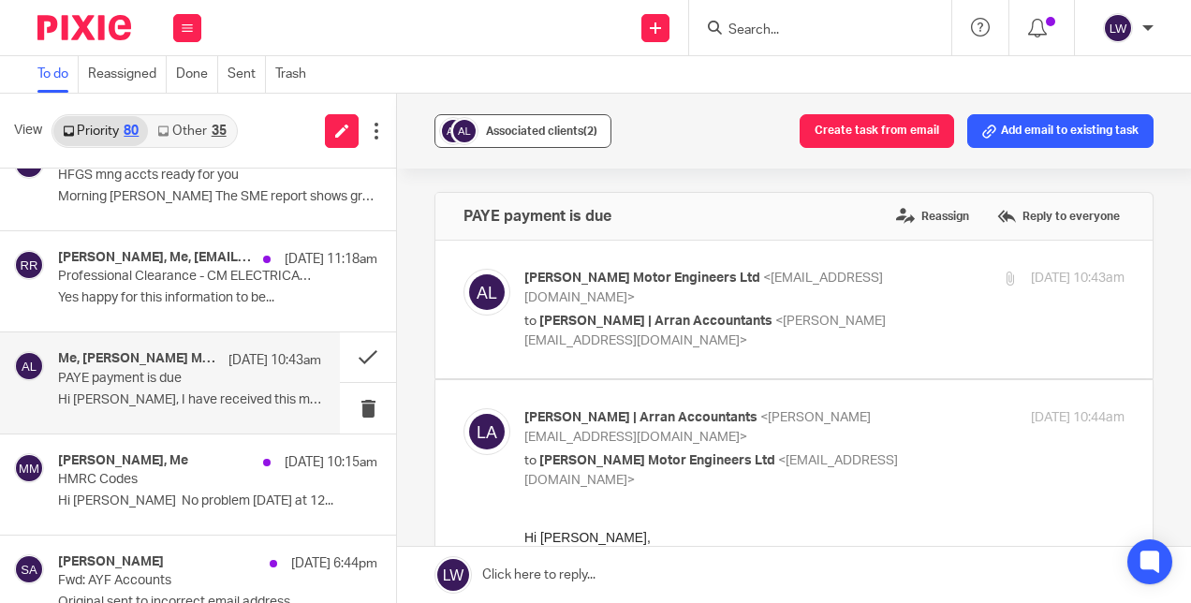
scroll to position [0, 0]
click at [574, 129] on span "Associated clients (2)" at bounding box center [541, 131] width 111 height 11
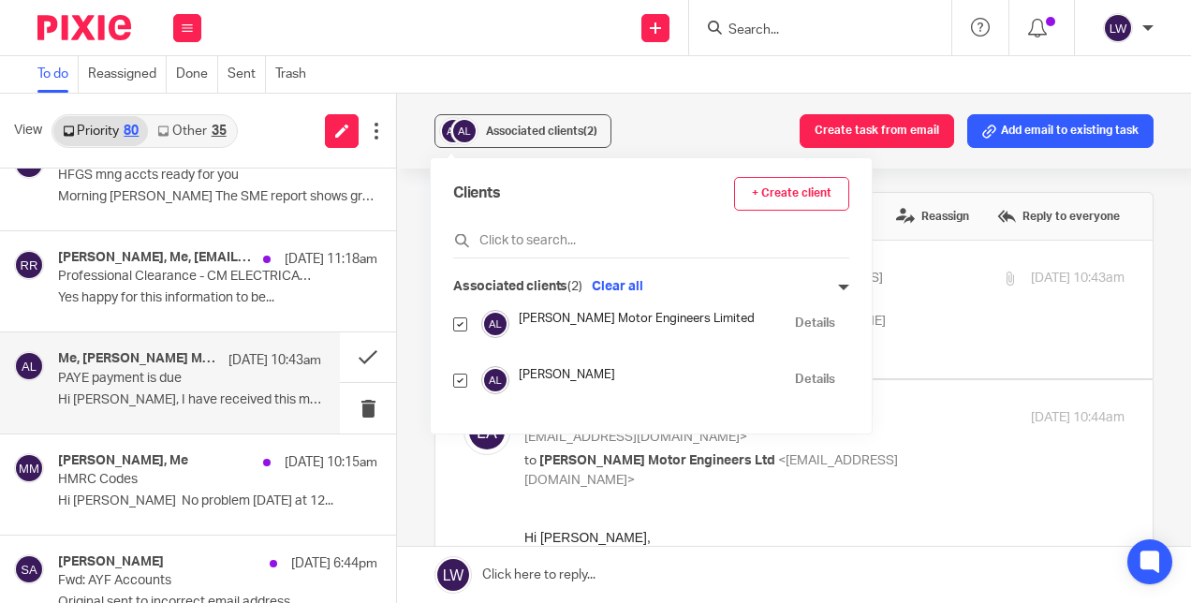
click at [456, 378] on input "checkbox" at bounding box center [460, 381] width 14 height 14
checkbox input "false"
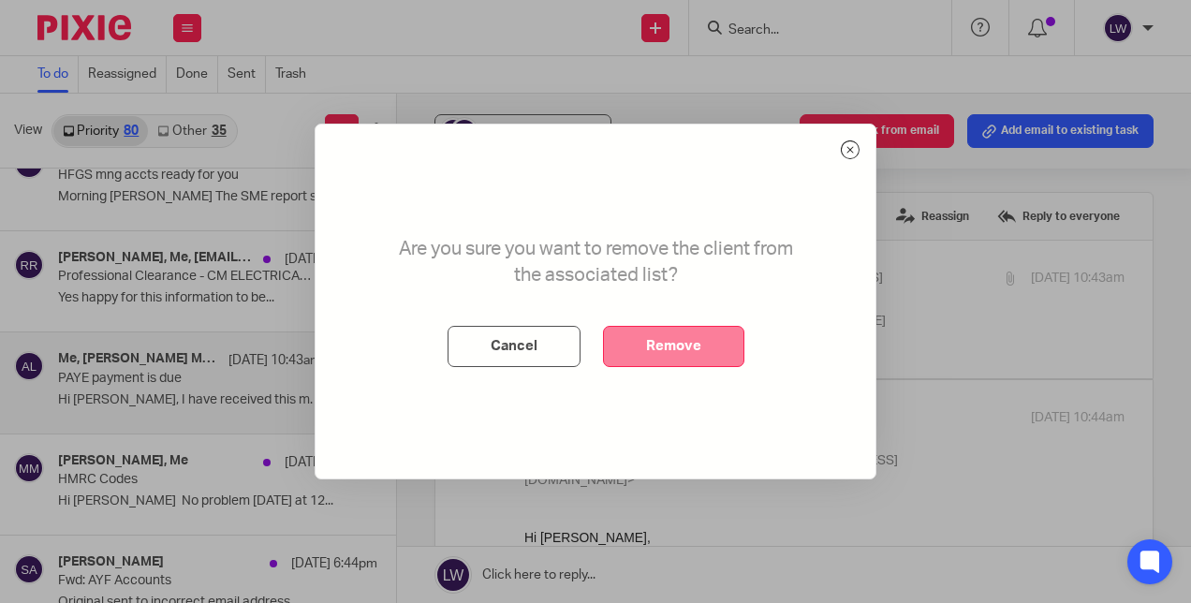
click at [699, 343] on button "Remove" at bounding box center [673, 346] width 141 height 41
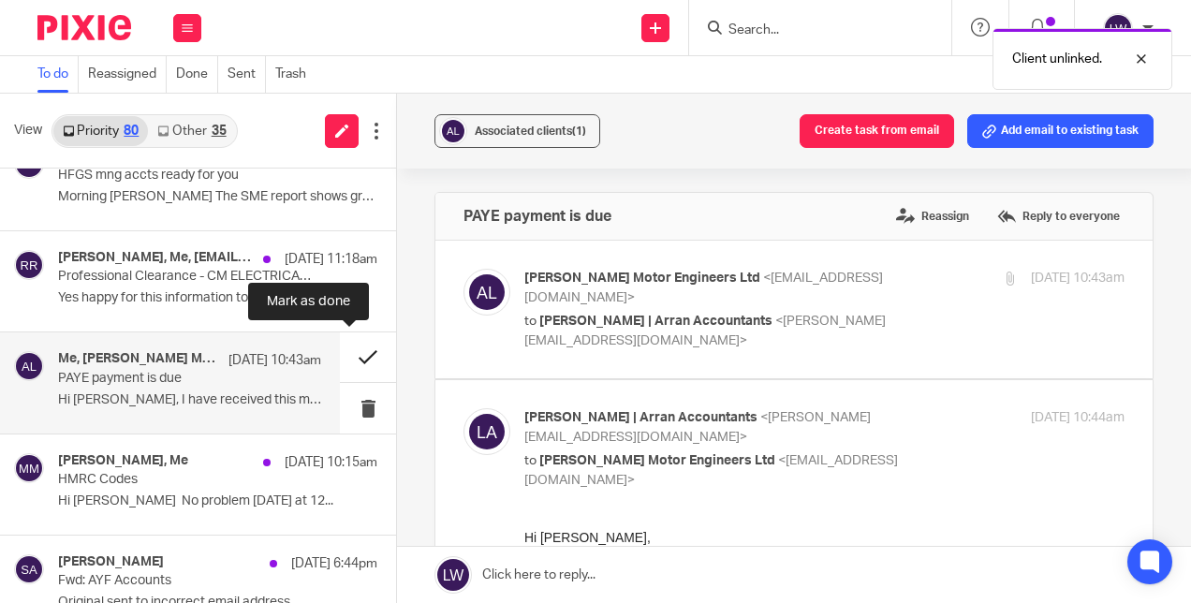
click at [348, 354] on button at bounding box center [368, 358] width 56 height 50
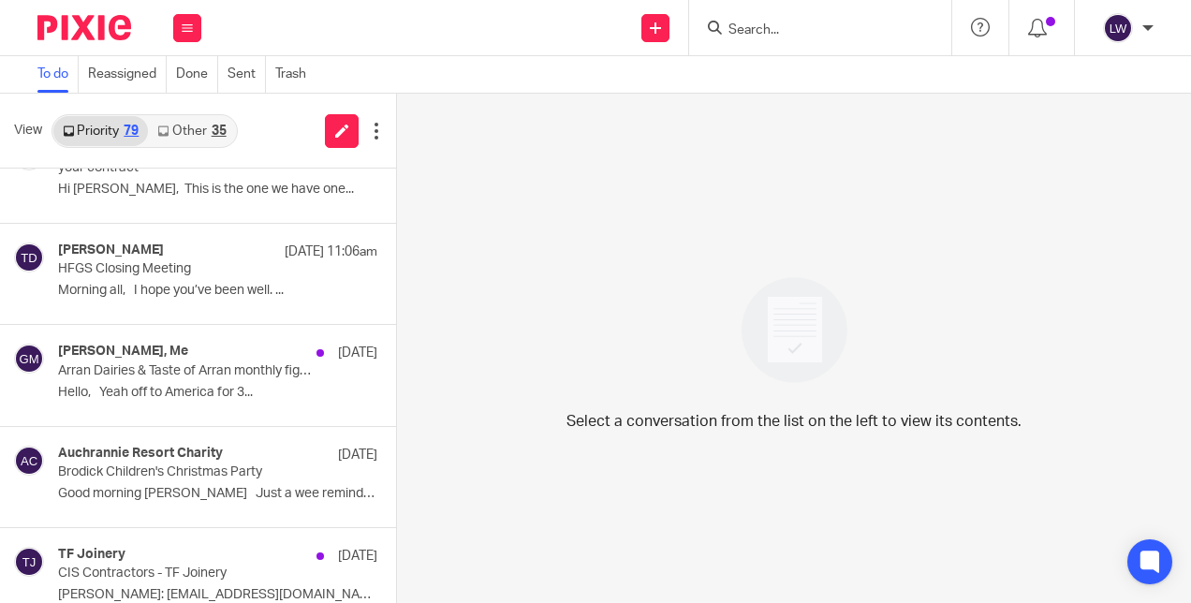
scroll to position [2061, 0]
